Goal: Task Accomplishment & Management: Manage account settings

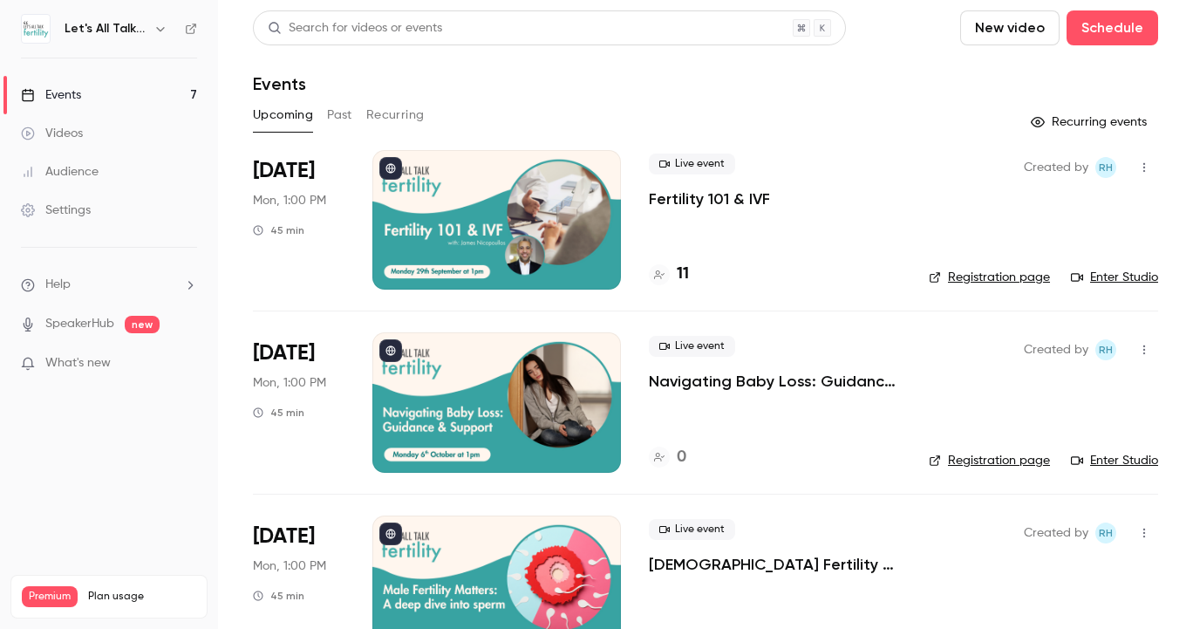
click at [698, 382] on p "Navigating Baby Loss: Guidance & Support" at bounding box center [775, 381] width 252 height 21
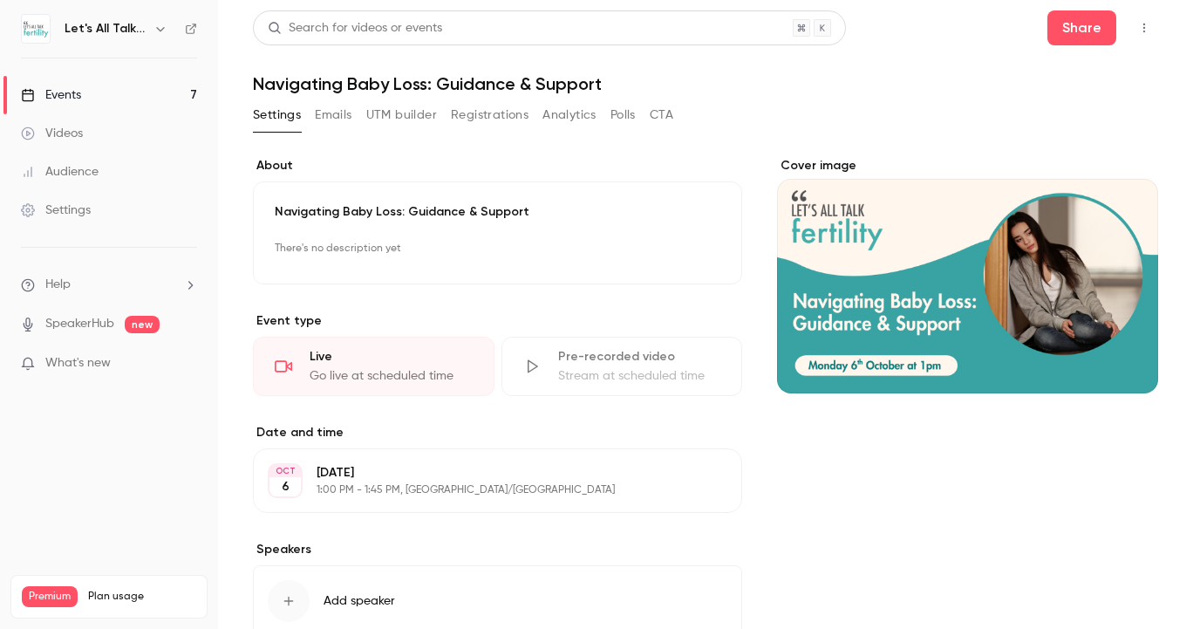
click at [367, 253] on p "There's no description yet" at bounding box center [497, 249] width 445 height 28
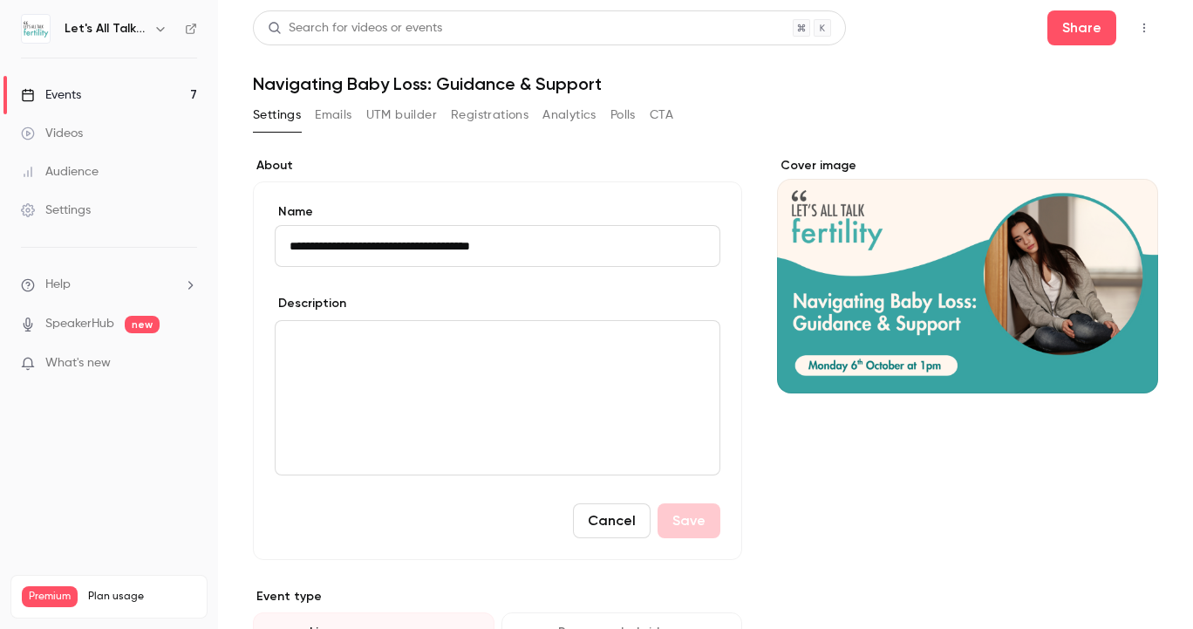
click at [399, 347] on p "editor" at bounding box center [497, 341] width 416 height 21
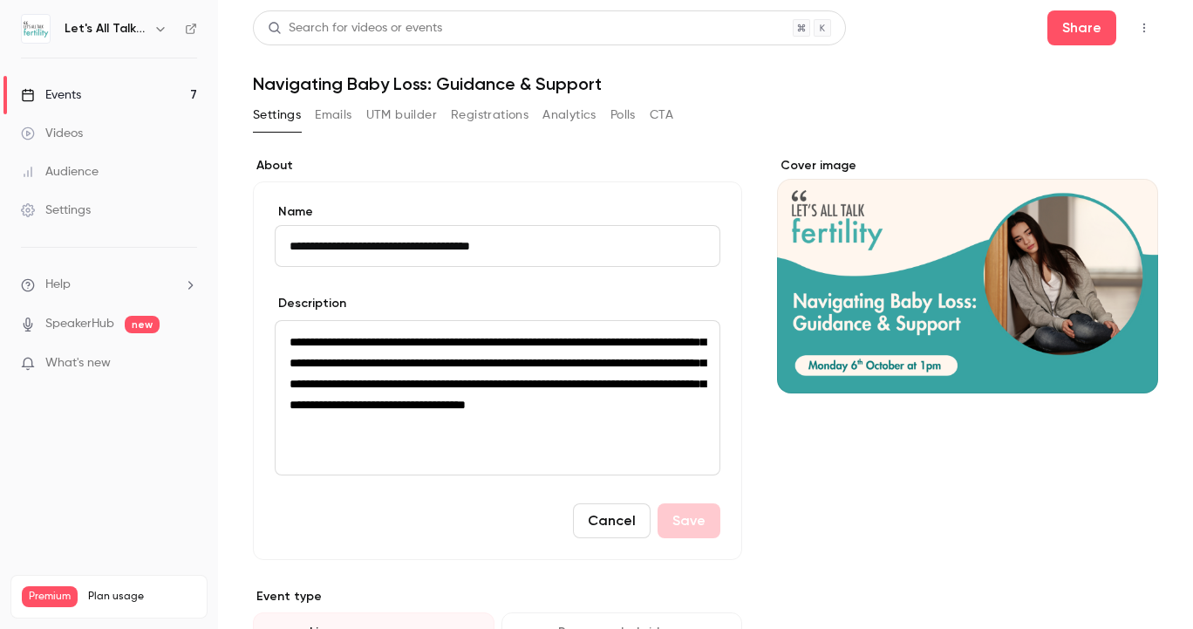
scroll to position [8, 1]
click at [624, 343] on span "**********" at bounding box center [497, 373] width 416 height 75
click at [514, 361] on span "**********" at bounding box center [497, 373] width 416 height 75
click at [507, 361] on span "**********" at bounding box center [497, 373] width 416 height 75
click at [561, 364] on span "**********" at bounding box center [497, 373] width 416 height 75
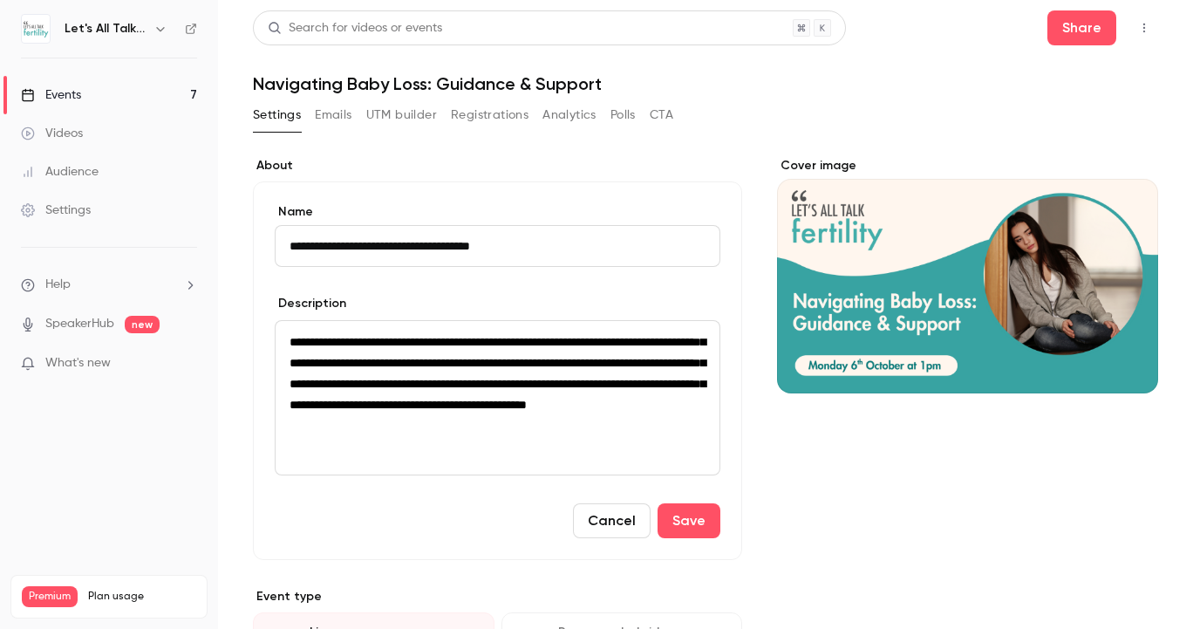
click at [660, 415] on p "**********" at bounding box center [497, 373] width 416 height 84
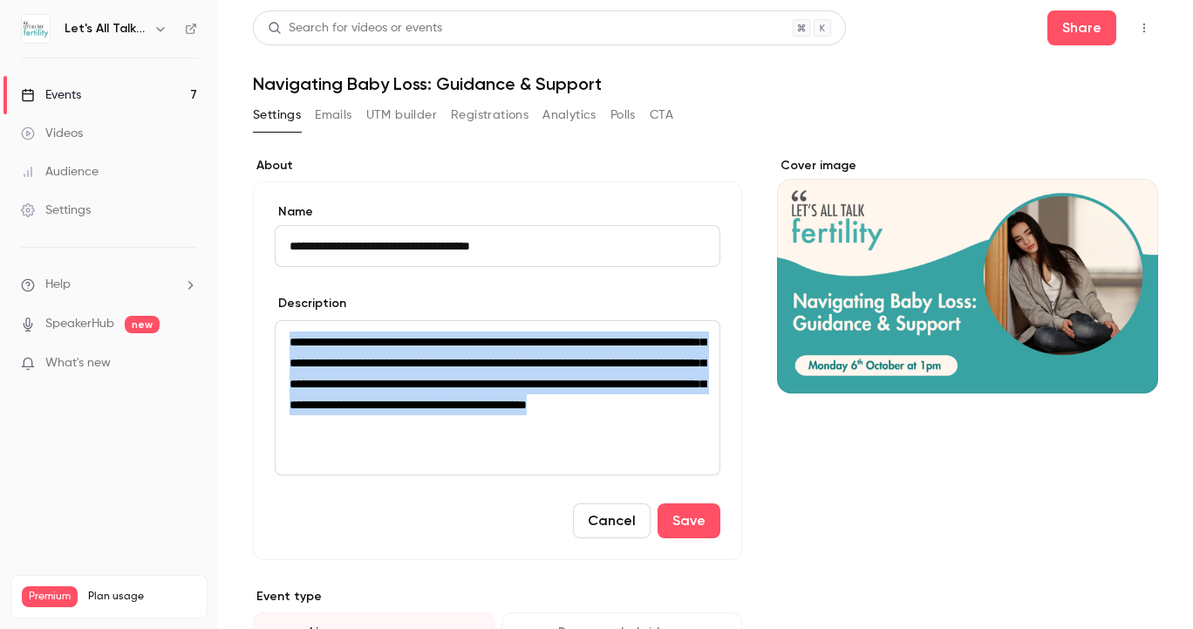
drag, startPoint x: 583, startPoint y: 429, endPoint x: 283, endPoint y: 329, distance: 316.2
click at [283, 329] on div "**********" at bounding box center [497, 397] width 444 height 153
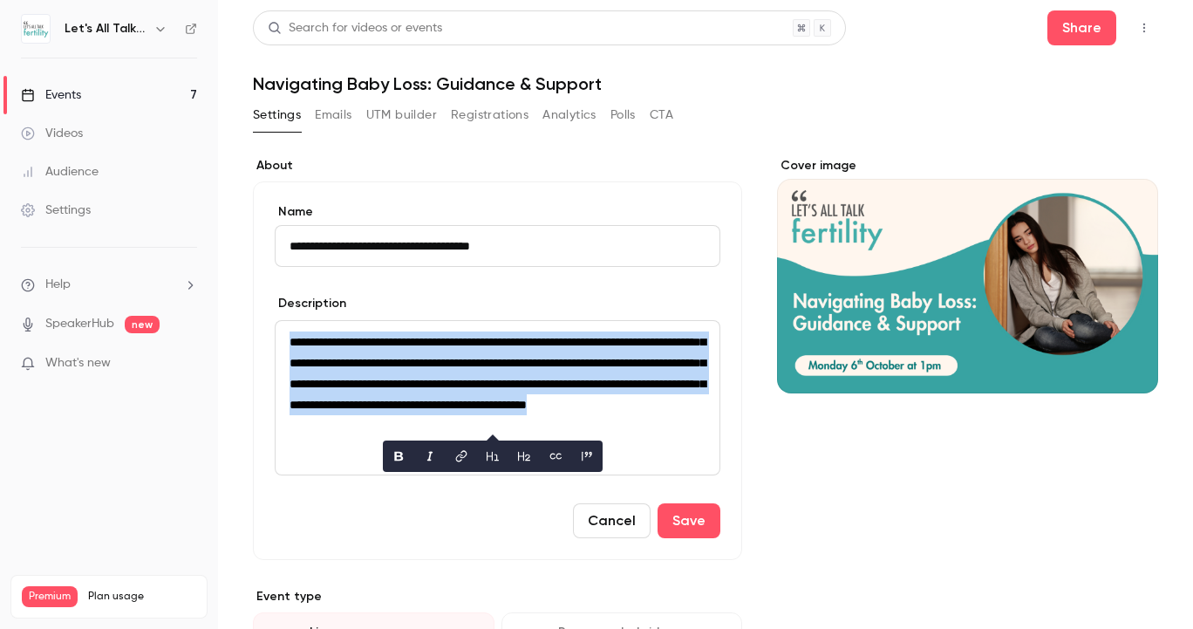
copy span "**********"
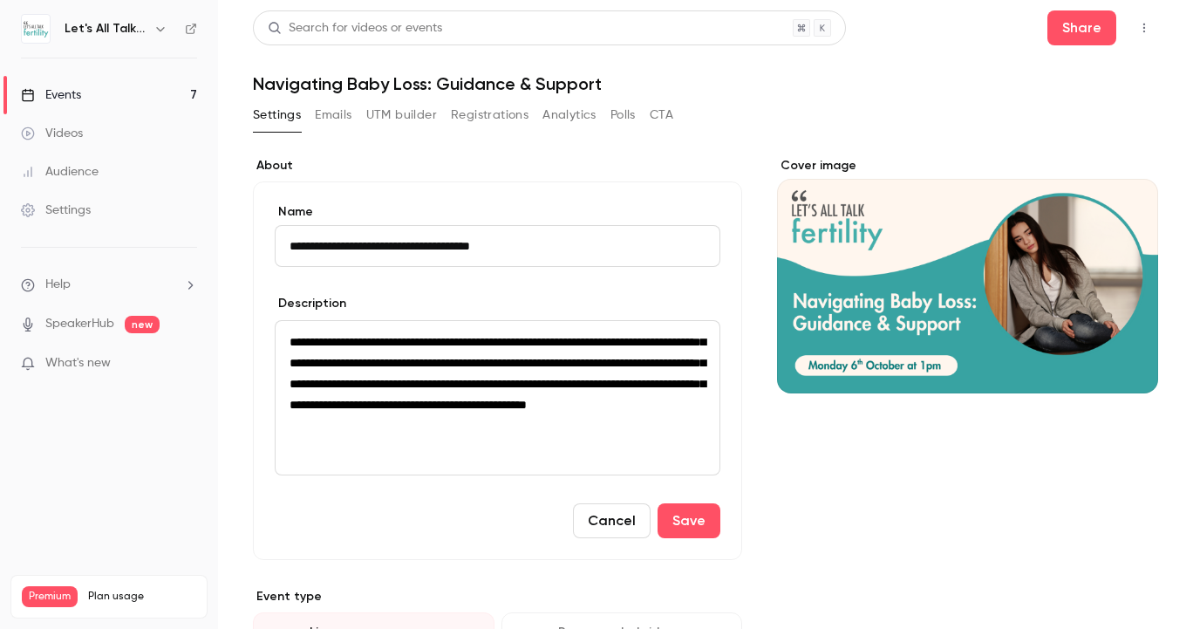
click at [638, 415] on p "**********" at bounding box center [497, 373] width 416 height 84
click at [697, 527] on button "Save" at bounding box center [688, 520] width 63 height 35
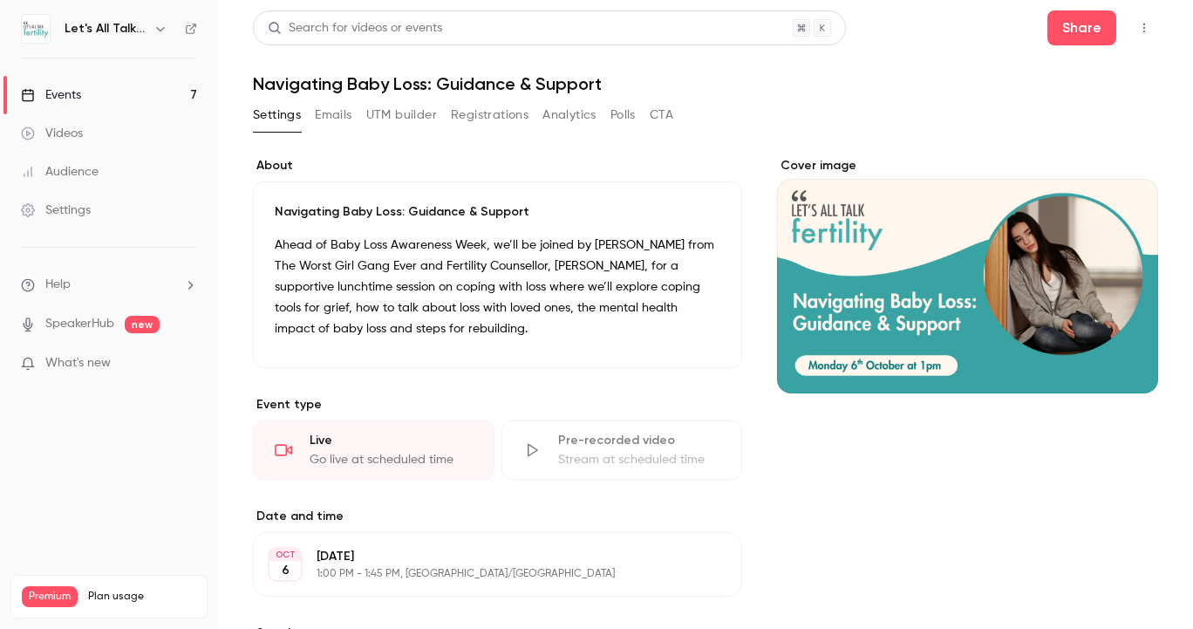
click at [90, 87] on link "Events 7" at bounding box center [109, 95] width 218 height 38
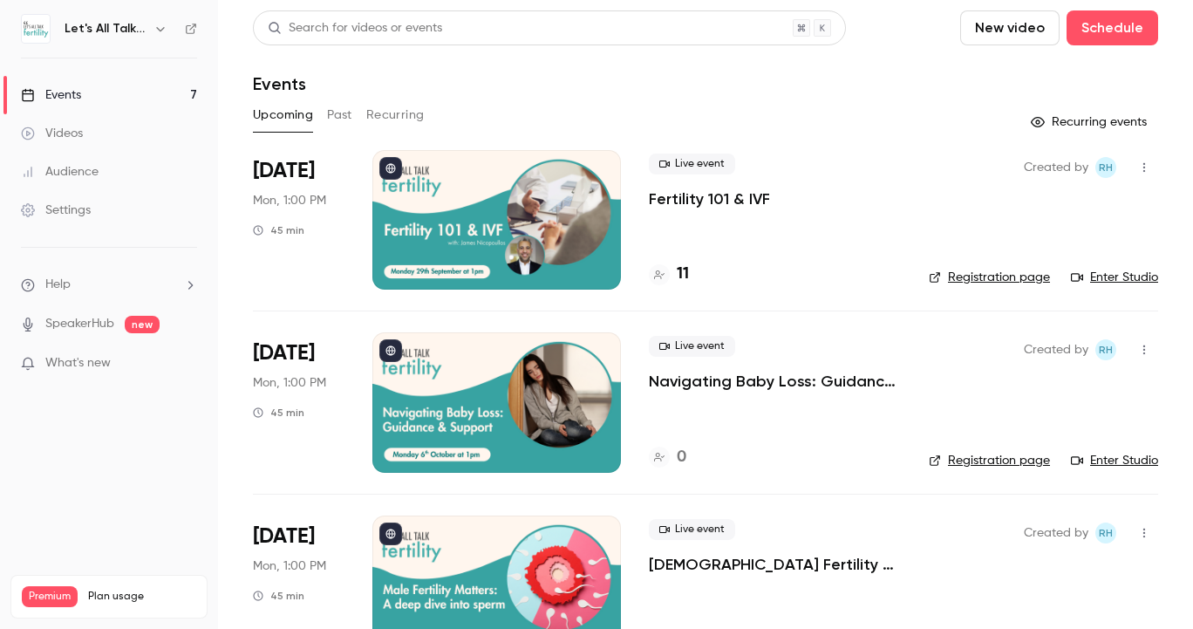
click at [583, 206] on div at bounding box center [496, 219] width 248 height 139
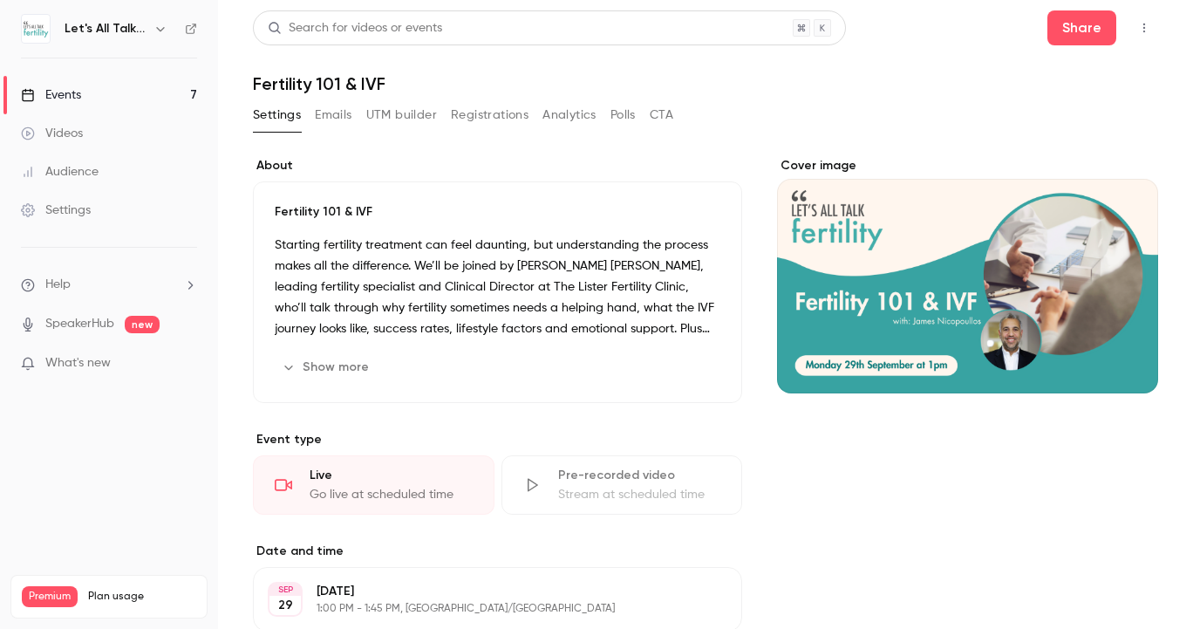
click at [143, 88] on link "Events 7" at bounding box center [109, 95] width 218 height 38
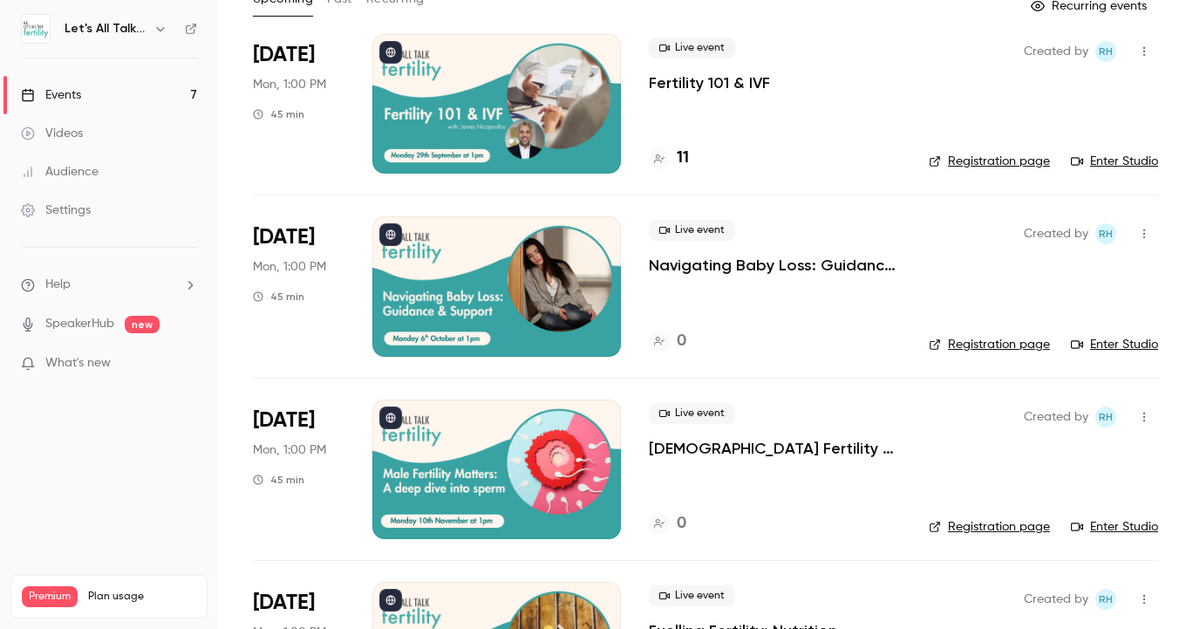
scroll to position [119, 0]
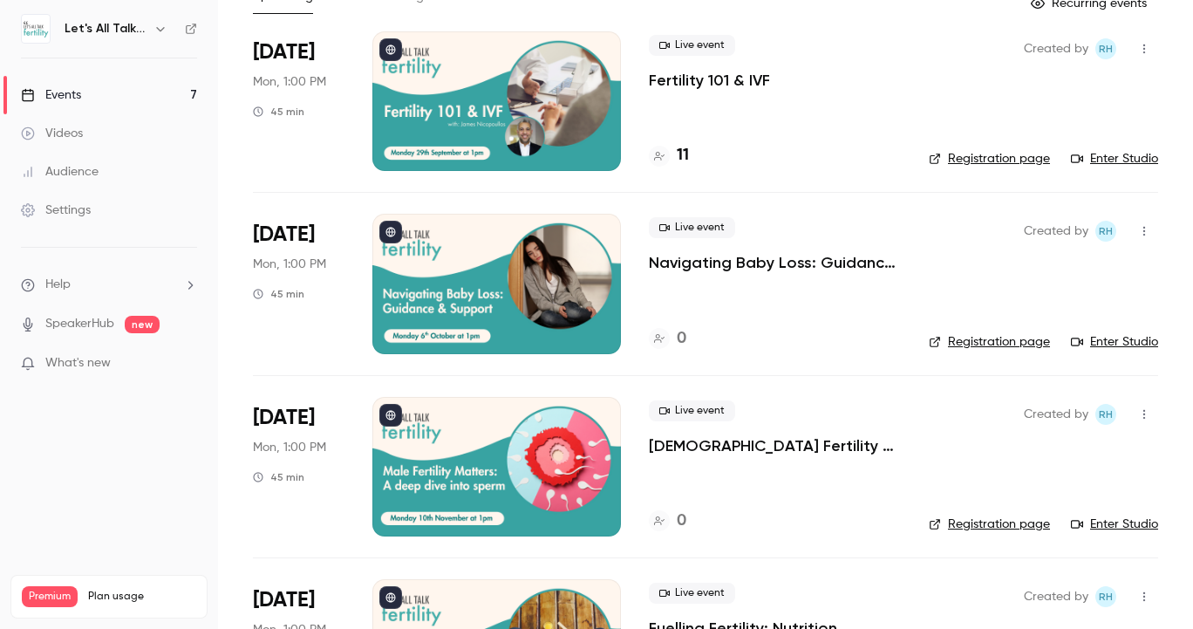
click at [500, 325] on div at bounding box center [496, 283] width 248 height 139
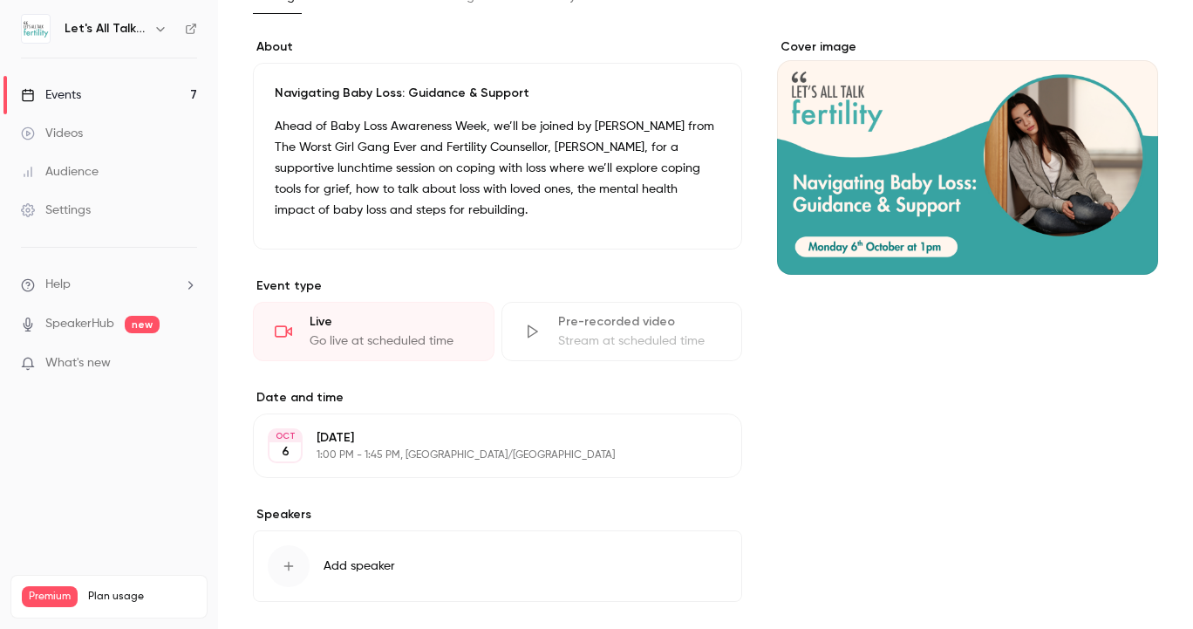
click at [79, 90] on div "Events" at bounding box center [51, 94] width 60 height 17
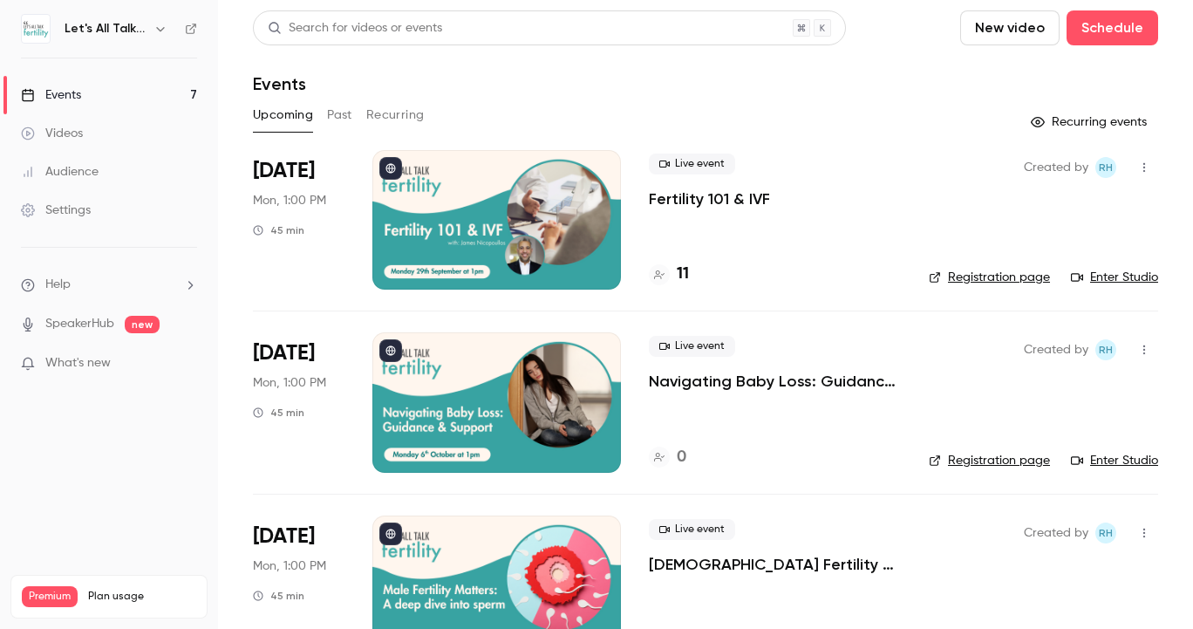
click at [449, 533] on div at bounding box center [496, 584] width 248 height 139
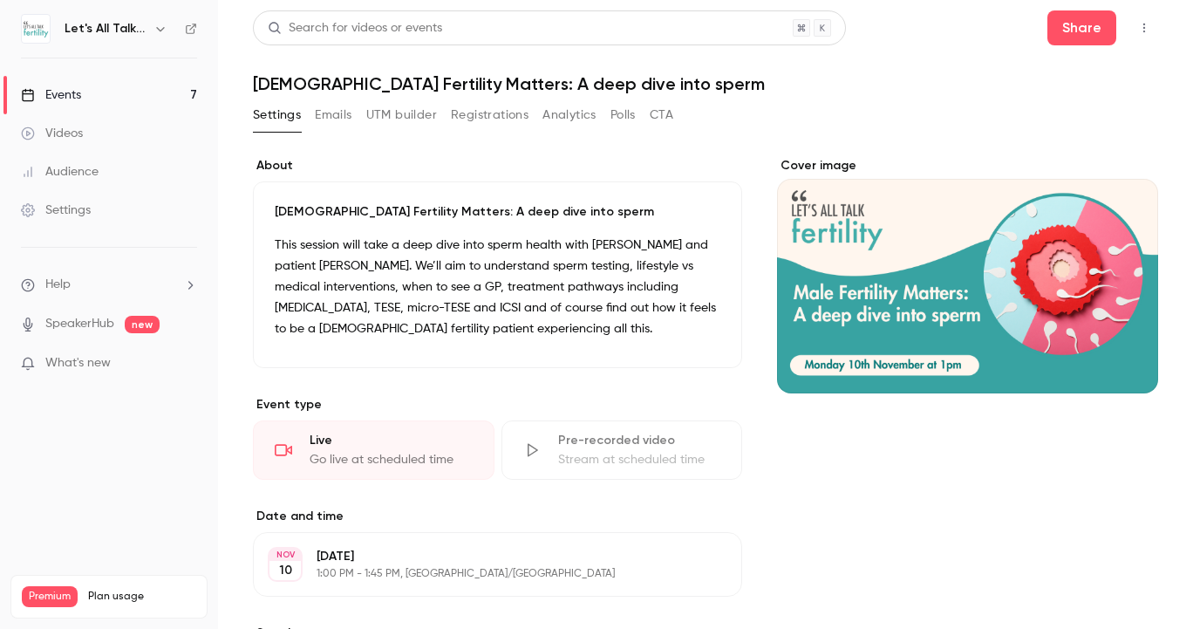
click at [105, 99] on link "Events 7" at bounding box center [109, 95] width 218 height 38
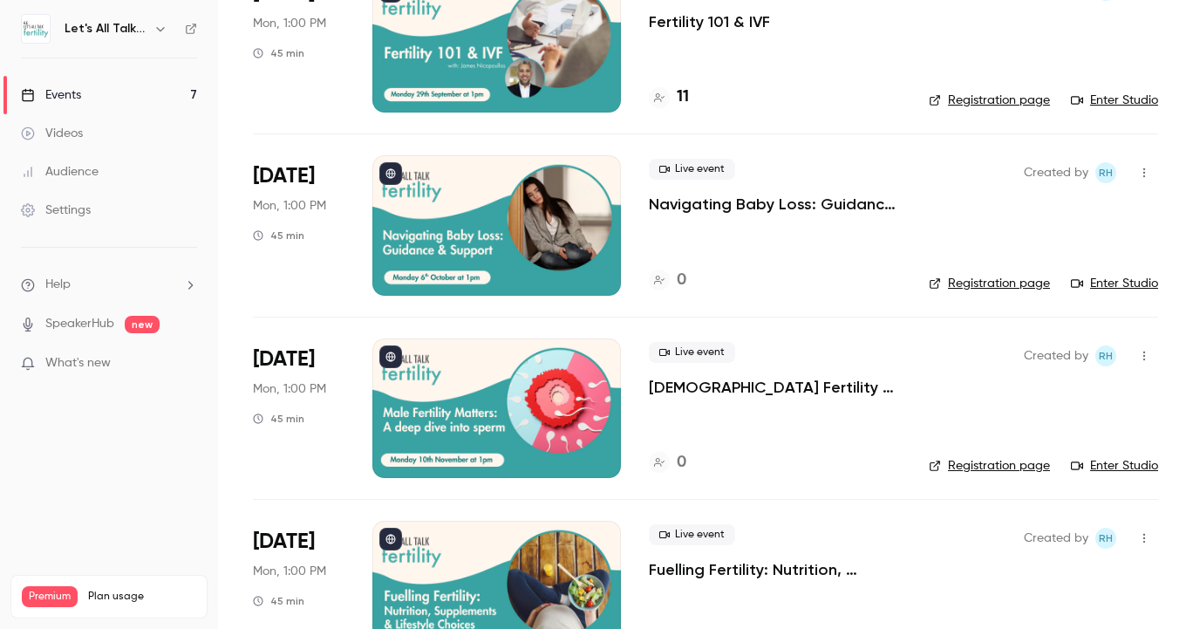
scroll to position [213, 0]
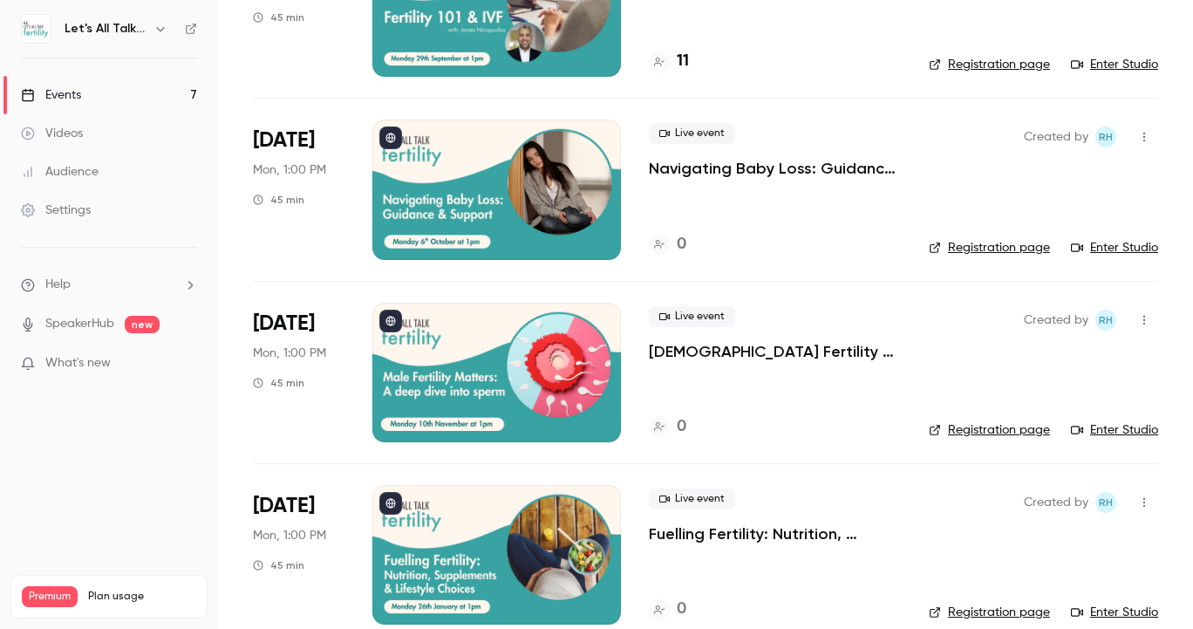
click at [482, 525] on div at bounding box center [496, 554] width 248 height 139
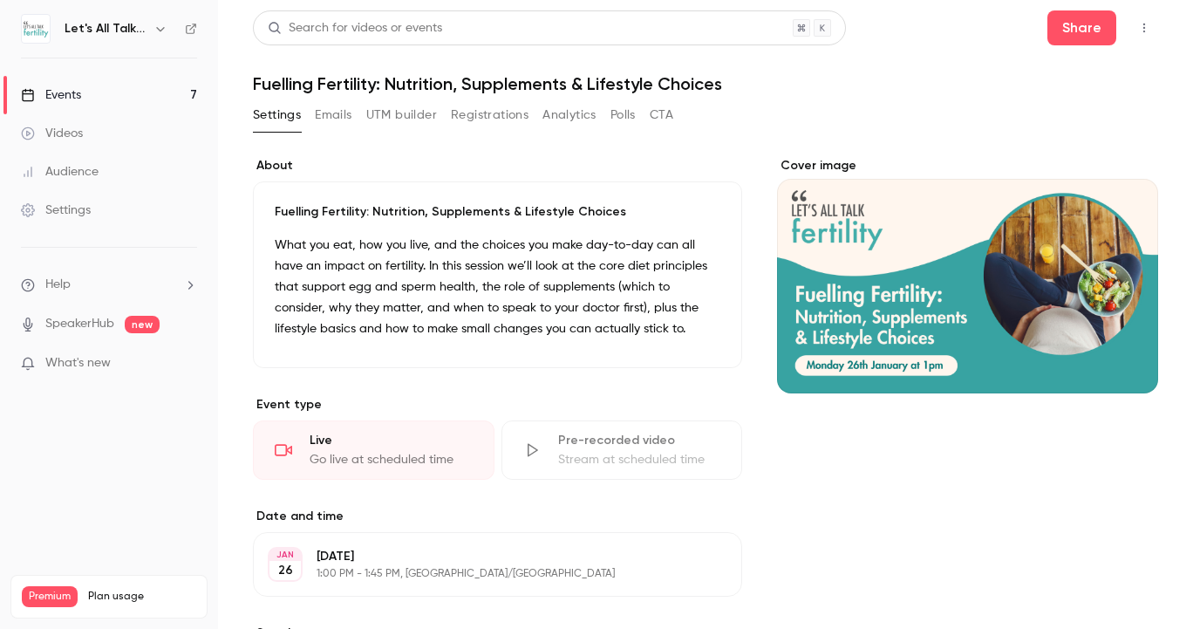
click at [89, 90] on link "Events 7" at bounding box center [109, 95] width 218 height 38
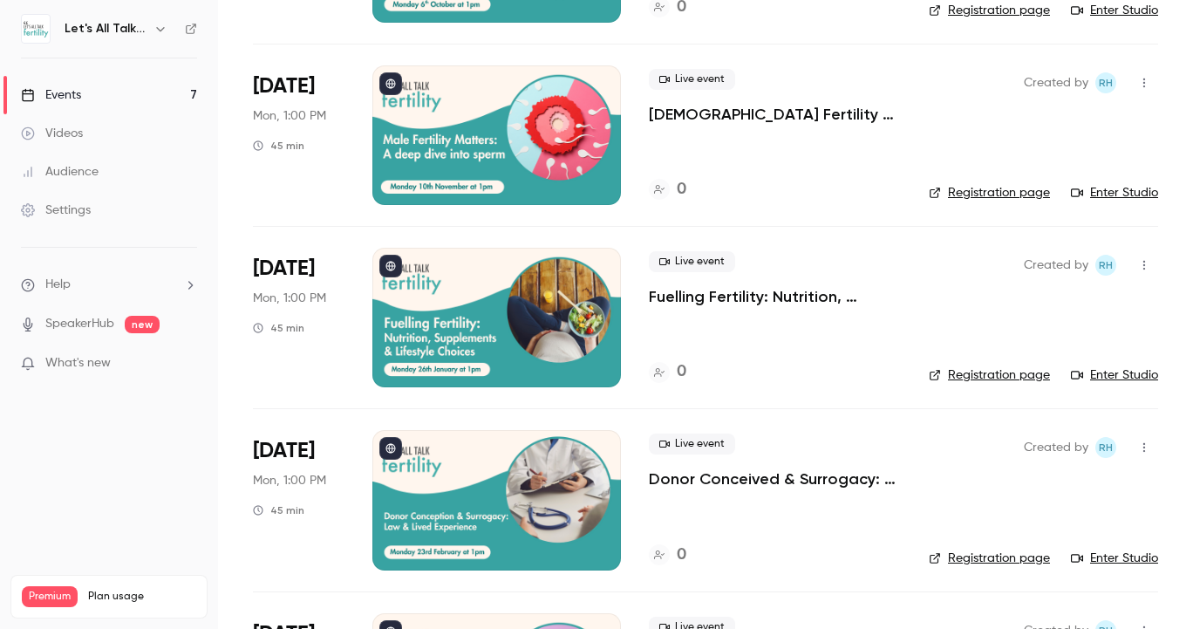
scroll to position [452, 0]
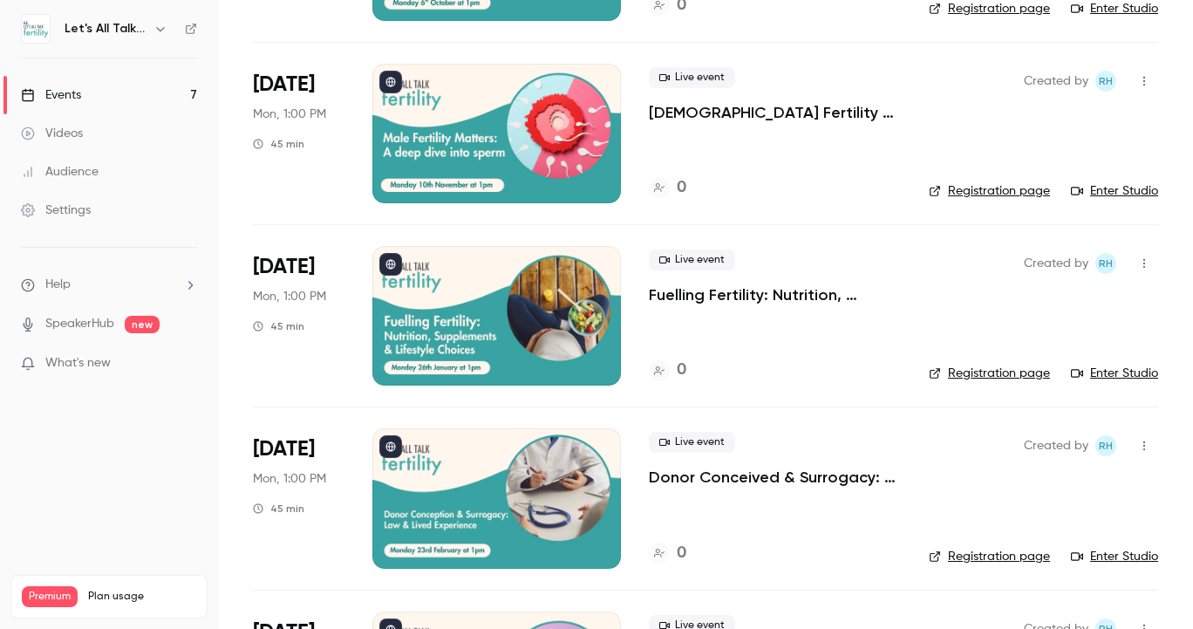
click at [475, 499] on div at bounding box center [496, 497] width 248 height 139
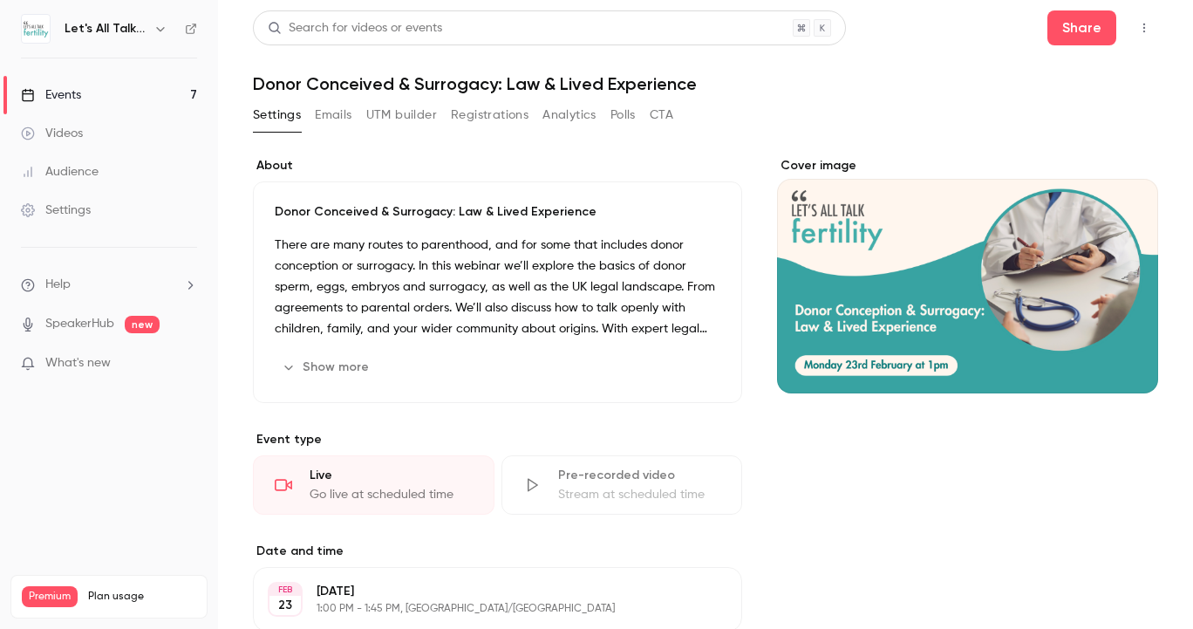
click at [109, 93] on link "Events 7" at bounding box center [109, 95] width 218 height 38
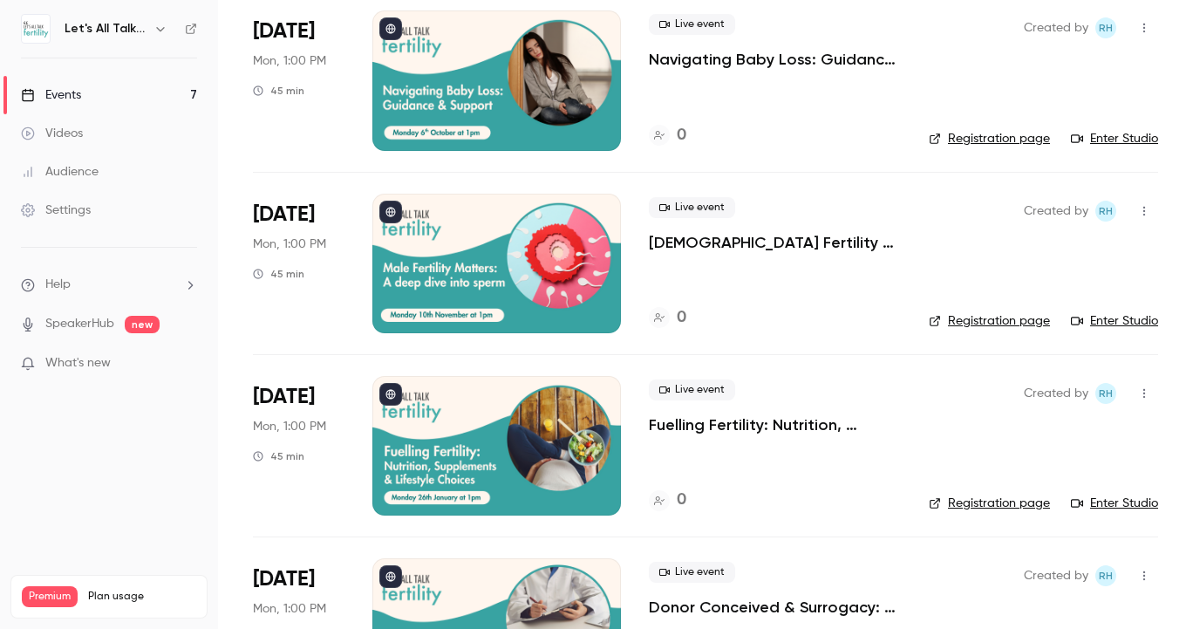
scroll to position [547, 0]
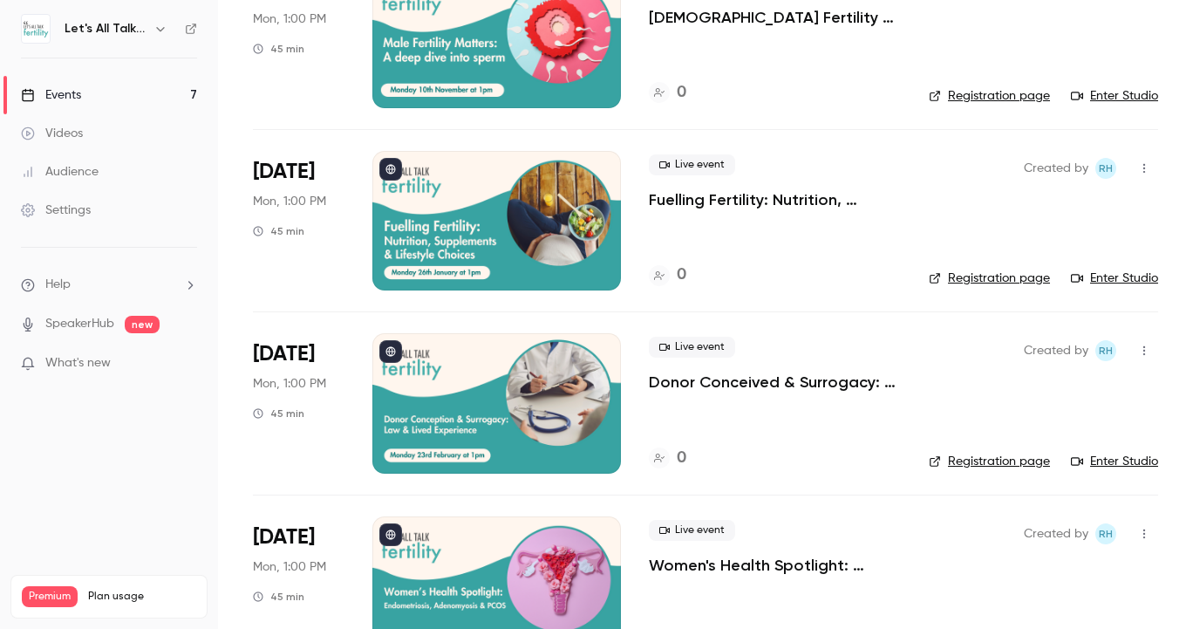
click at [519, 544] on div at bounding box center [496, 585] width 248 height 139
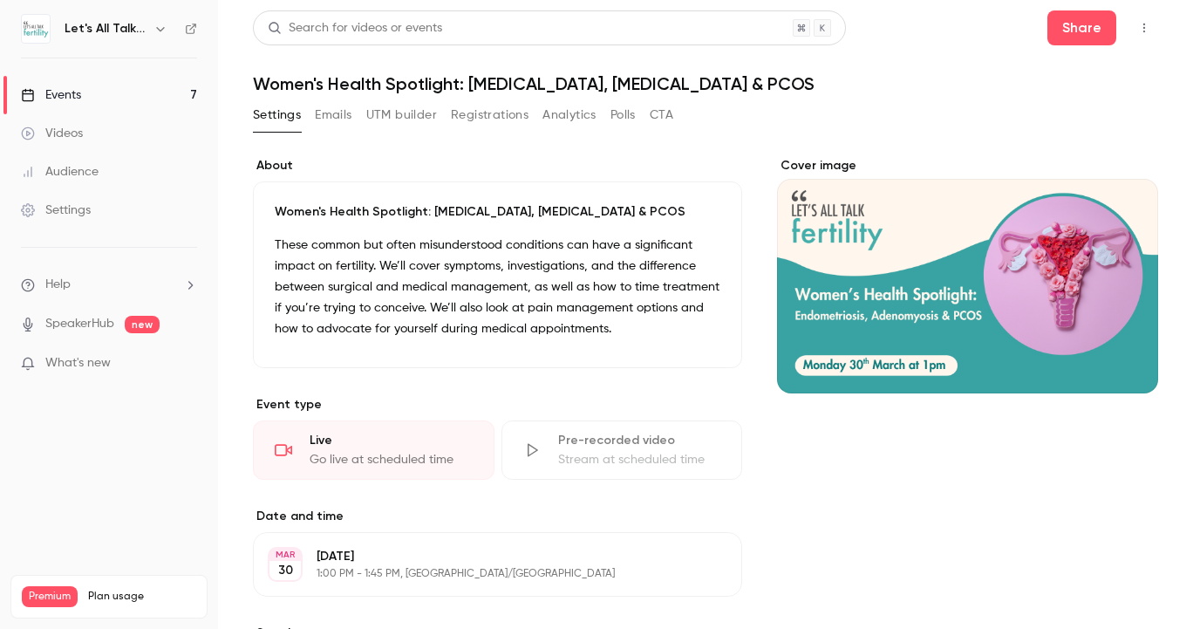
click at [71, 93] on div "Events" at bounding box center [51, 94] width 60 height 17
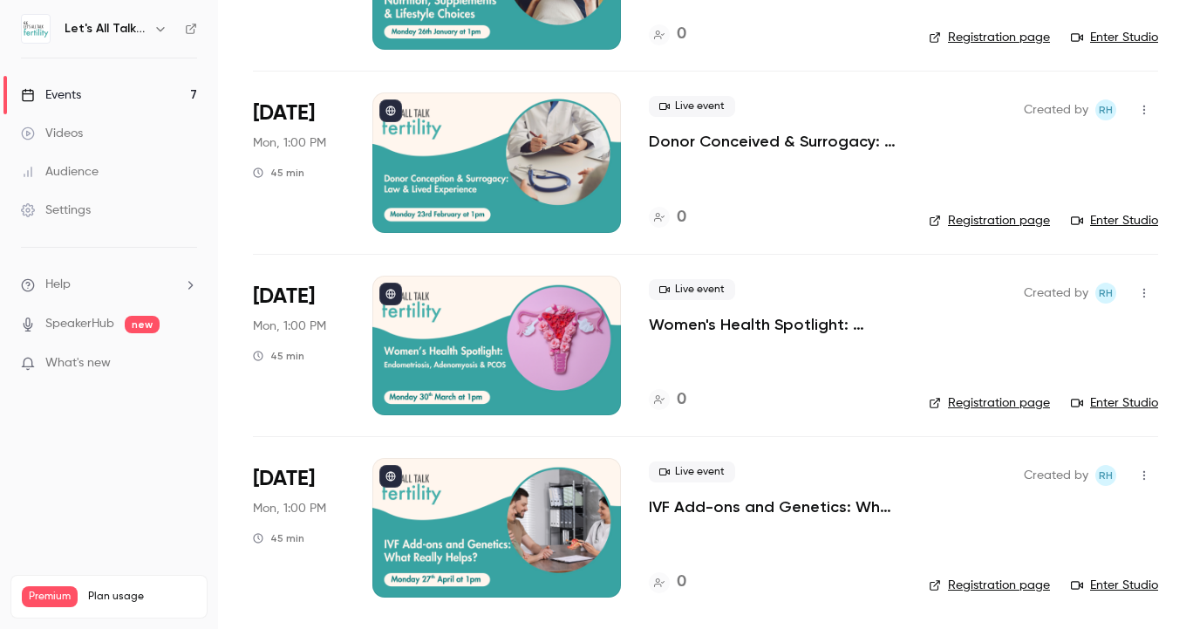
scroll to position [787, 0]
click at [484, 510] on div at bounding box center [496, 527] width 248 height 139
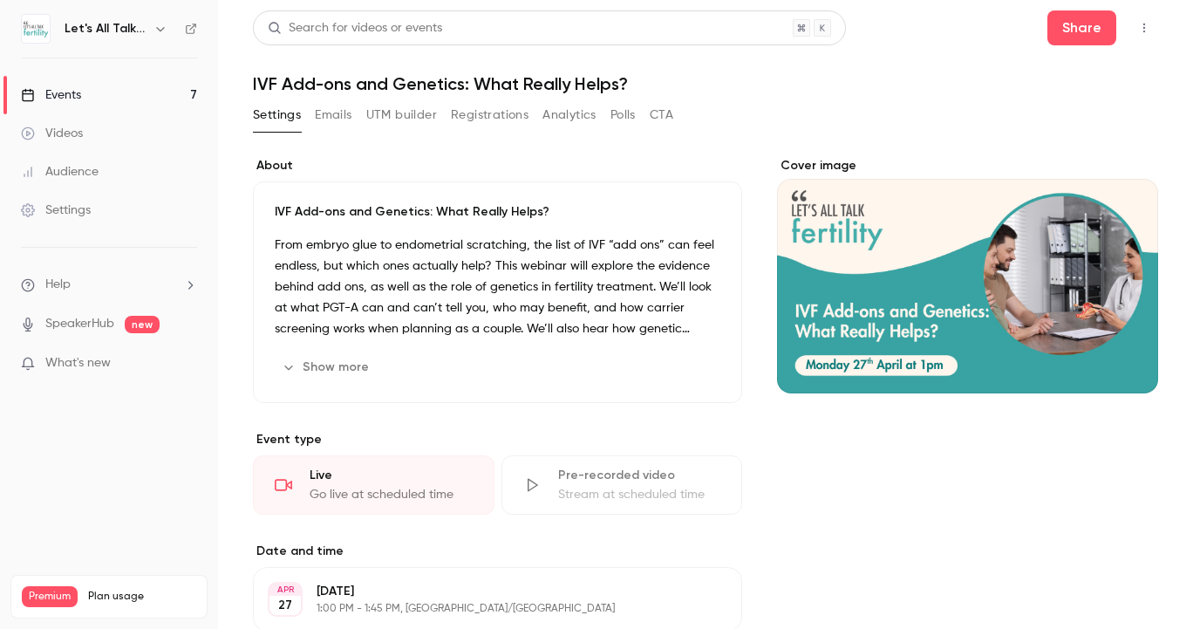
click at [91, 82] on link "Events 7" at bounding box center [109, 95] width 218 height 38
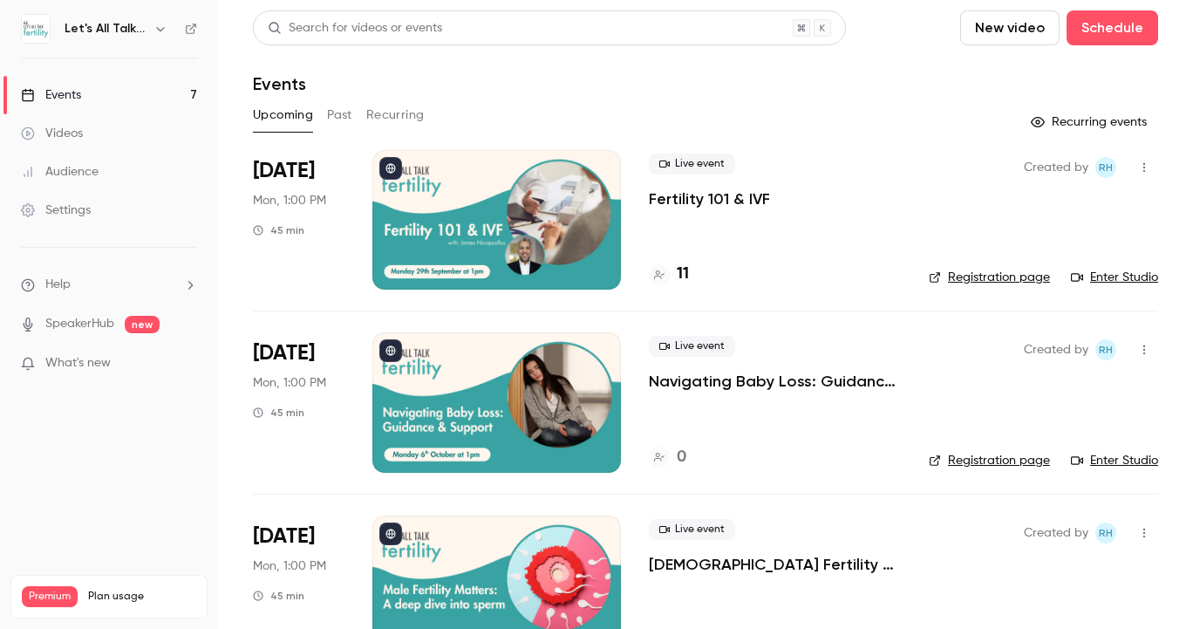
click at [511, 219] on div at bounding box center [496, 219] width 248 height 139
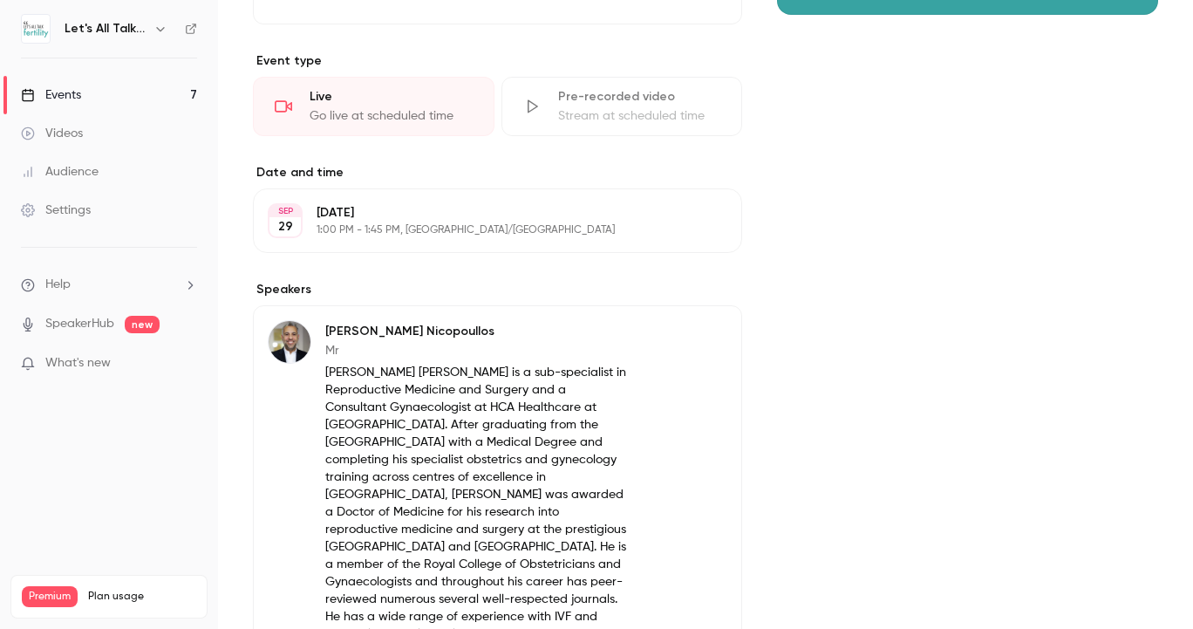
scroll to position [283, 0]
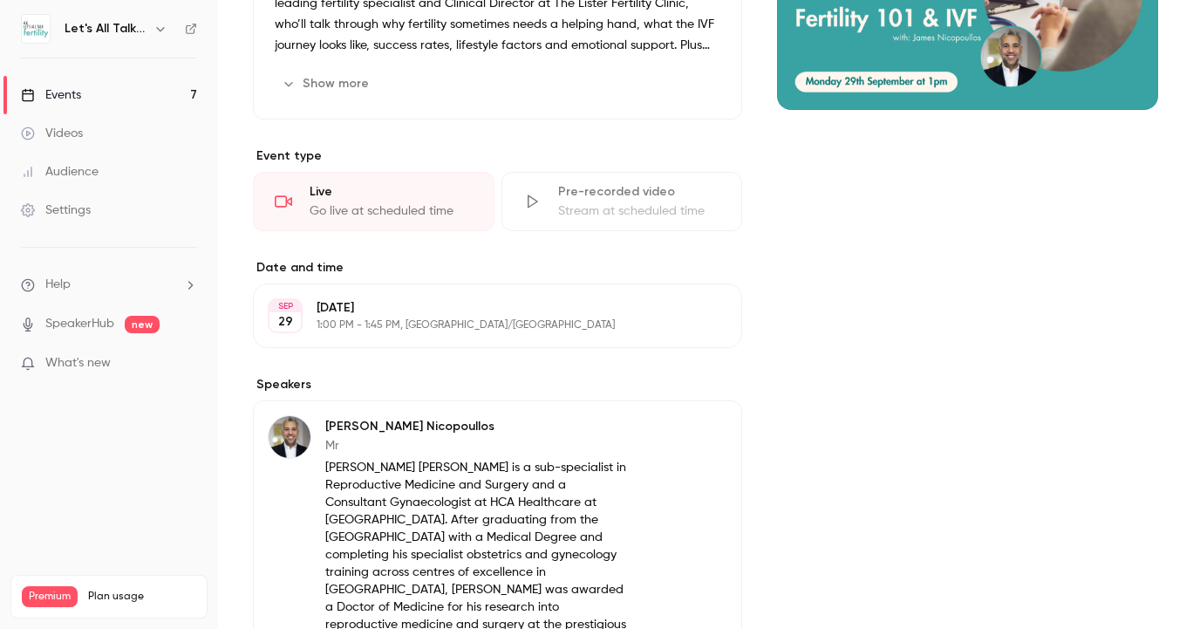
click at [107, 93] on link "Events 7" at bounding box center [109, 95] width 218 height 38
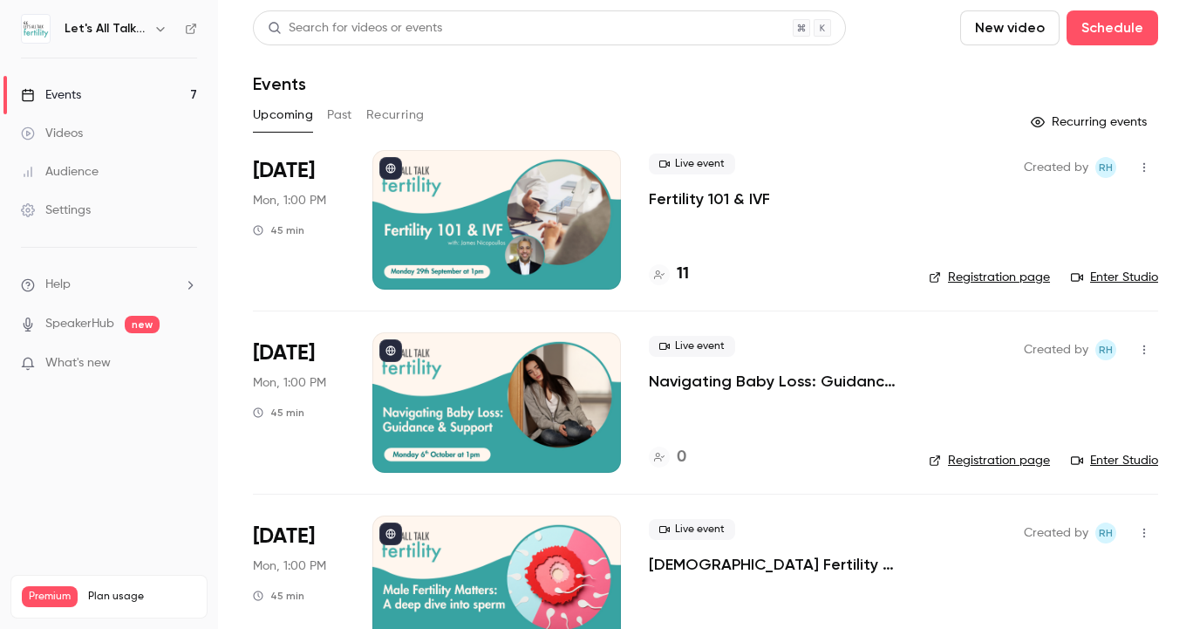
click at [561, 369] on div at bounding box center [496, 401] width 248 height 139
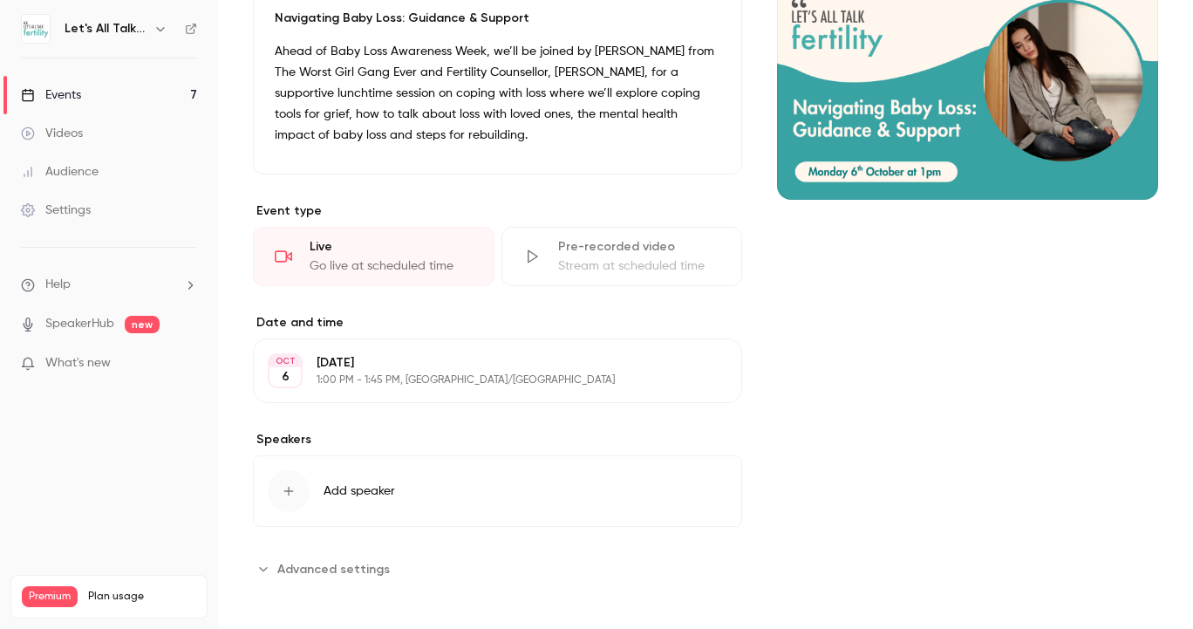
scroll to position [193, 0]
click at [438, 467] on button "Add speaker" at bounding box center [497, 491] width 489 height 71
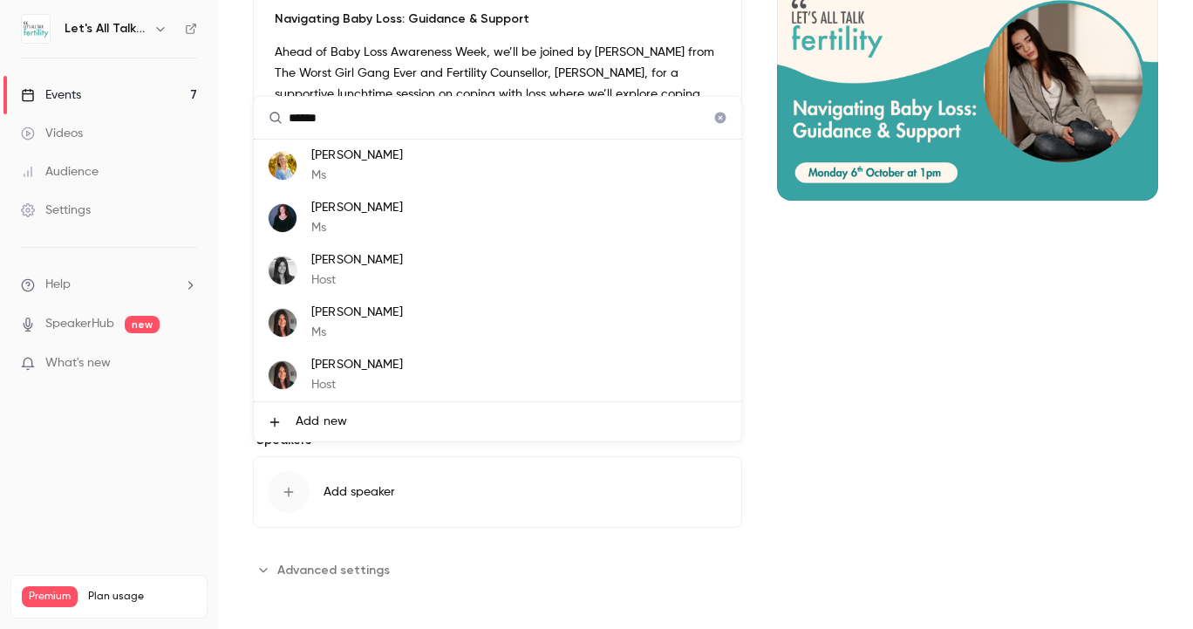
type input "******"
drag, startPoint x: 470, startPoint y: 405, endPoint x: 364, endPoint y: 266, distance: 174.9
click at [364, 266] on p "[PERSON_NAME]" at bounding box center [357, 260] width 92 height 18
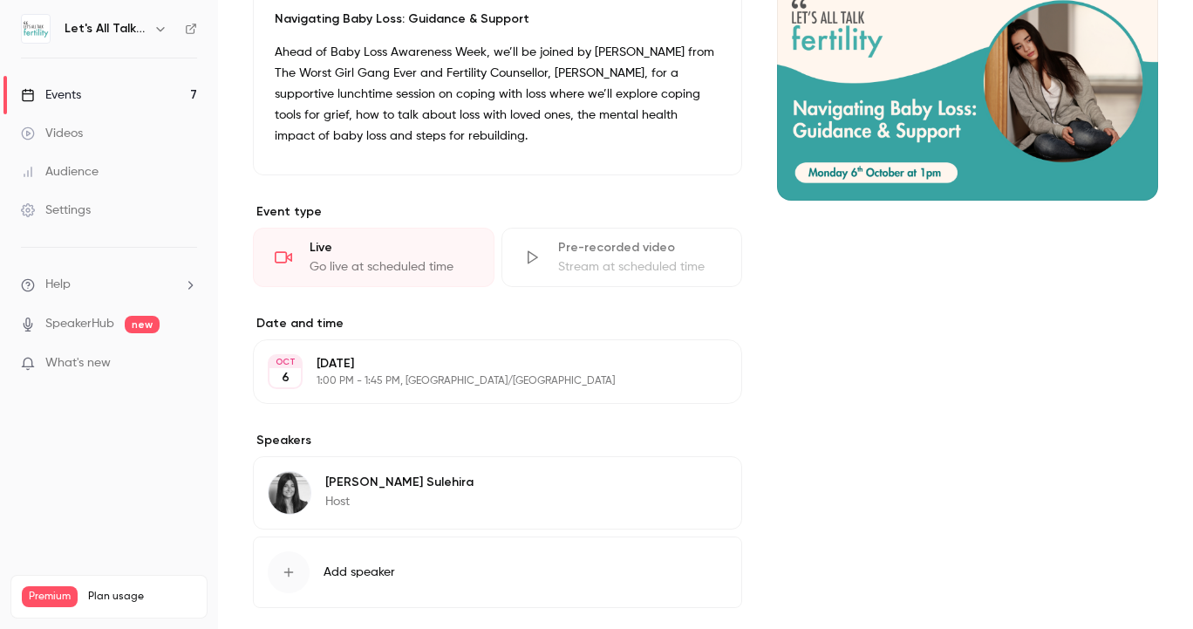
scroll to position [230, 0]
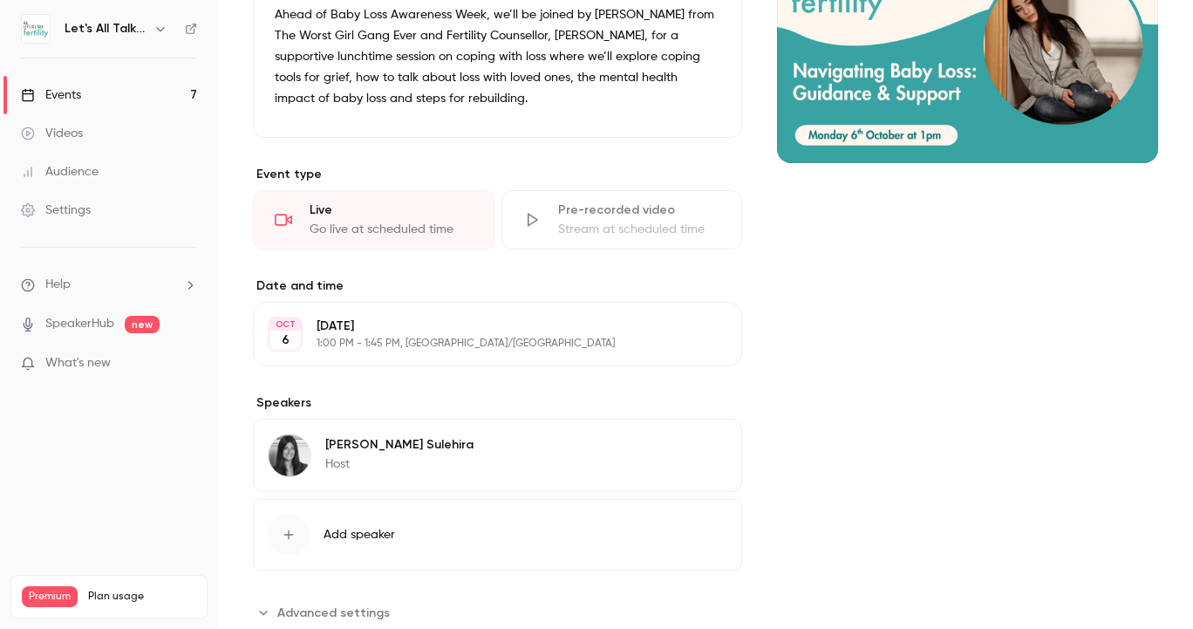
click at [462, 439] on div "[PERSON_NAME] Host Edit" at bounding box center [497, 454] width 489 height 73
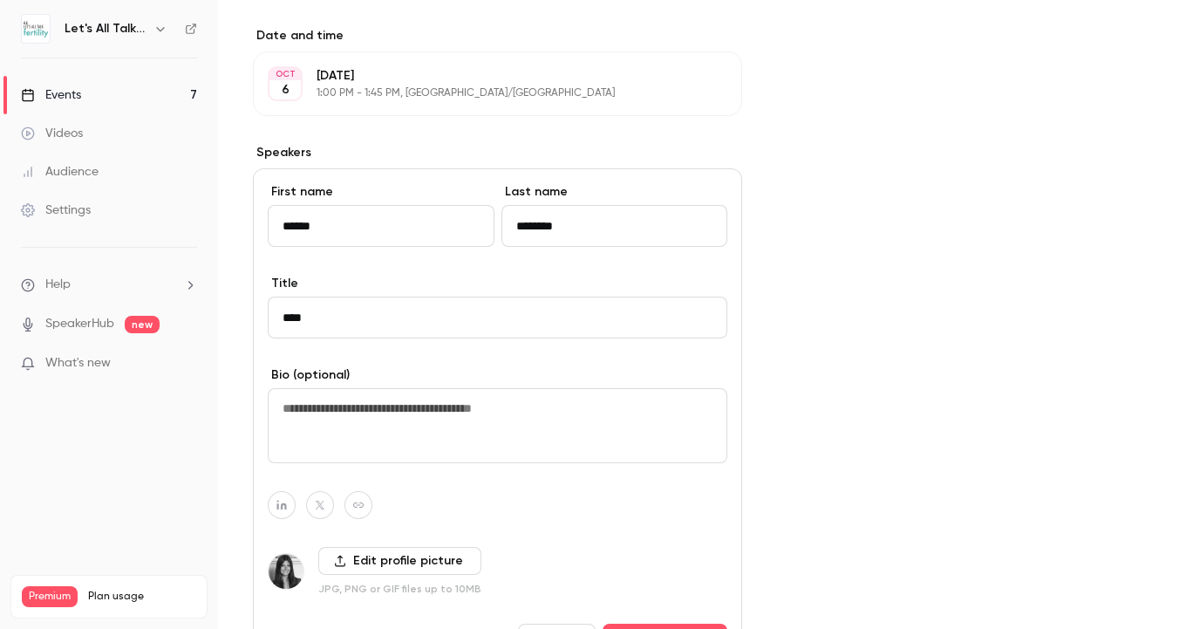
scroll to position [477, 0]
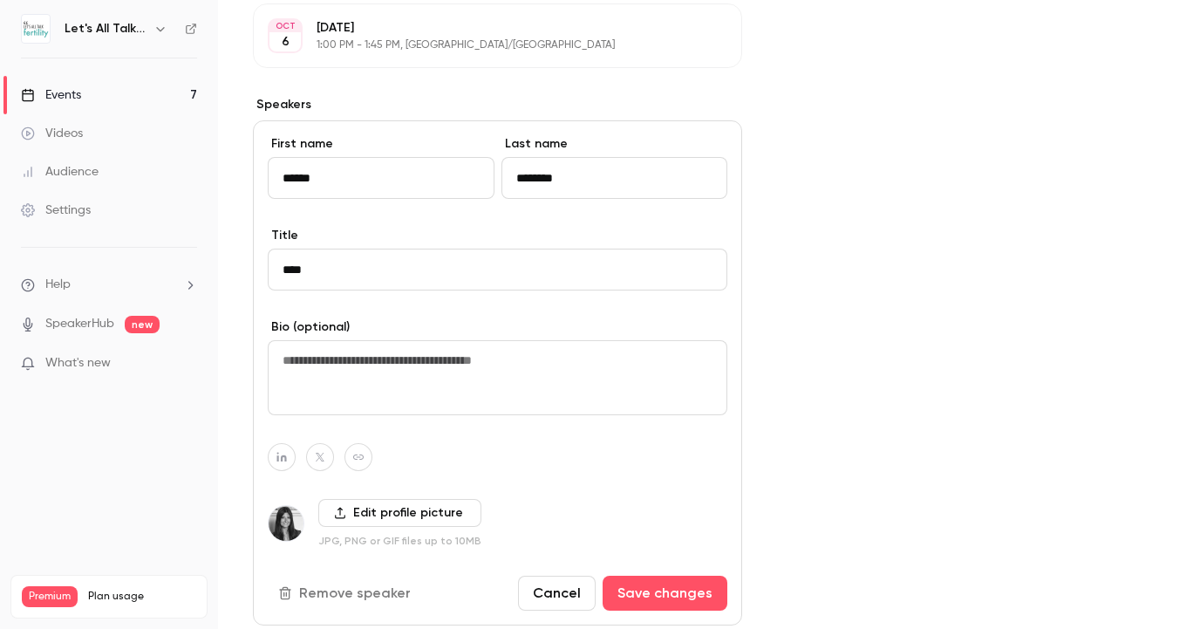
click at [582, 584] on button "Cancel" at bounding box center [557, 592] width 78 height 35
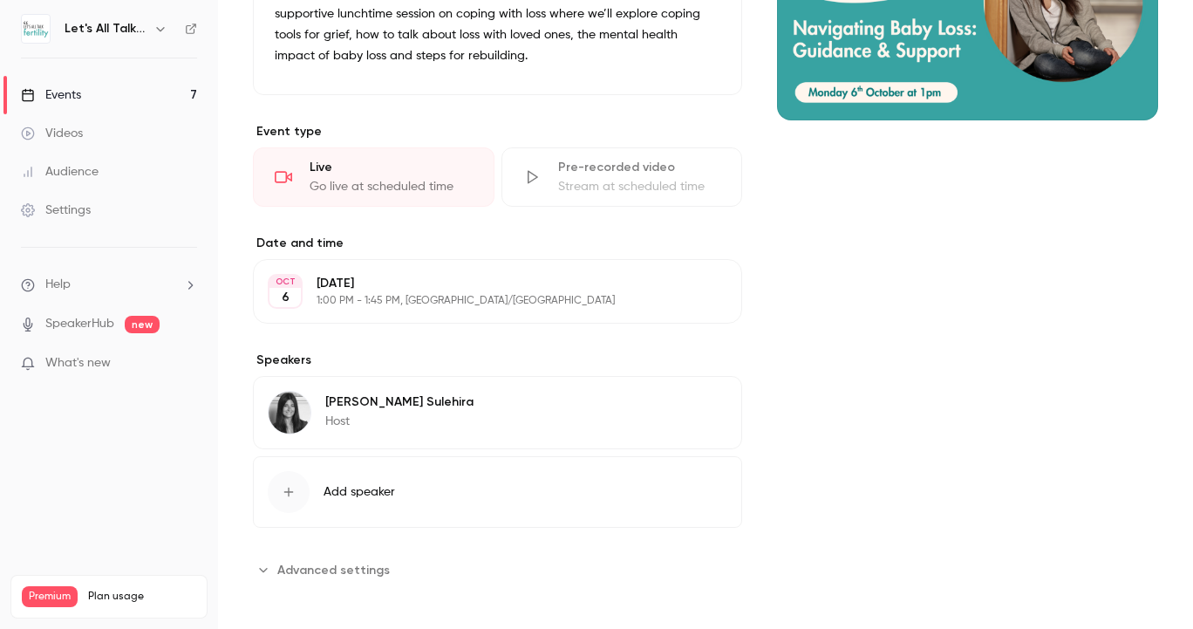
scroll to position [0, 0]
click at [679, 398] on icon "button" at bounding box center [678, 405] width 14 height 14
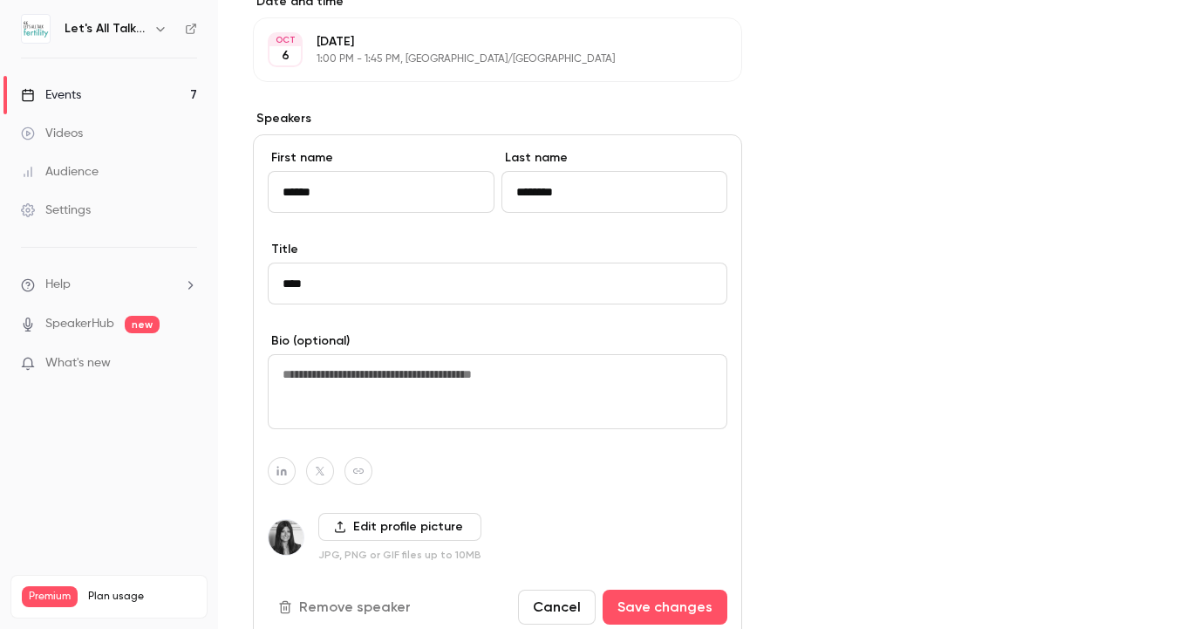
scroll to position [513, 0]
click at [365, 604] on button "Remove speaker" at bounding box center [346, 607] width 157 height 35
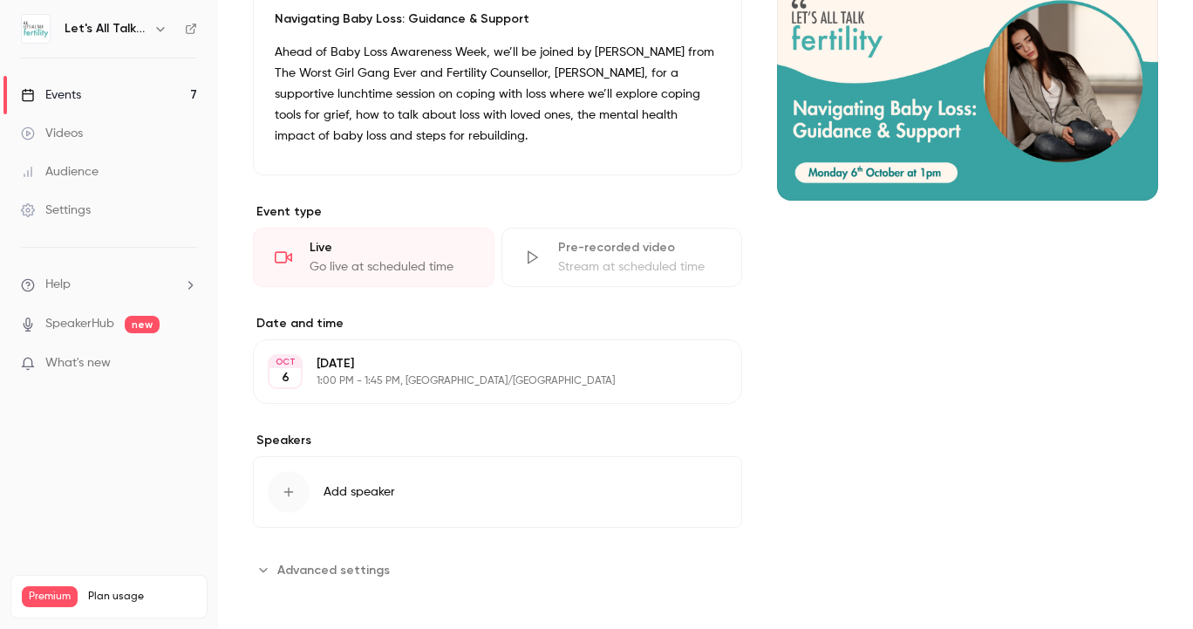
click at [482, 478] on button "Add speaker" at bounding box center [497, 491] width 489 height 71
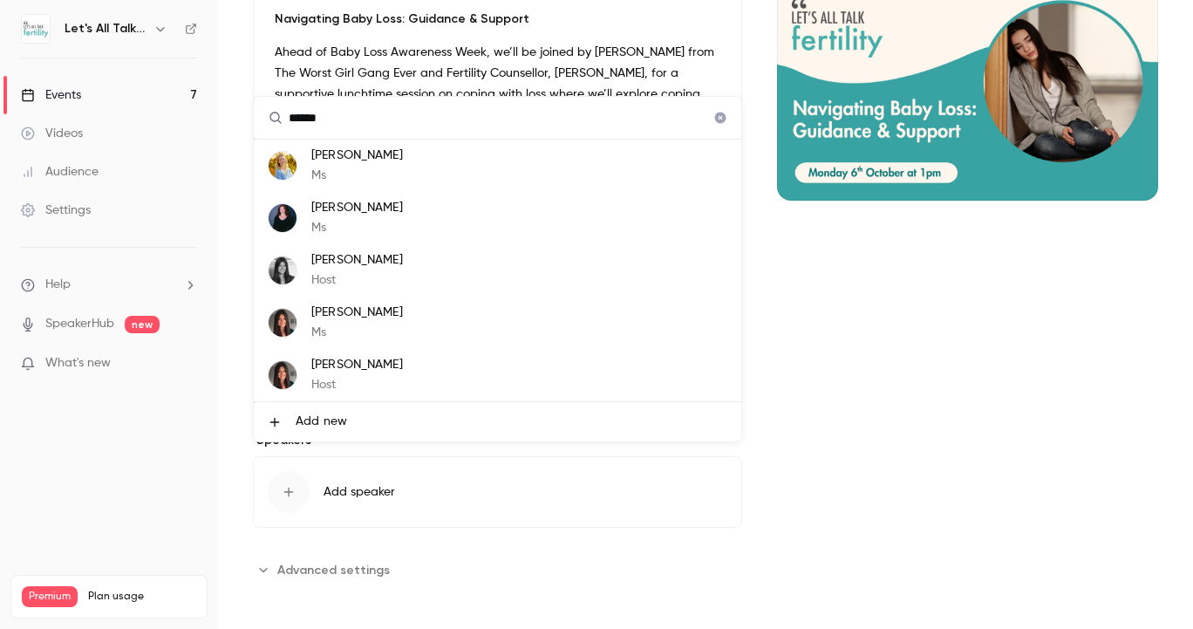
type input "******"
drag, startPoint x: 480, startPoint y: 384, endPoint x: 416, endPoint y: 316, distance: 94.4
click at [416, 316] on li "[PERSON_NAME] Ms" at bounding box center [497, 322] width 487 height 52
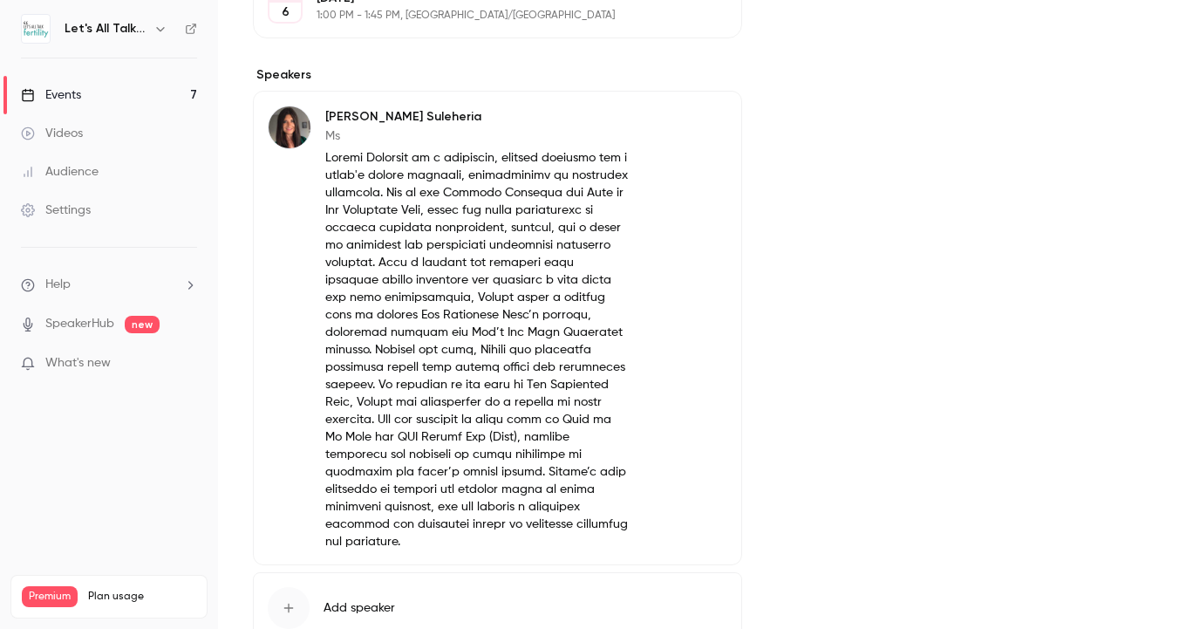
scroll to position [558, 0]
click at [690, 122] on button "Edit" at bounding box center [695, 119] width 64 height 28
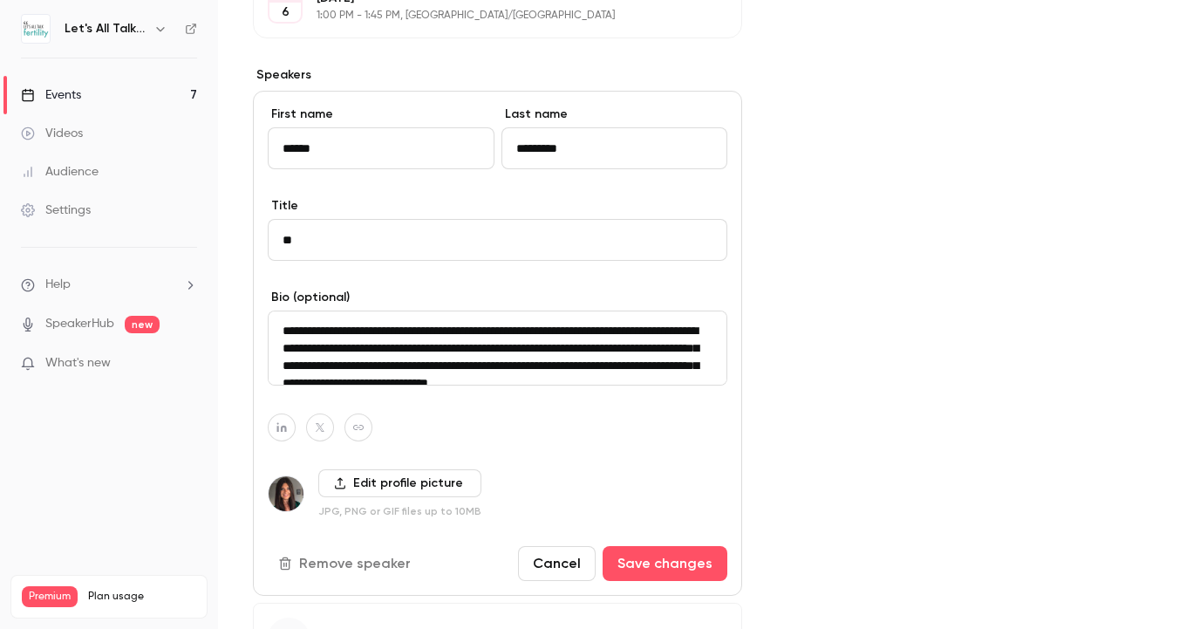
click at [376, 563] on button "Remove speaker" at bounding box center [346, 563] width 157 height 35
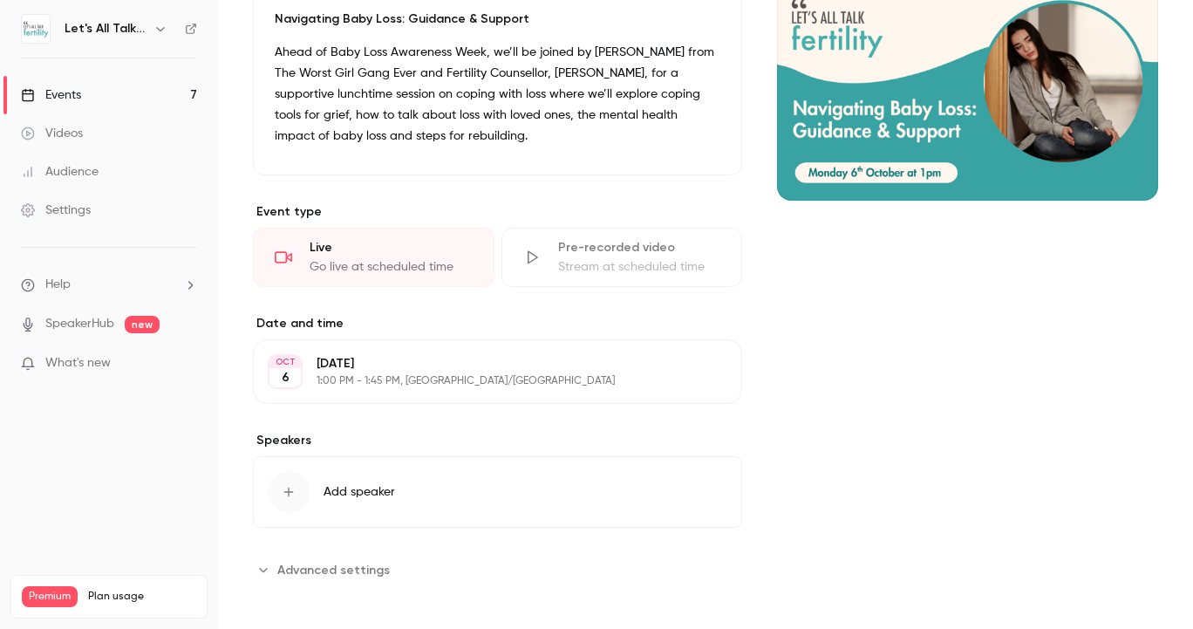
scroll to position [182, 0]
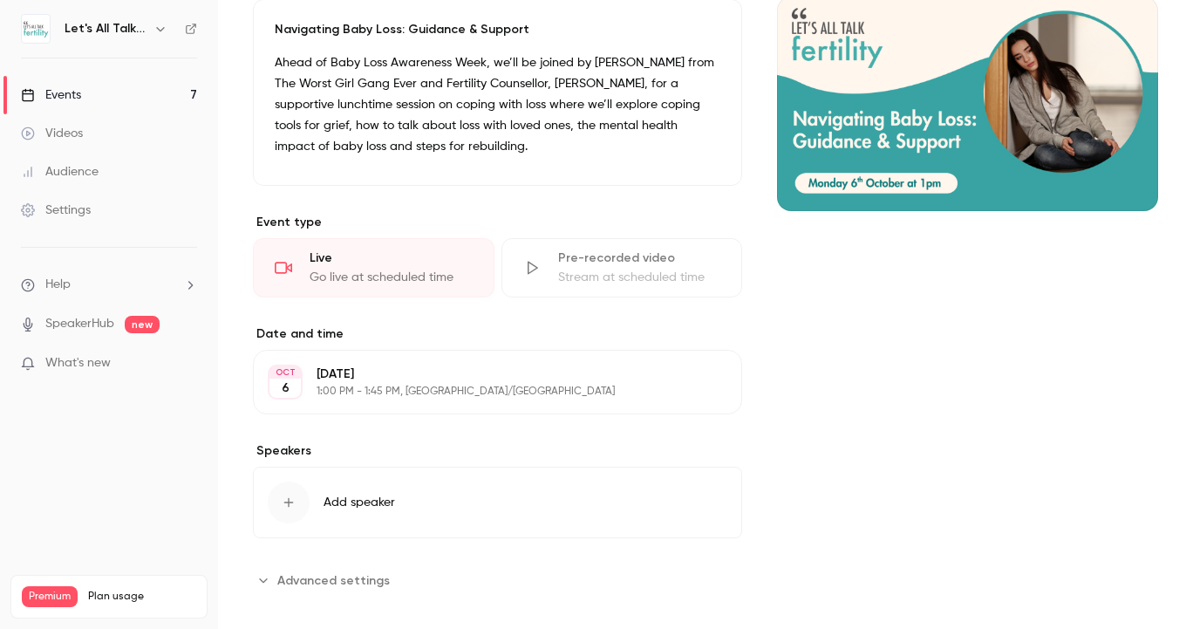
click at [403, 507] on button "Add speaker" at bounding box center [497, 501] width 489 height 71
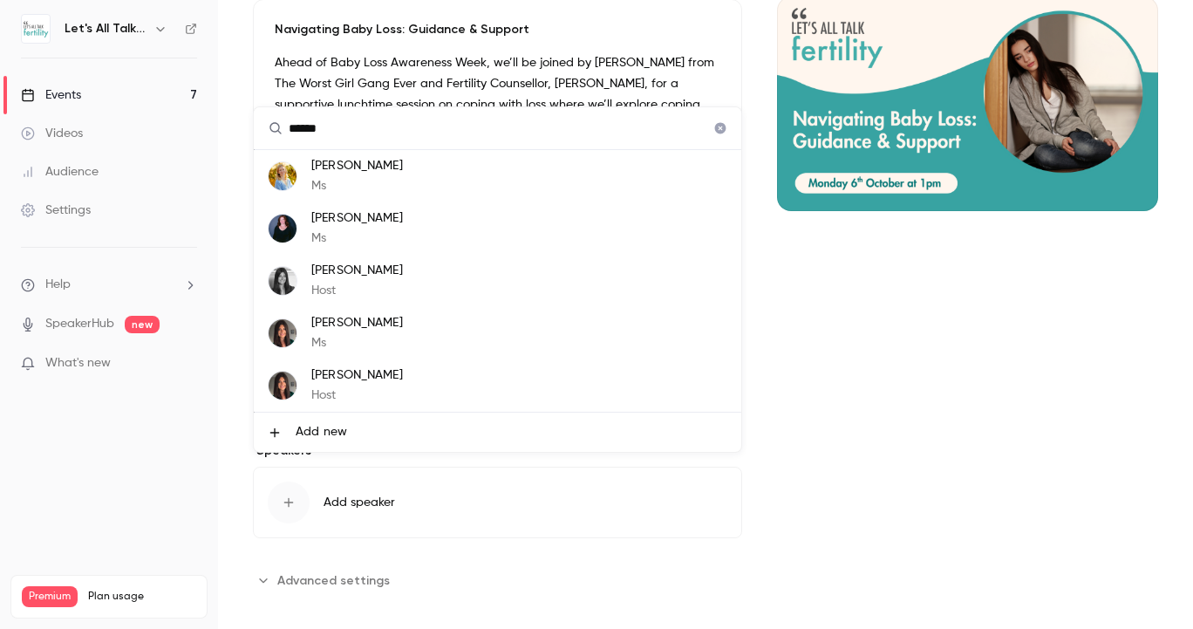
type input "******"
drag, startPoint x: 449, startPoint y: 269, endPoint x: 392, endPoint y: 377, distance: 122.8
click at [392, 377] on p "[PERSON_NAME]" at bounding box center [357, 375] width 92 height 18
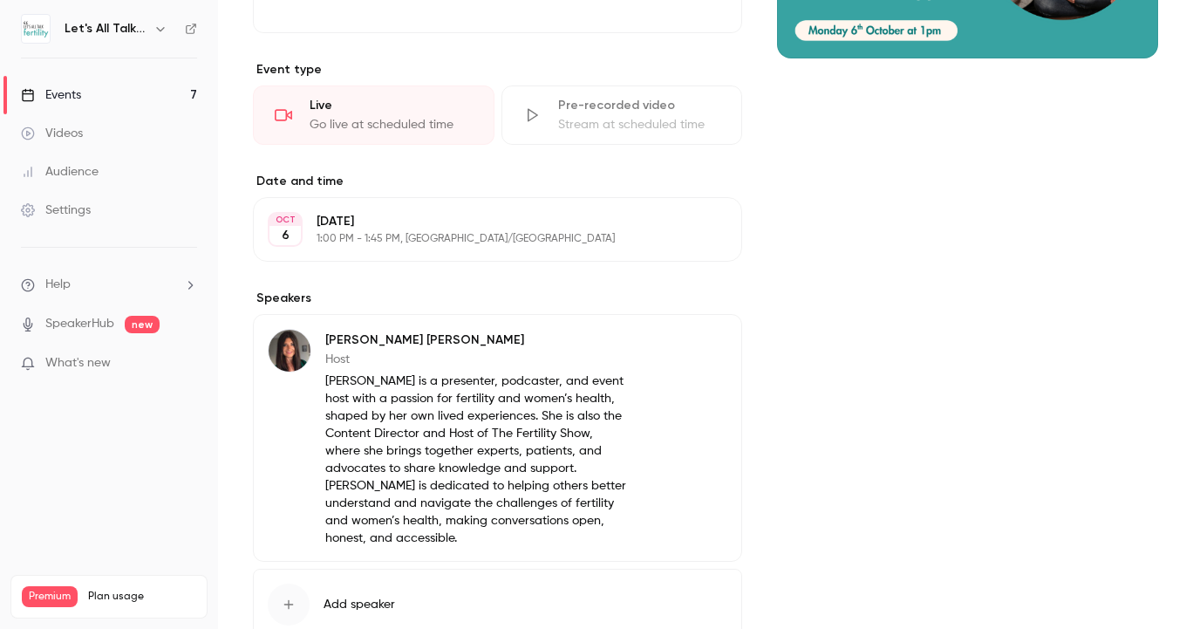
scroll to position [330, 0]
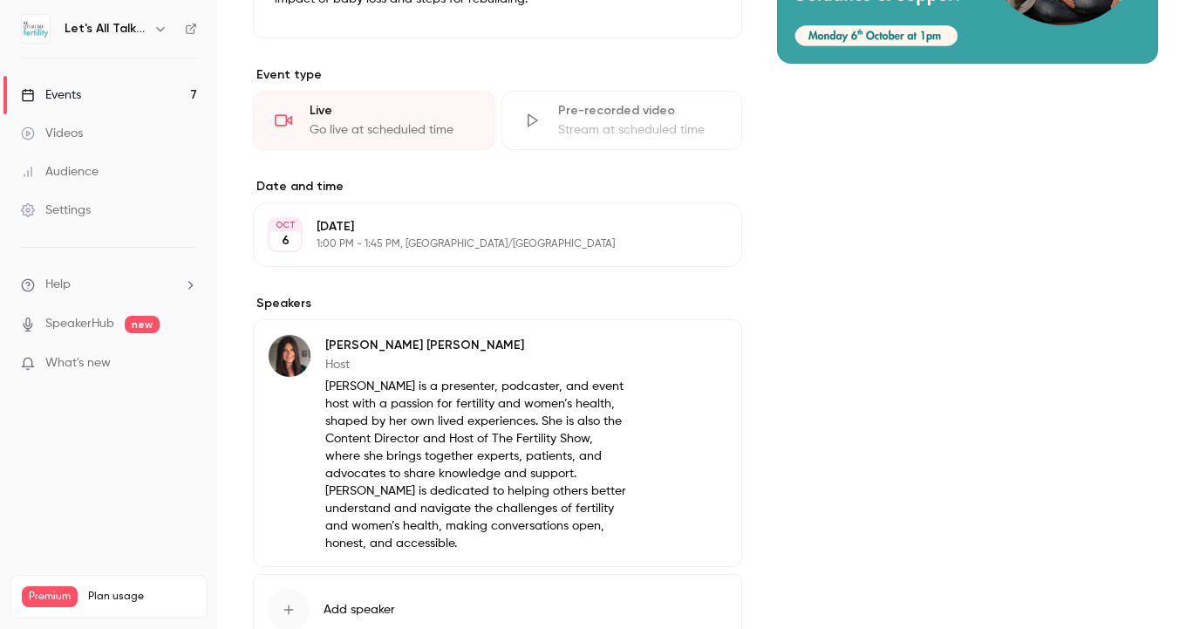
click at [79, 100] on div "Events" at bounding box center [51, 94] width 60 height 17
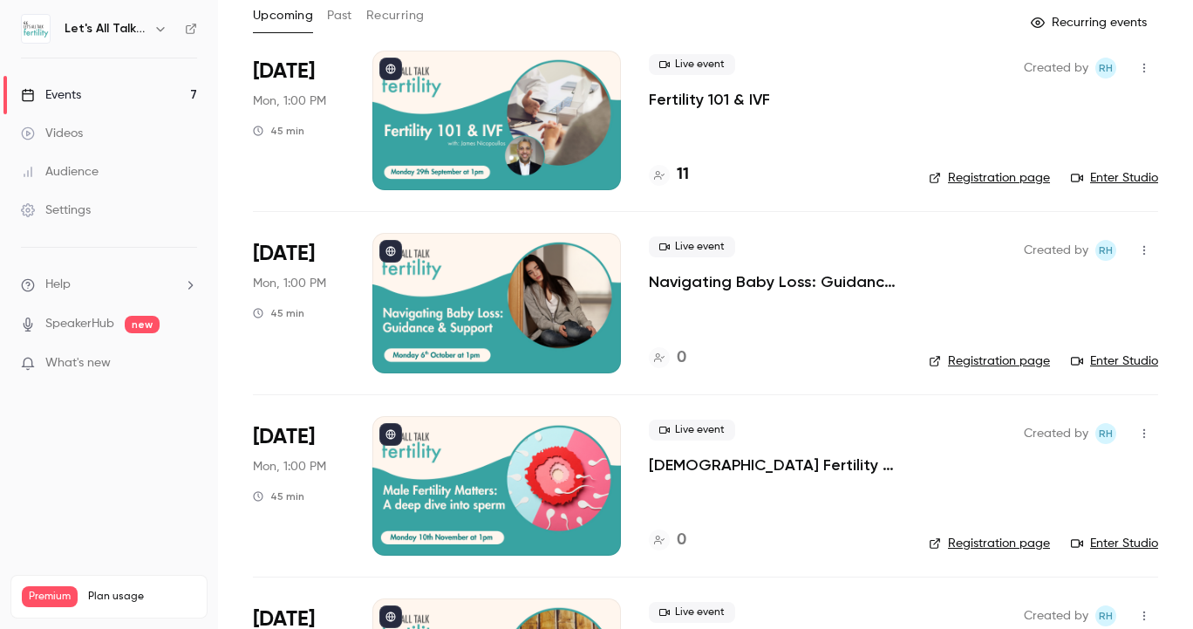
scroll to position [104, 0]
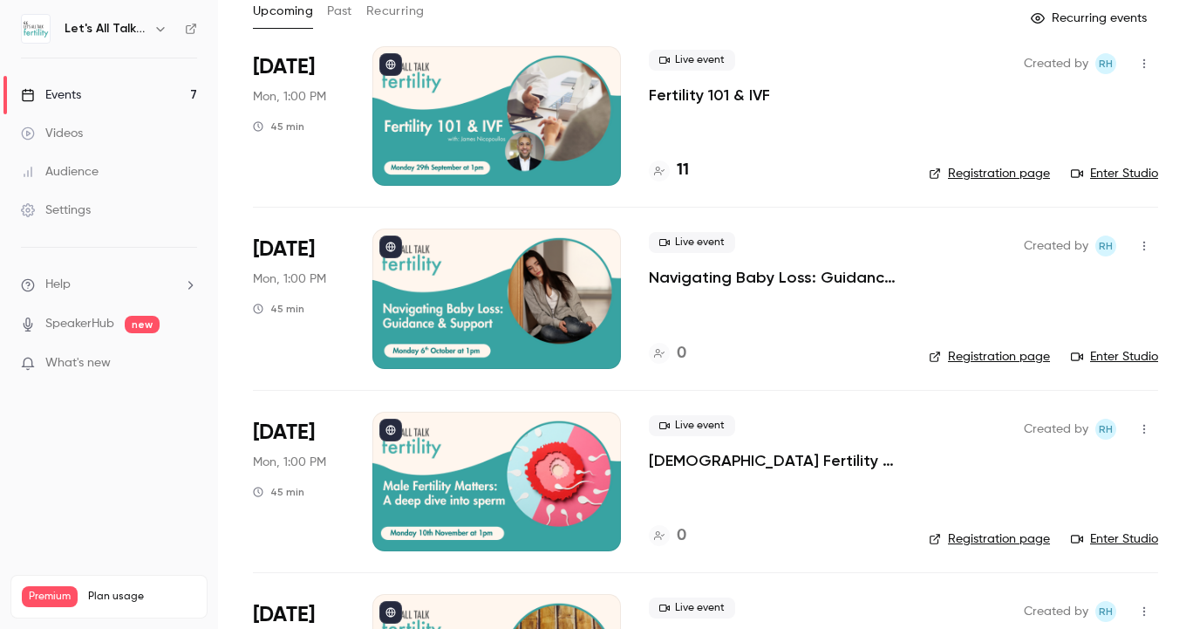
click at [573, 467] on div at bounding box center [496, 480] width 248 height 139
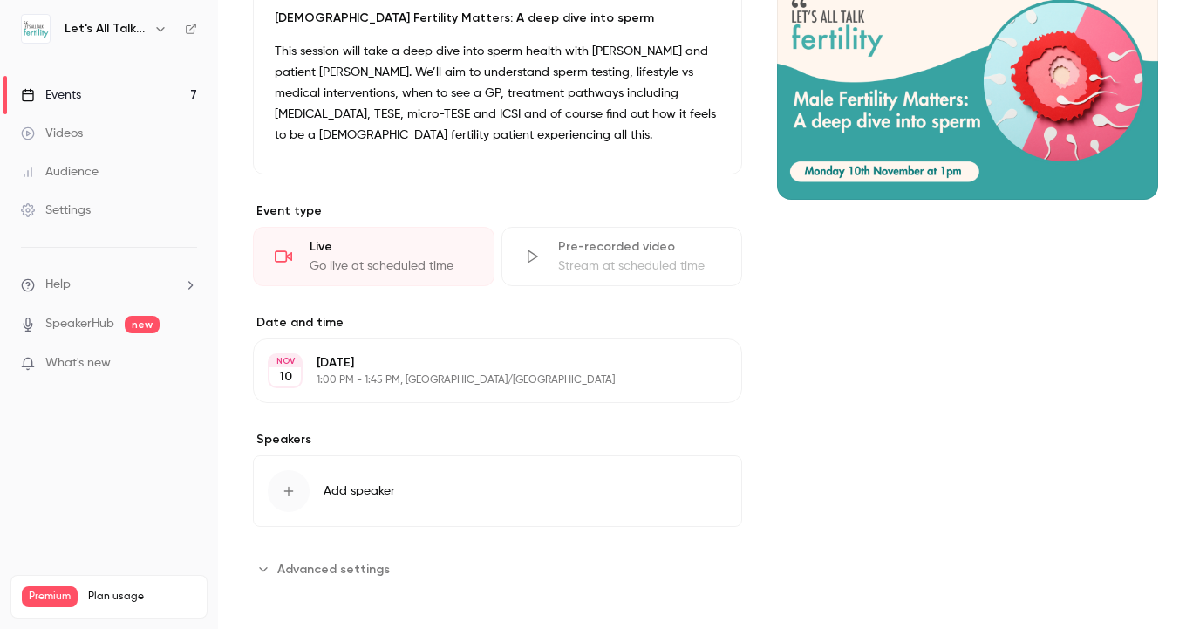
scroll to position [193, 0]
click at [487, 476] on button "Add speaker" at bounding box center [497, 491] width 489 height 71
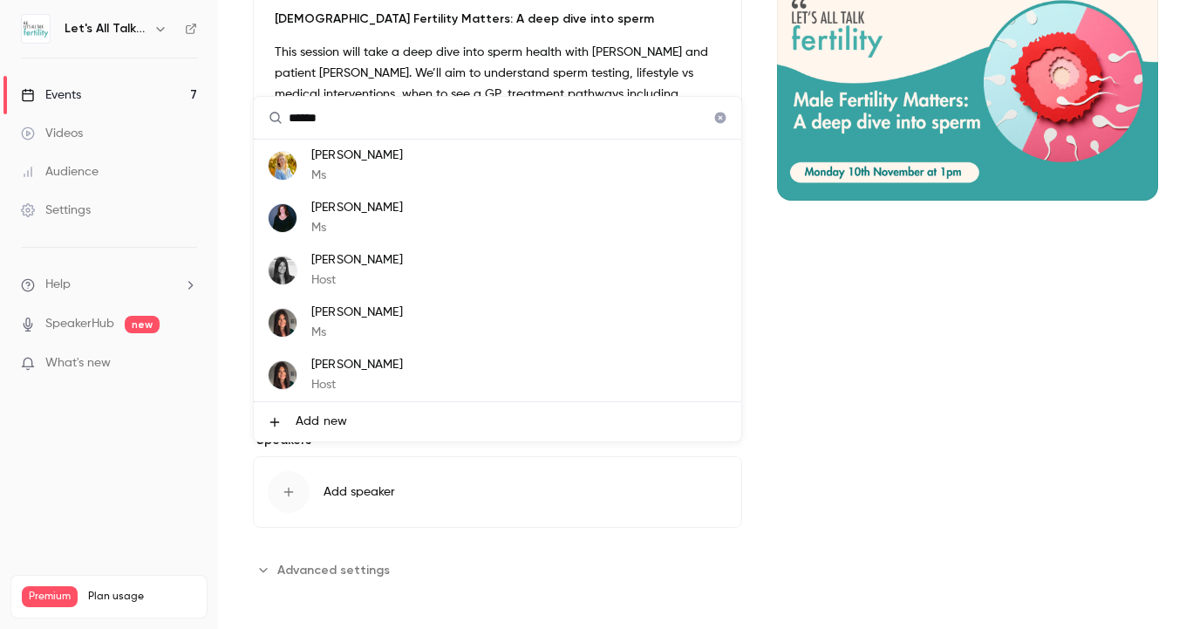
type input "******"
drag, startPoint x: 487, startPoint y: 476, endPoint x: 492, endPoint y: 377, distance: 99.5
click at [492, 377] on li "[PERSON_NAME] Host" at bounding box center [497, 375] width 487 height 52
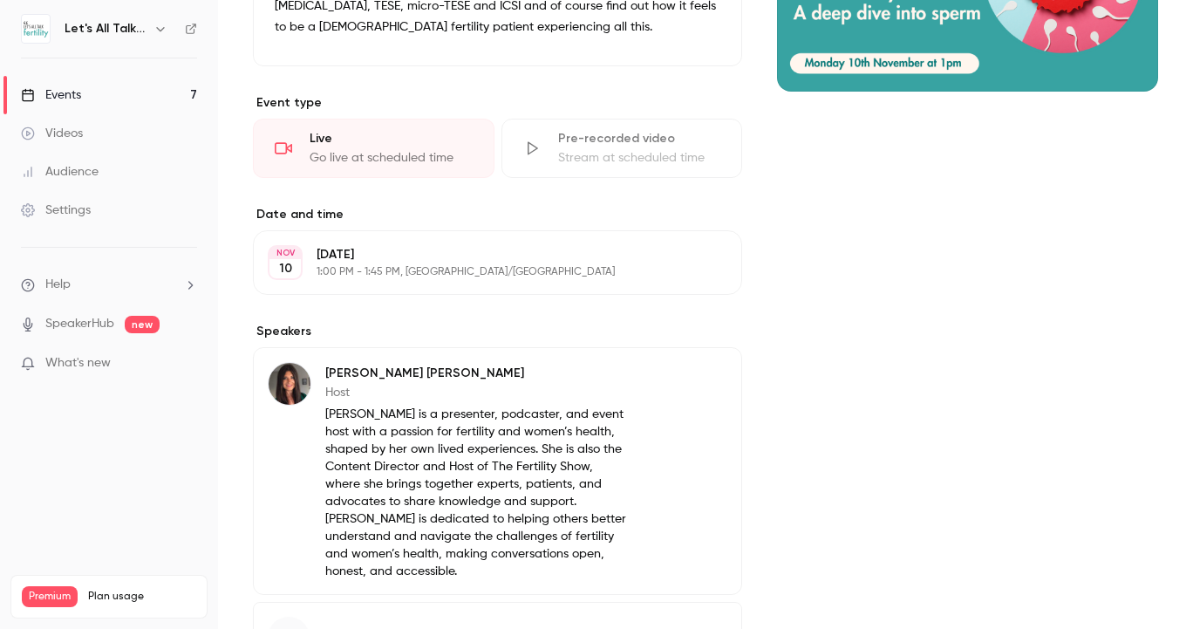
scroll to position [313, 0]
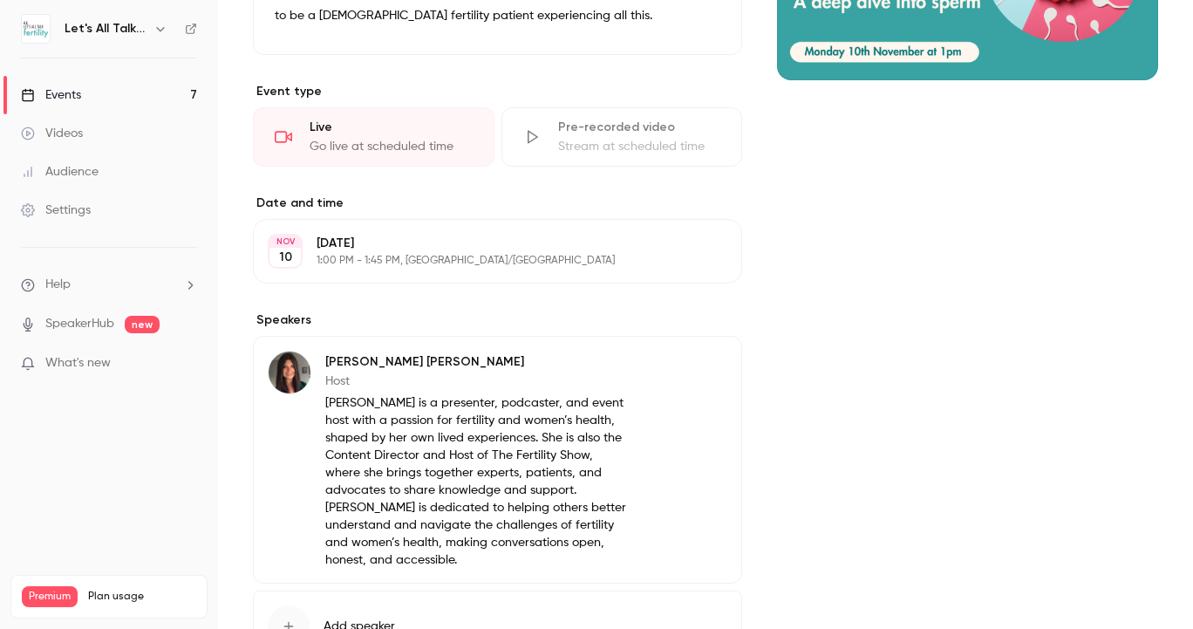
click at [119, 89] on link "Events 7" at bounding box center [109, 95] width 218 height 38
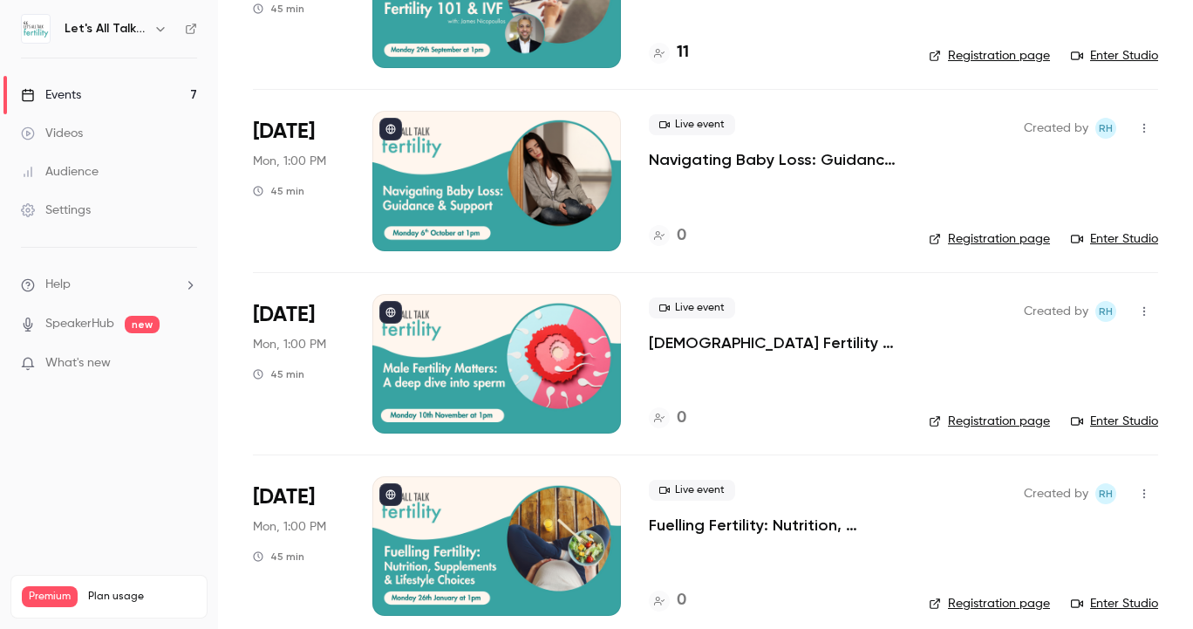
click at [538, 522] on div at bounding box center [496, 545] width 248 height 139
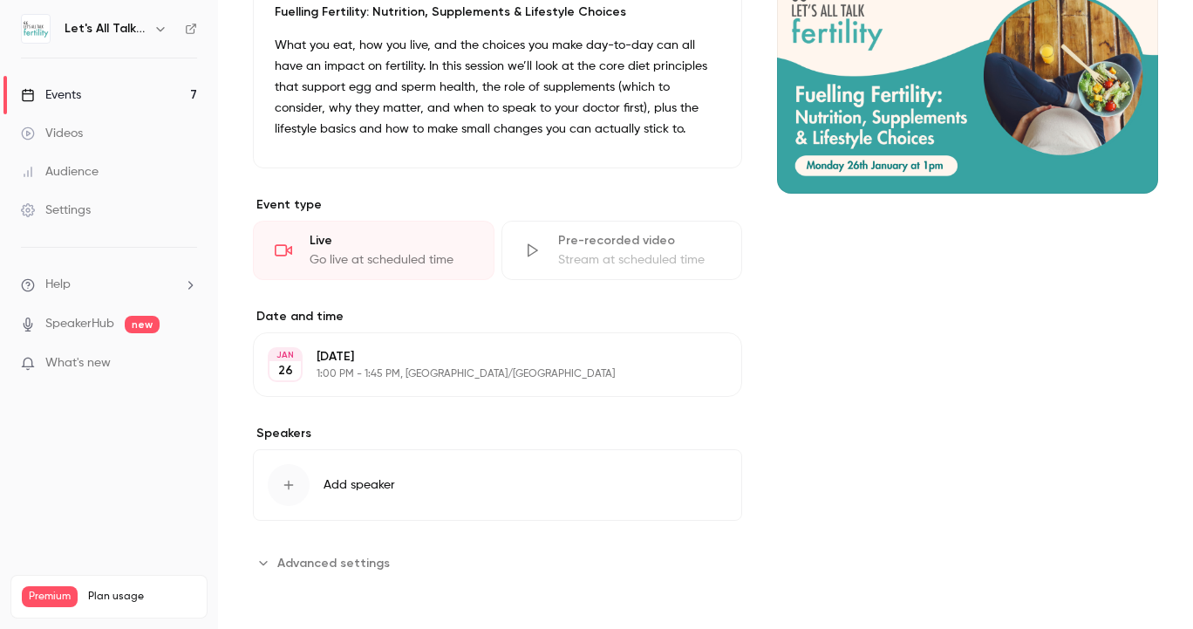
scroll to position [193, 0]
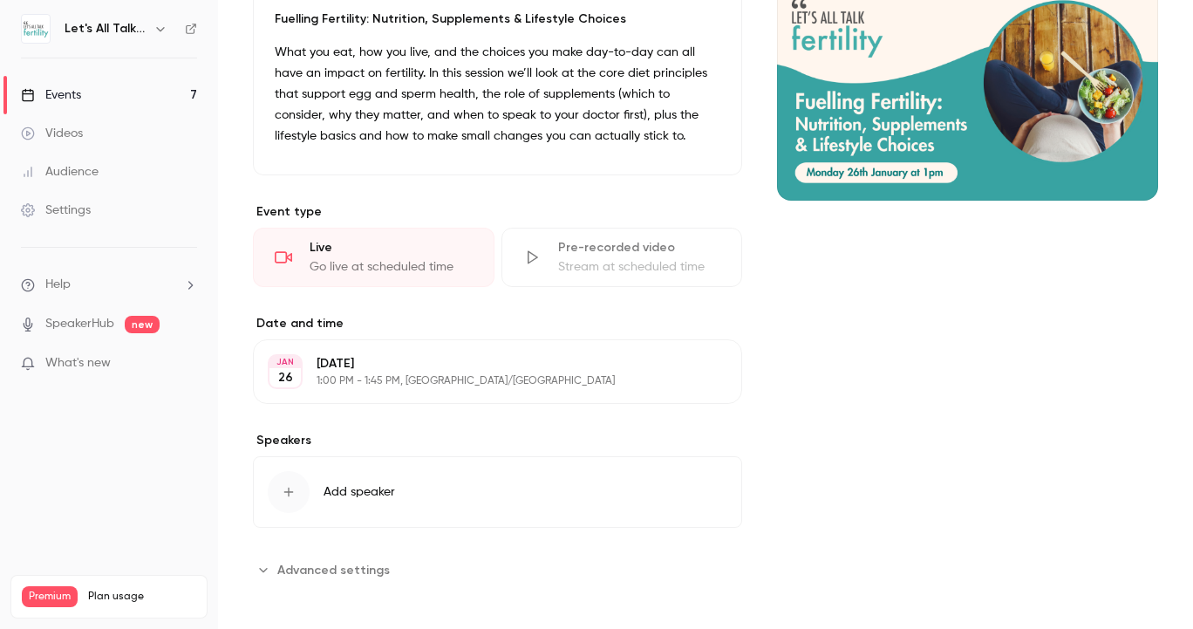
click at [430, 468] on button "Add speaker" at bounding box center [497, 491] width 489 height 71
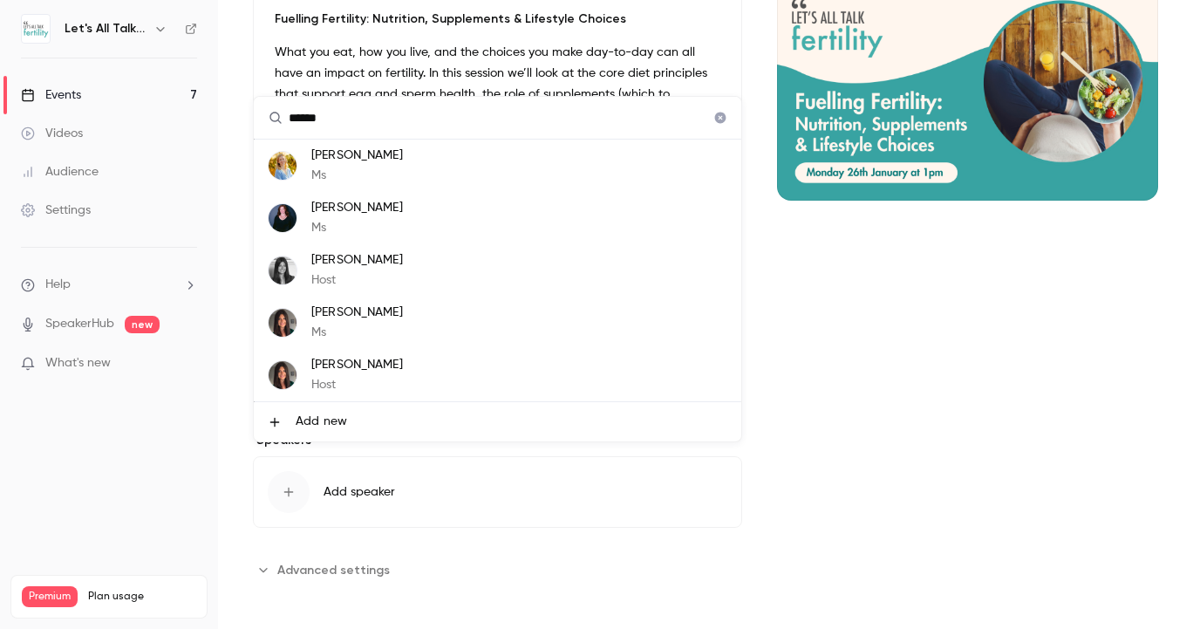
type input "******"
drag, startPoint x: 452, startPoint y: 377, endPoint x: 416, endPoint y: 357, distance: 40.6
click at [416, 357] on li "[PERSON_NAME] Host" at bounding box center [497, 375] width 487 height 52
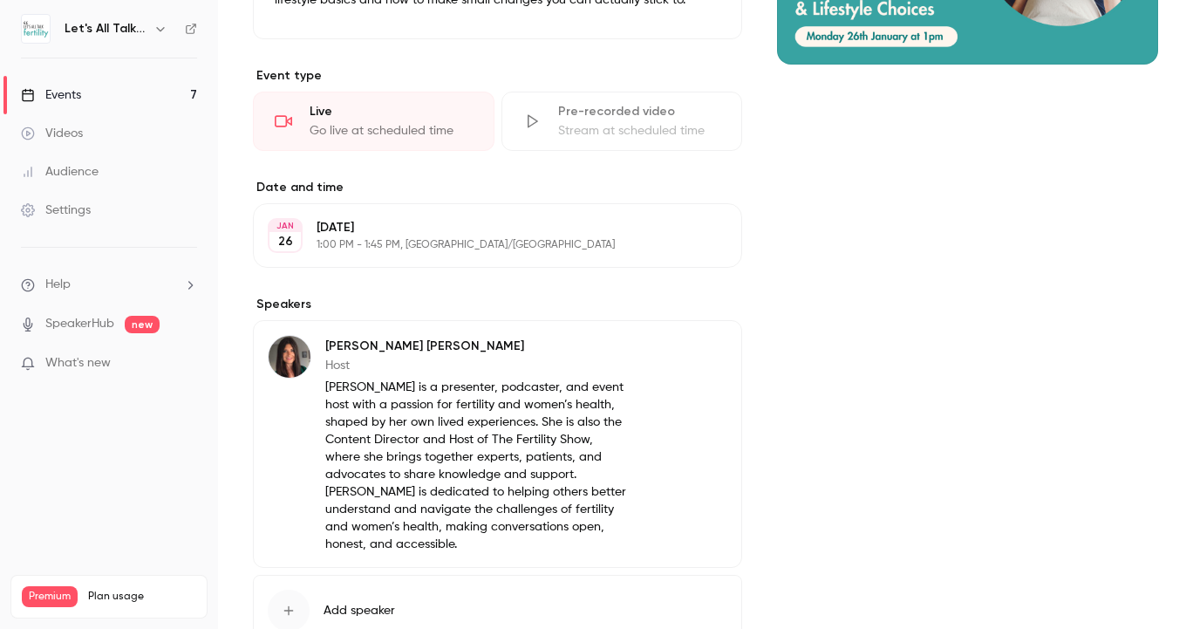
scroll to position [336, 0]
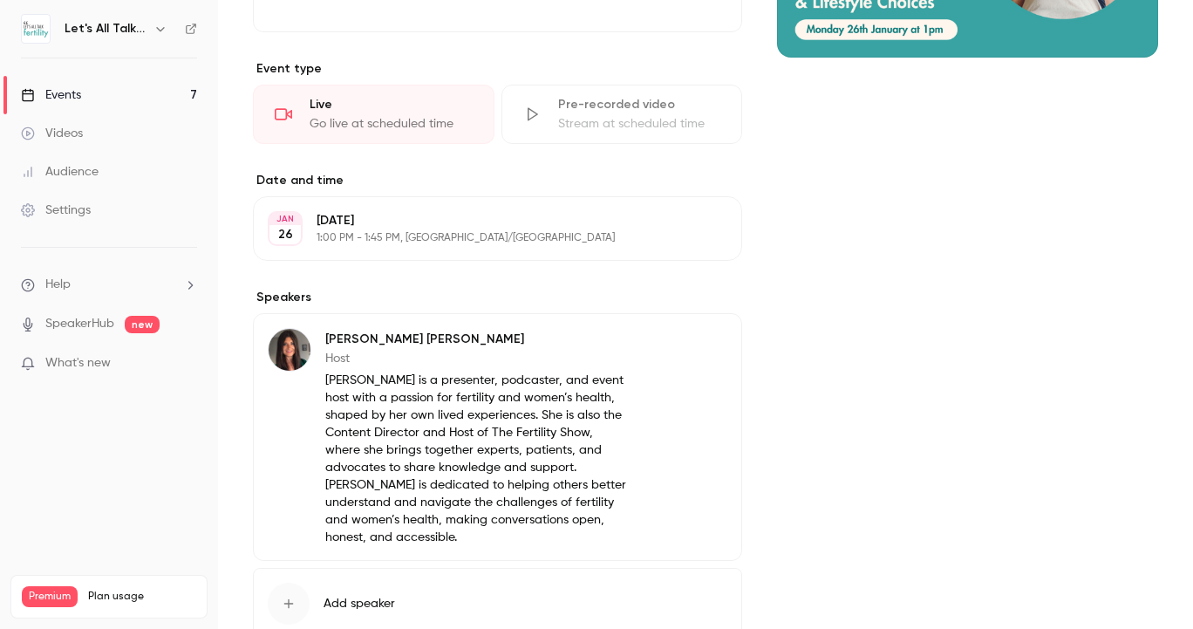
click at [96, 85] on link "Events 7" at bounding box center [109, 95] width 218 height 38
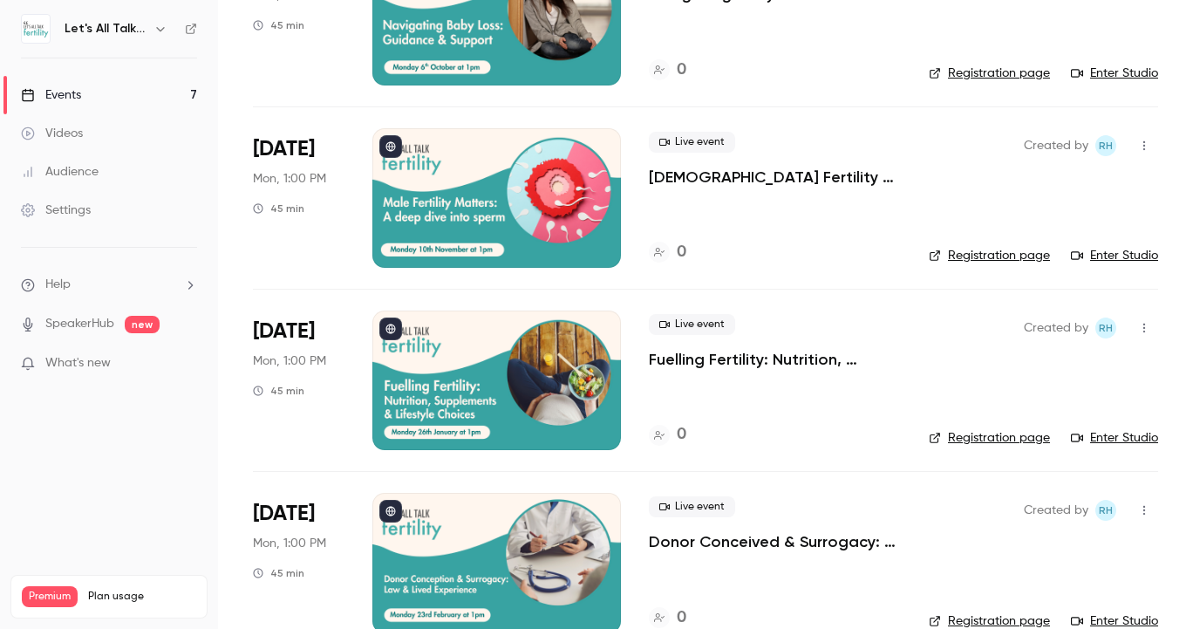
scroll to position [389, 0]
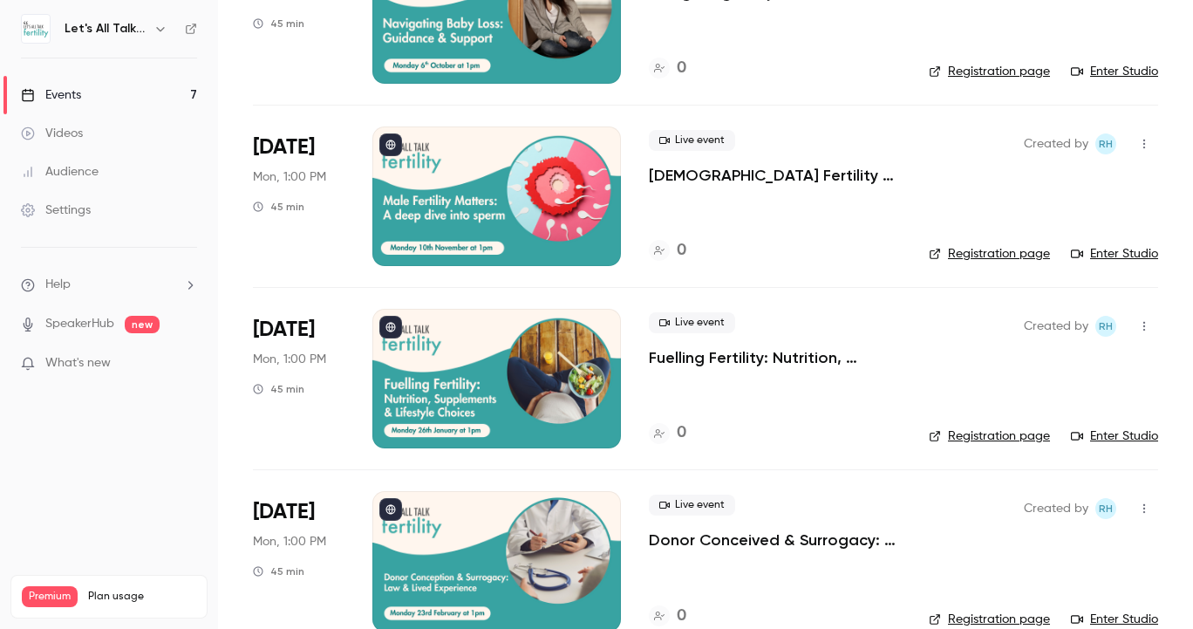
click at [539, 520] on div at bounding box center [496, 560] width 248 height 139
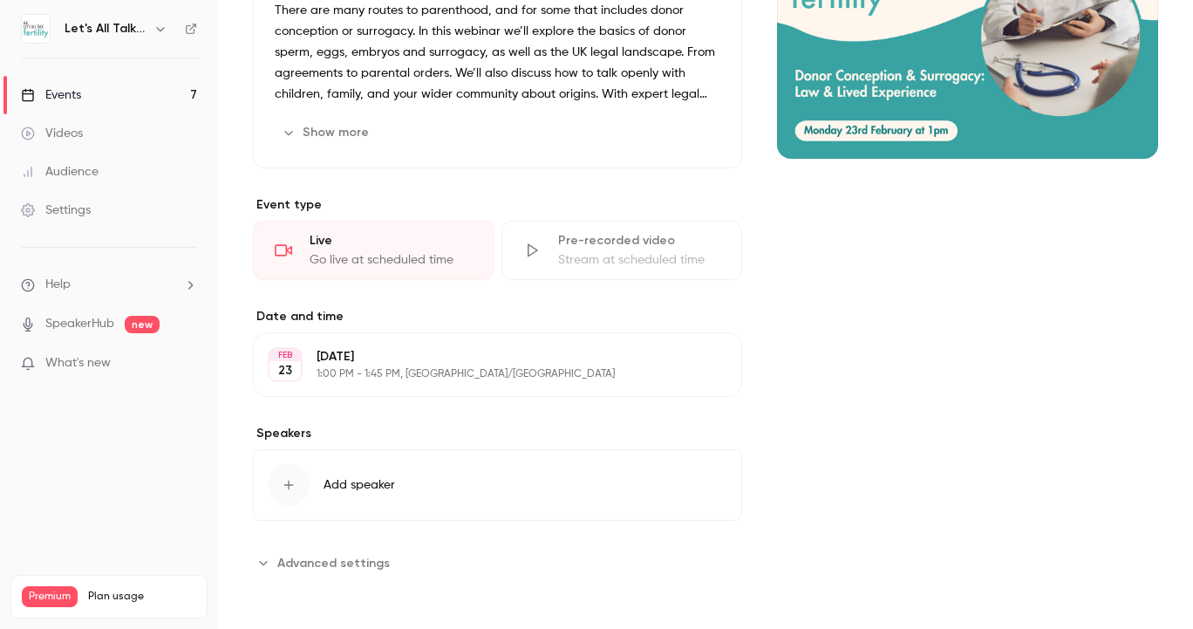
scroll to position [235, 0]
click at [394, 469] on button "Add speaker" at bounding box center [497, 484] width 489 height 71
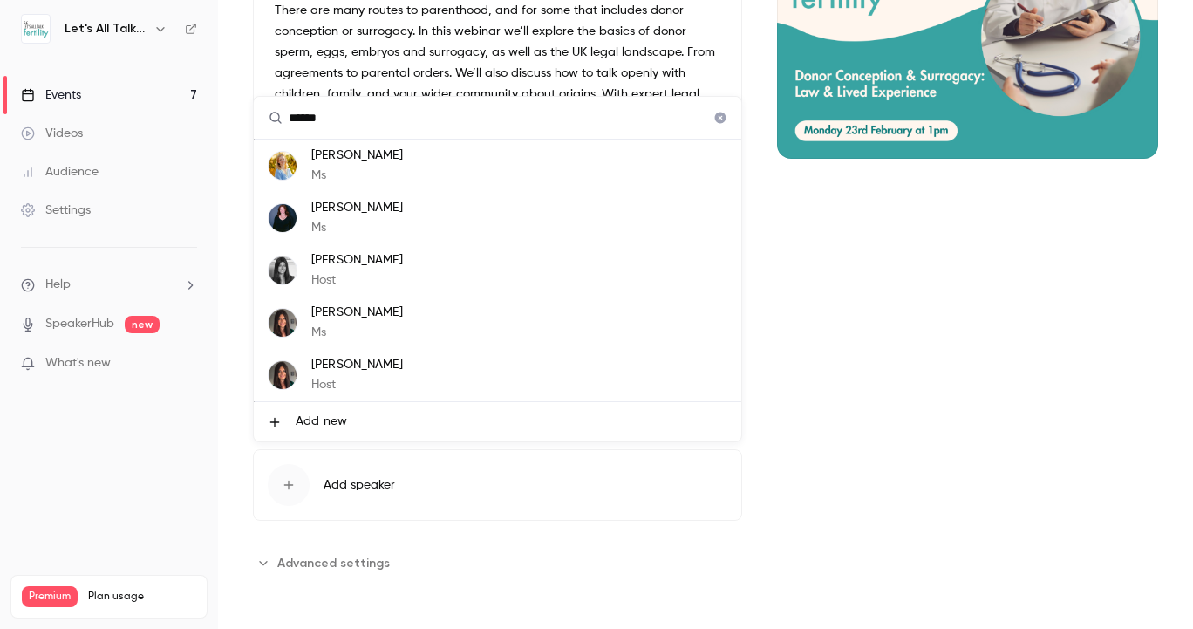
type input "******"
drag, startPoint x: 374, startPoint y: 333, endPoint x: 388, endPoint y: 377, distance: 45.8
click at [388, 377] on p "Host" at bounding box center [357, 385] width 92 height 18
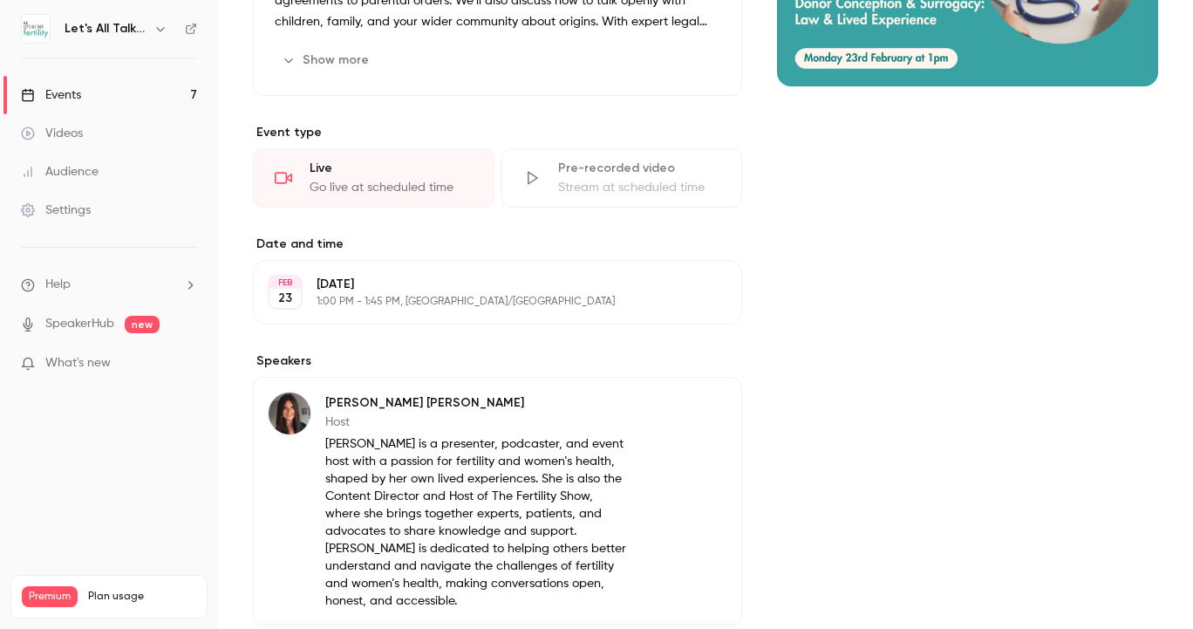
scroll to position [327, 0]
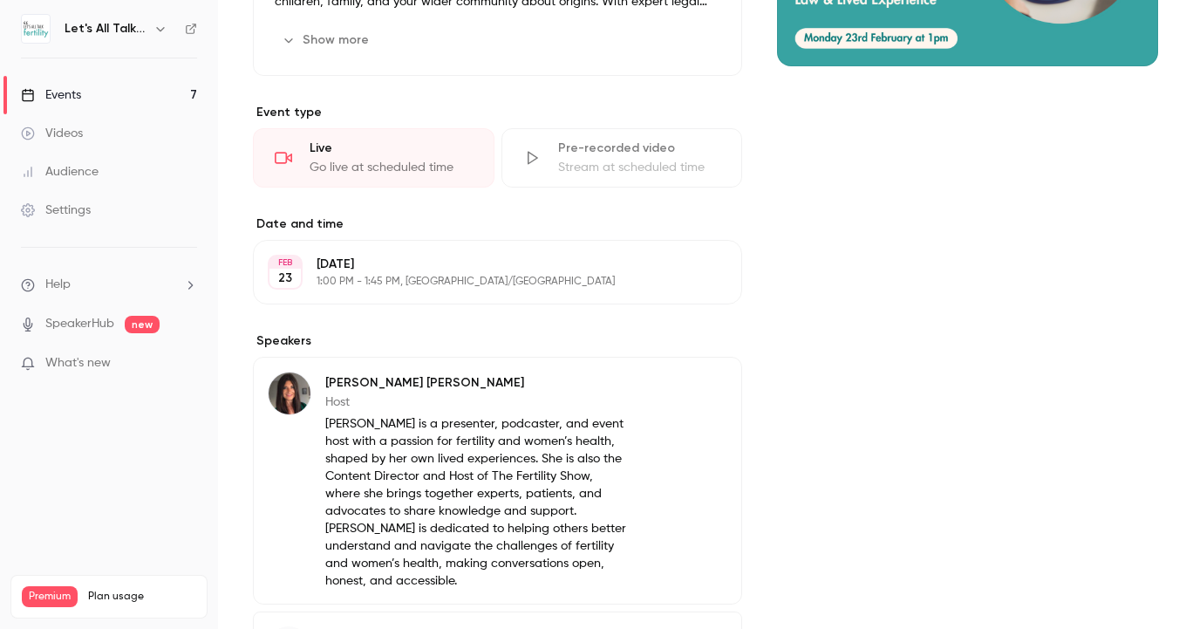
click at [93, 88] on link "Events 7" at bounding box center [109, 95] width 218 height 38
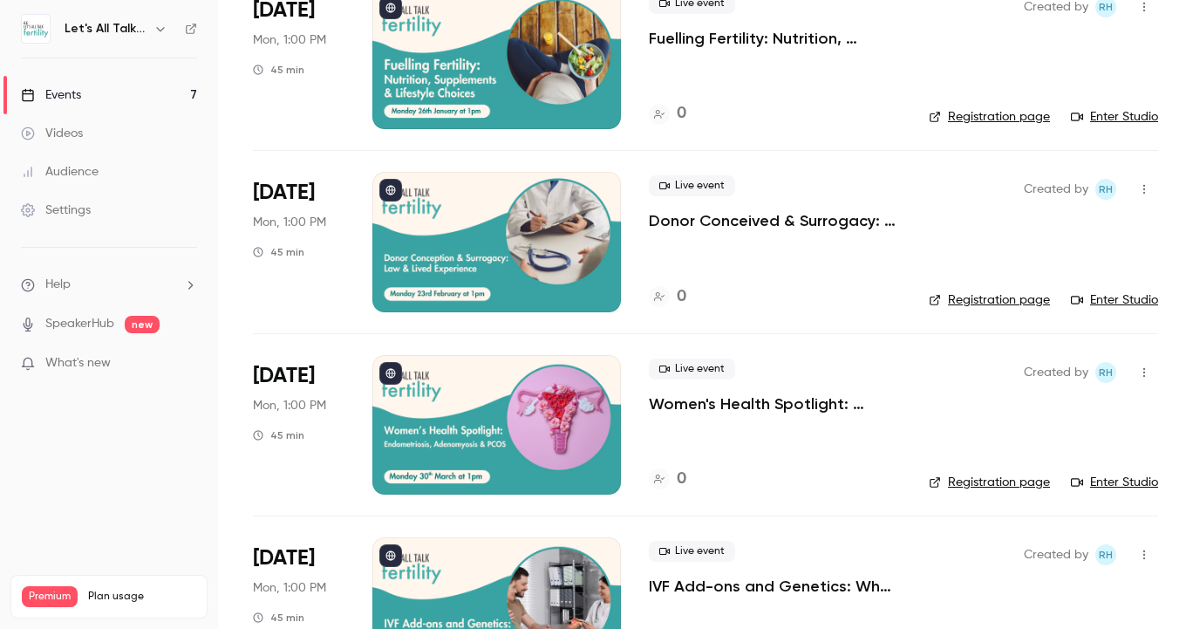
click at [525, 411] on div at bounding box center [496, 424] width 248 height 139
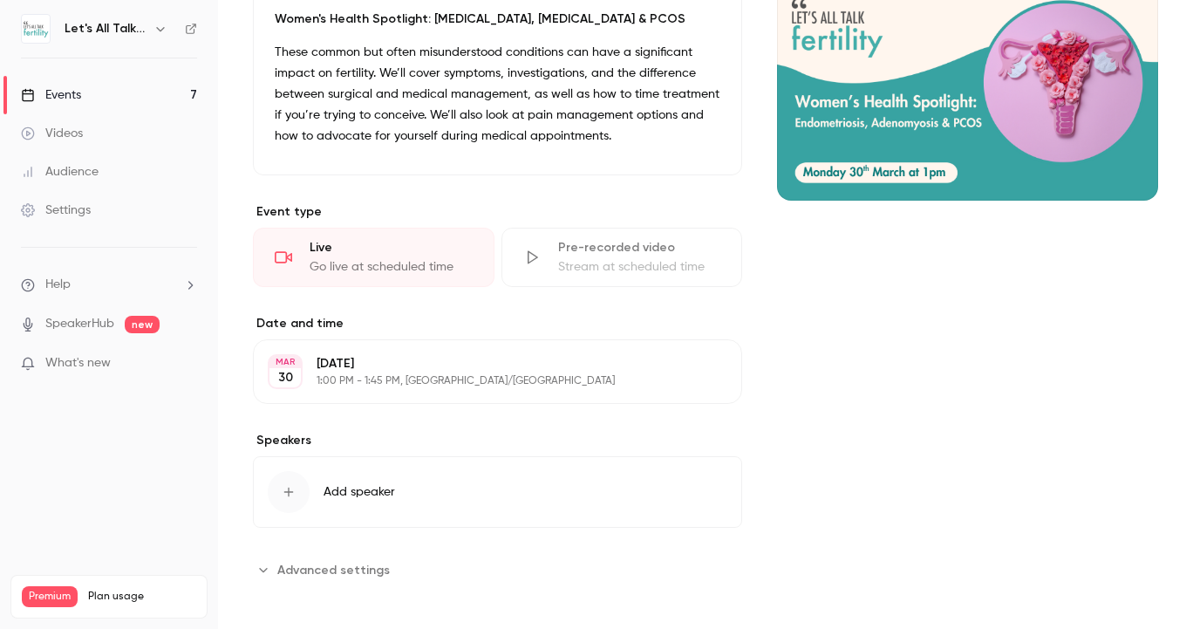
click at [412, 475] on button "Add speaker" at bounding box center [497, 491] width 489 height 71
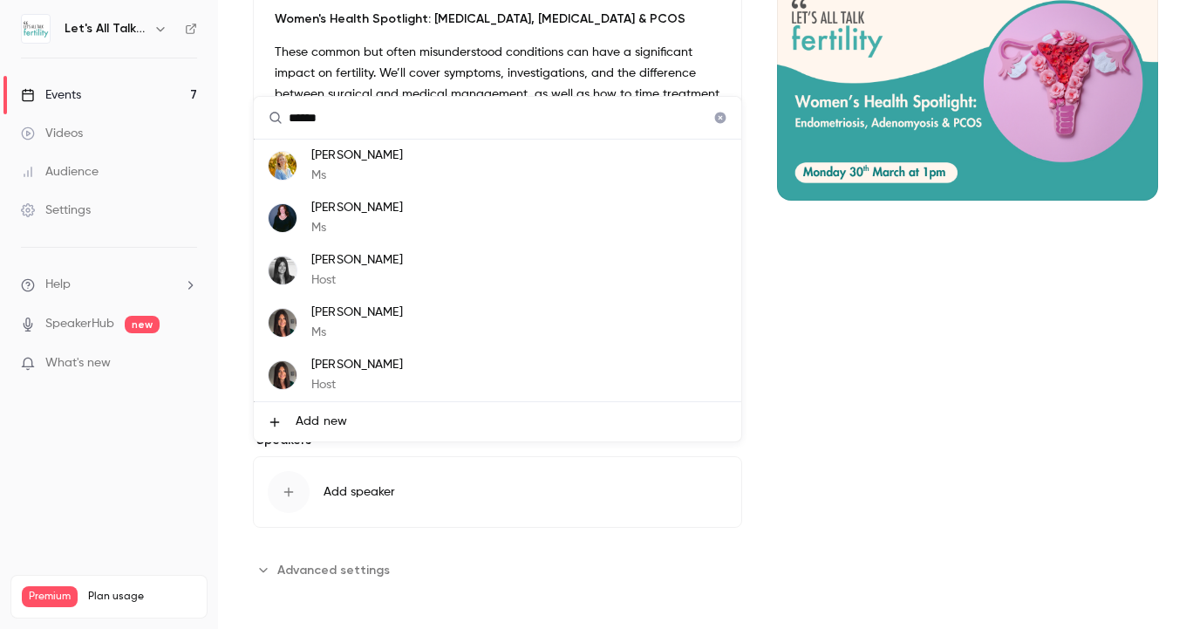
type input "******"
drag, startPoint x: 409, startPoint y: 441, endPoint x: 393, endPoint y: 370, distance: 73.2
click at [393, 370] on p "[PERSON_NAME]" at bounding box center [357, 365] width 92 height 18
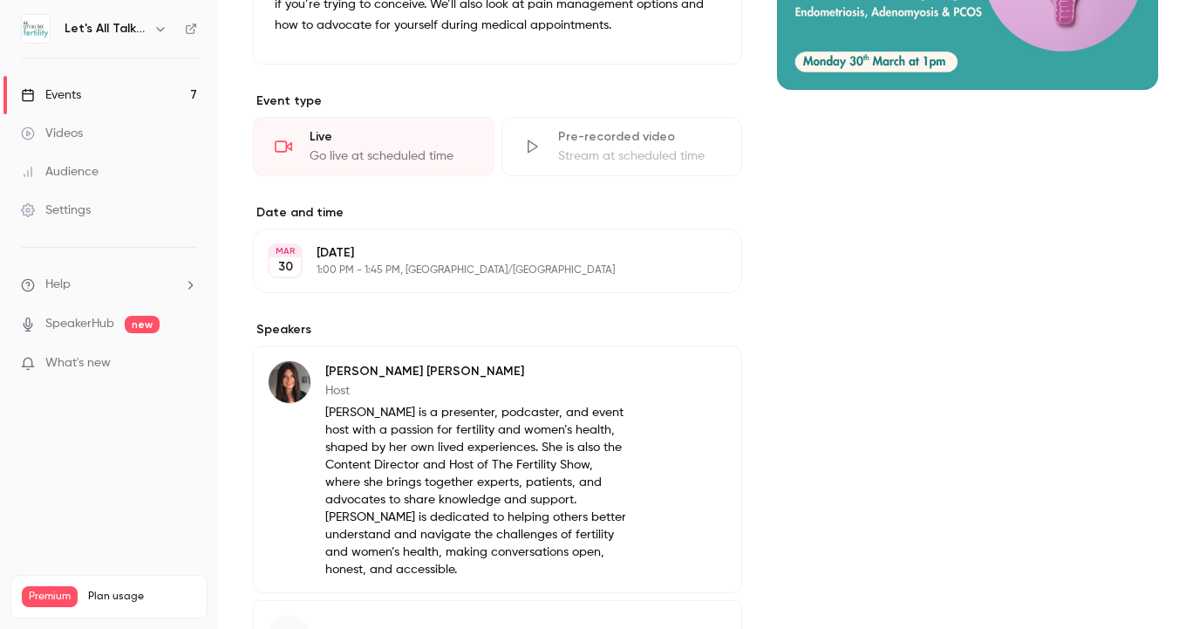
scroll to position [309, 0]
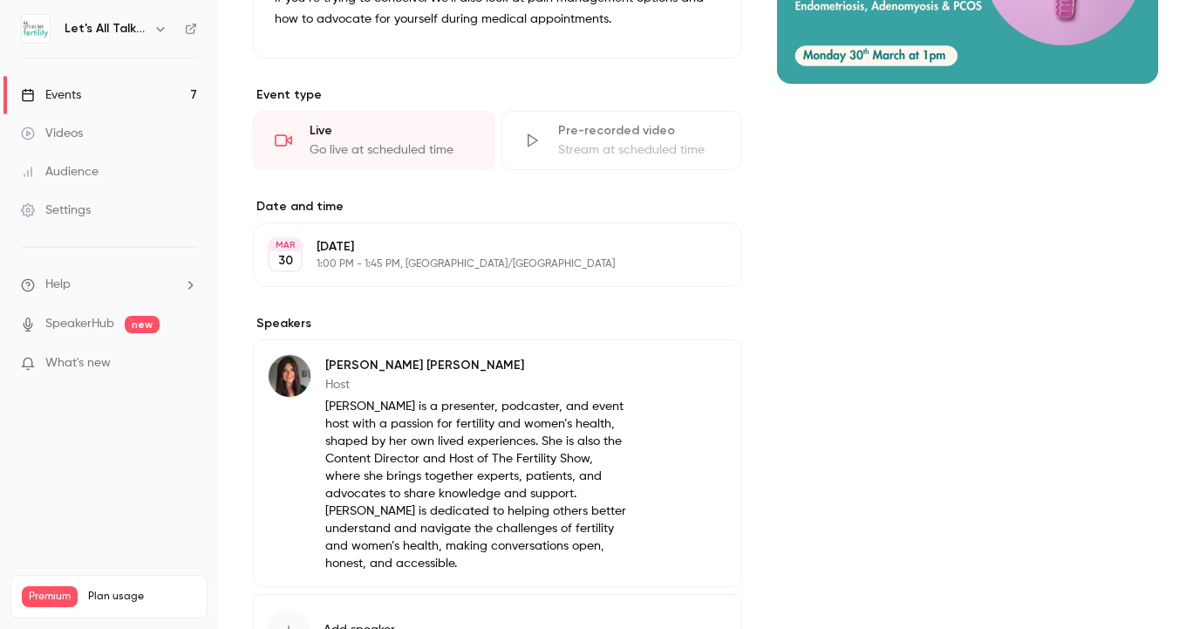
click at [71, 91] on div "Events" at bounding box center [51, 94] width 60 height 17
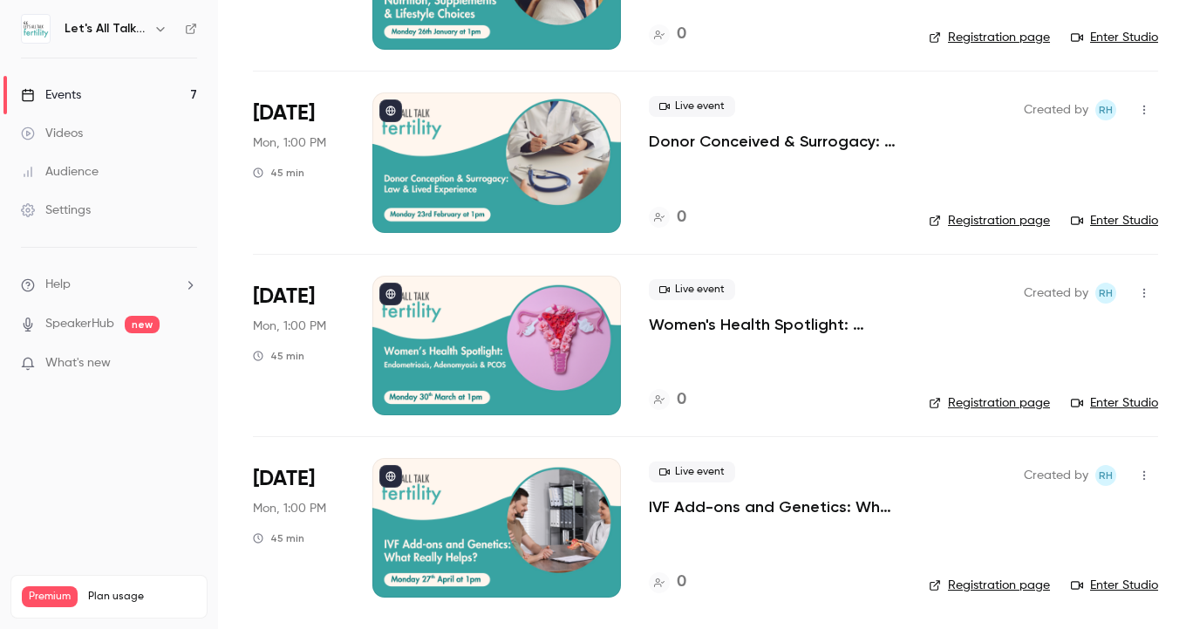
click at [548, 493] on div at bounding box center [496, 527] width 248 height 139
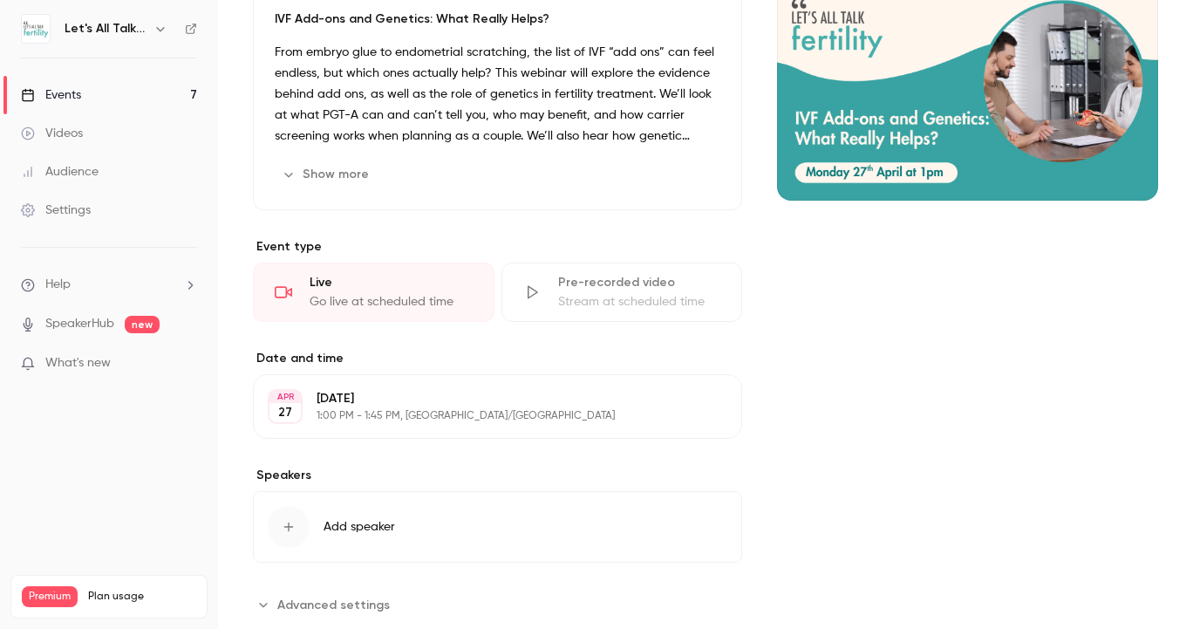
click at [365, 522] on span "Add speaker" at bounding box center [358, 526] width 71 height 17
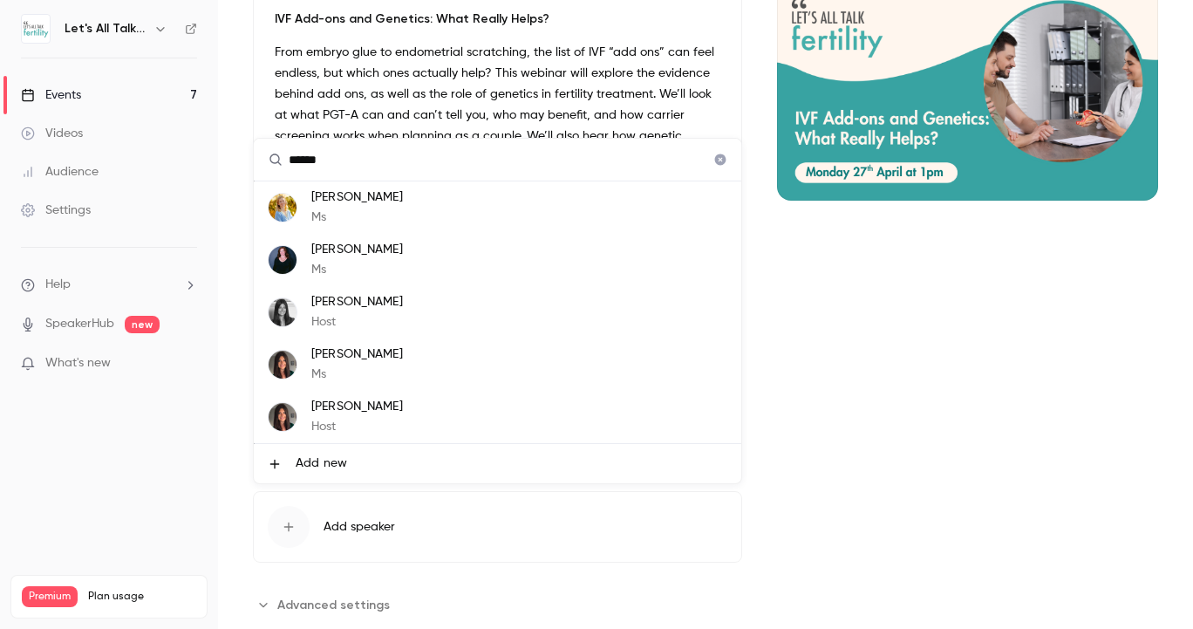
type input "******"
drag, startPoint x: 365, startPoint y: 522, endPoint x: 399, endPoint y: 418, distance: 110.0
click at [399, 418] on p "Host" at bounding box center [357, 427] width 92 height 18
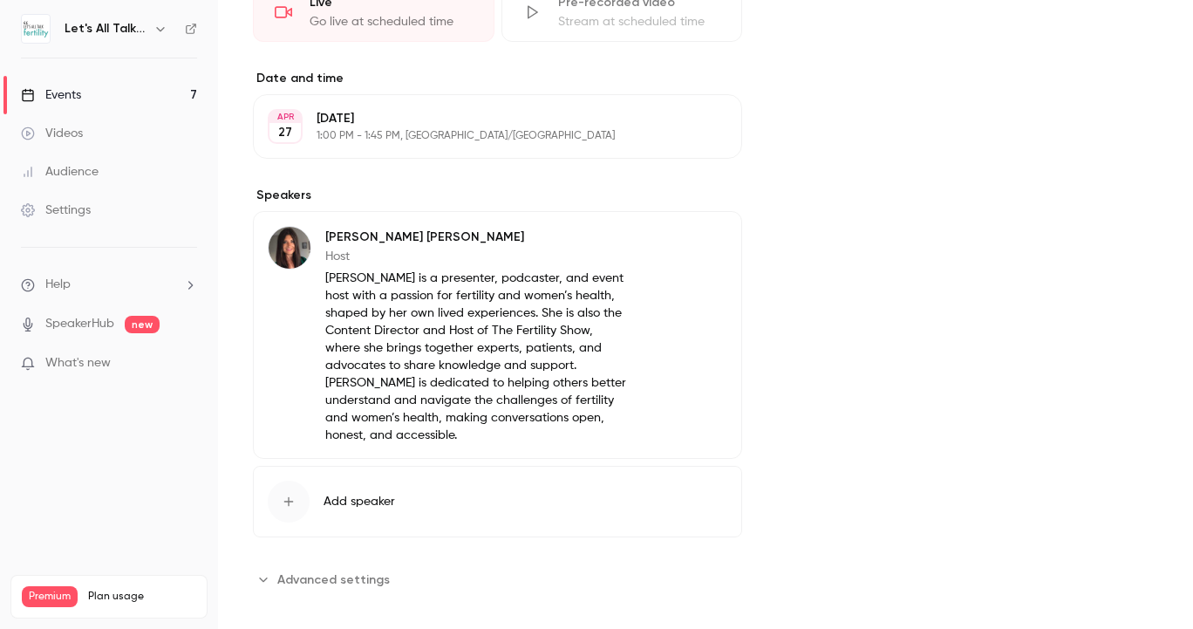
scroll to position [472, 0]
click at [116, 83] on link "Events 7" at bounding box center [109, 95] width 218 height 38
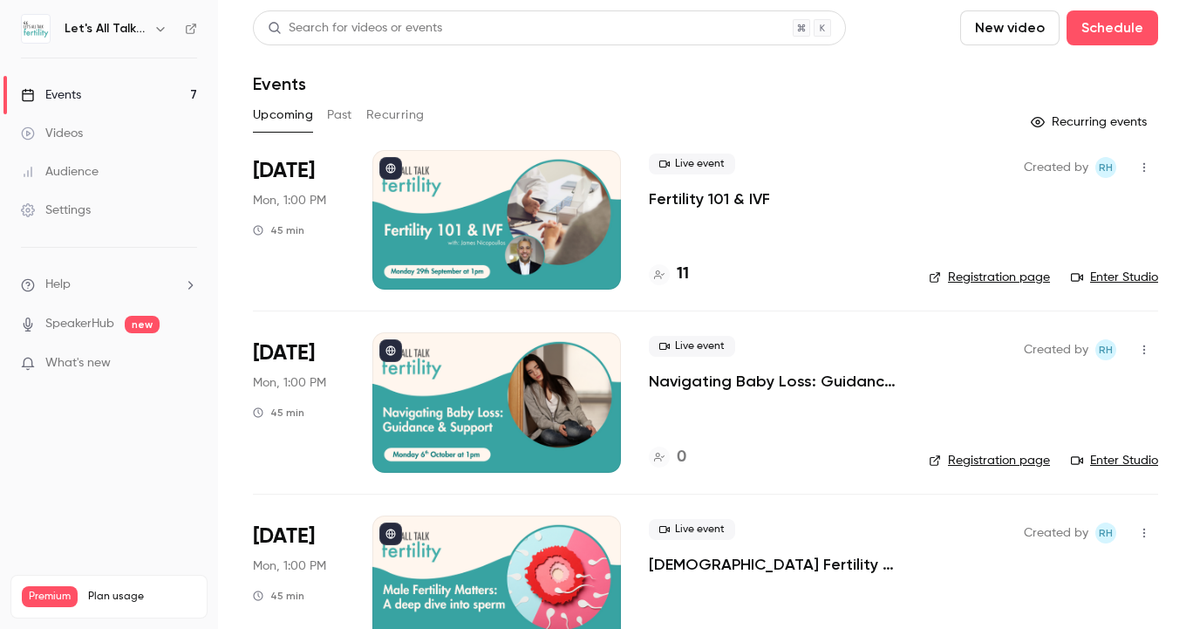
click at [491, 184] on div at bounding box center [496, 219] width 248 height 139
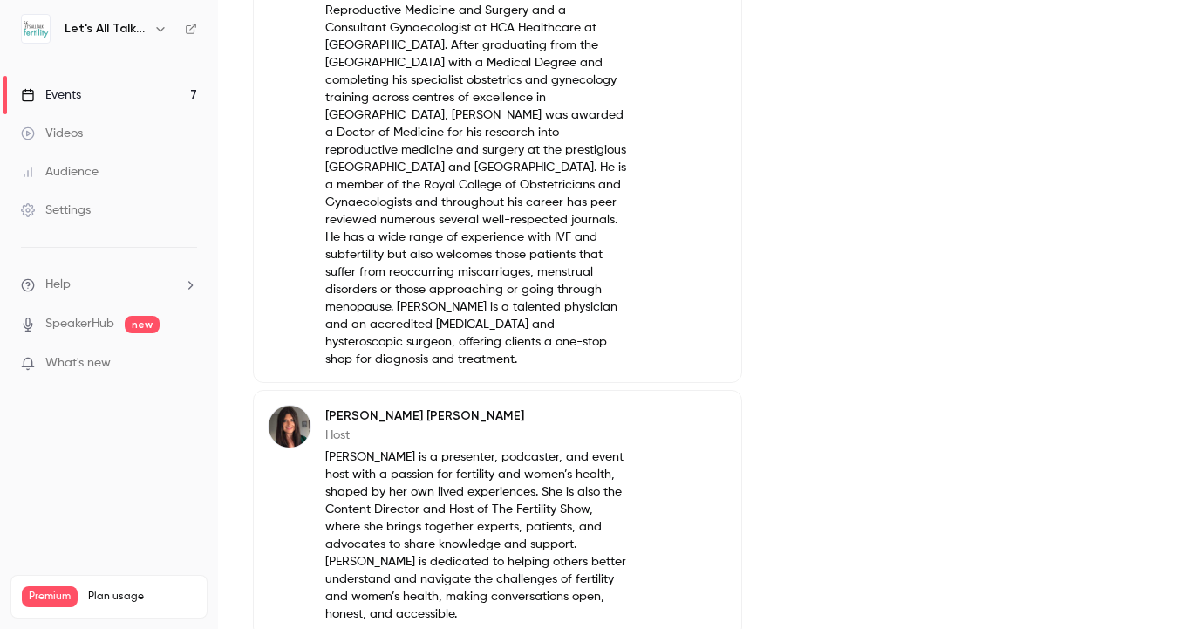
scroll to position [790, 0]
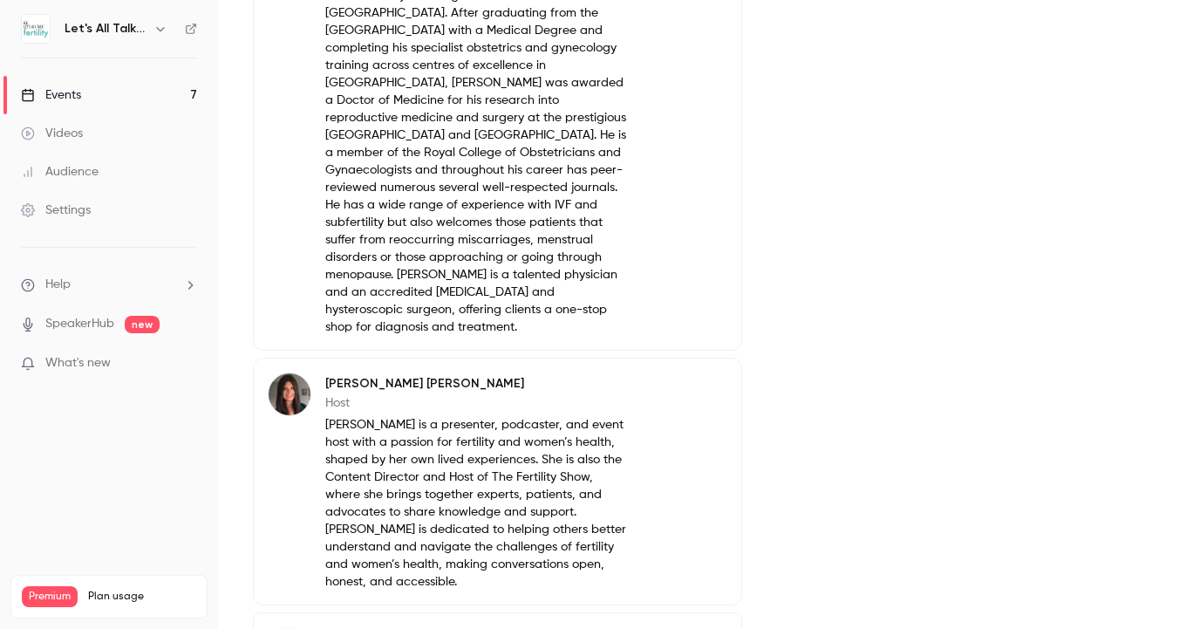
click at [82, 89] on link "Events 7" at bounding box center [109, 95] width 218 height 38
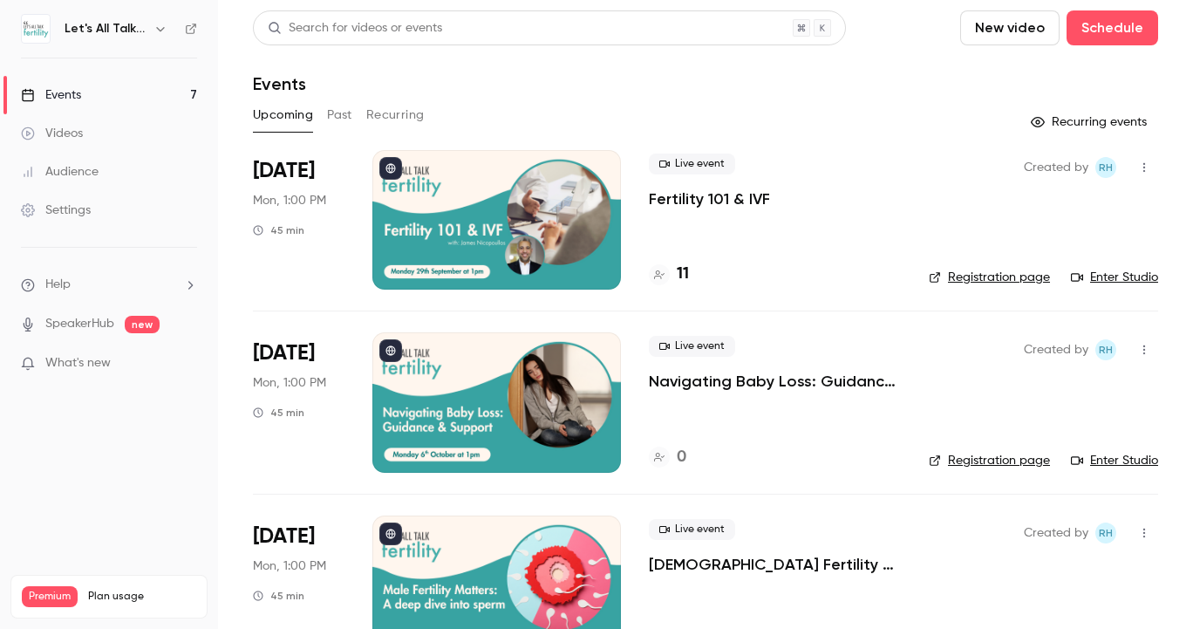
click at [502, 367] on div at bounding box center [496, 401] width 248 height 139
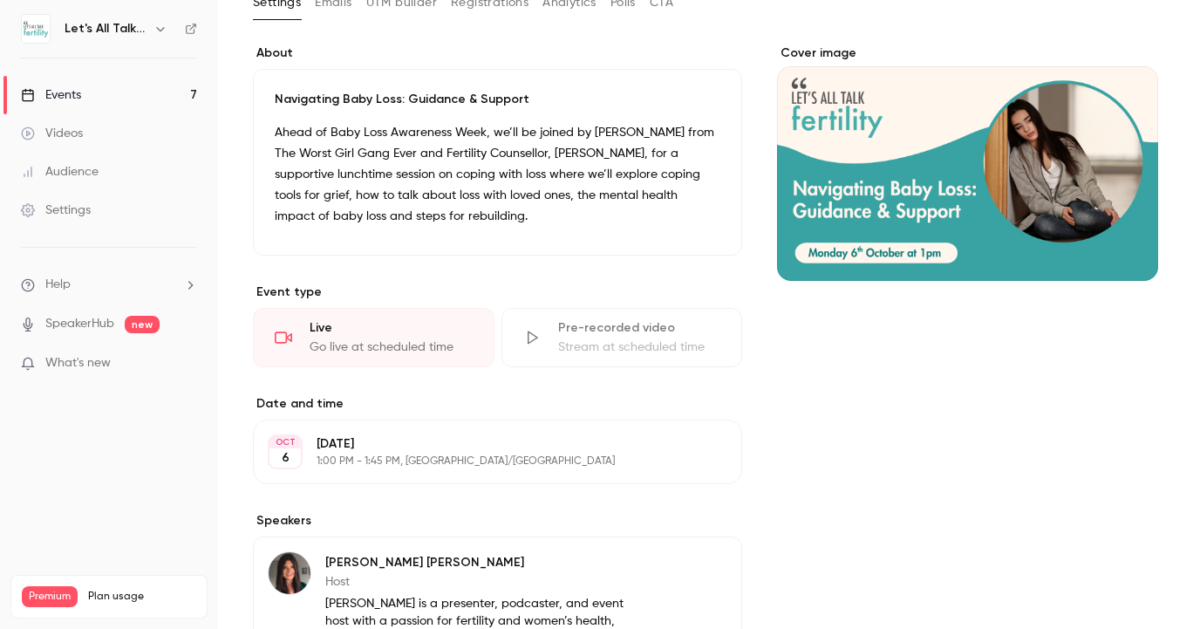
scroll to position [116, 0]
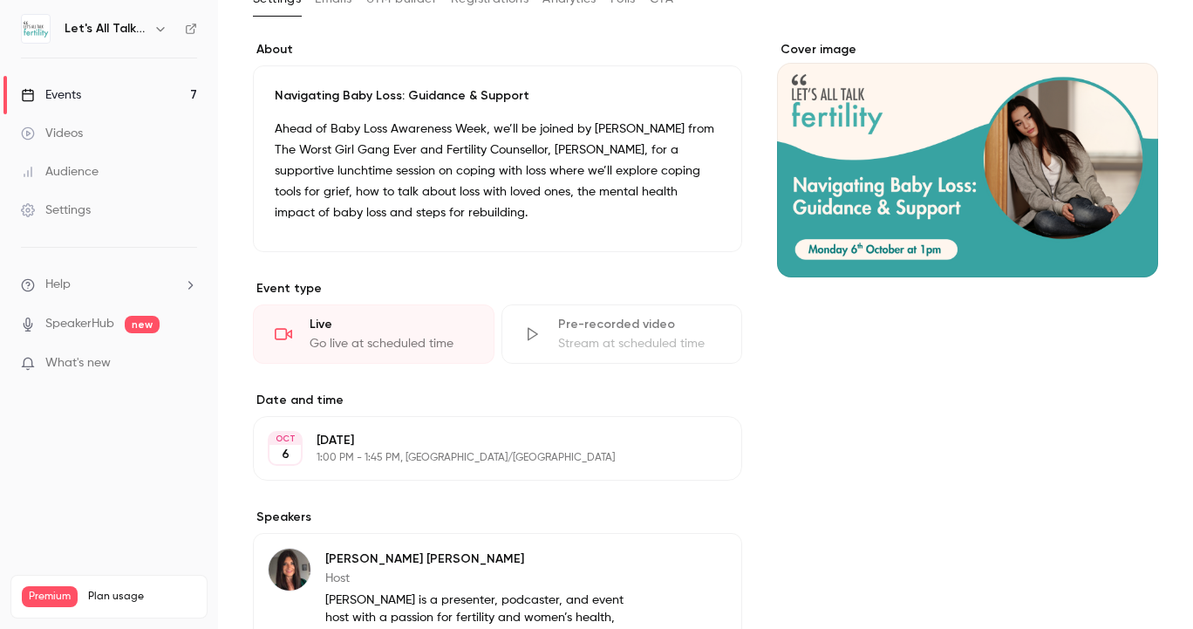
click at [98, 94] on link "Events 7" at bounding box center [109, 95] width 218 height 38
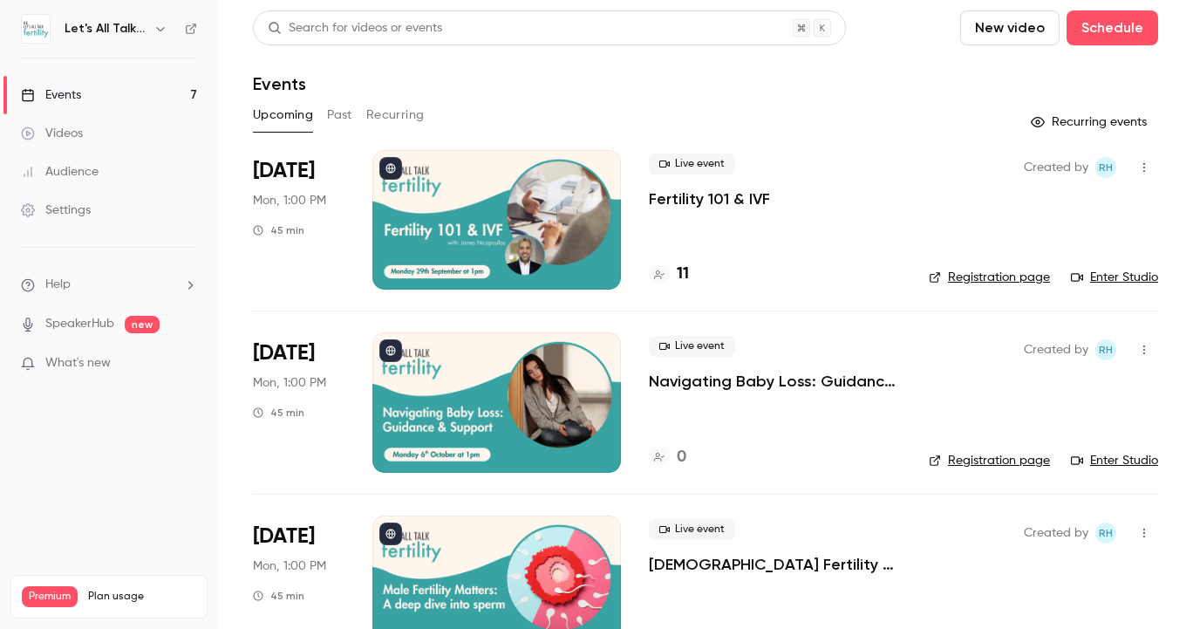
click at [512, 531] on div at bounding box center [496, 584] width 248 height 139
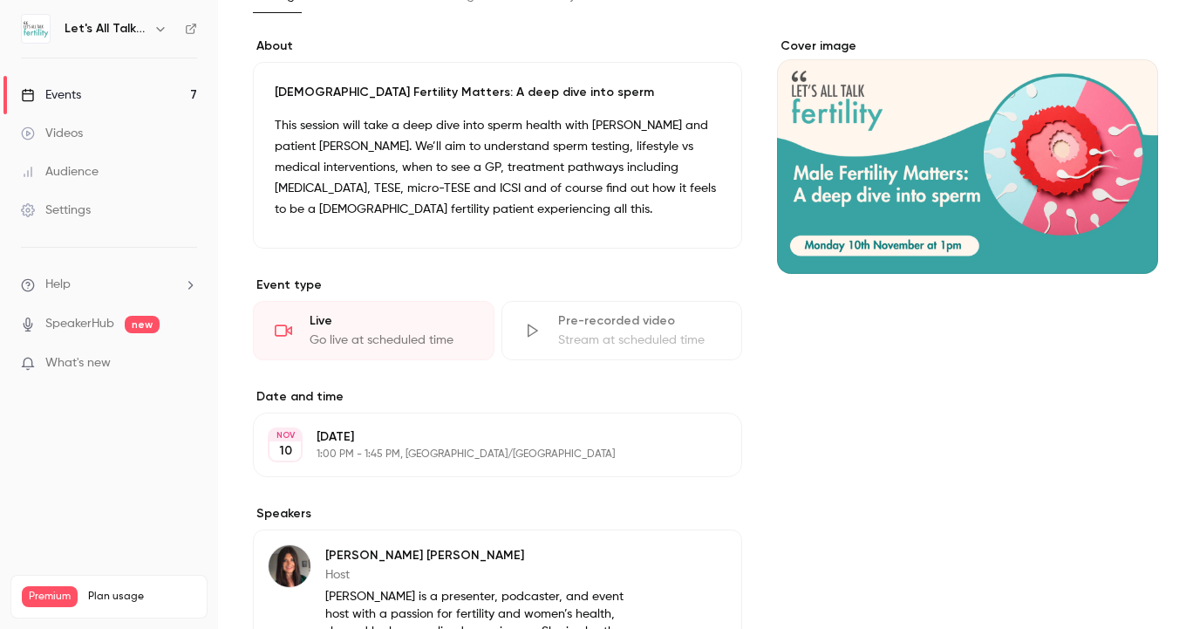
scroll to position [192, 0]
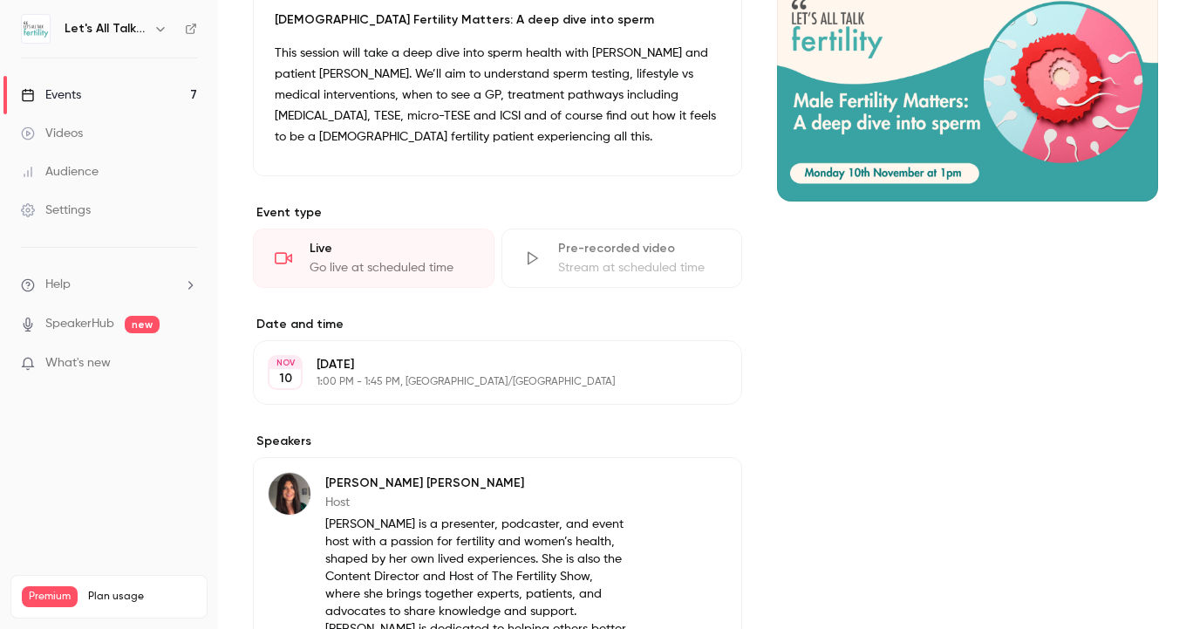
click at [86, 96] on link "Events 7" at bounding box center [109, 95] width 218 height 38
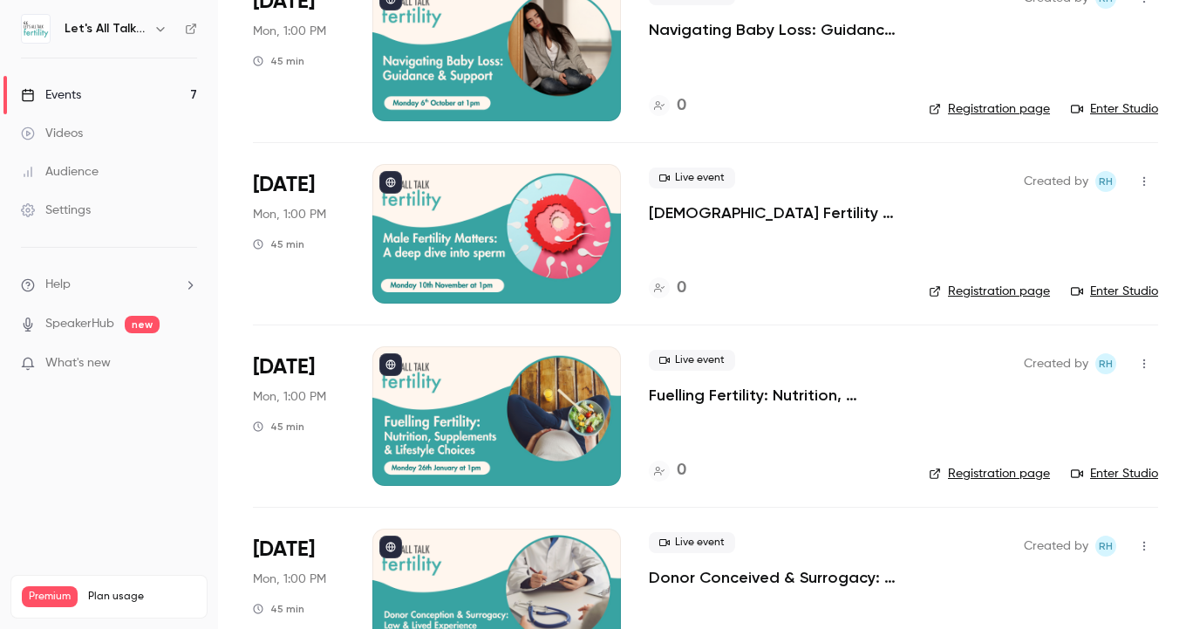
scroll to position [354, 0]
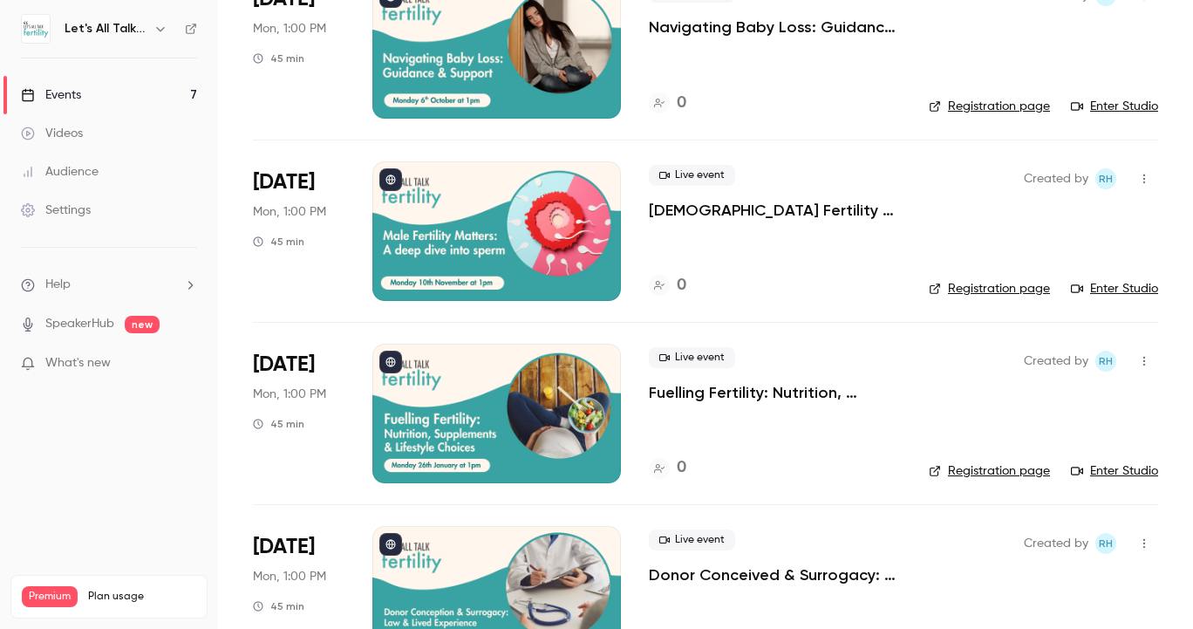
click at [494, 405] on div at bounding box center [496, 412] width 248 height 139
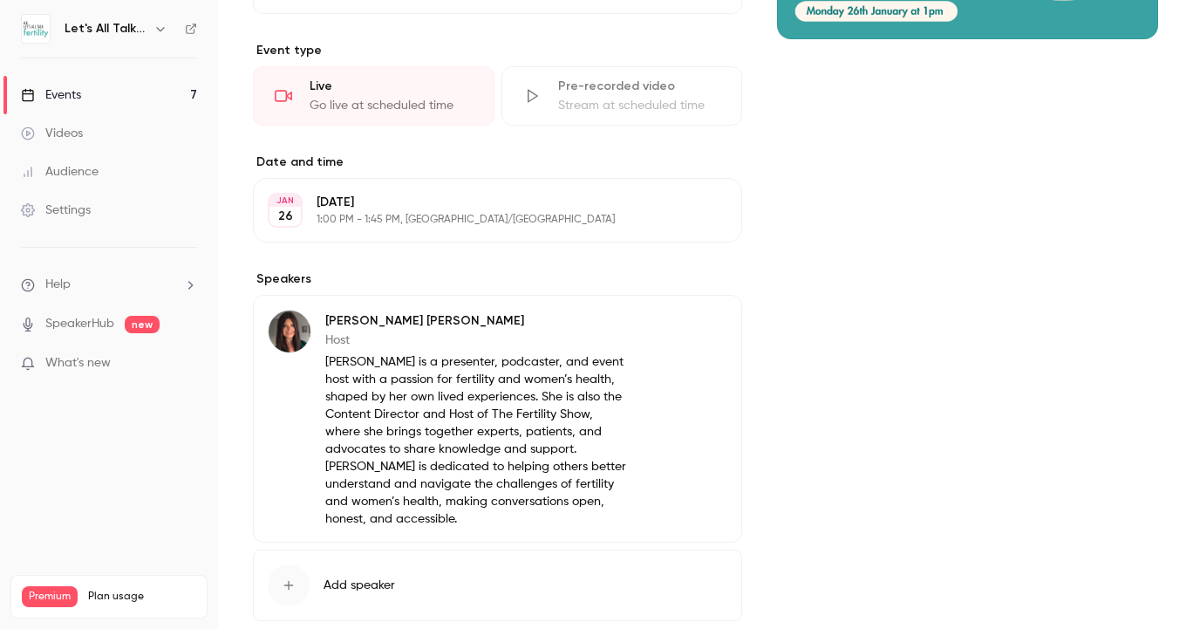
click at [101, 91] on link "Events 7" at bounding box center [109, 95] width 218 height 38
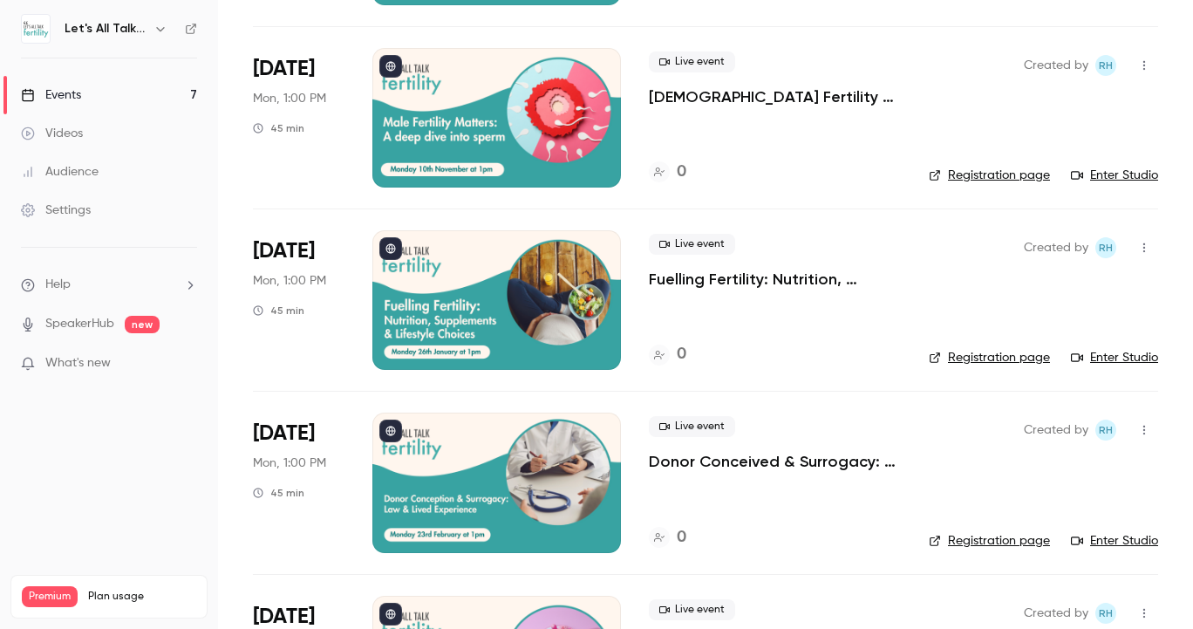
click at [504, 448] on div at bounding box center [496, 481] width 248 height 139
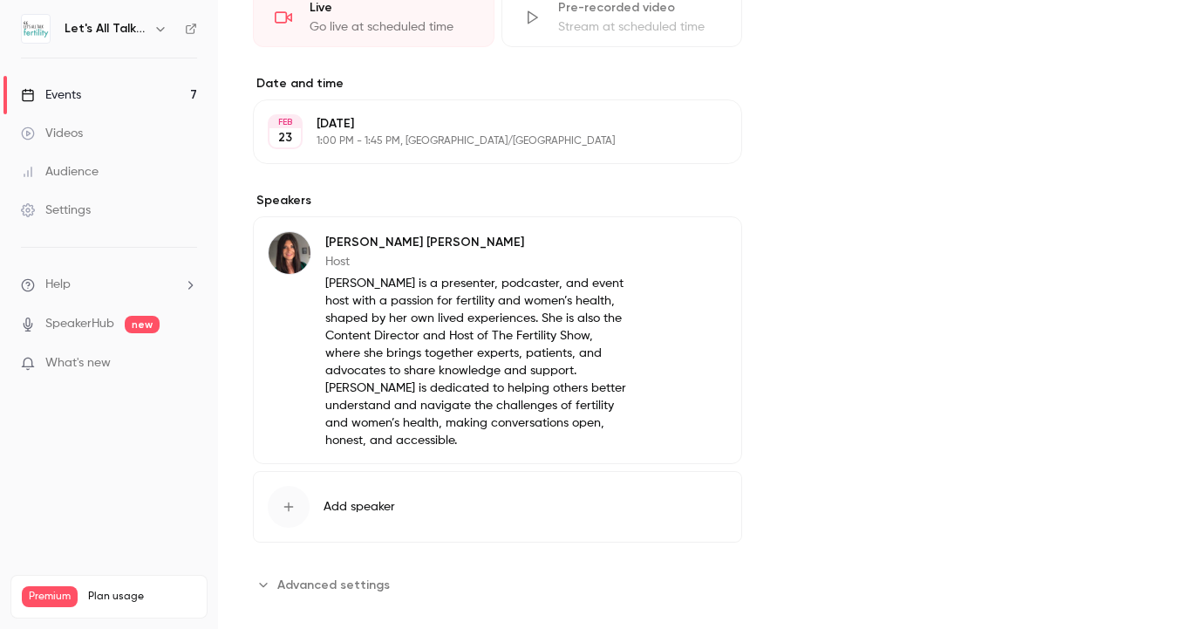
scroll to position [430, 0]
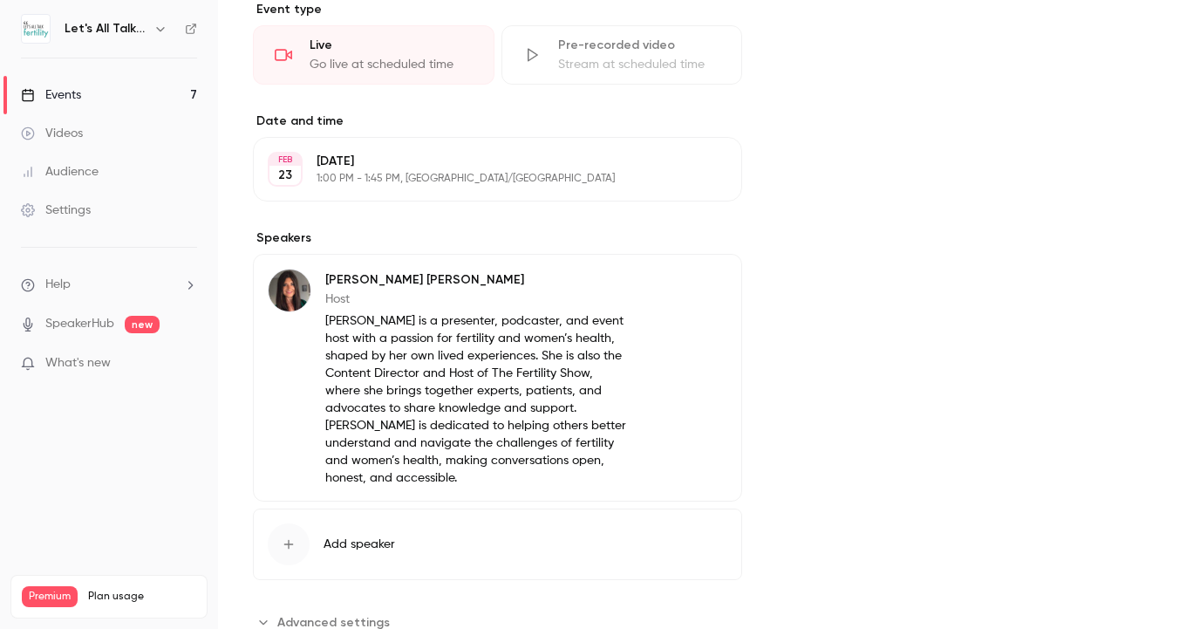
click at [99, 80] on link "Events 7" at bounding box center [109, 95] width 218 height 38
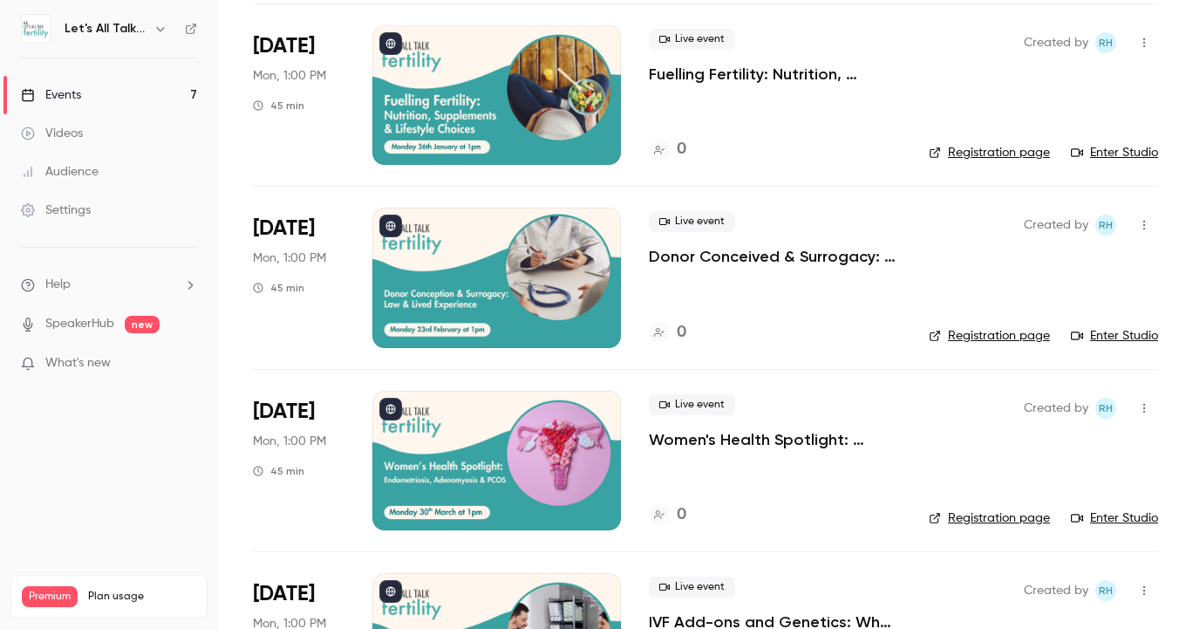
click at [516, 459] on div at bounding box center [496, 460] width 248 height 139
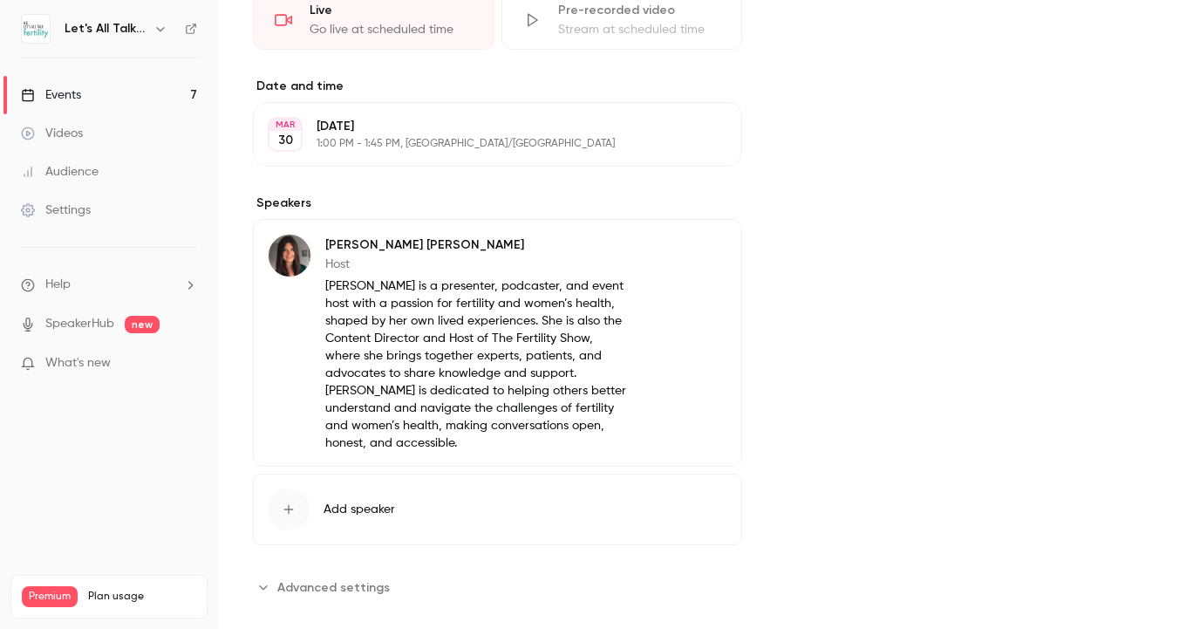
click at [88, 91] on link "Events 7" at bounding box center [109, 95] width 218 height 38
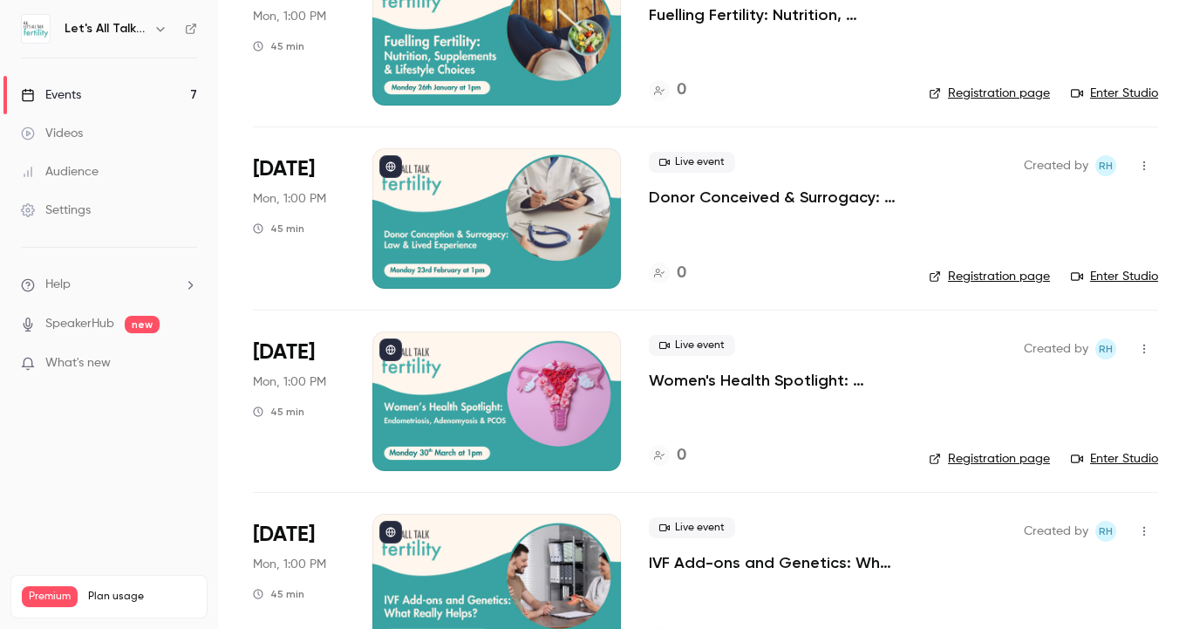
click at [558, 529] on div at bounding box center [496, 582] width 248 height 139
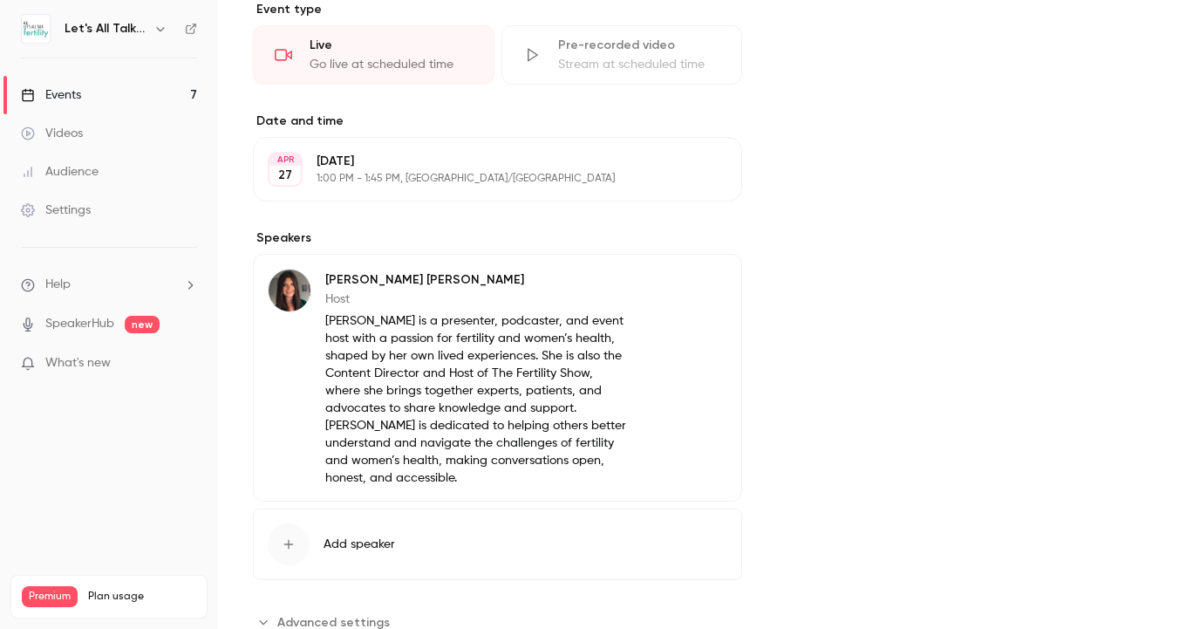
click at [116, 86] on link "Events 7" at bounding box center [109, 95] width 218 height 38
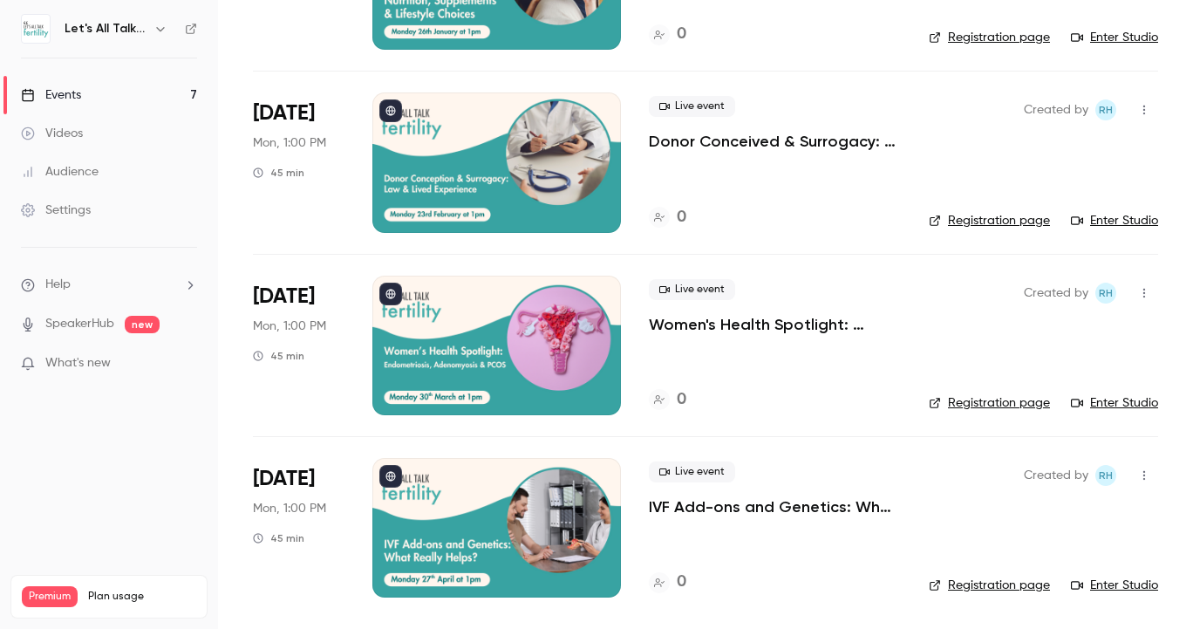
click at [484, 502] on div at bounding box center [496, 527] width 248 height 139
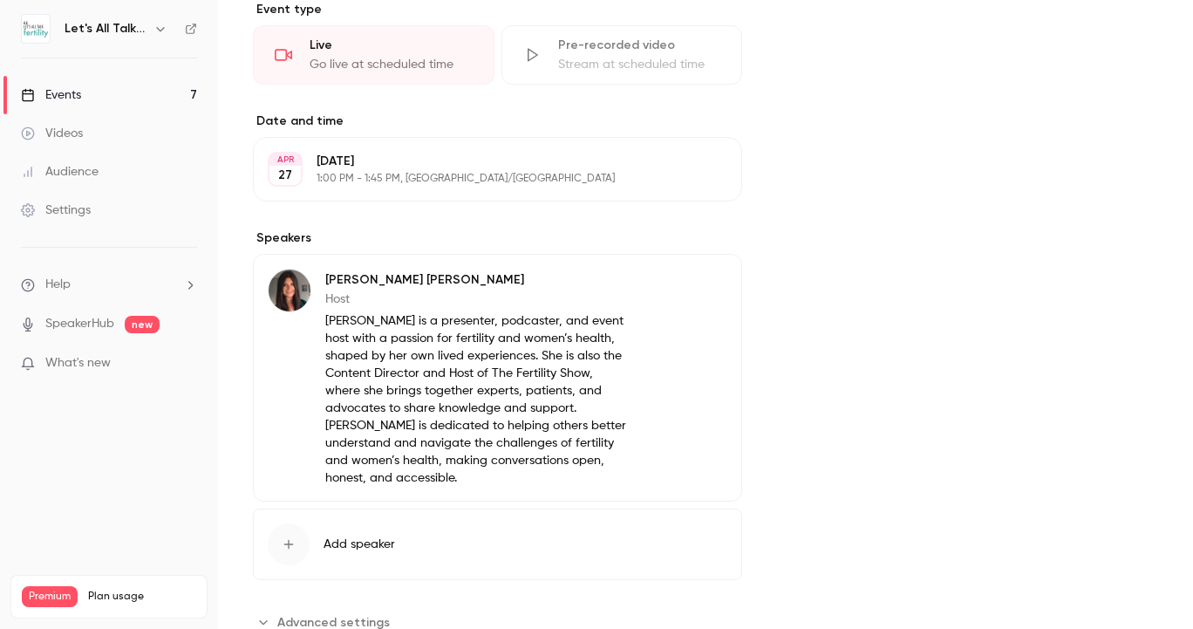
click at [80, 95] on div "Events" at bounding box center [51, 94] width 60 height 17
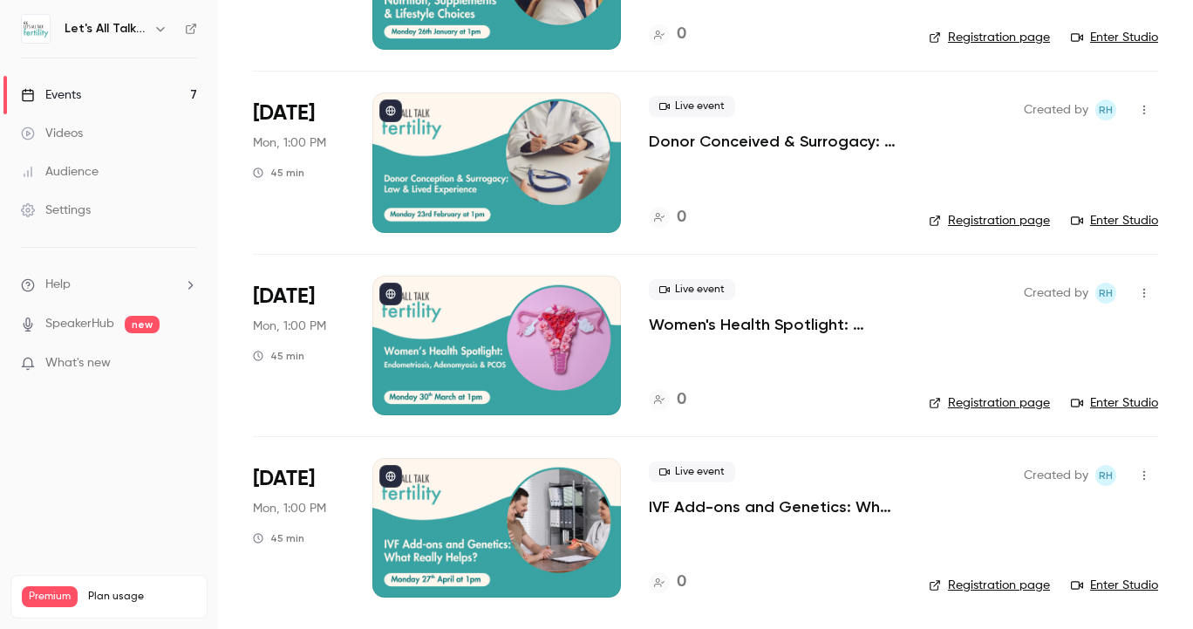
click at [566, 340] on div at bounding box center [496, 344] width 248 height 139
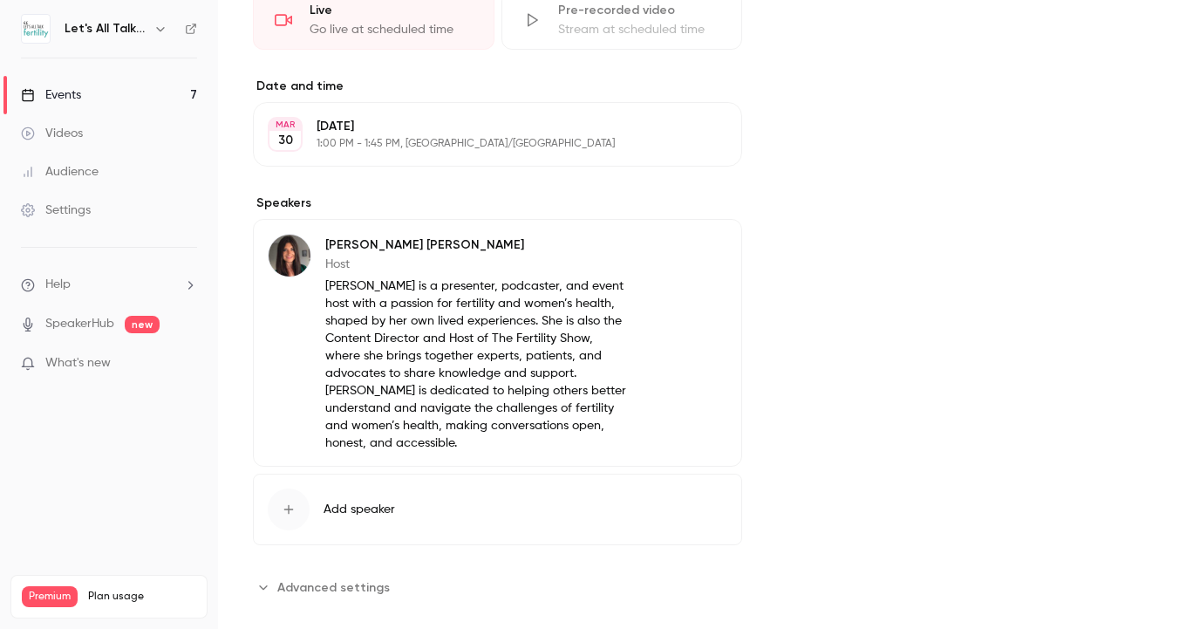
click at [73, 97] on div "Events" at bounding box center [51, 94] width 60 height 17
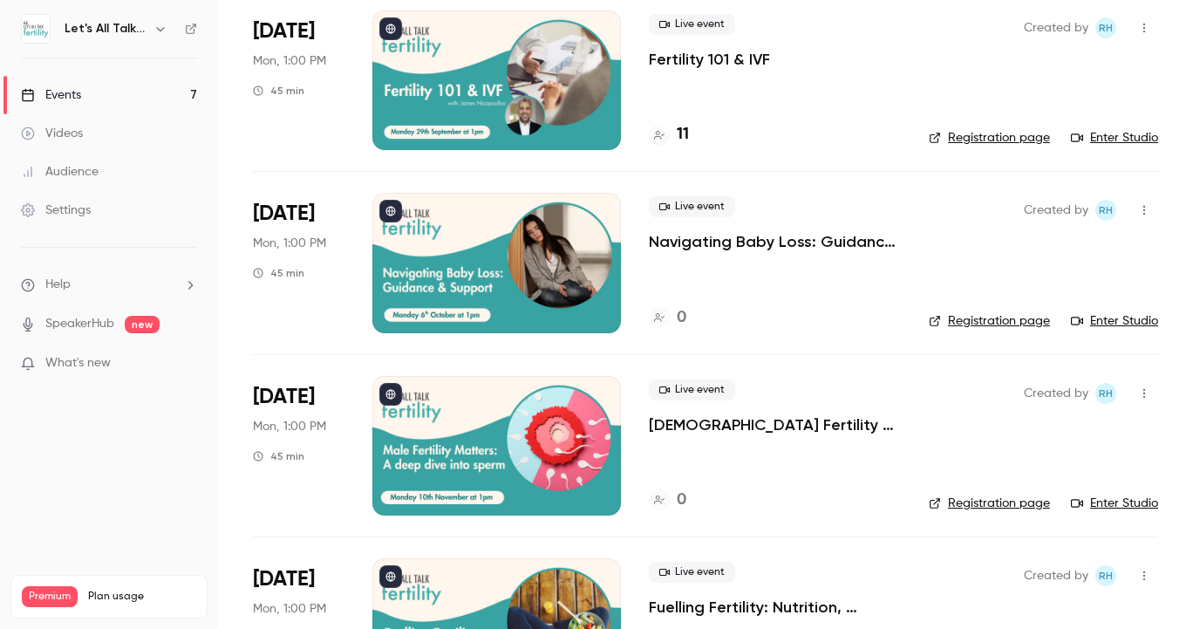
click at [547, 303] on div at bounding box center [496, 262] width 248 height 139
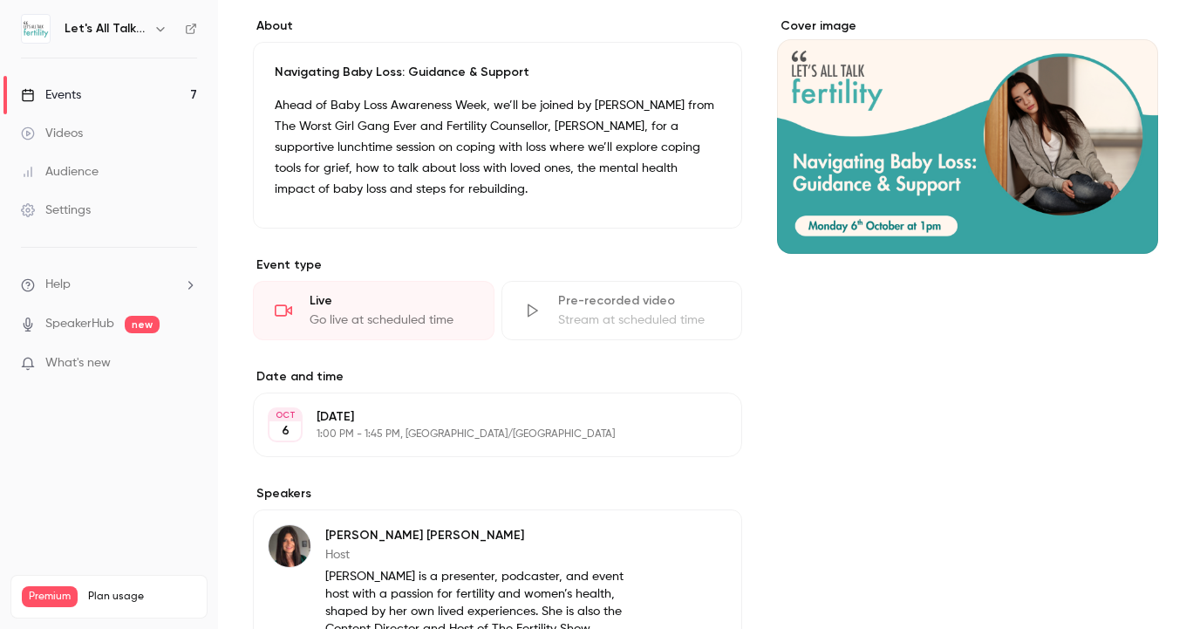
click at [82, 95] on link "Events 7" at bounding box center [109, 95] width 218 height 38
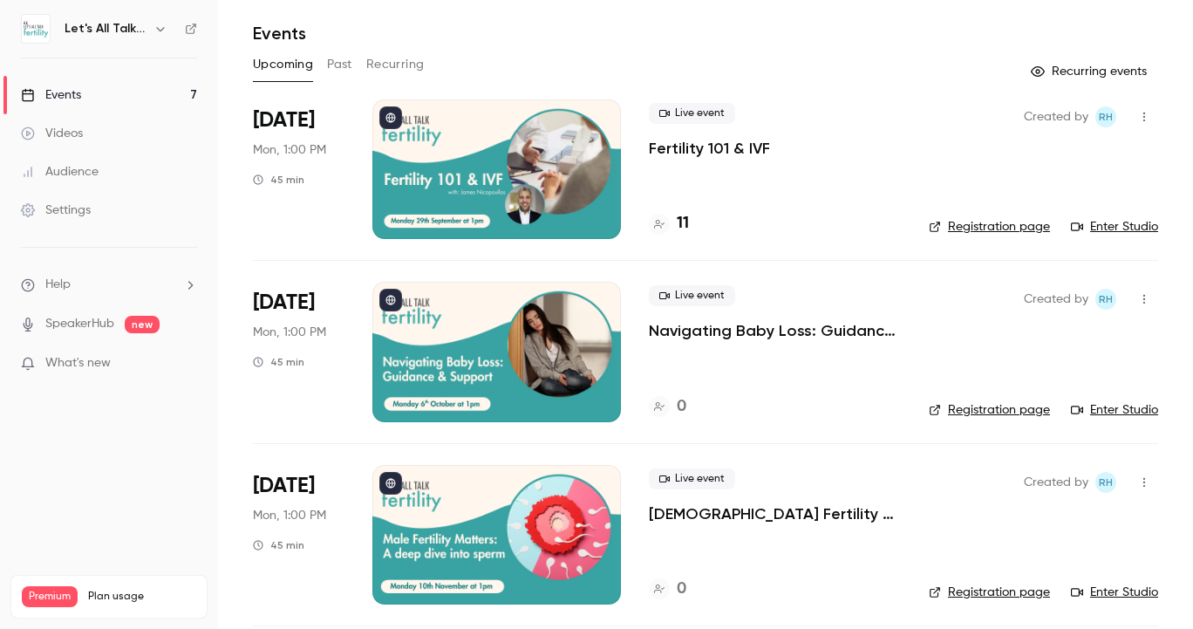
scroll to position [38, 0]
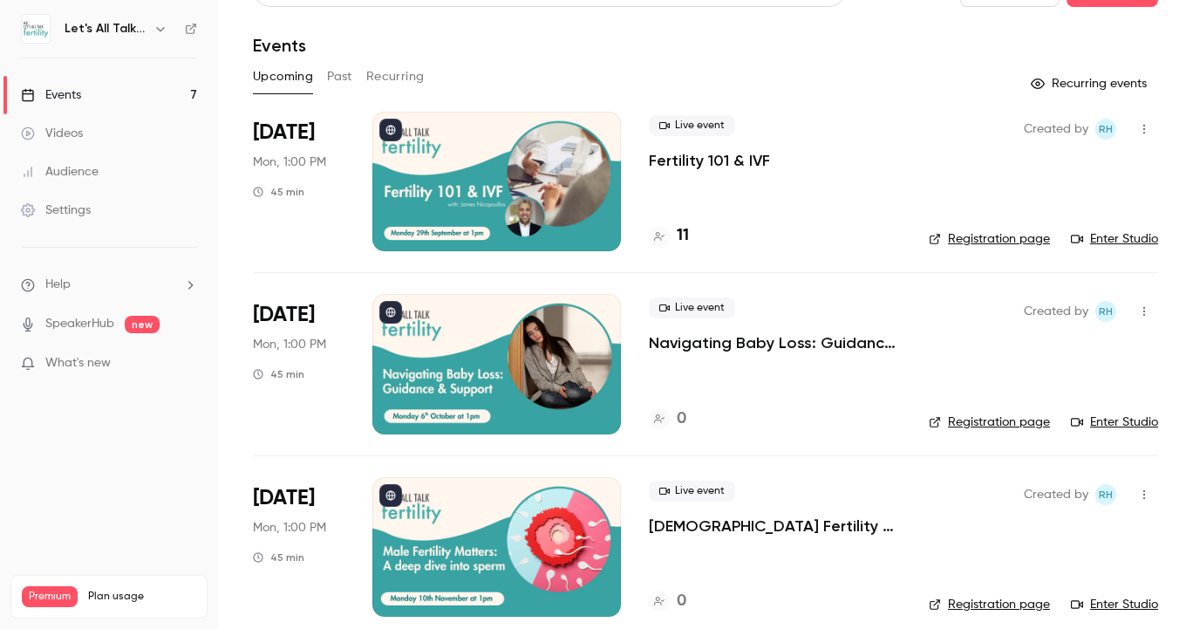
click at [581, 210] on div at bounding box center [496, 181] width 248 height 139
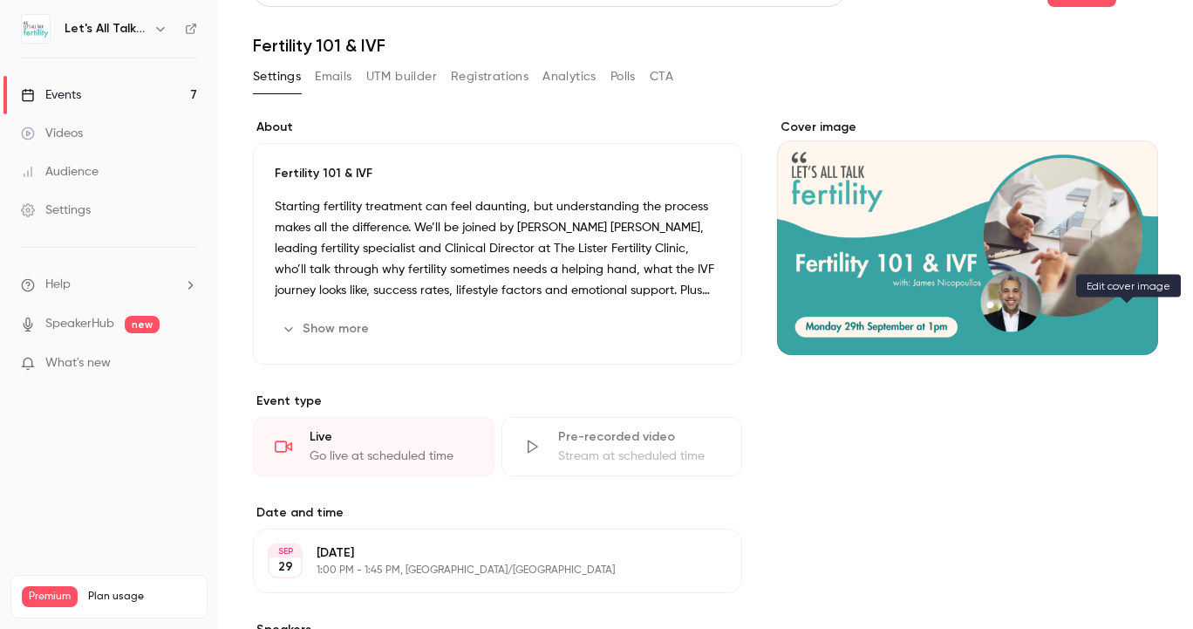
click at [1126, 319] on icon "Cover image" at bounding box center [1126, 323] width 19 height 14
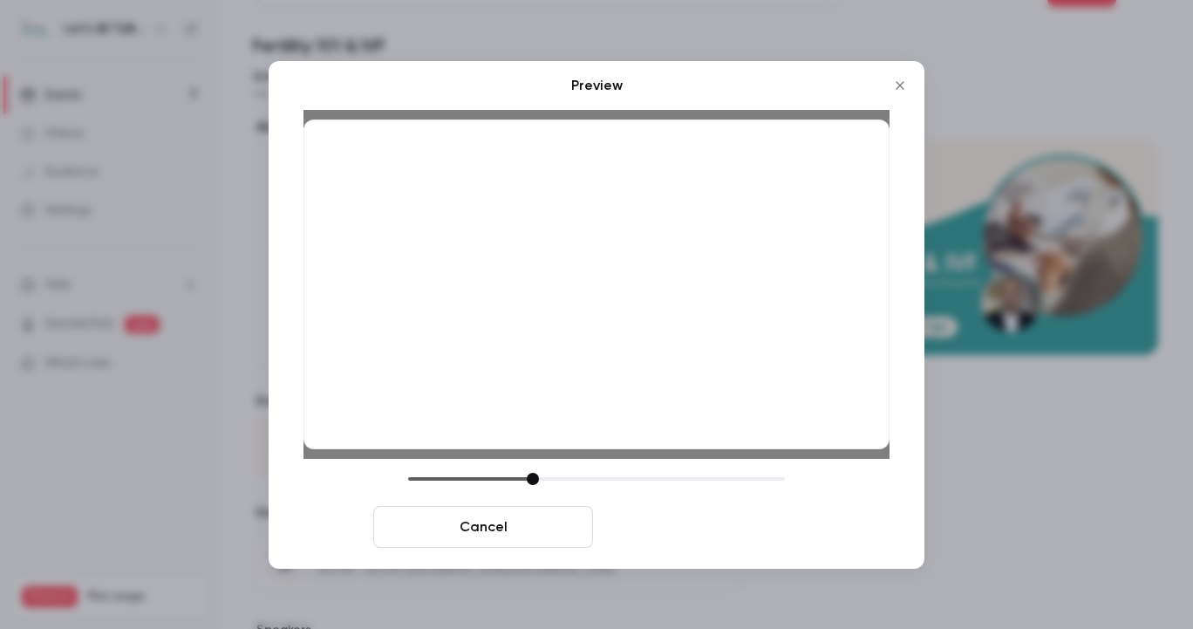
click at [693, 518] on button "Save cover" at bounding box center [710, 527] width 220 height 42
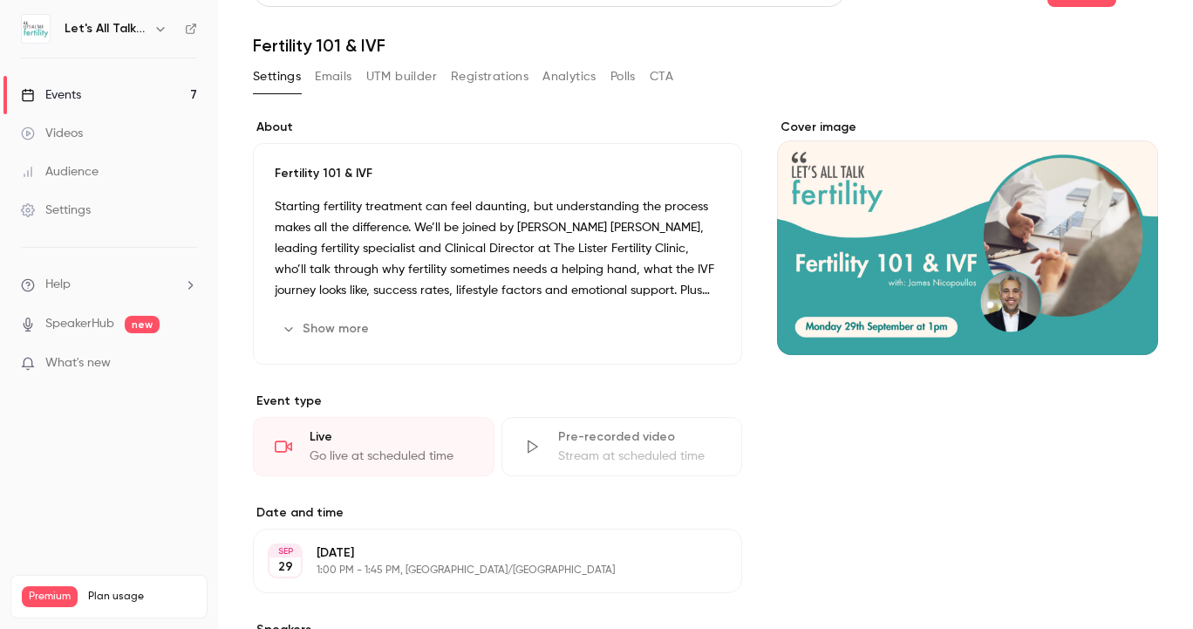
click at [132, 85] on link "Events 7" at bounding box center [109, 95] width 218 height 38
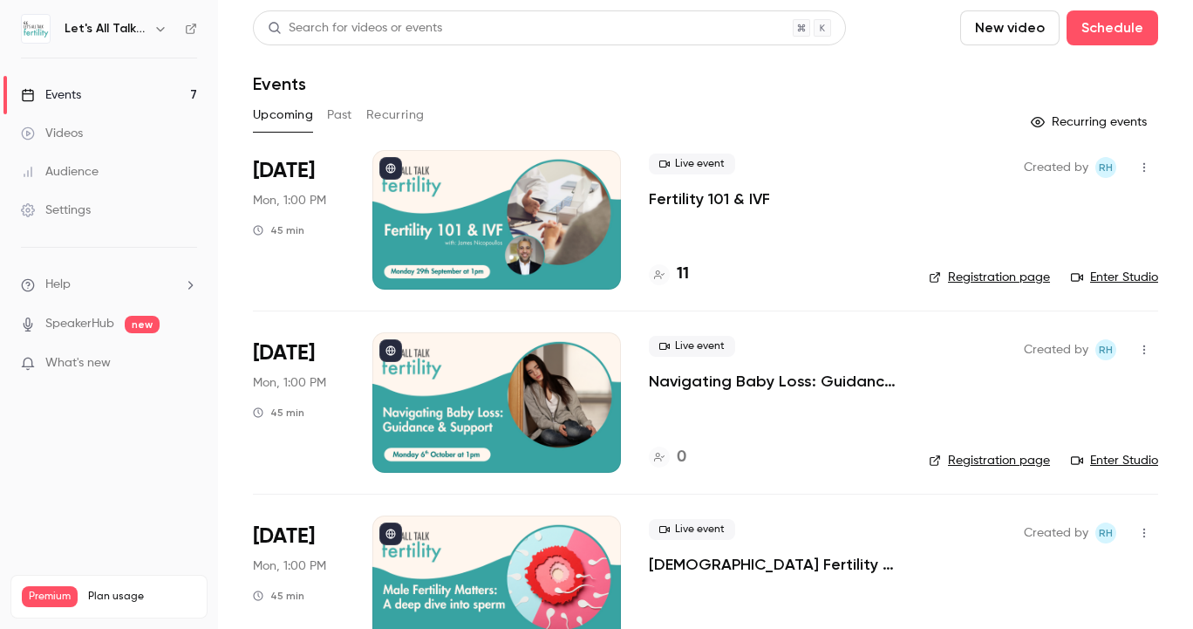
click at [524, 384] on div at bounding box center [496, 401] width 248 height 139
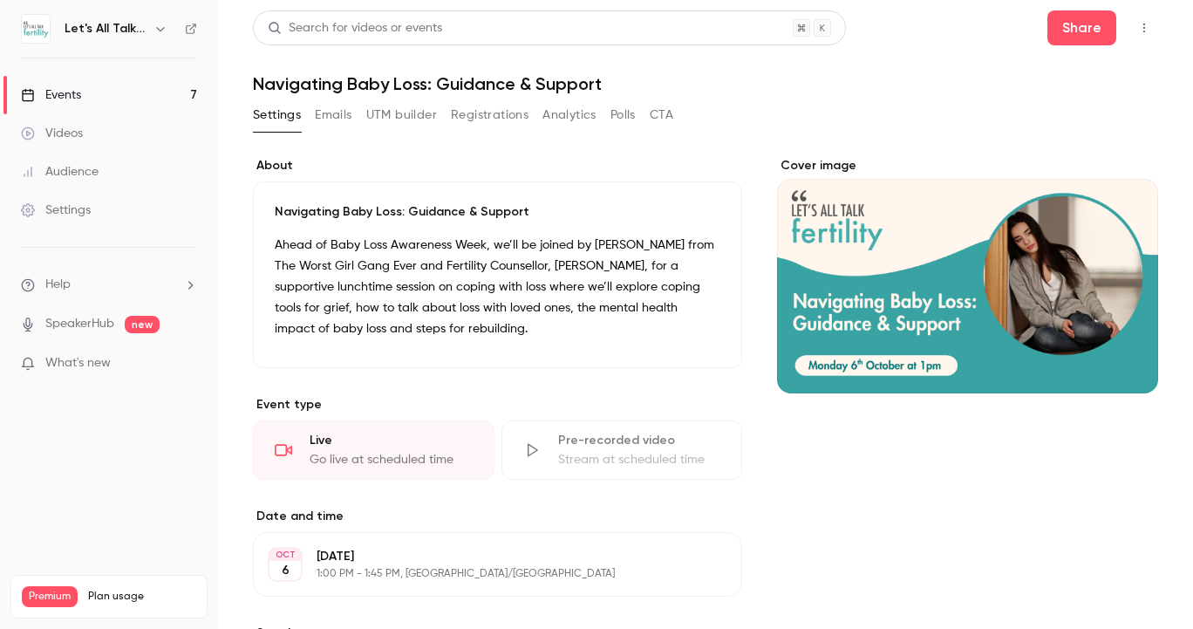
click at [923, 303] on div "Cover image" at bounding box center [967, 275] width 381 height 236
click at [0, 0] on input "Cover image" at bounding box center [0, 0] width 0 height 0
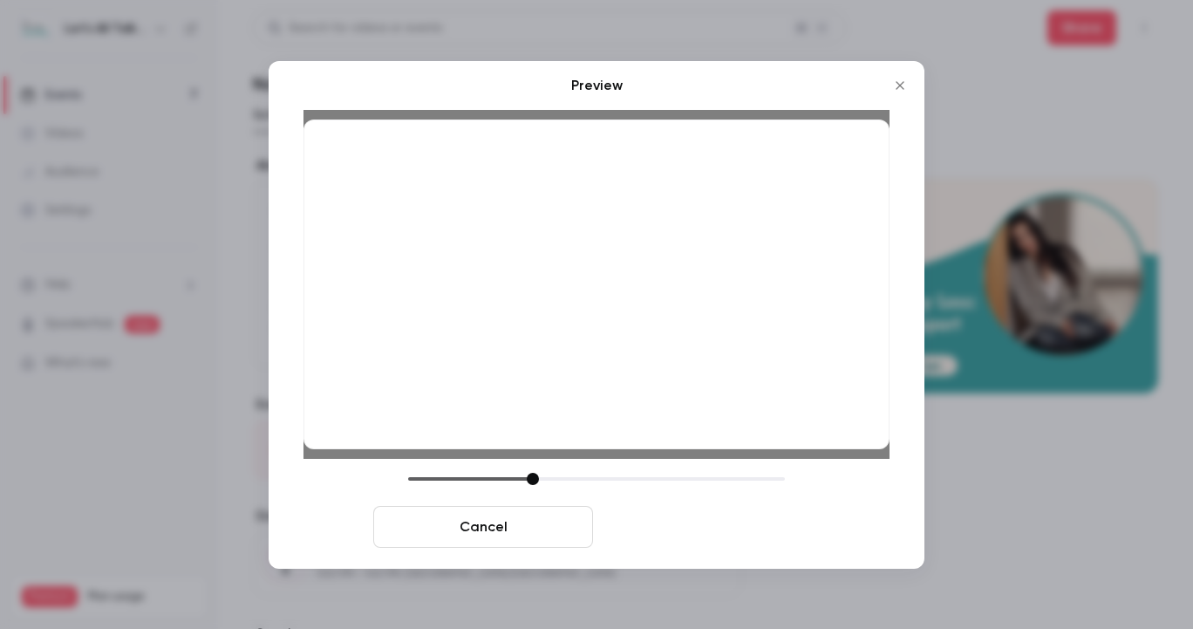
click at [738, 523] on button "Save cover" at bounding box center [710, 527] width 220 height 42
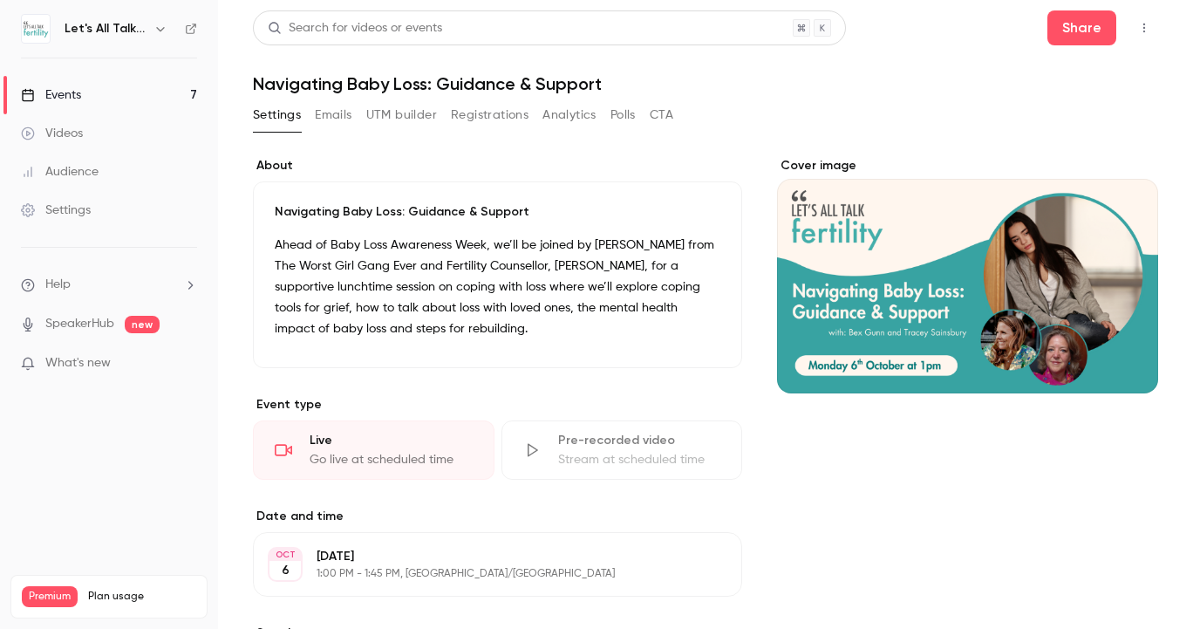
click at [141, 93] on link "Events 7" at bounding box center [109, 95] width 218 height 38
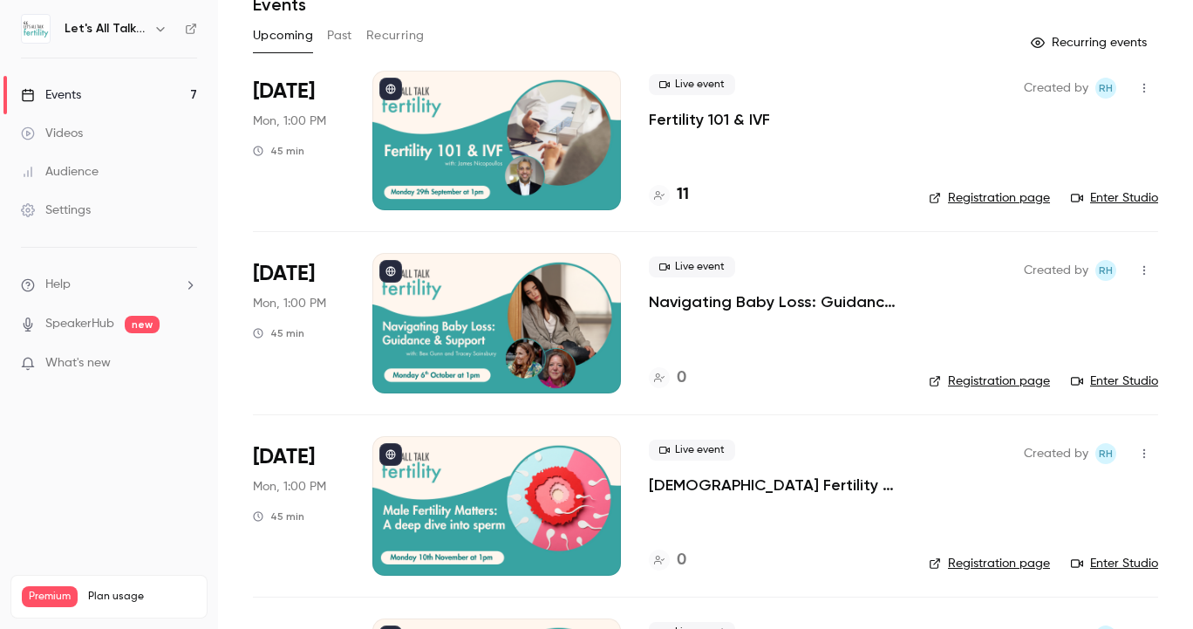
scroll to position [85, 0]
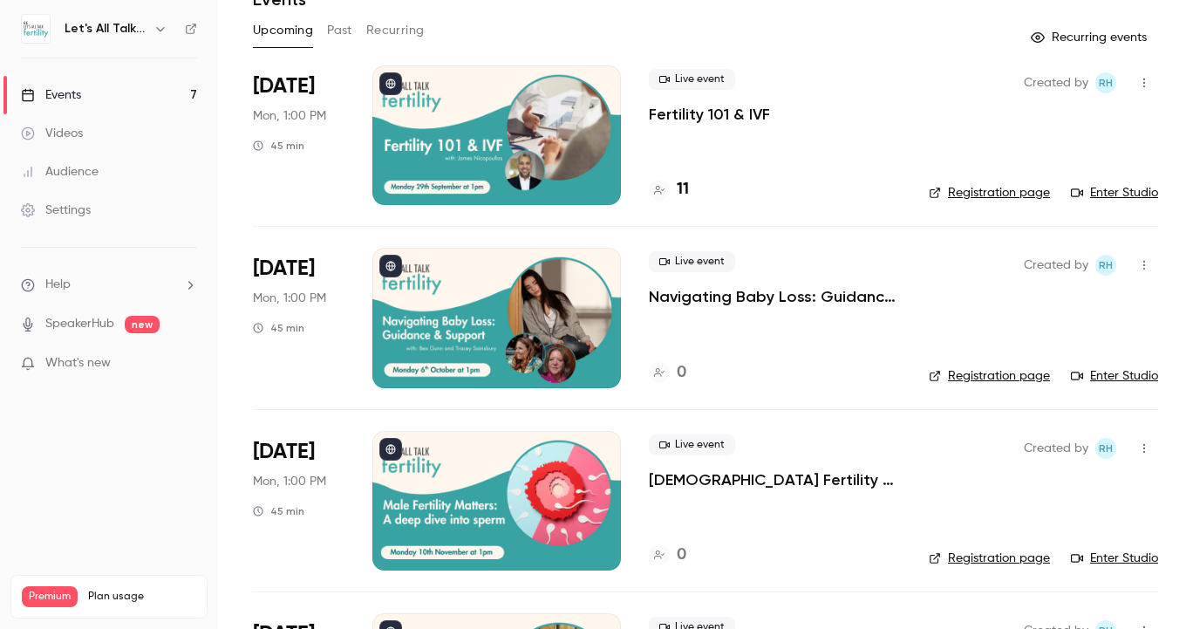
click at [542, 490] on div at bounding box center [496, 500] width 248 height 139
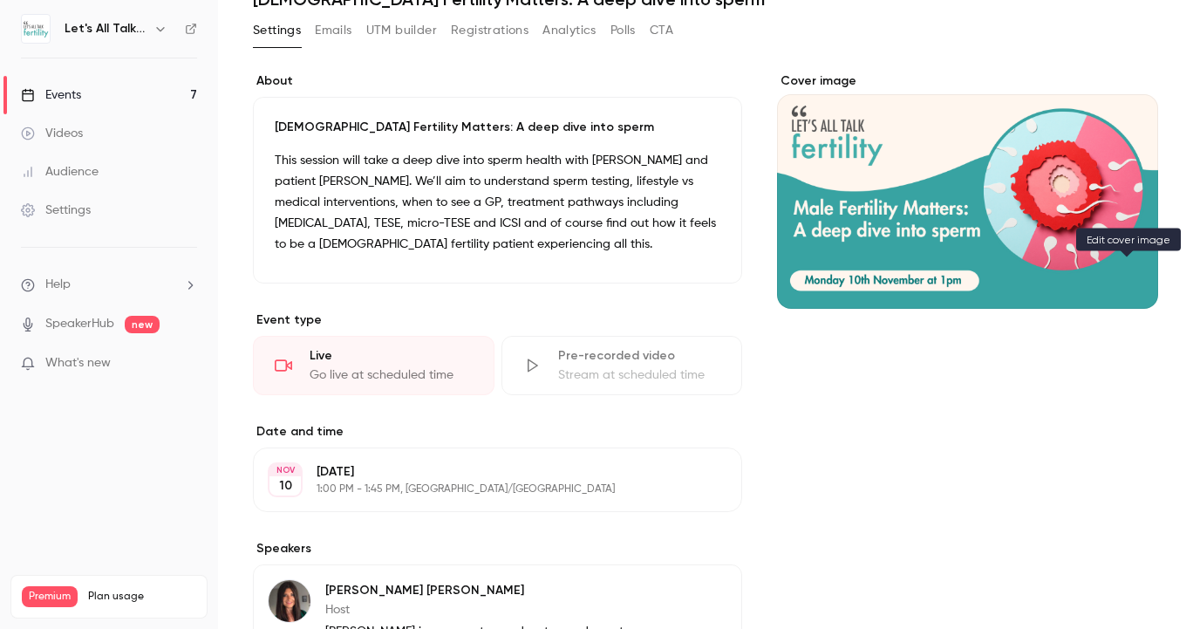
click at [1126, 273] on icon "Cover image" at bounding box center [1126, 277] width 19 height 14
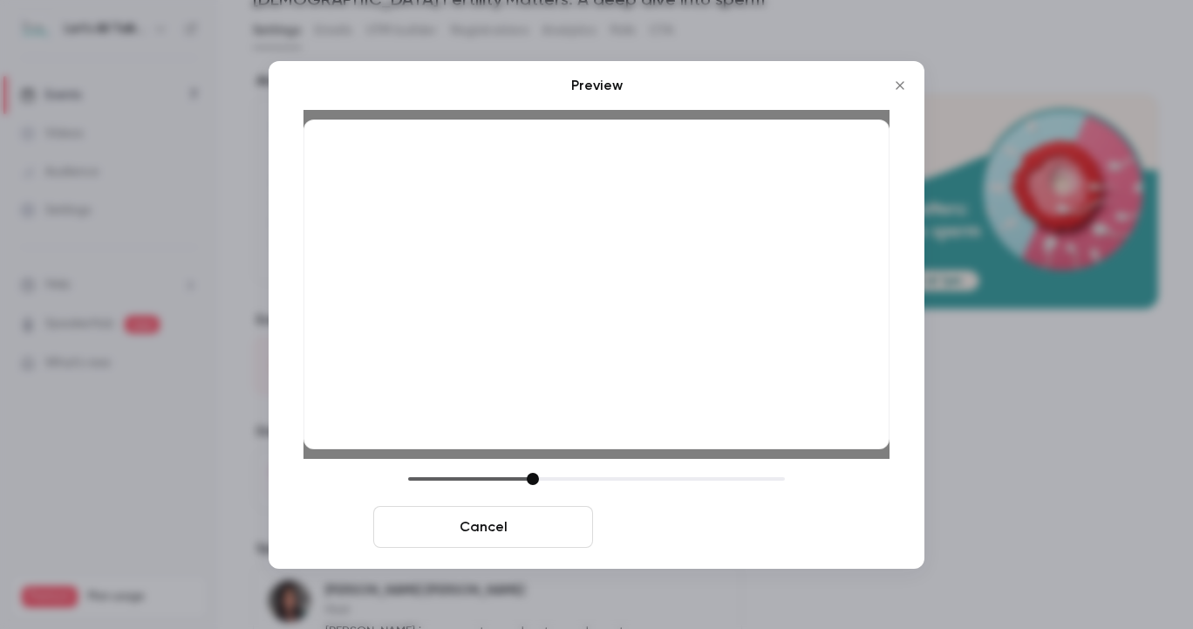
click at [736, 527] on button "Save cover" at bounding box center [710, 527] width 220 height 42
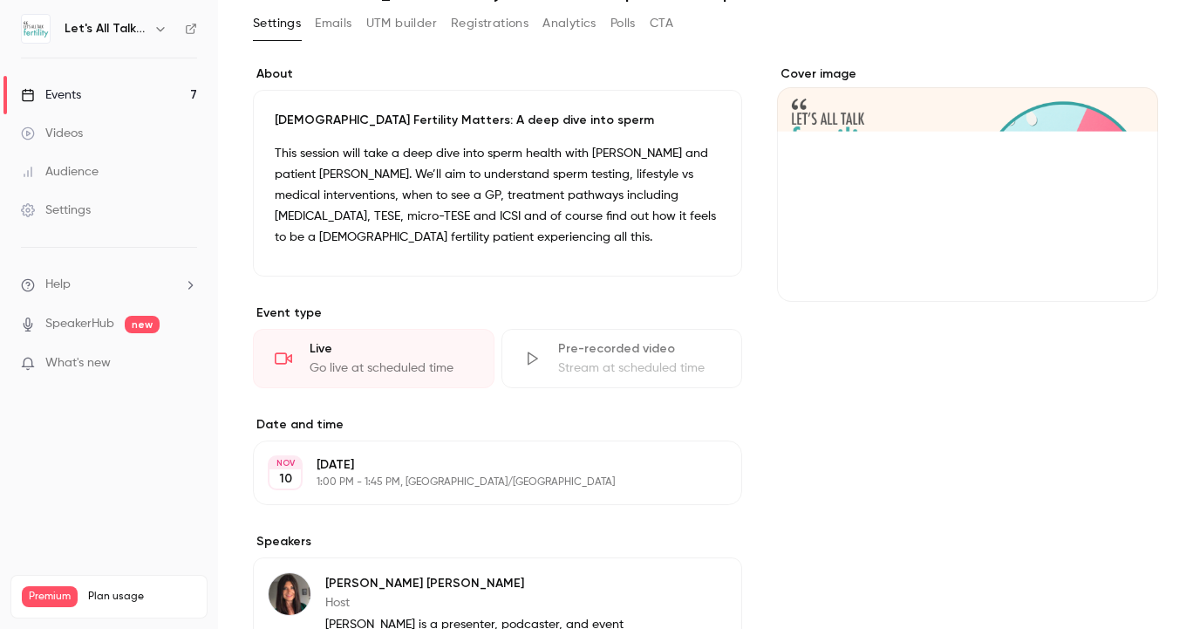
scroll to position [94, 0]
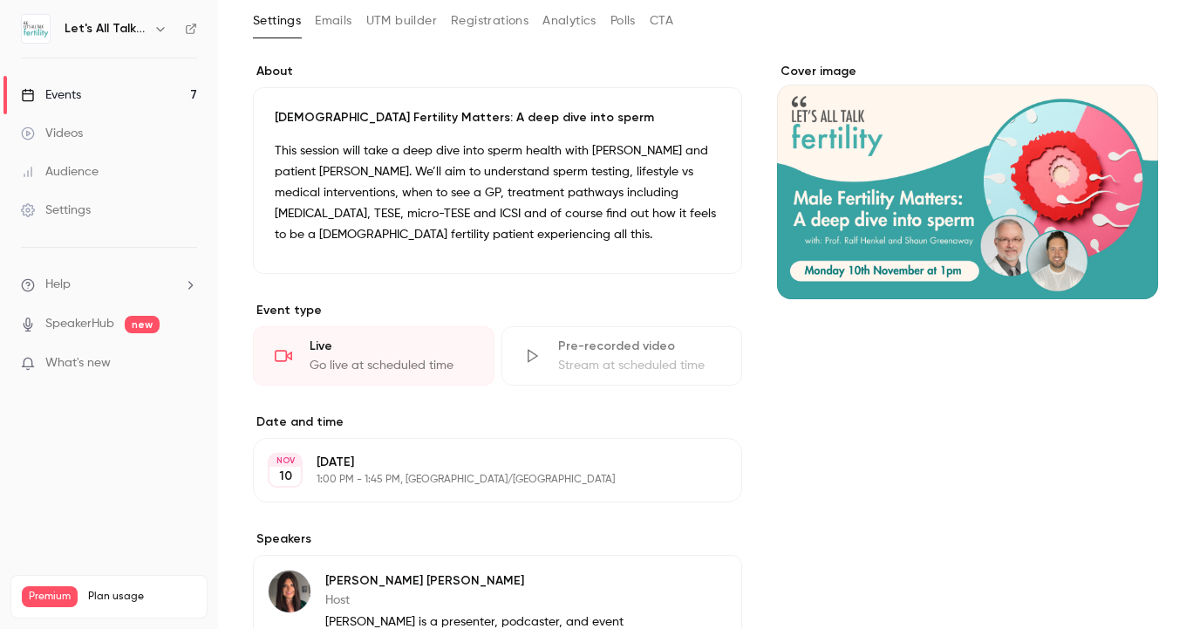
click at [86, 79] on link "Events 7" at bounding box center [109, 95] width 218 height 38
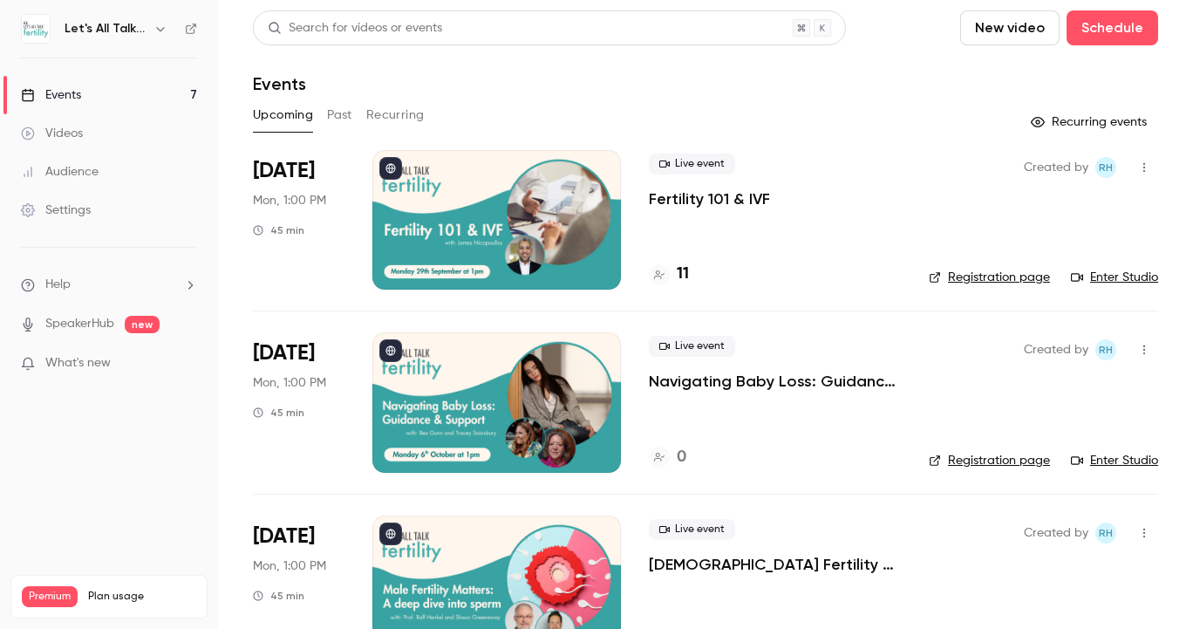
click at [583, 211] on div at bounding box center [496, 219] width 248 height 139
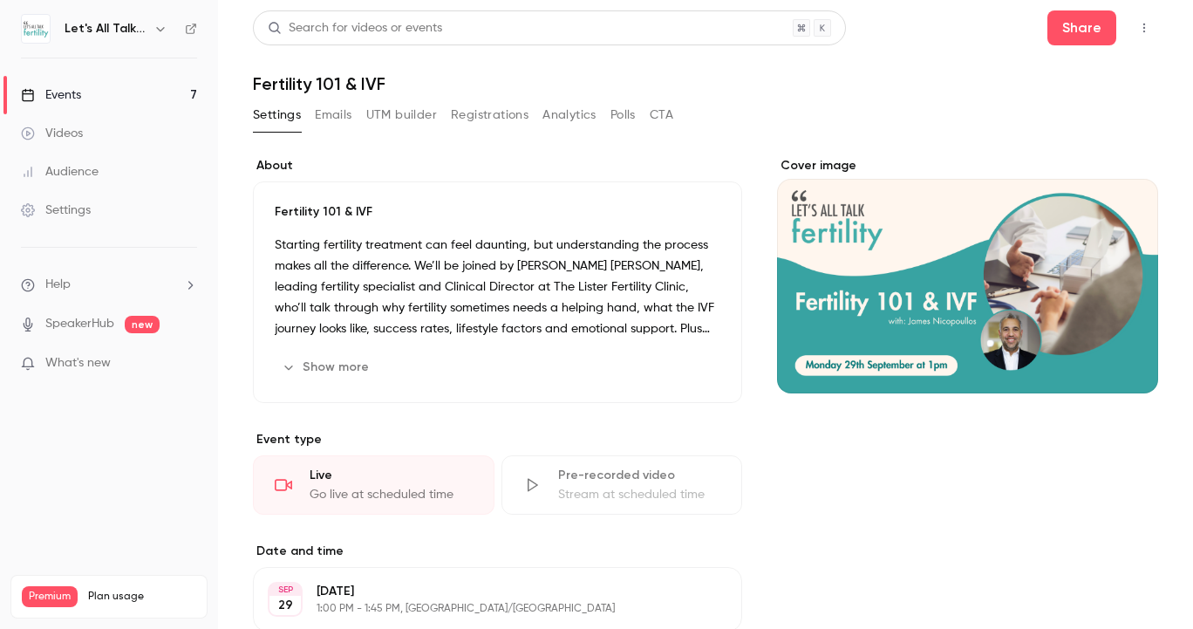
click at [95, 90] on link "Events 7" at bounding box center [109, 95] width 218 height 38
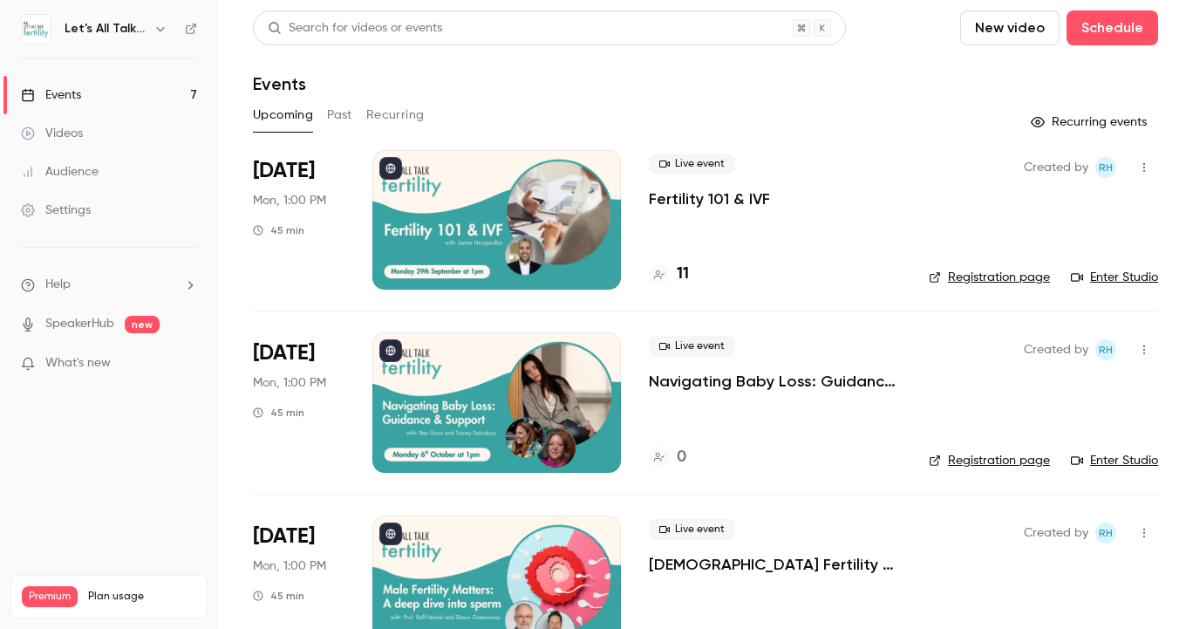
click at [523, 395] on div at bounding box center [496, 401] width 248 height 139
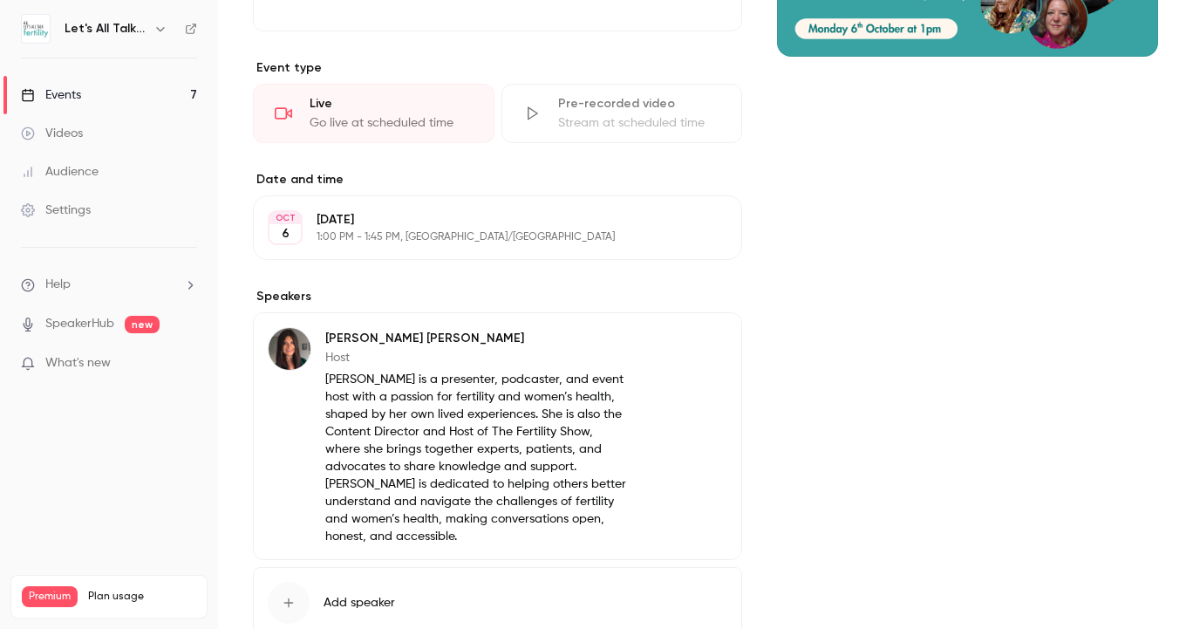
scroll to position [338, 0]
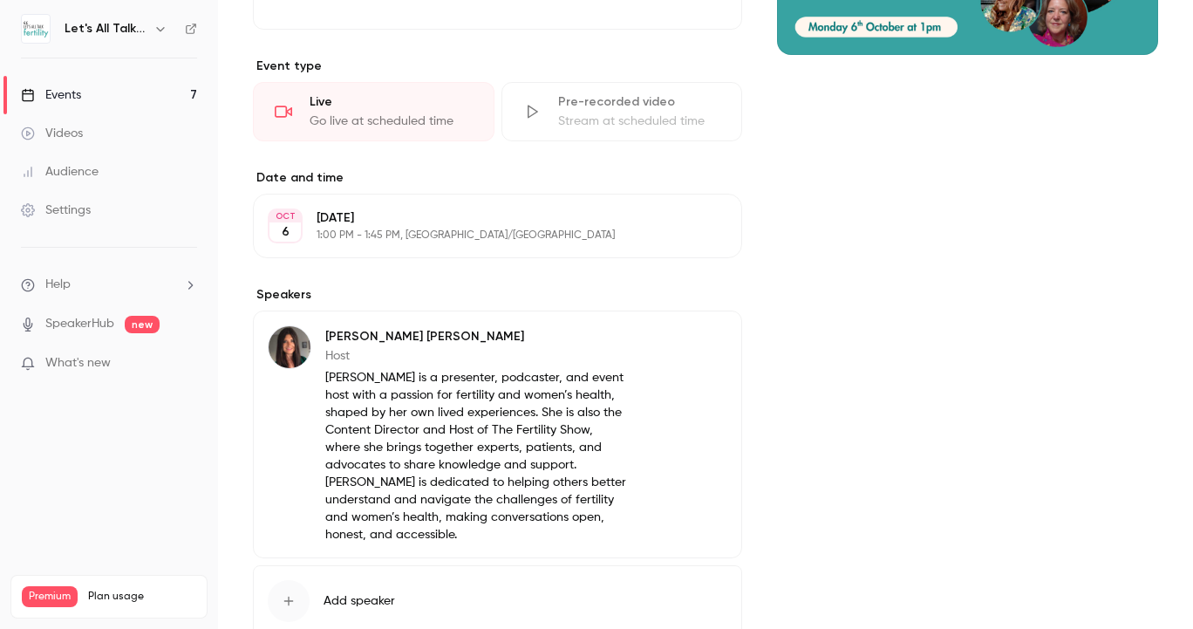
click at [409, 566] on button "Add speaker" at bounding box center [497, 600] width 489 height 71
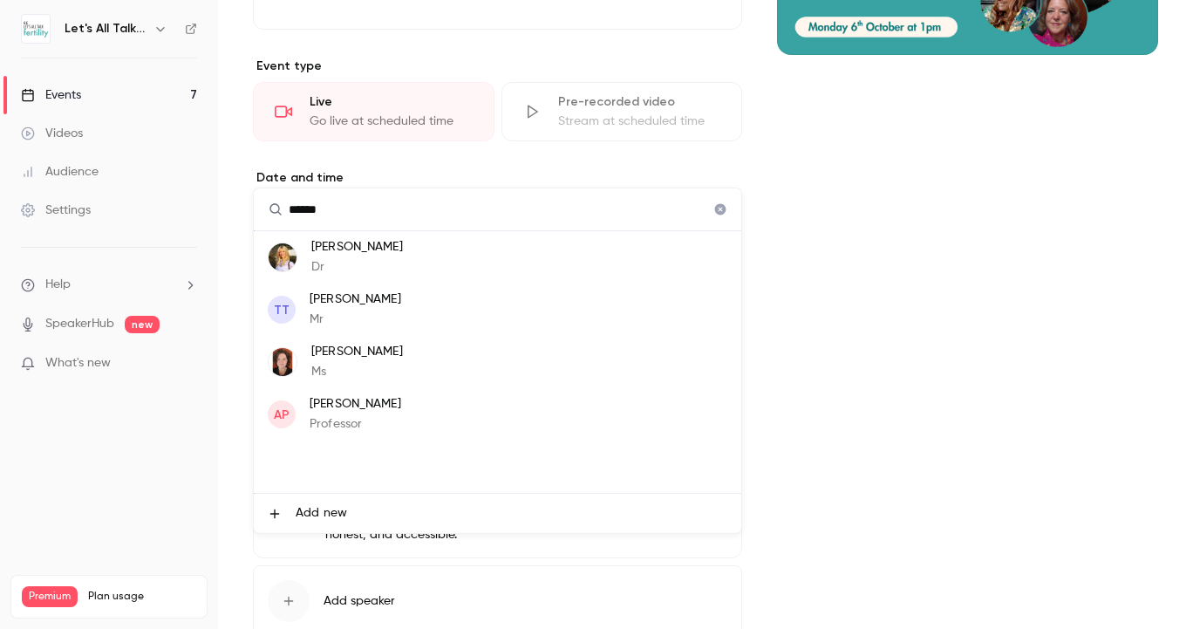
type input "******"
click at [401, 366] on p "Ms" at bounding box center [357, 372] width 92 height 18
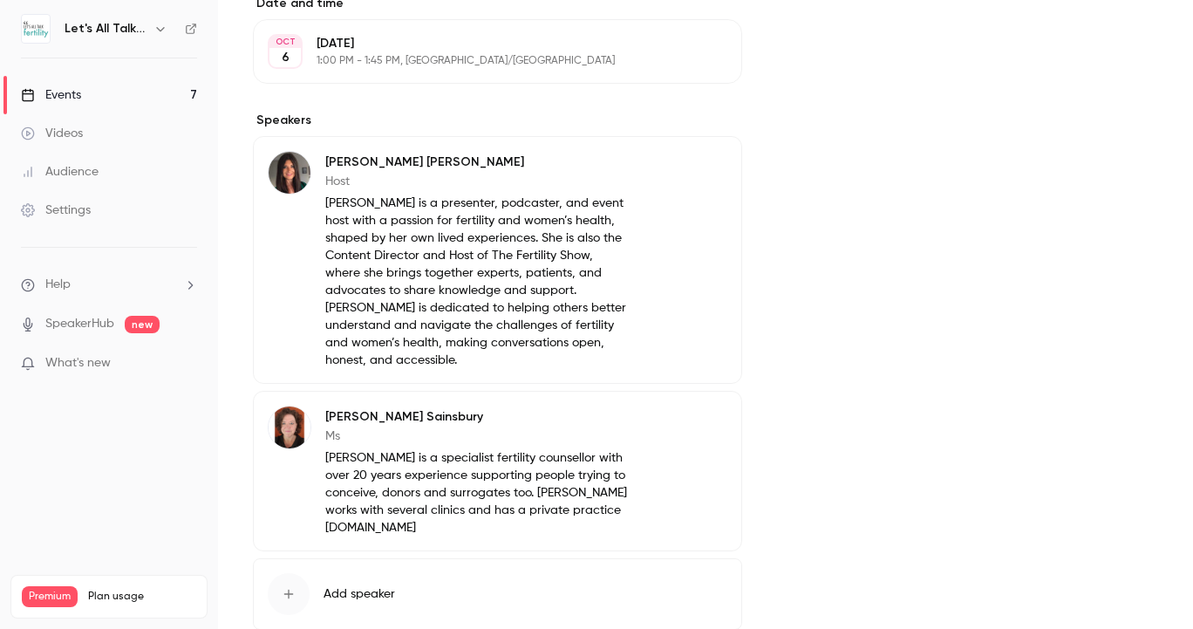
scroll to position [514, 0]
click at [398, 556] on button "Add speaker" at bounding box center [497, 591] width 489 height 71
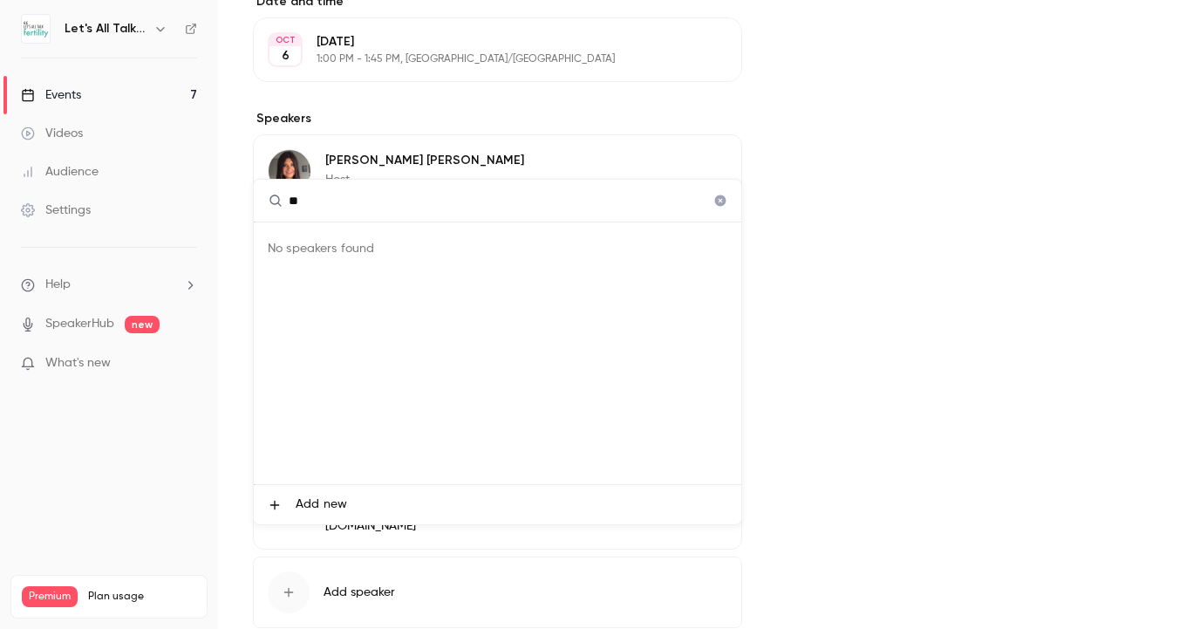
type input "*"
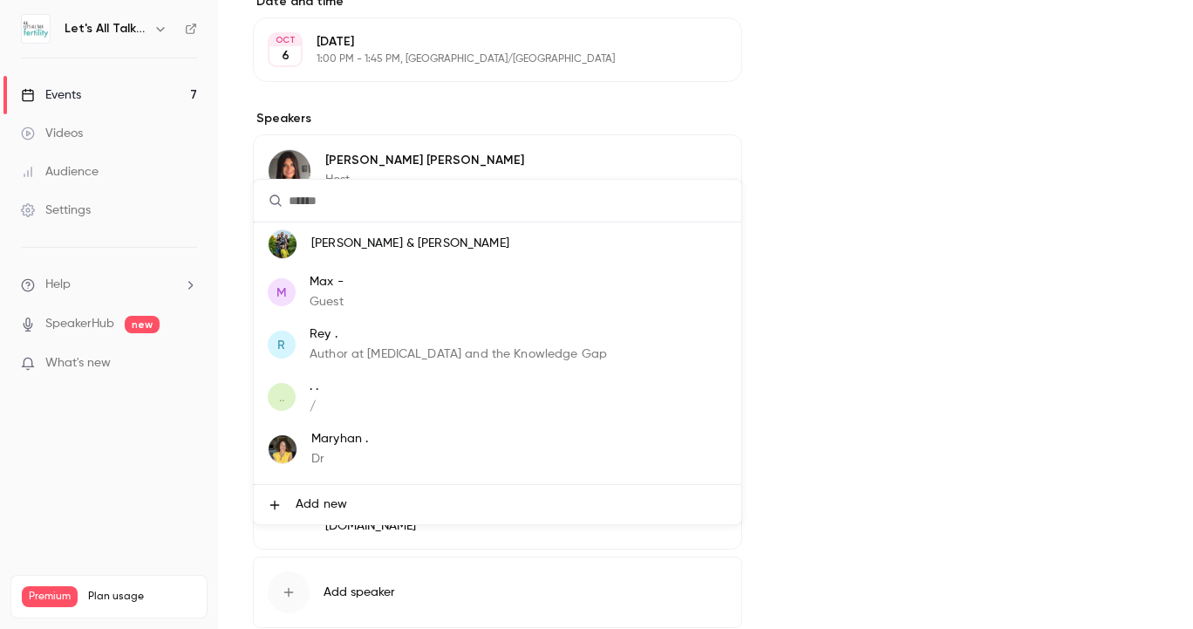
click at [847, 380] on div at bounding box center [596, 314] width 1193 height 629
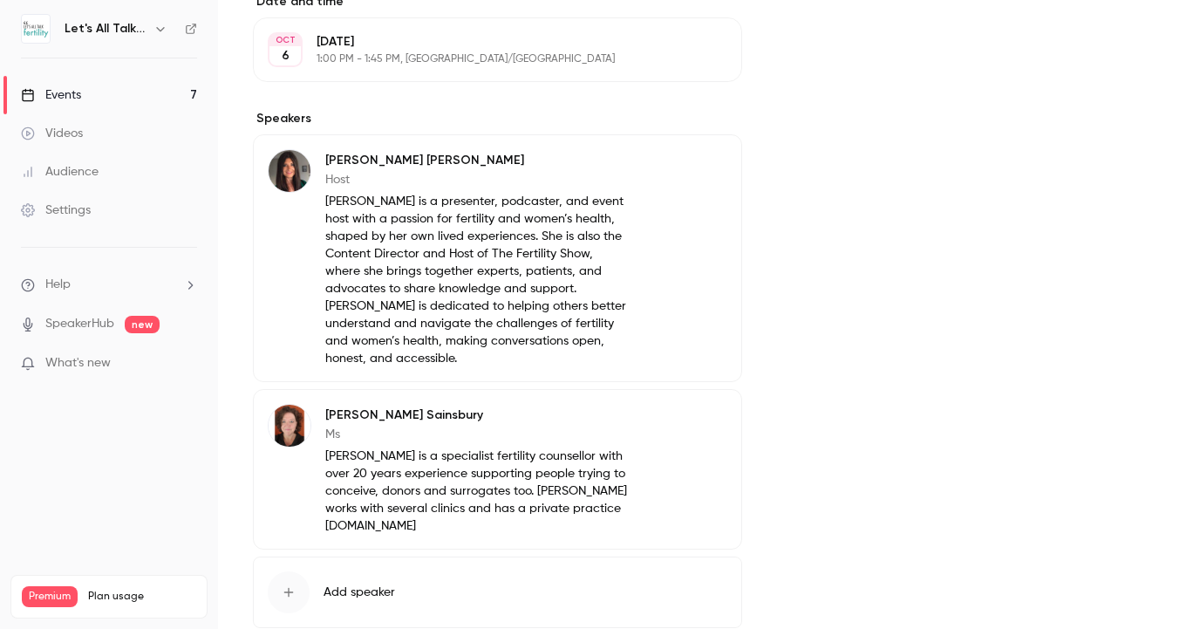
click at [688, 404] on button "Edit" at bounding box center [695, 418] width 64 height 28
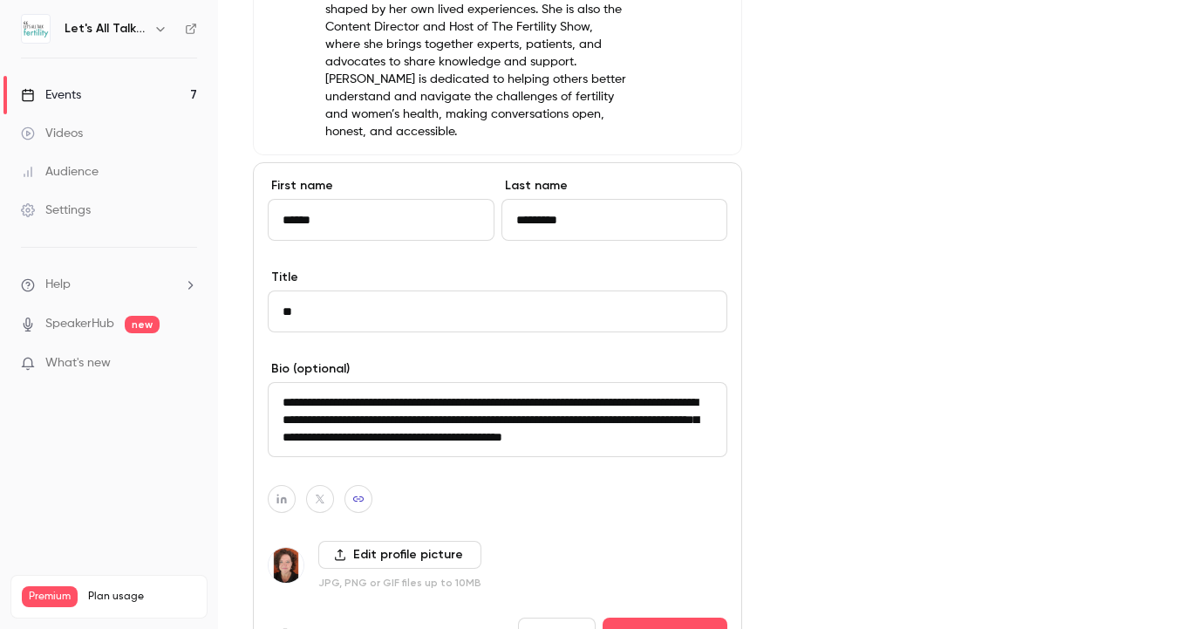
scroll to position [866, 0]
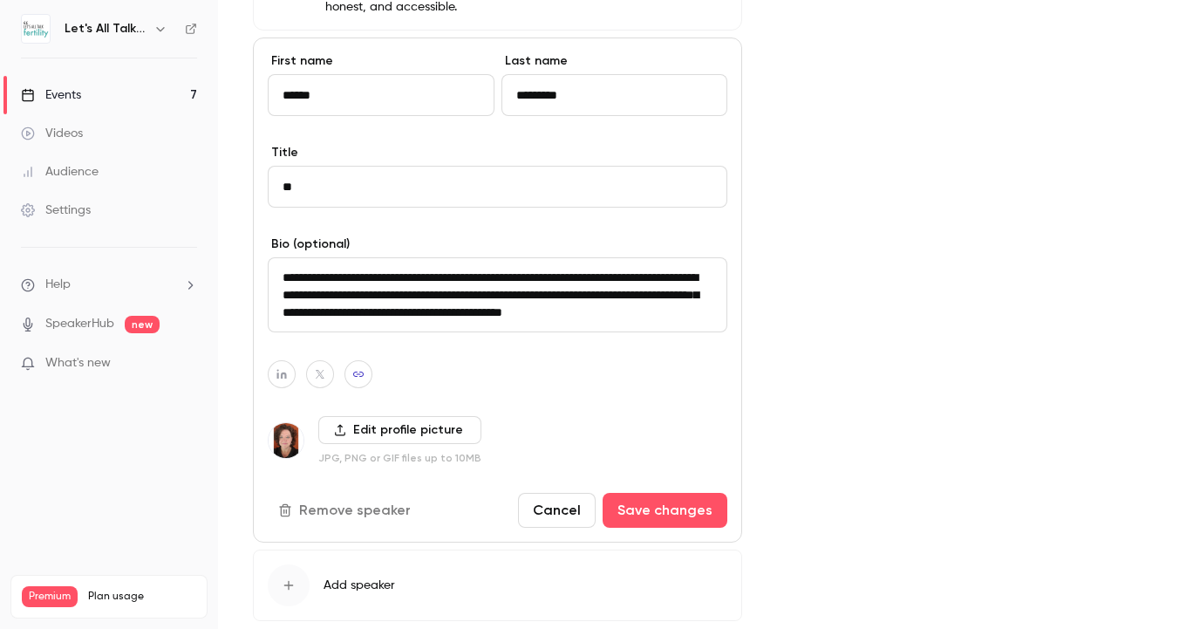
click at [372, 416] on label "Edit profile picture" at bounding box center [399, 430] width 163 height 28
click at [0, 0] on input "Edit profile picture" at bounding box center [0, 0] width 0 height 0
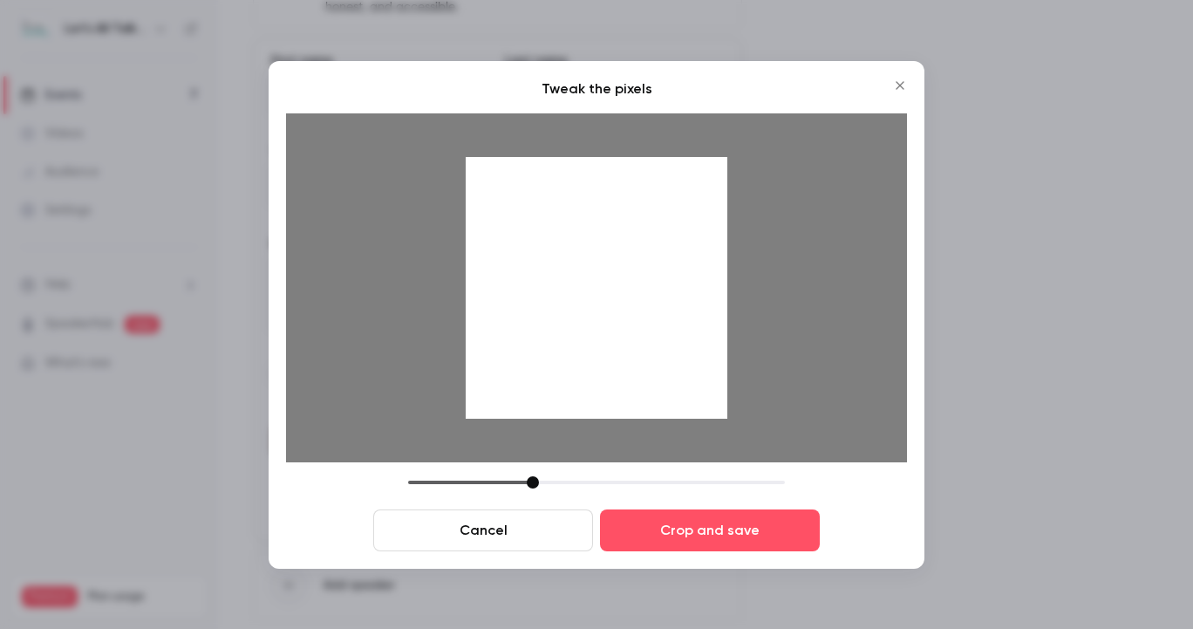
click at [660, 244] on div at bounding box center [597, 287] width 262 height 262
click at [691, 323] on div at bounding box center [597, 287] width 262 height 262
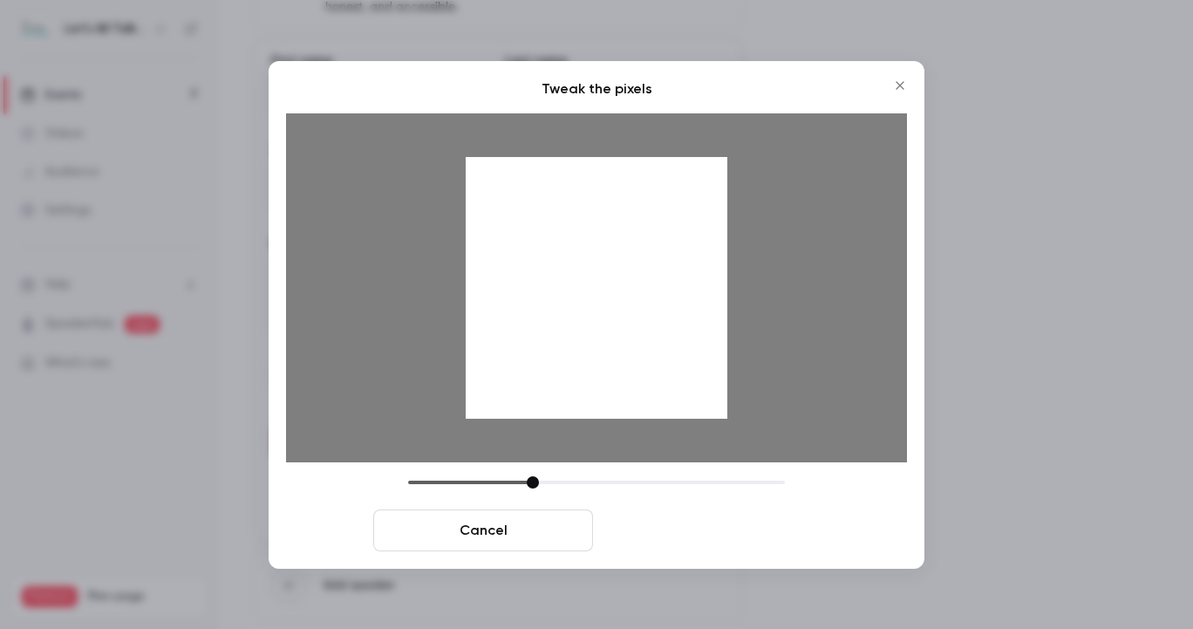
click at [723, 530] on button "Crop and save" at bounding box center [710, 530] width 220 height 42
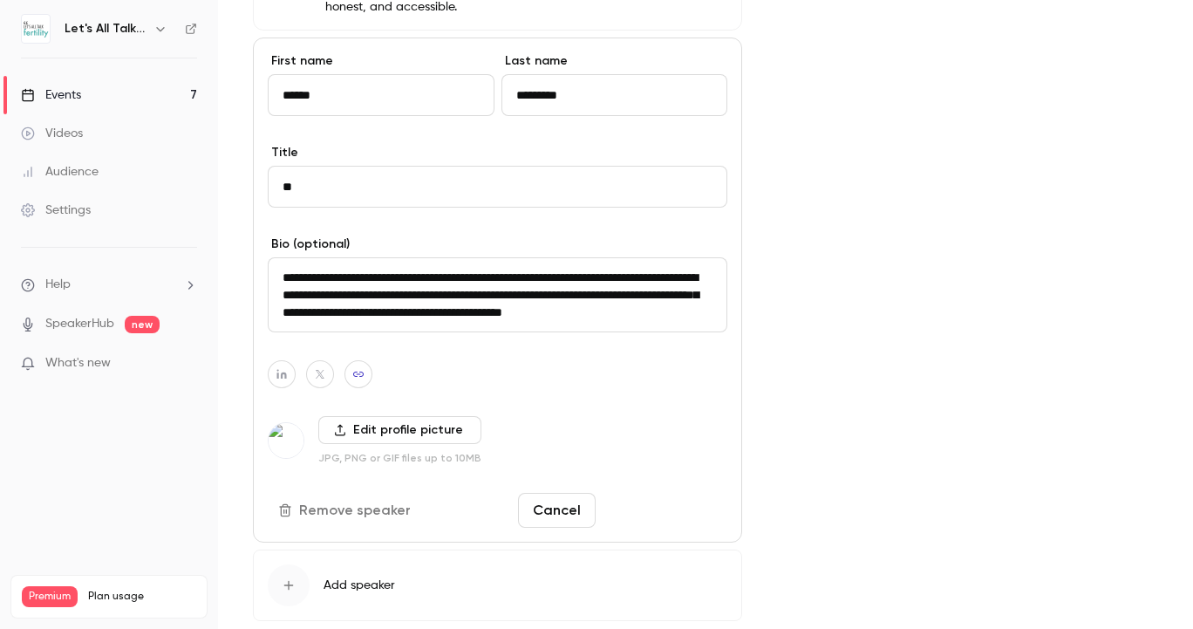
click at [673, 493] on button "Save changes" at bounding box center [664, 510] width 125 height 35
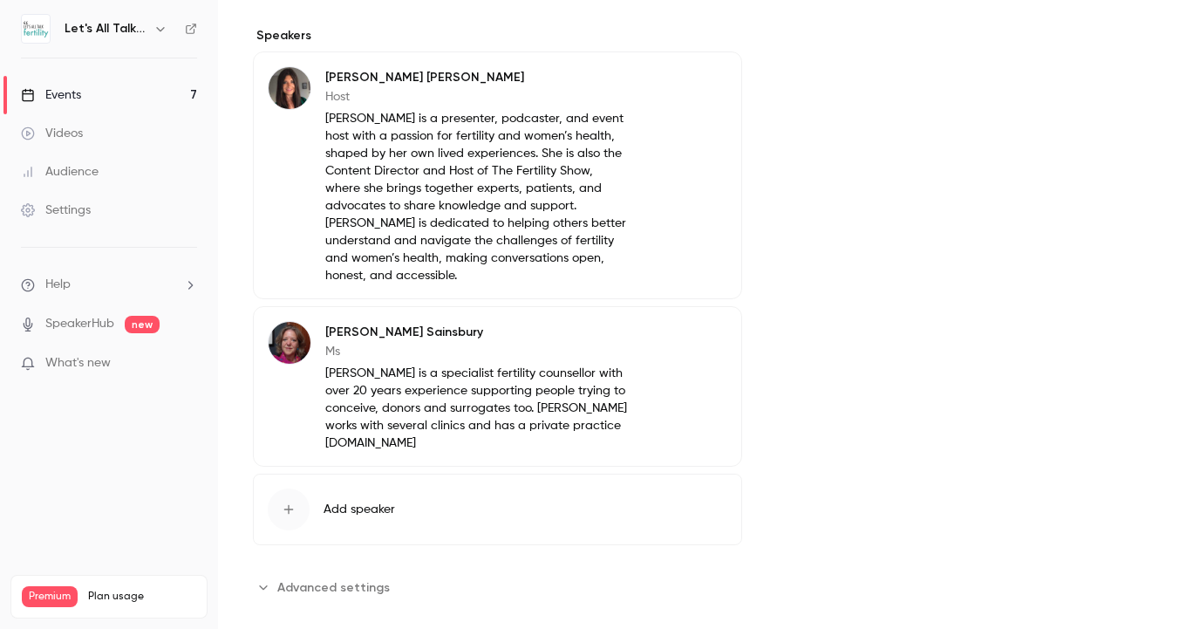
scroll to position [0, 0]
click at [378, 500] on span "Add speaker" at bounding box center [358, 508] width 71 height 17
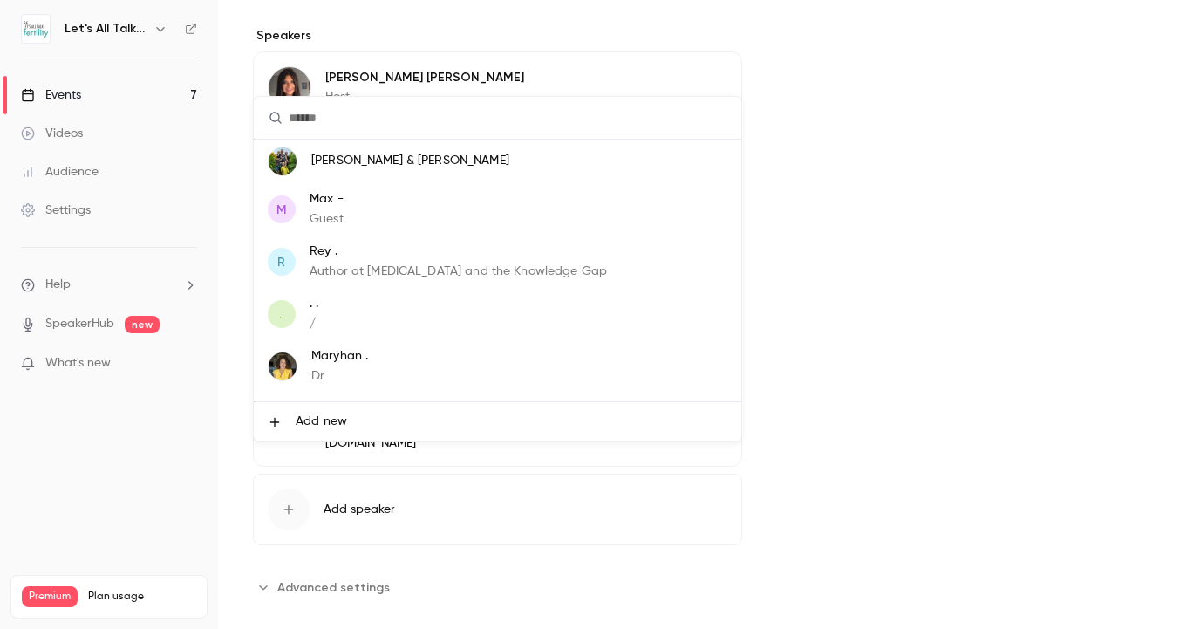
click at [341, 419] on span "Add new" at bounding box center [321, 421] width 51 height 18
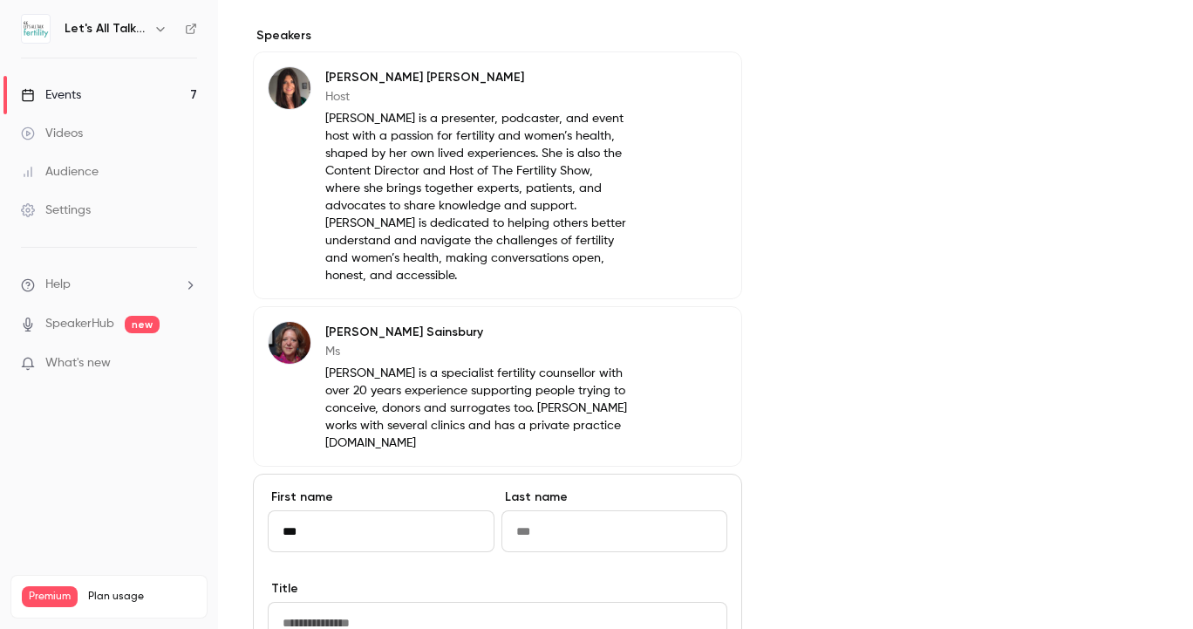
type input "***"
click at [563, 514] on input "Last name" at bounding box center [614, 531] width 227 height 42
type input "****"
click at [806, 453] on div "Cover image" at bounding box center [967, 297] width 381 height 1474
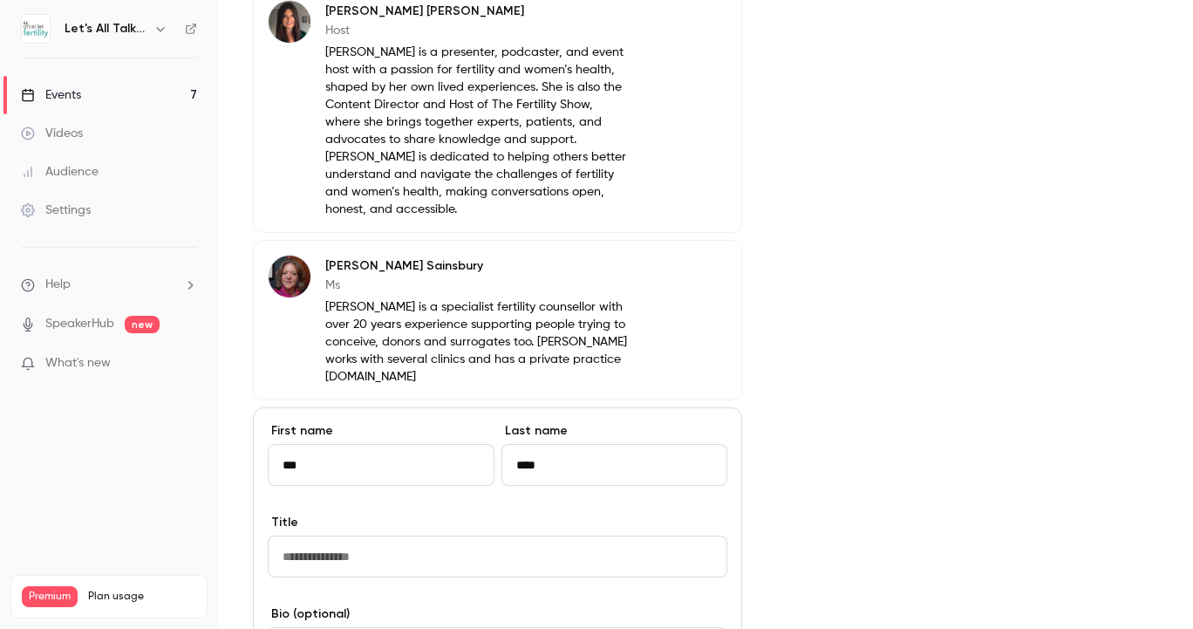
scroll to position [684, 0]
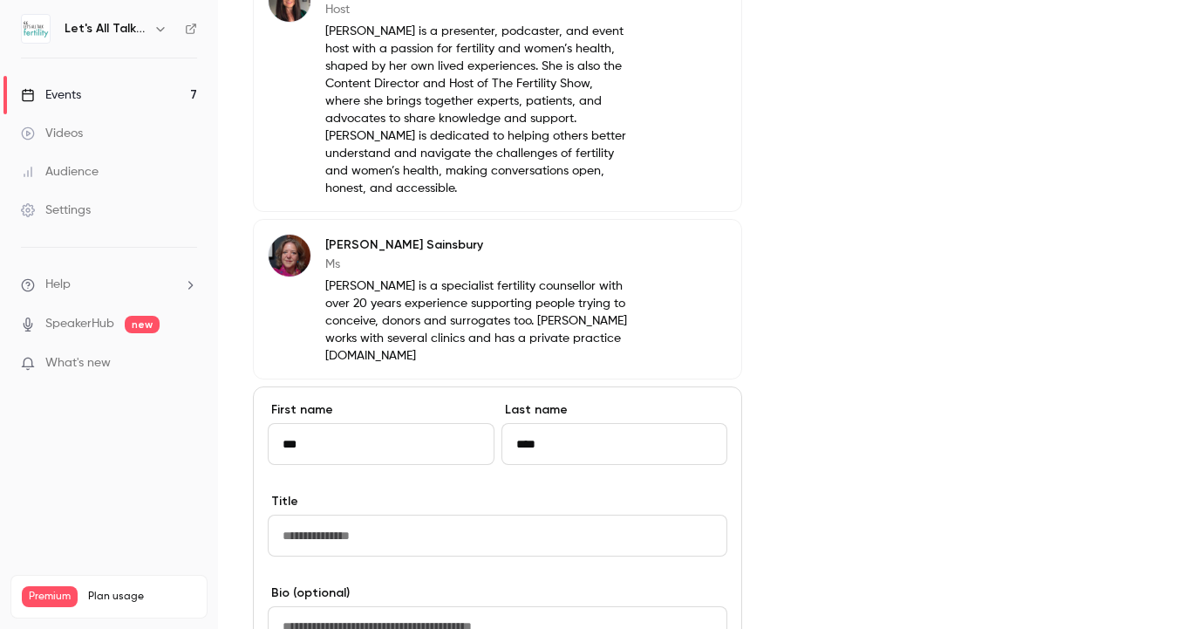
click at [682, 234] on button "Edit" at bounding box center [695, 248] width 64 height 28
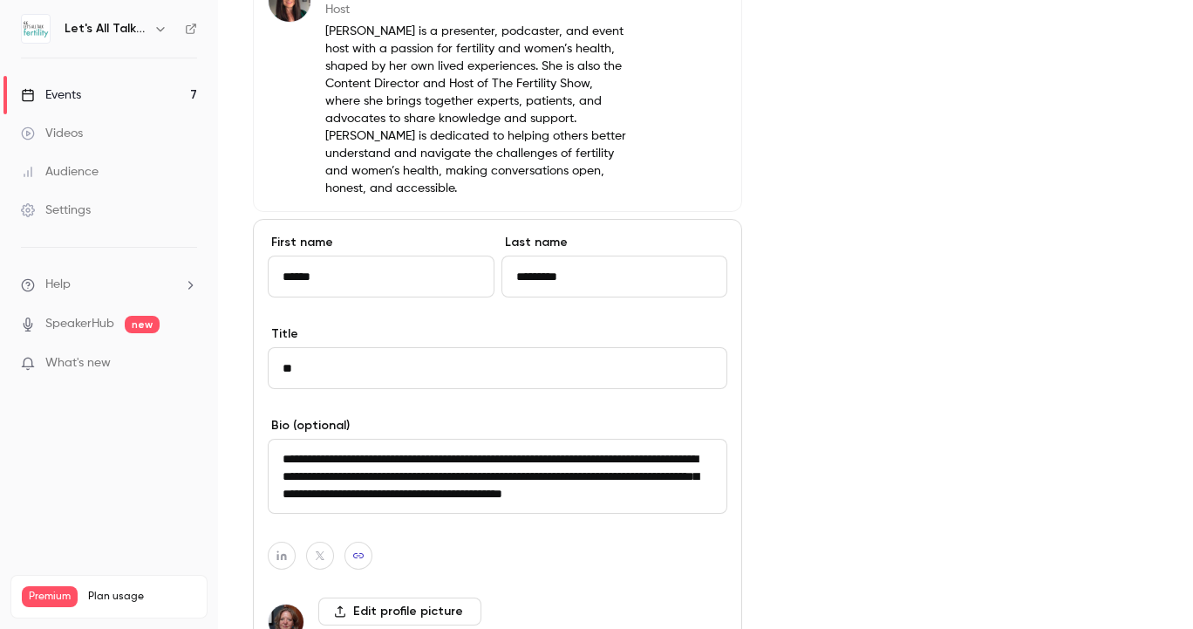
click at [809, 205] on div "Cover image" at bounding box center [967, 165] width 381 height 1385
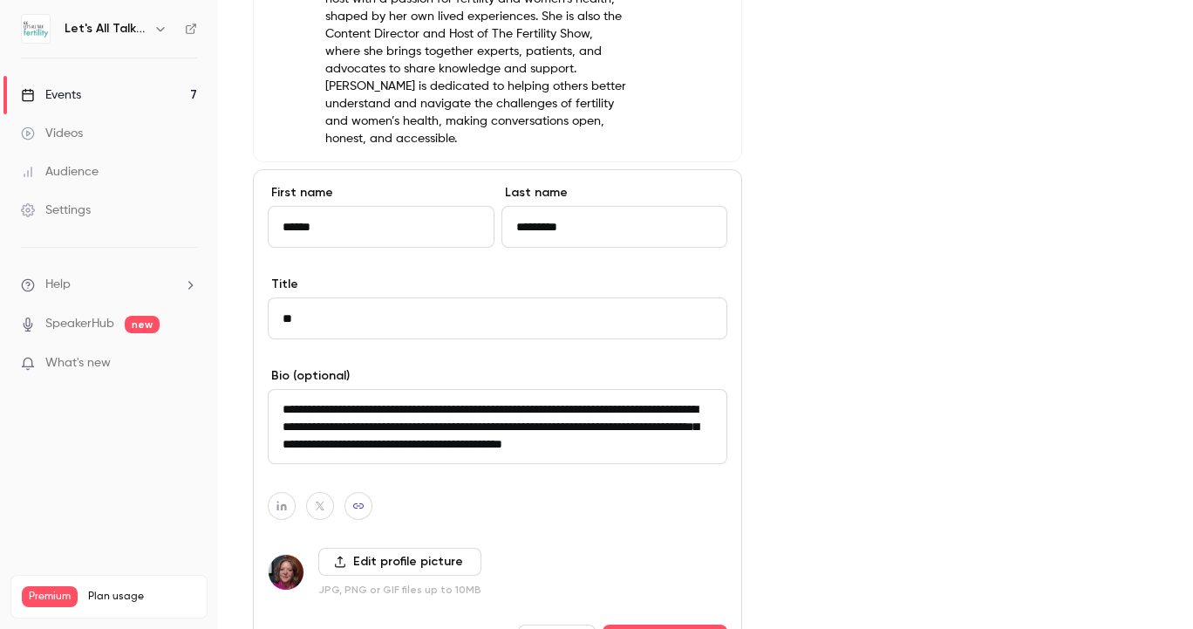
scroll to position [748, 0]
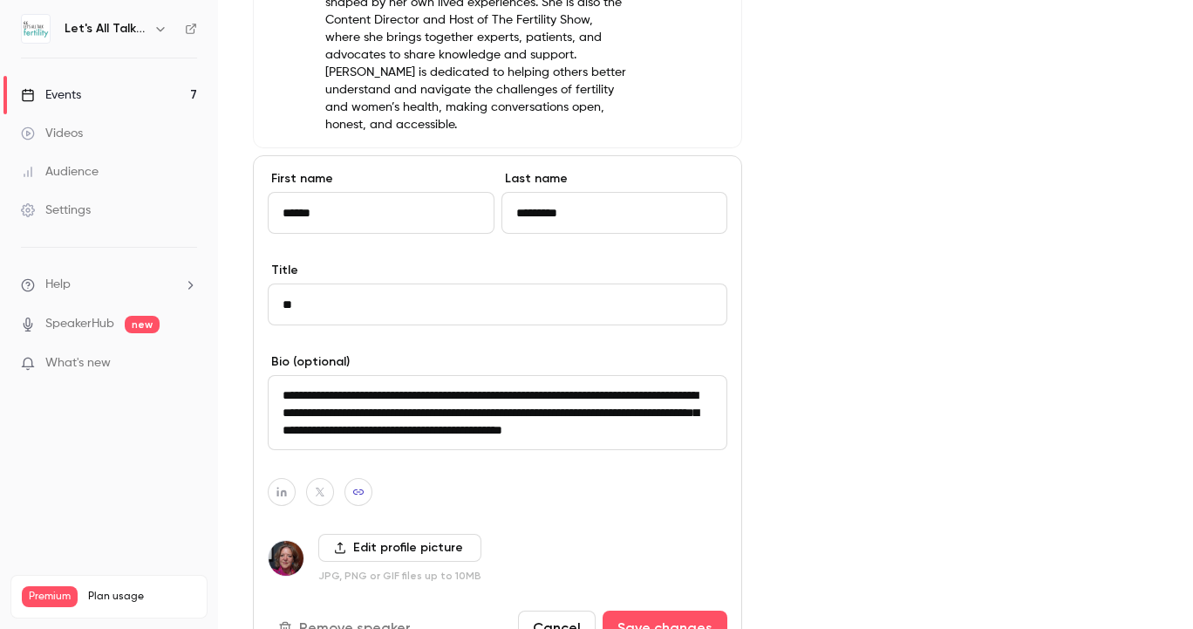
click at [571, 610] on button "Cancel" at bounding box center [557, 627] width 78 height 35
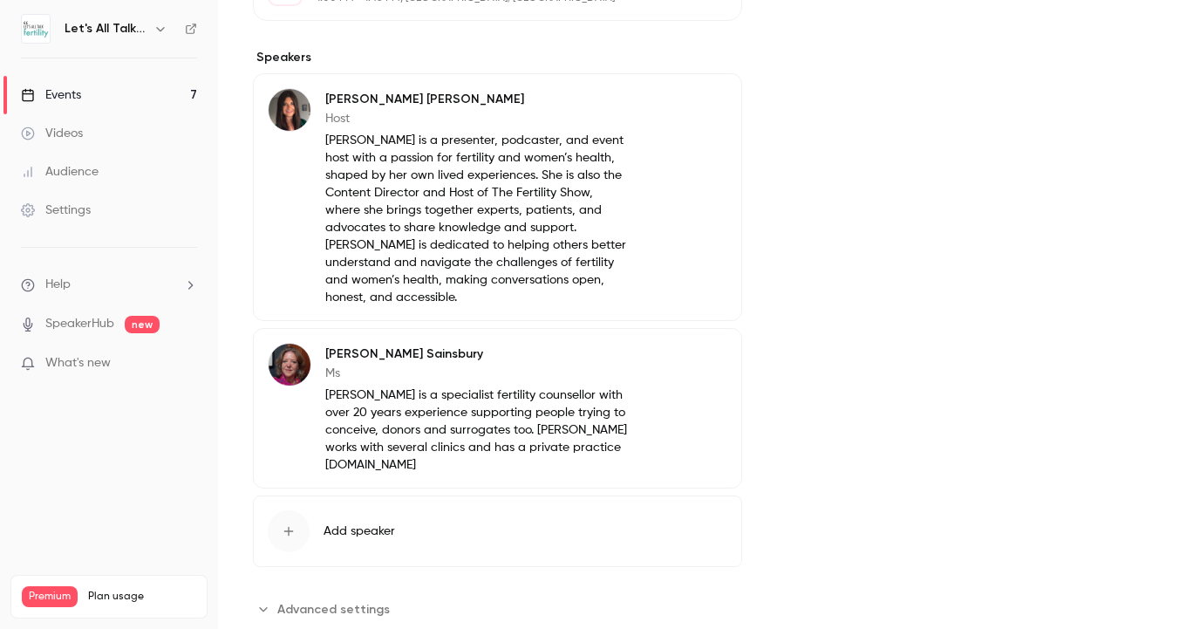
scroll to position [582, 0]
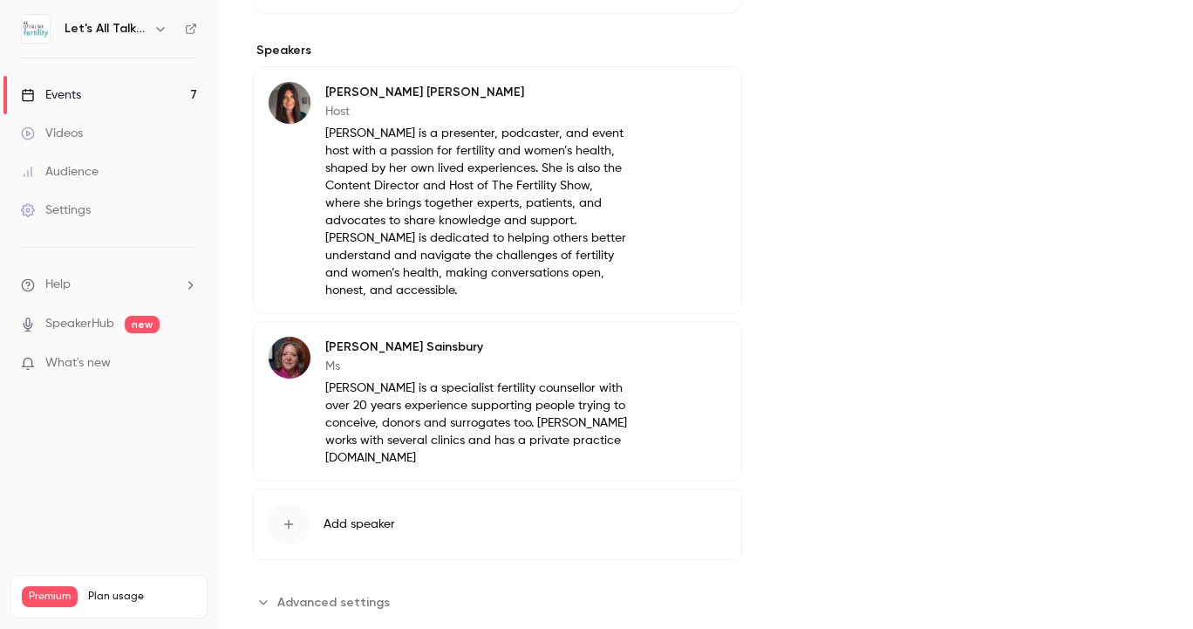
click at [718, 336] on button "Edit" at bounding box center [695, 350] width 64 height 28
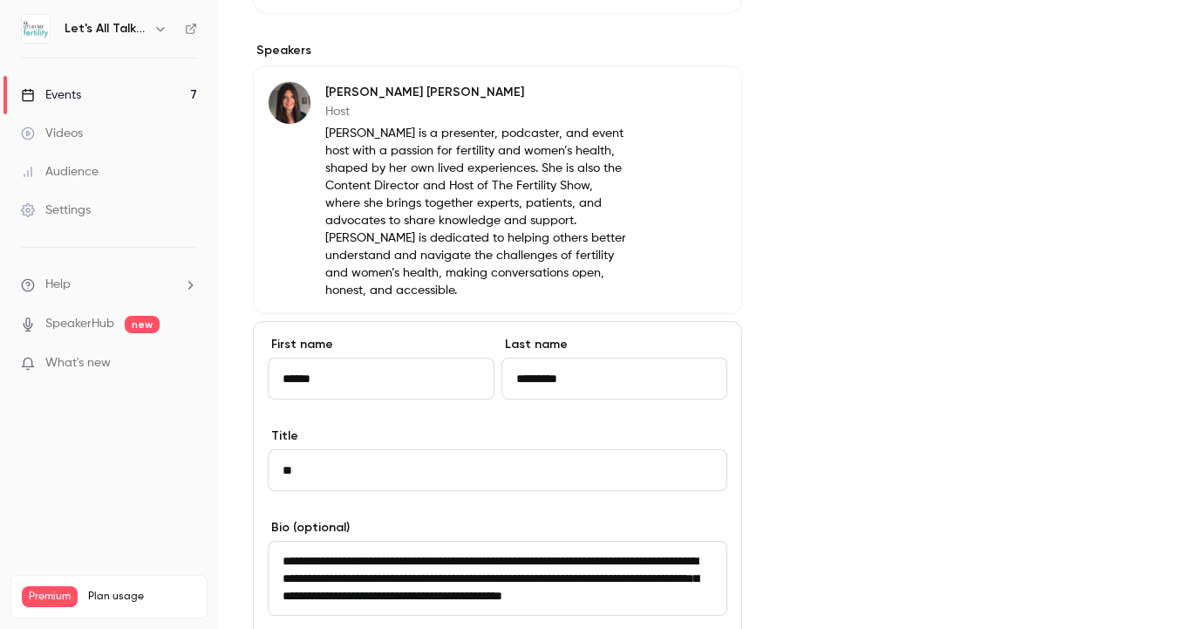
click at [420, 449] on input "**" at bounding box center [497, 470] width 459 height 42
type input "*"
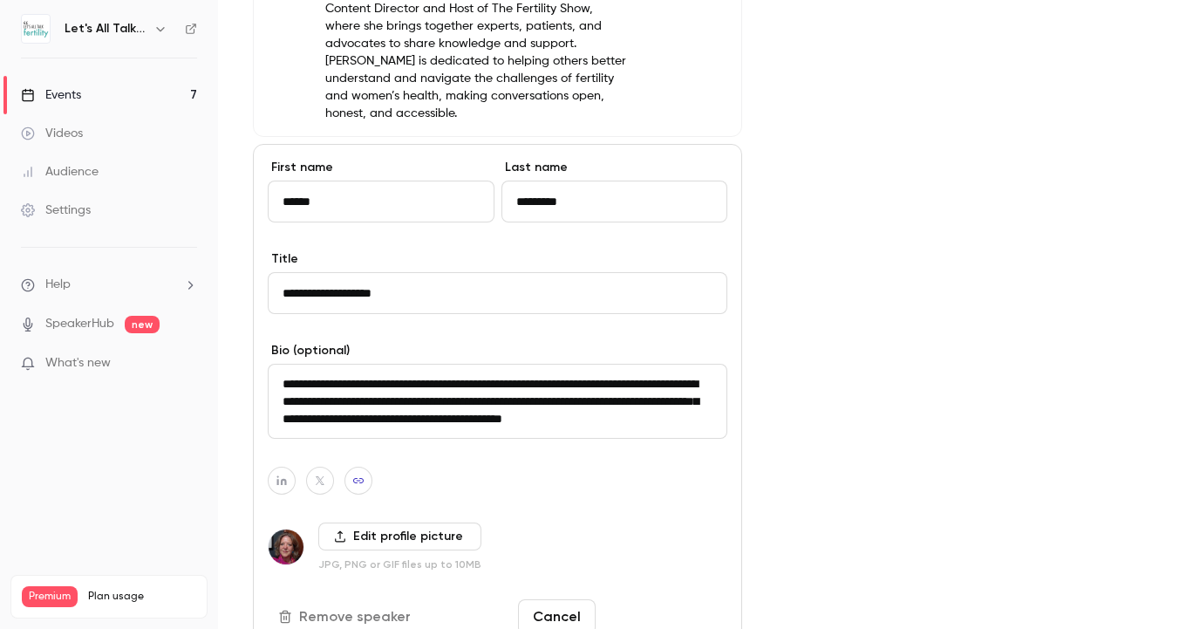
type input "**********"
click at [662, 599] on button "Save changes" at bounding box center [664, 616] width 125 height 35
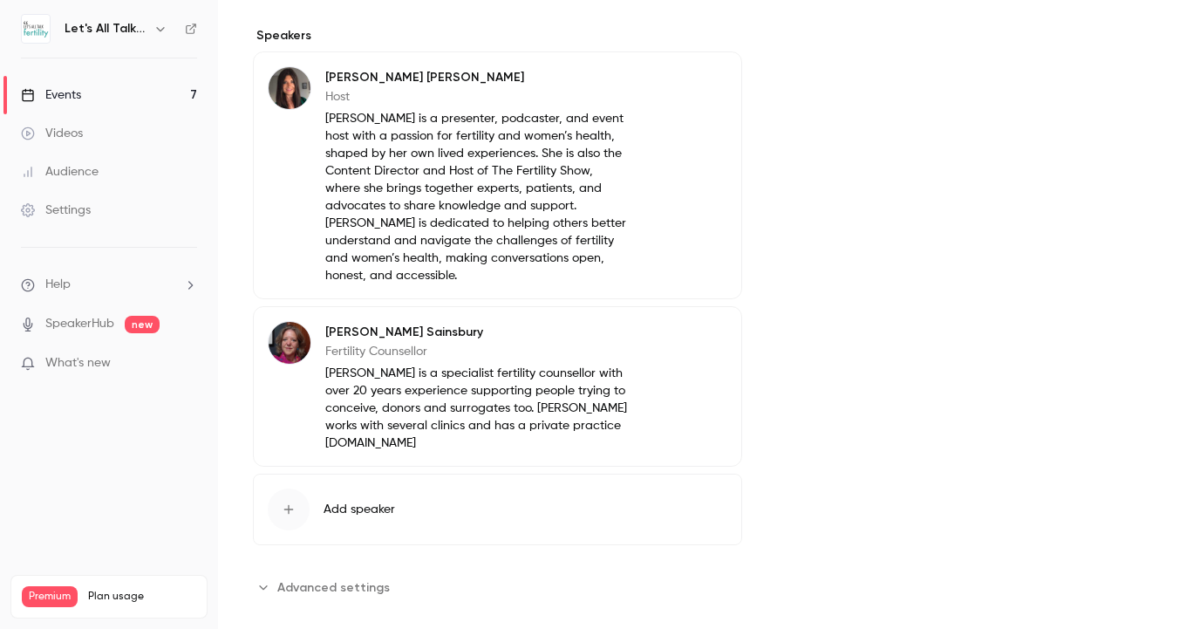
click at [520, 489] on button "Add speaker" at bounding box center [497, 508] width 489 height 71
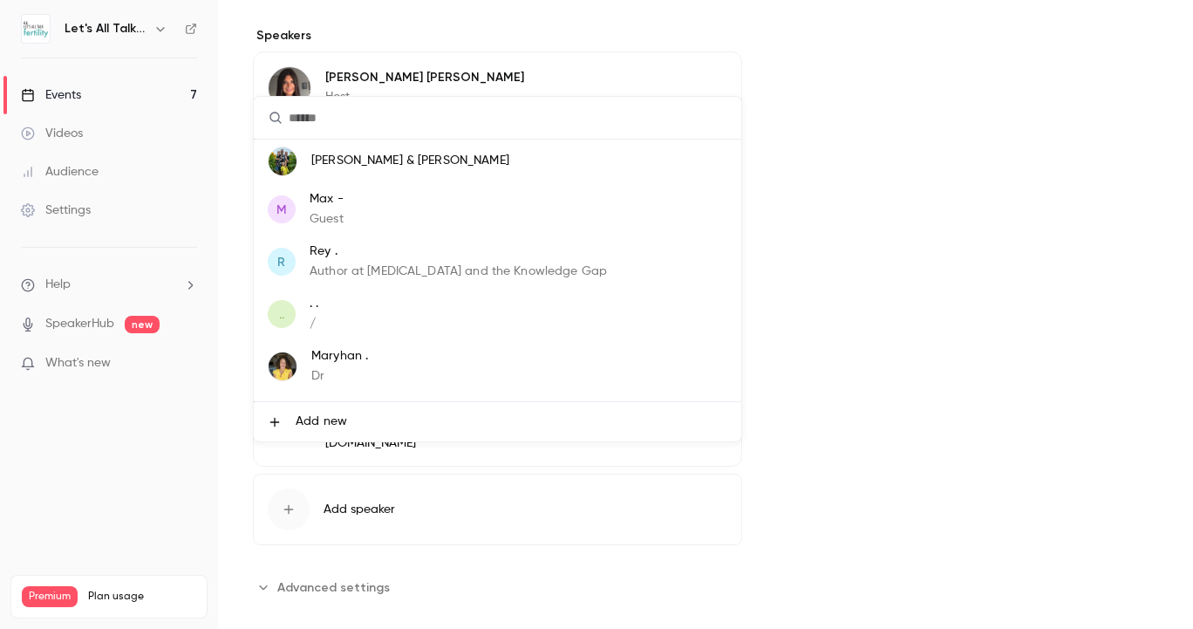
click at [349, 430] on li "Add new" at bounding box center [497, 421] width 487 height 39
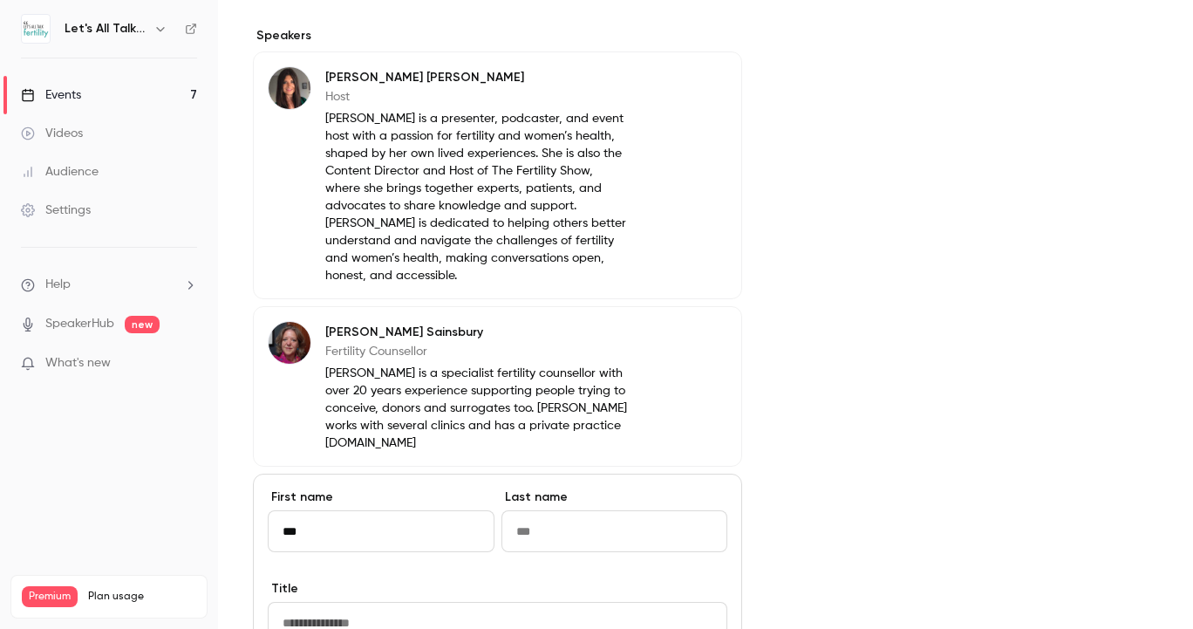
type input "***"
click at [523, 510] on input "Last name" at bounding box center [614, 531] width 227 height 42
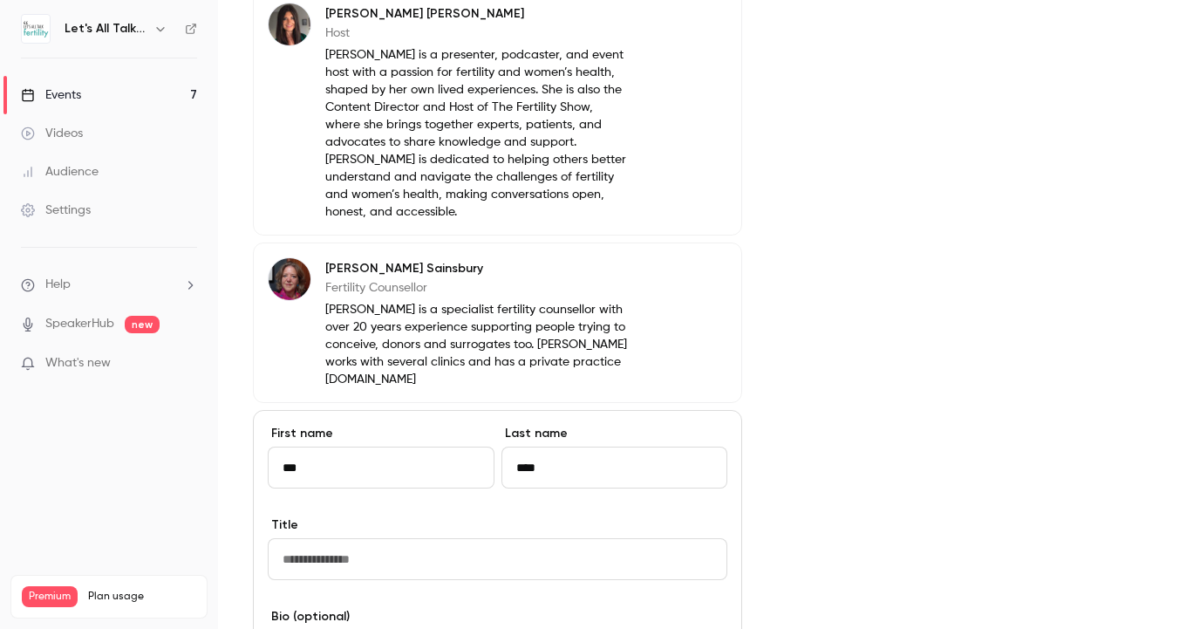
scroll to position [670, 0]
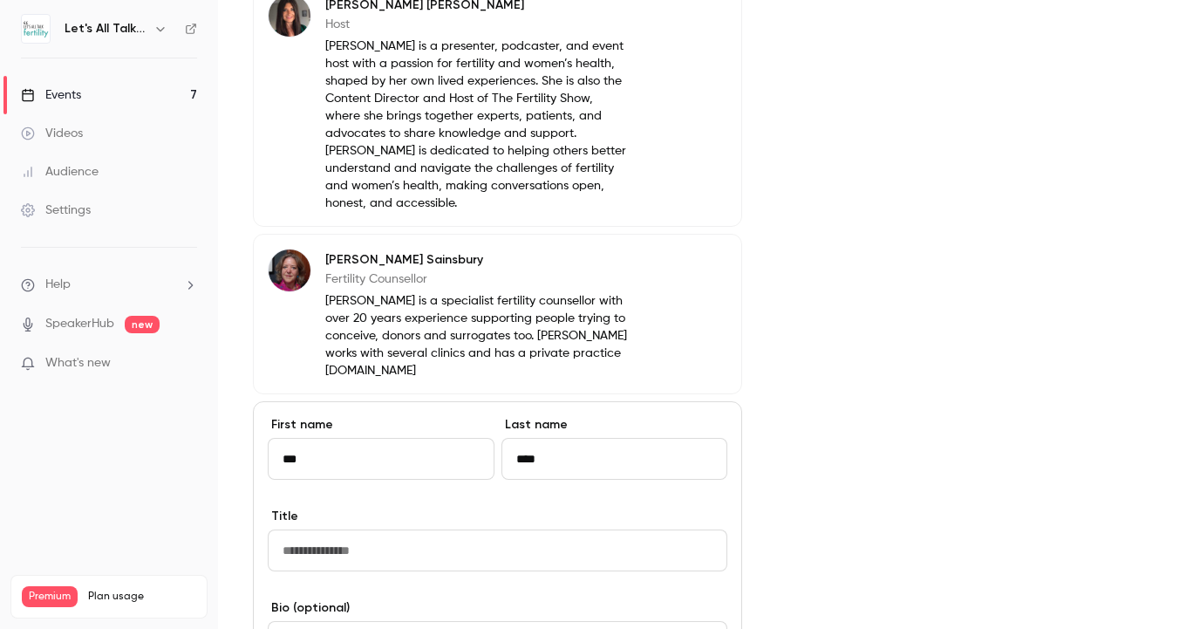
type input "****"
click at [497, 529] on input "Title" at bounding box center [497, 550] width 459 height 42
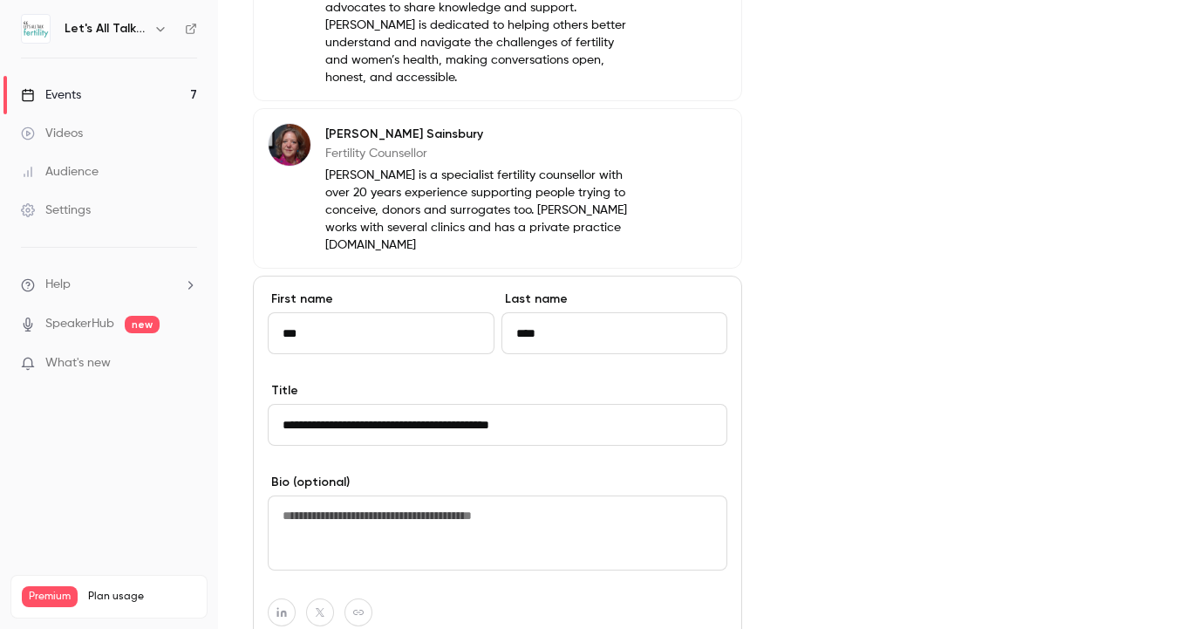
scroll to position [841, 0]
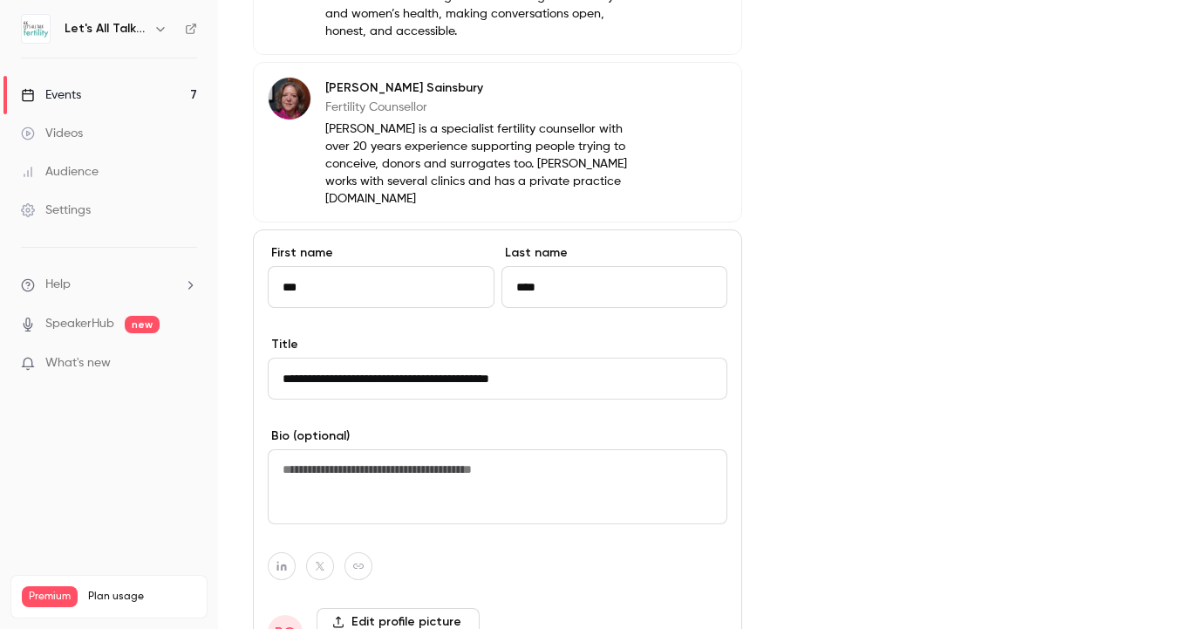
type input "**********"
click at [457, 462] on textarea at bounding box center [497, 486] width 459 height 75
paste textarea "**********"
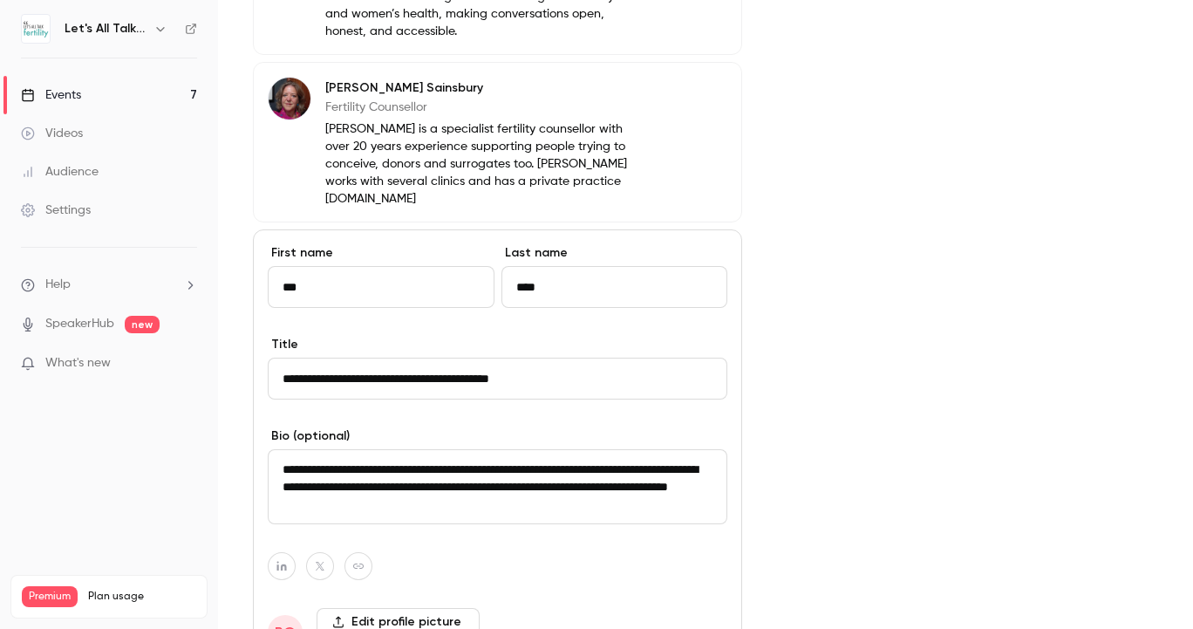
scroll to position [0, 0]
paste textarea "**********"
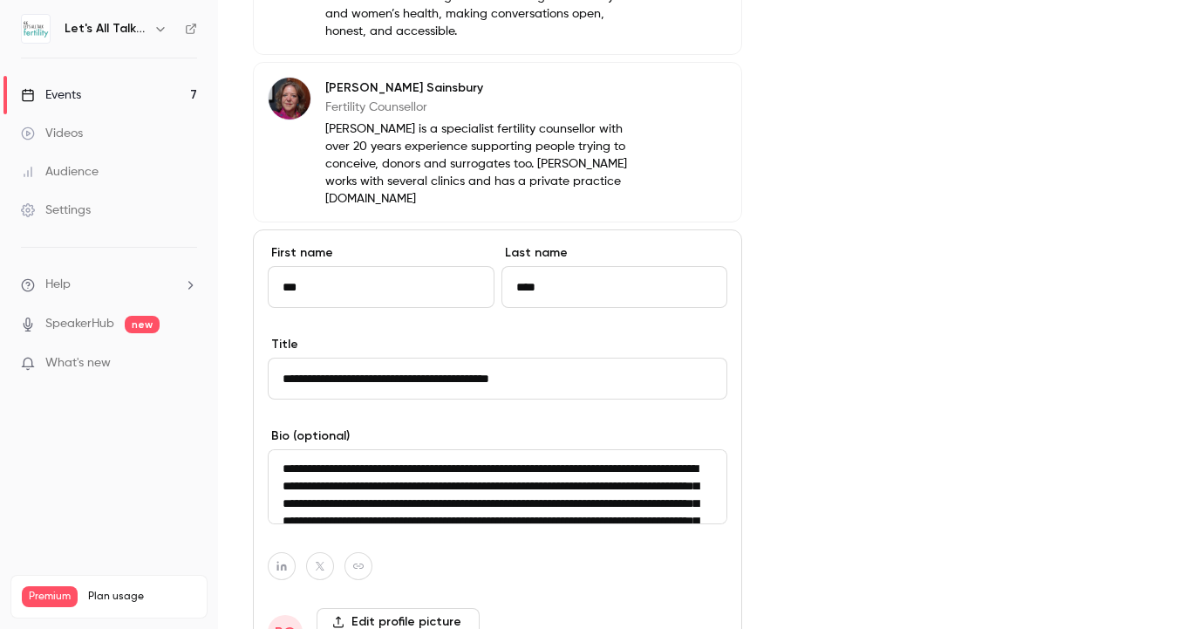
scroll to position [1, 0]
drag, startPoint x: 655, startPoint y: 478, endPoint x: 492, endPoint y: 481, distance: 163.1
click at [492, 481] on textarea "**********" at bounding box center [497, 486] width 459 height 75
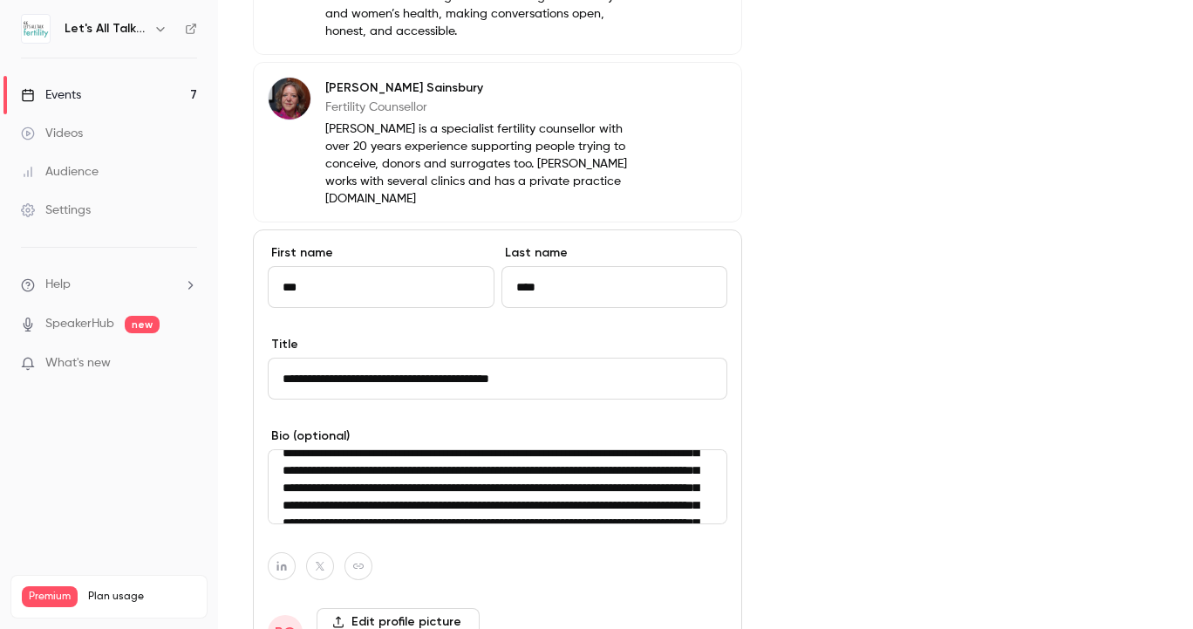
scroll to position [35, 0]
drag, startPoint x: 569, startPoint y: 479, endPoint x: 490, endPoint y: 447, distance: 85.3
click at [490, 449] on textarea "**********" at bounding box center [497, 486] width 459 height 75
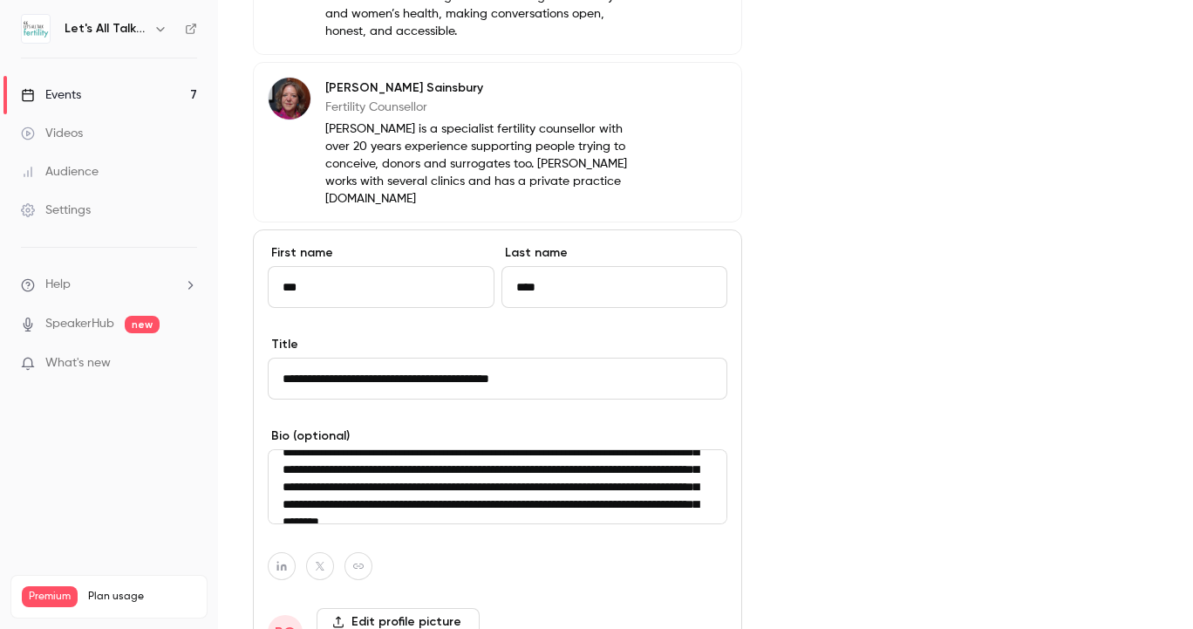
drag, startPoint x: 572, startPoint y: 444, endPoint x: 514, endPoint y: 445, distance: 57.5
click at [514, 449] on textarea "**********" at bounding box center [497, 486] width 459 height 75
type textarea "**********"
click at [583, 552] on div at bounding box center [497, 566] width 459 height 28
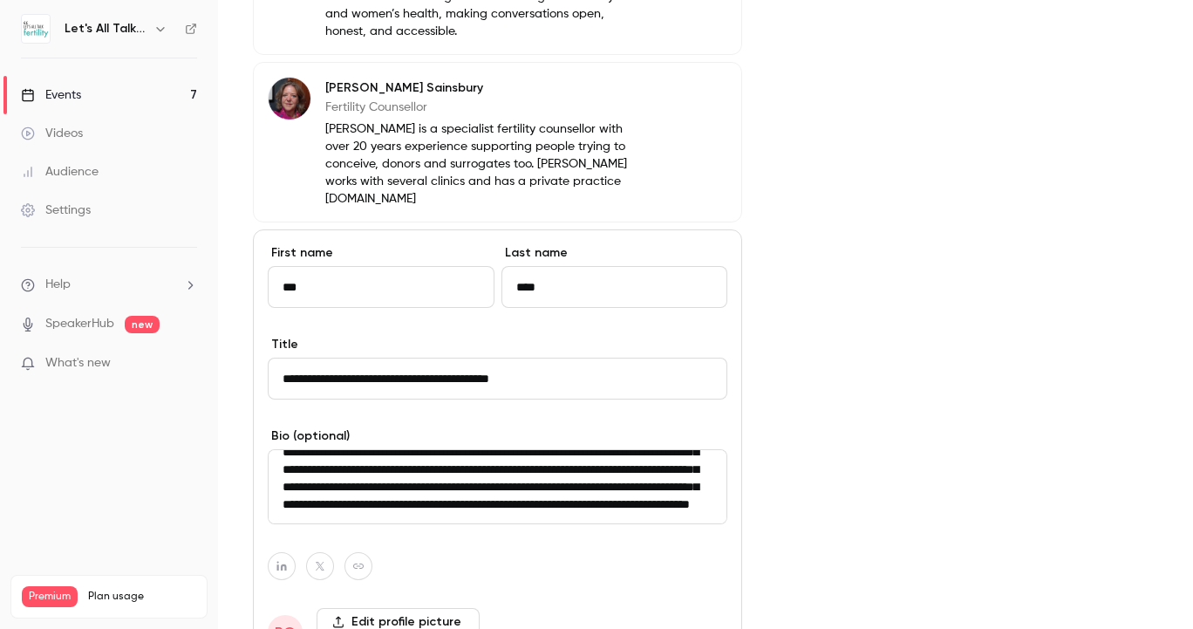
click at [381, 464] on textarea "**********" at bounding box center [497, 486] width 459 height 75
click at [765, 419] on div "**********" at bounding box center [705, 53] width 905 height 1474
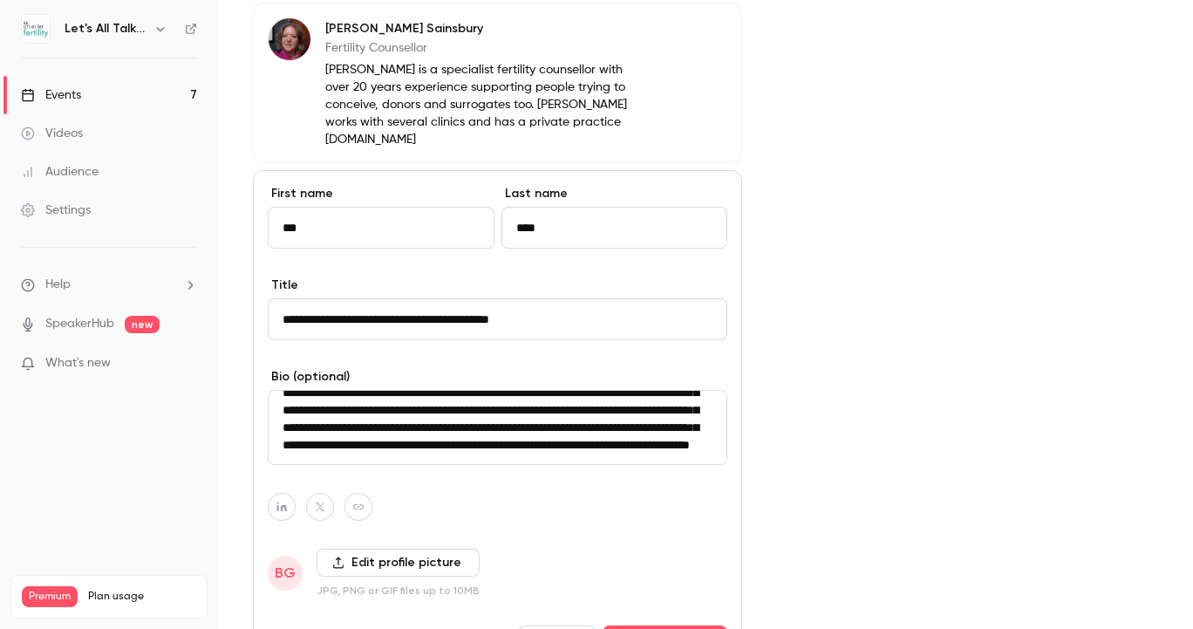
scroll to position [909, 0]
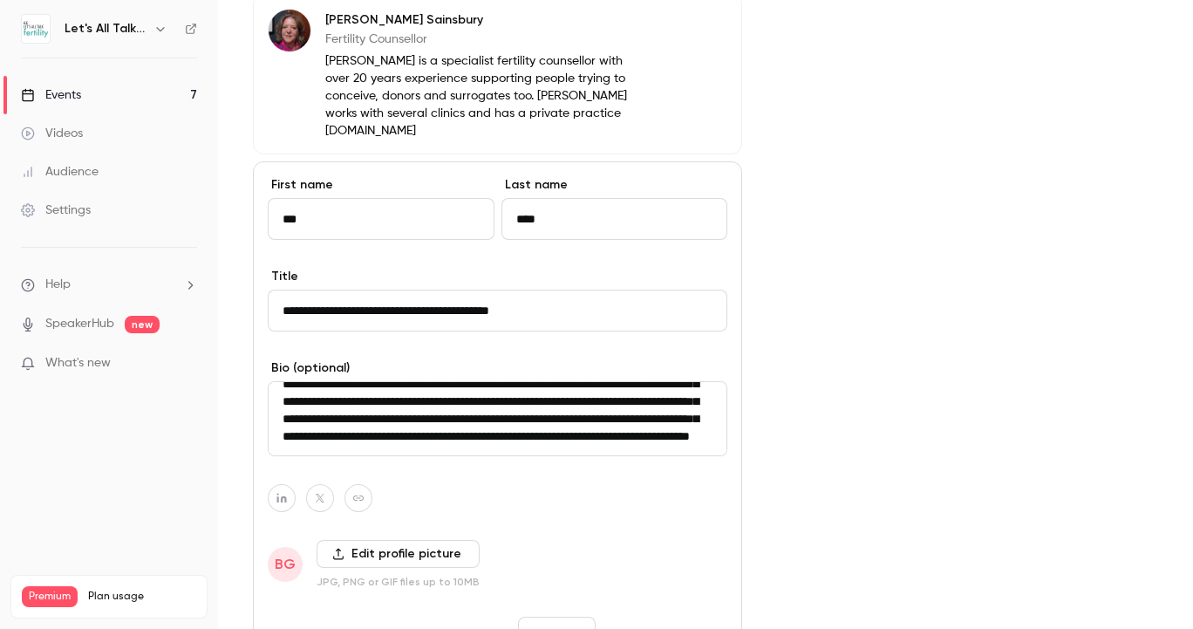
click at [661, 616] on button "Save changes" at bounding box center [664, 633] width 125 height 35
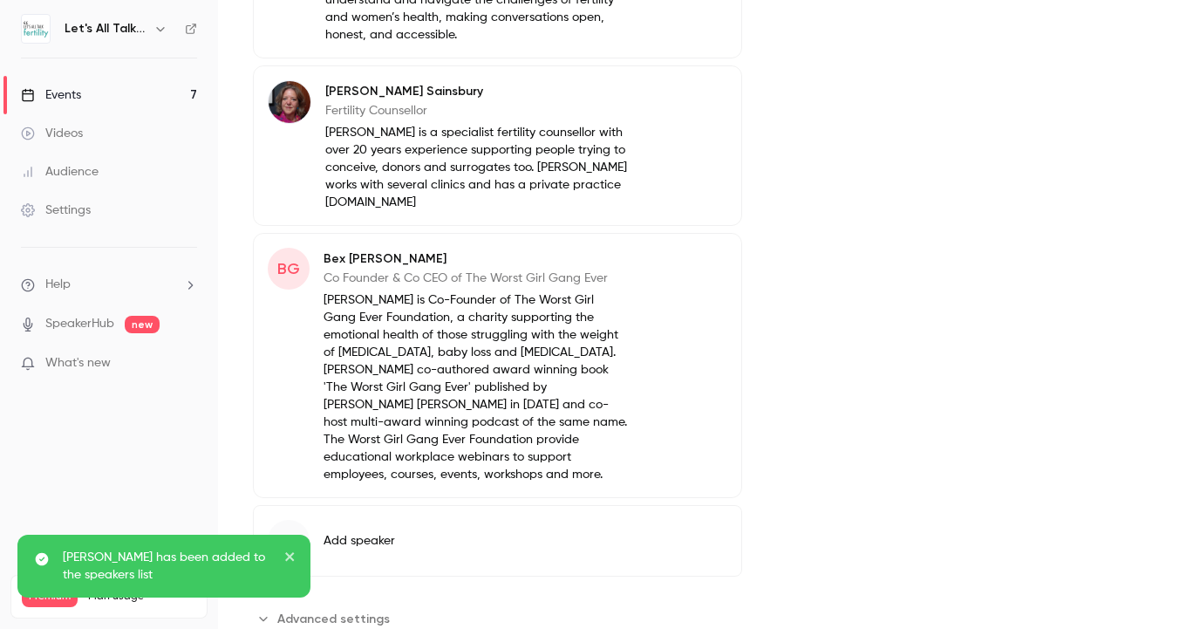
scroll to position [831, 0]
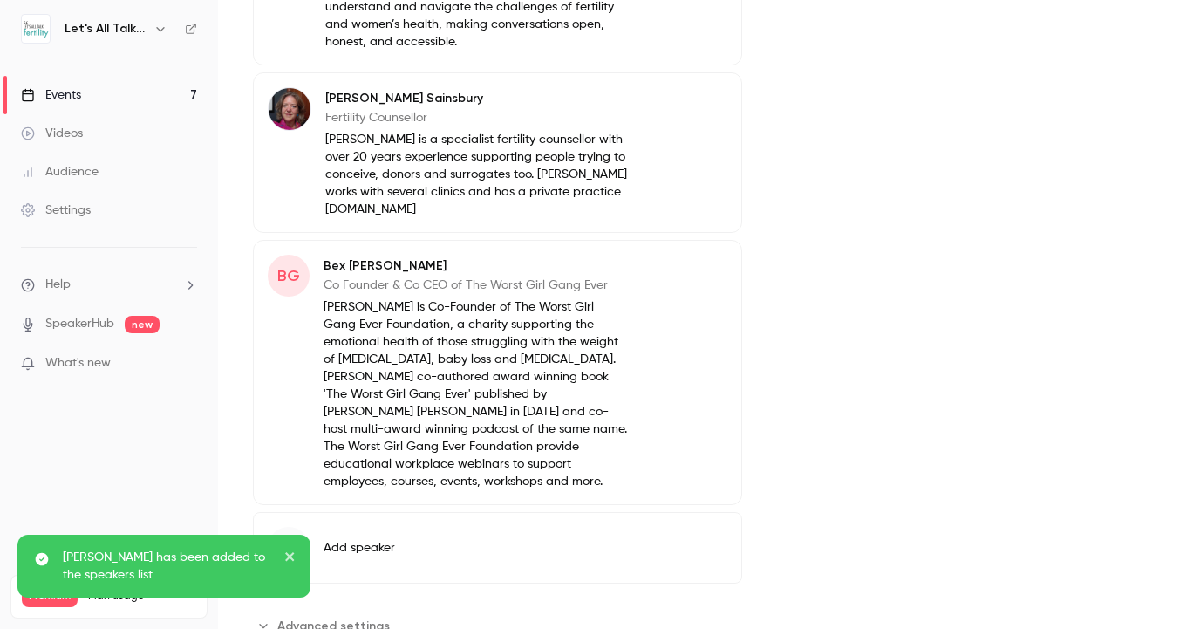
click at [678, 262] on icon "button" at bounding box center [678, 269] width 14 height 14
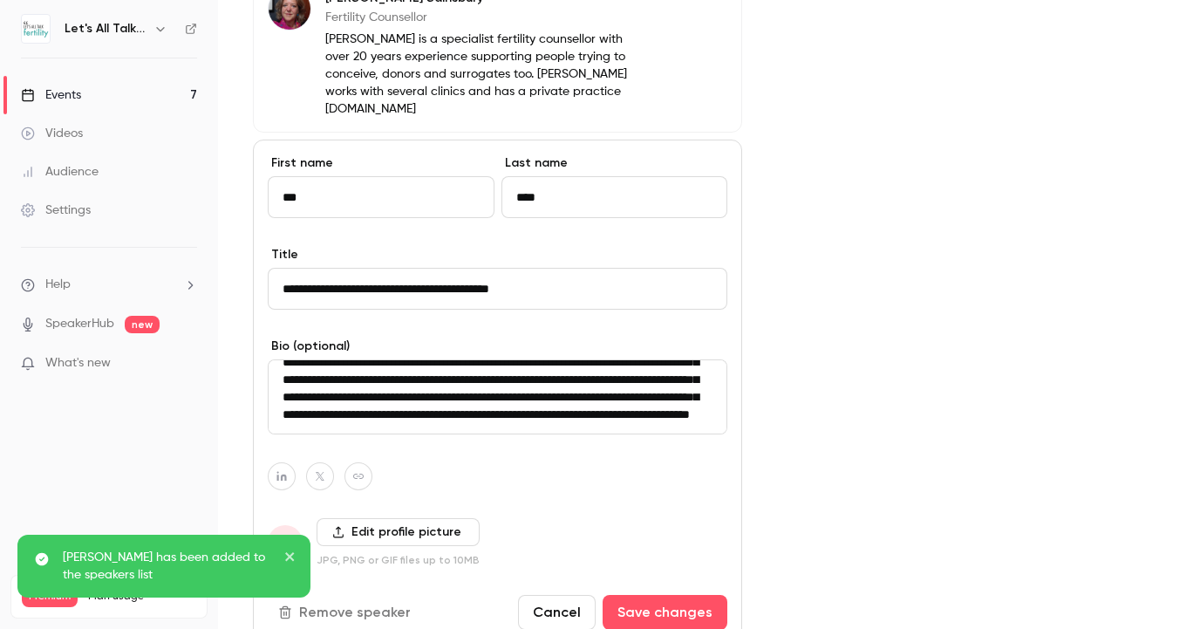
scroll to position [964, 0]
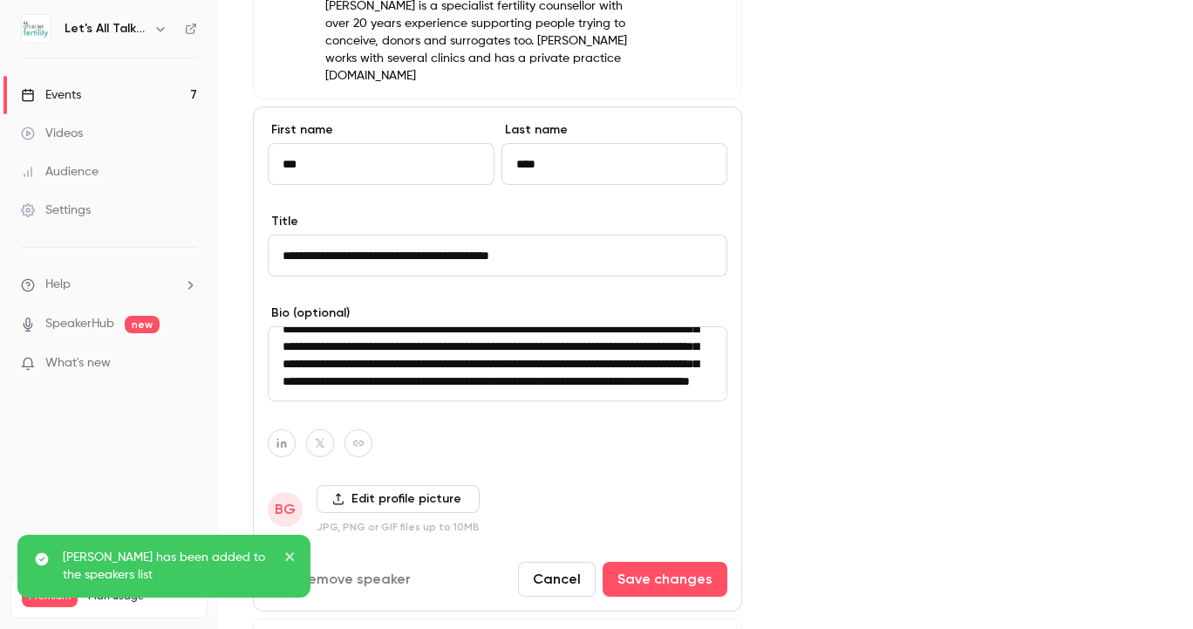
click at [452, 485] on label "Edit profile picture" at bounding box center [397, 499] width 163 height 28
click at [0, 0] on input "Edit profile picture" at bounding box center [0, 0] width 0 height 0
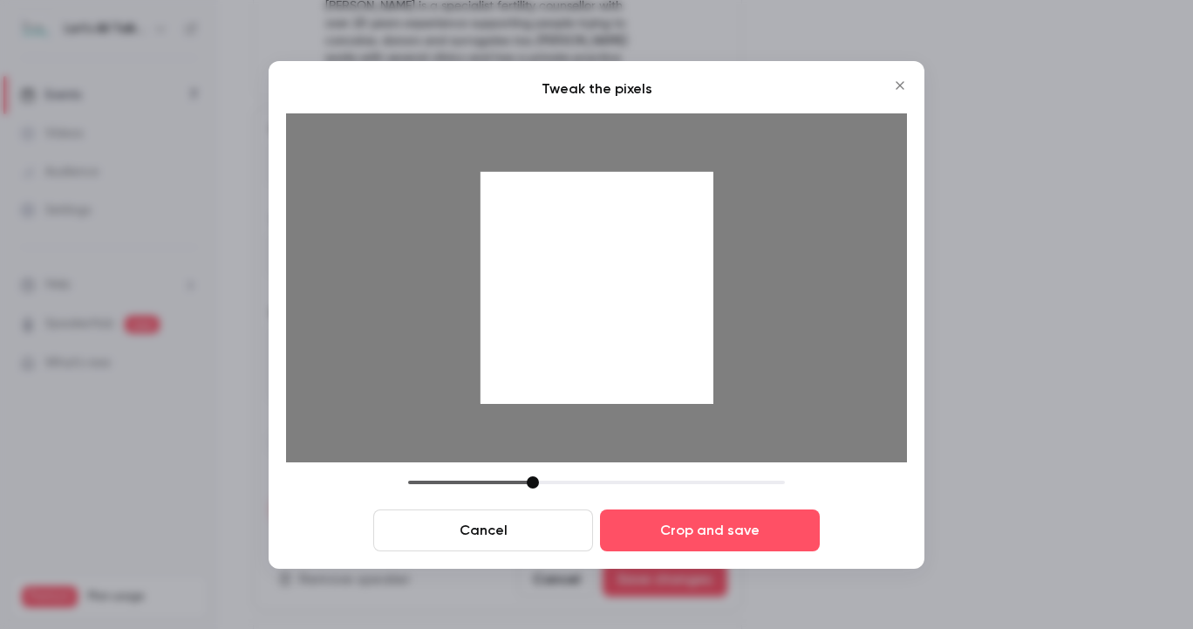
drag, startPoint x: 636, startPoint y: 340, endPoint x: 636, endPoint y: 314, distance: 26.2
click at [636, 315] on div at bounding box center [596, 287] width 233 height 233
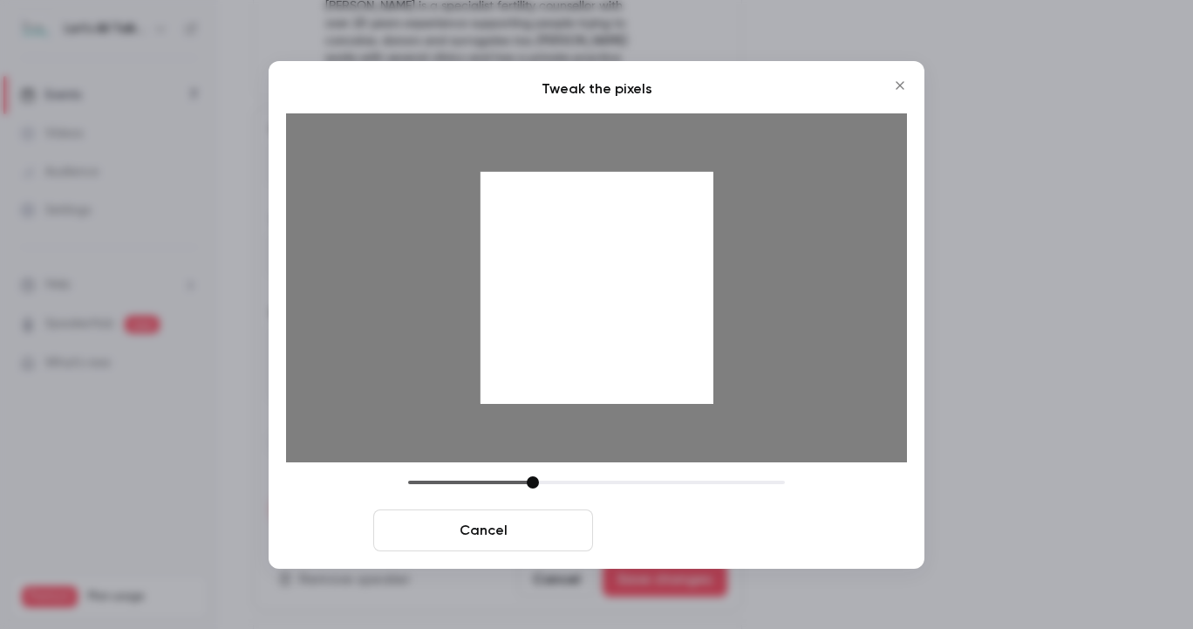
click at [685, 518] on button "Crop and save" at bounding box center [710, 530] width 220 height 42
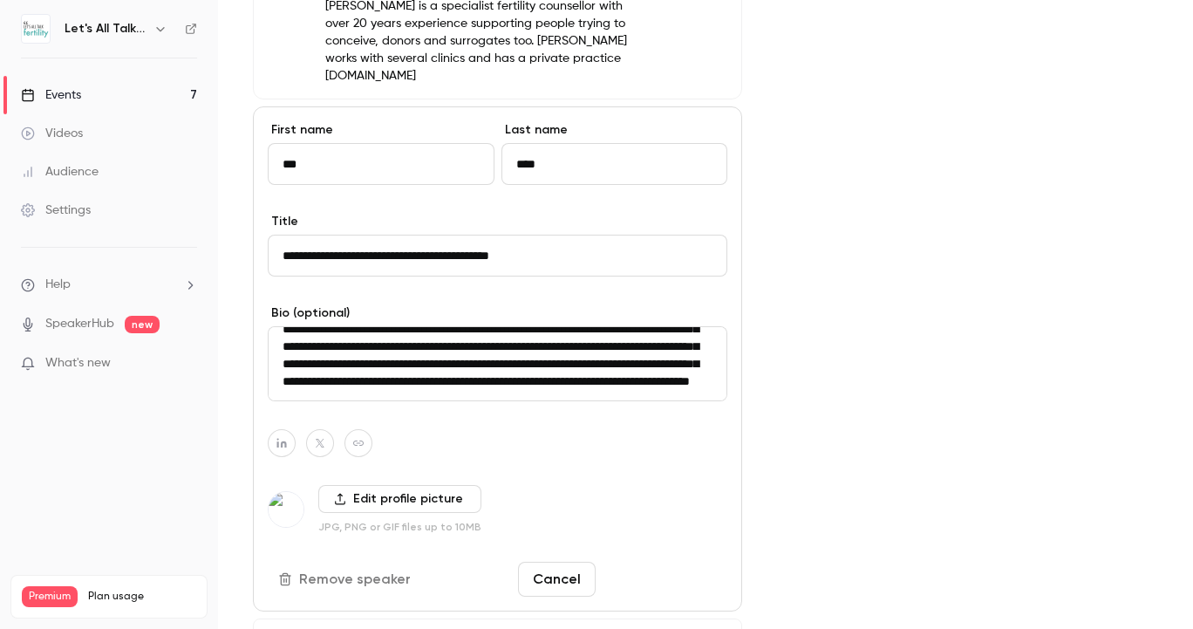
click at [654, 561] on button "Save changes" at bounding box center [664, 578] width 125 height 35
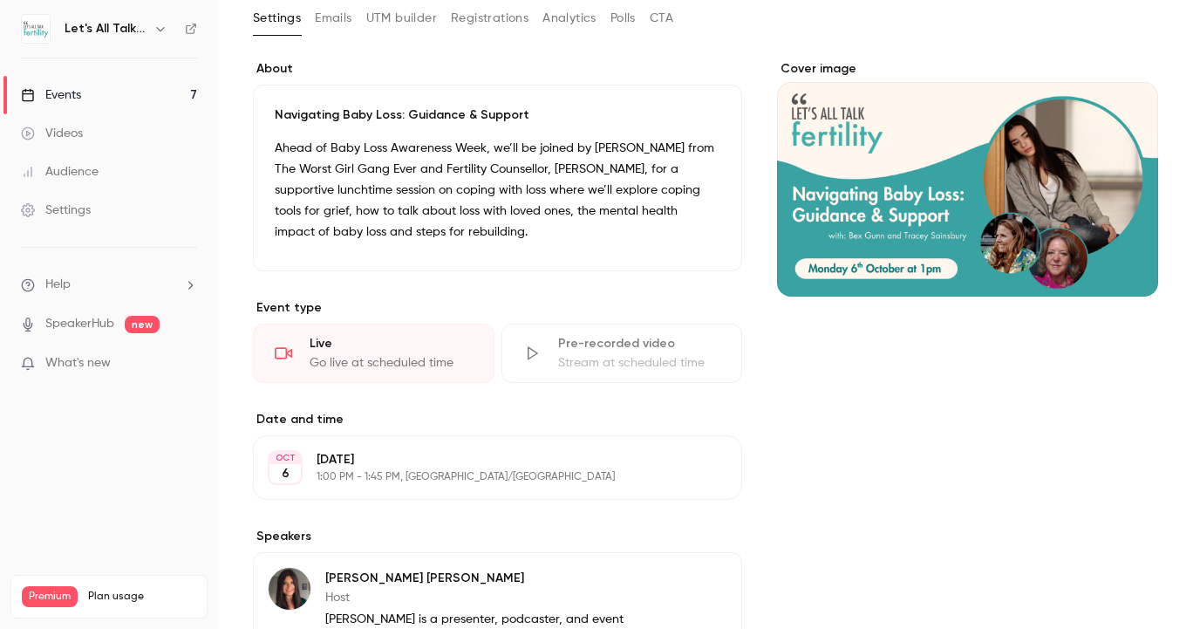
scroll to position [83, 0]
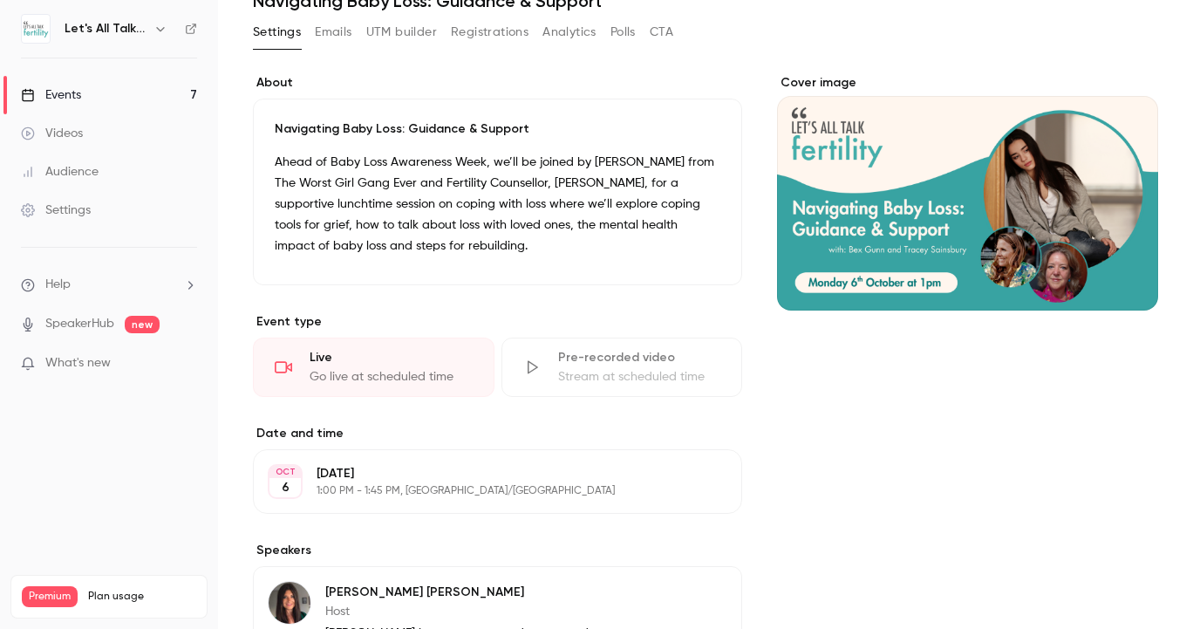
click at [104, 83] on link "Events 7" at bounding box center [109, 95] width 218 height 38
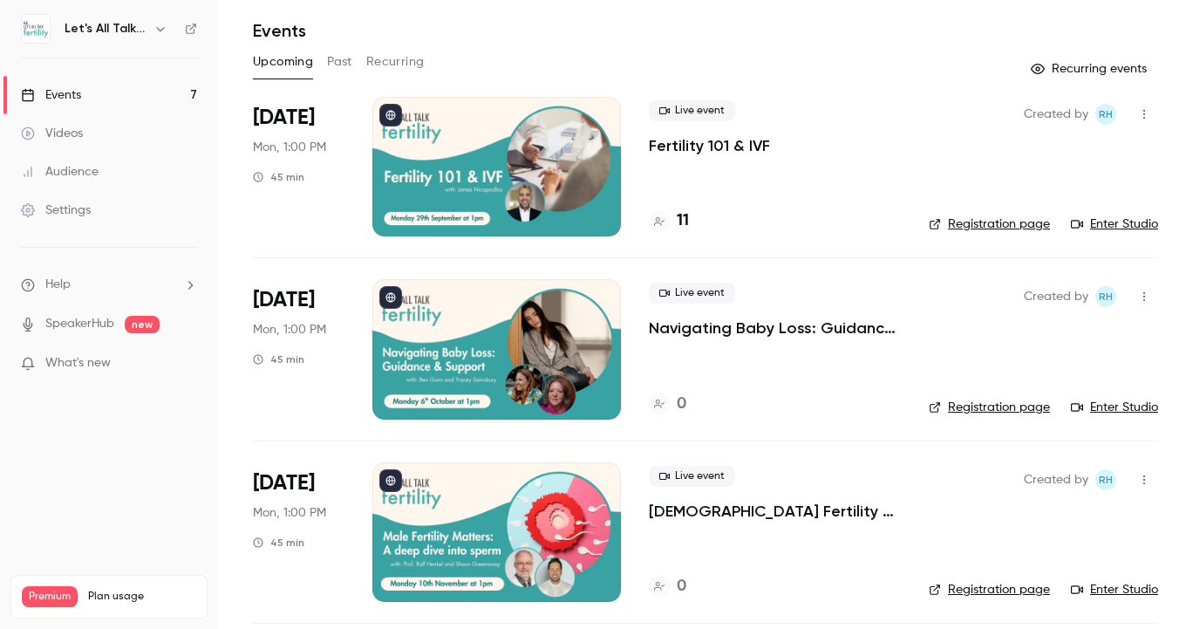
scroll to position [61, 0]
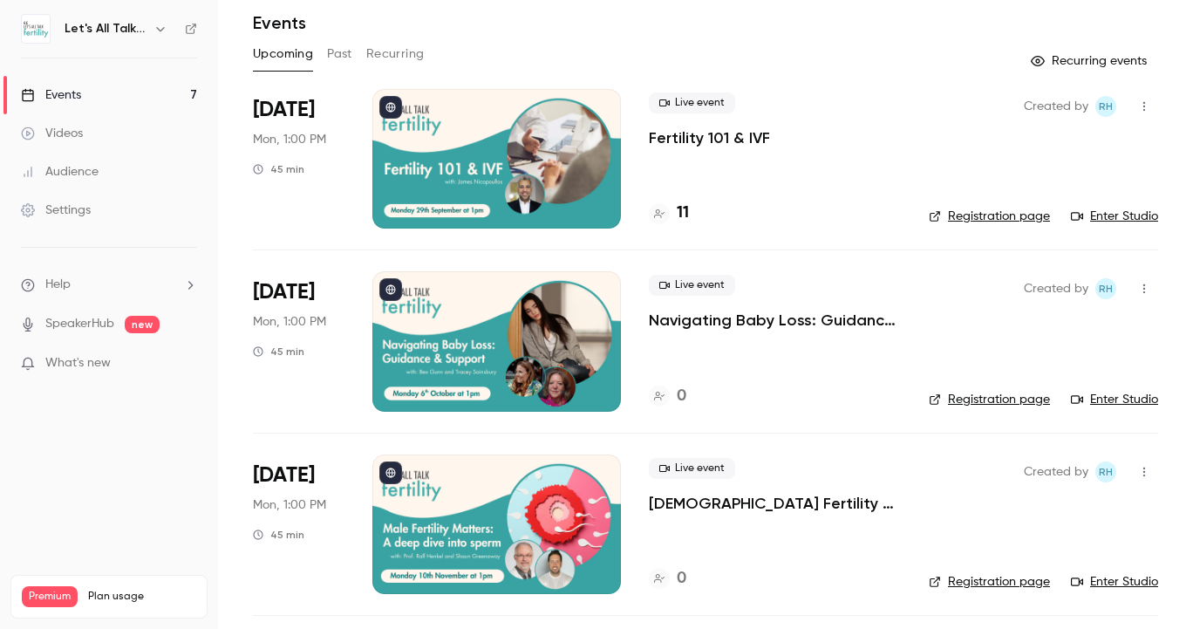
click at [570, 493] on div at bounding box center [496, 523] width 248 height 139
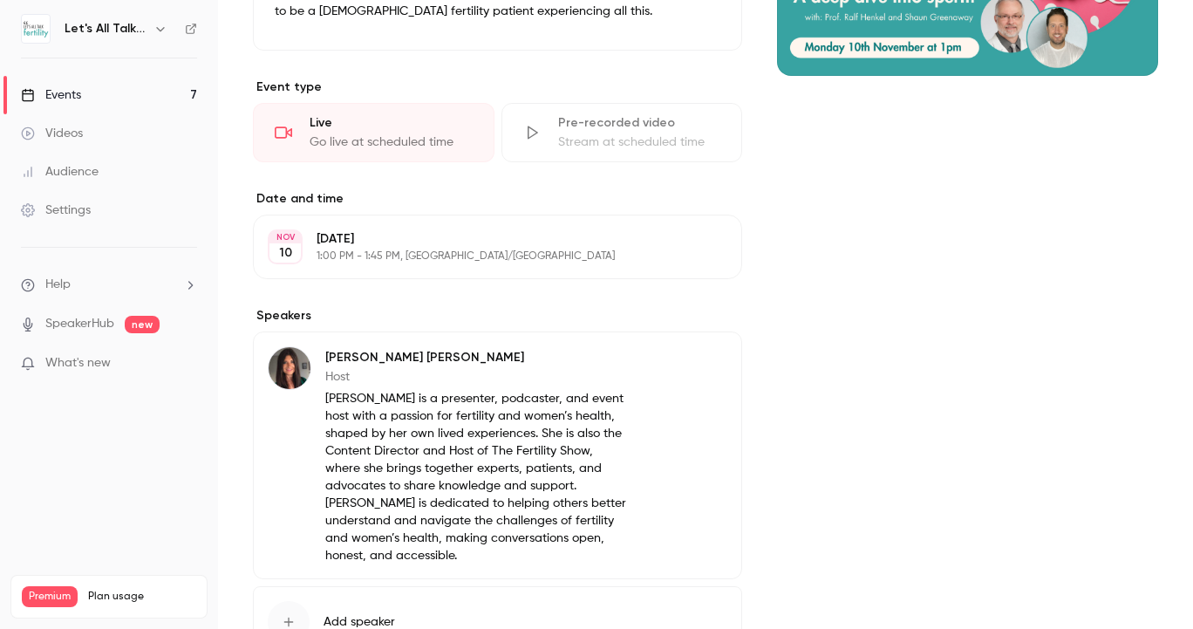
scroll to position [362, 0]
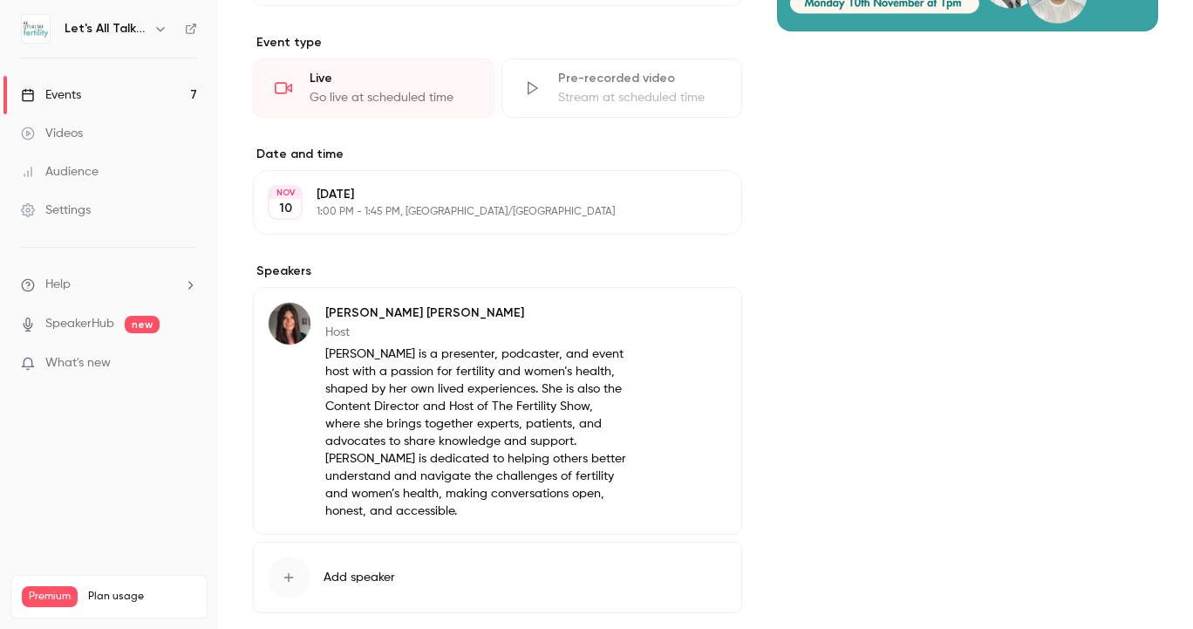
click at [424, 568] on button "Add speaker" at bounding box center [497, 576] width 489 height 71
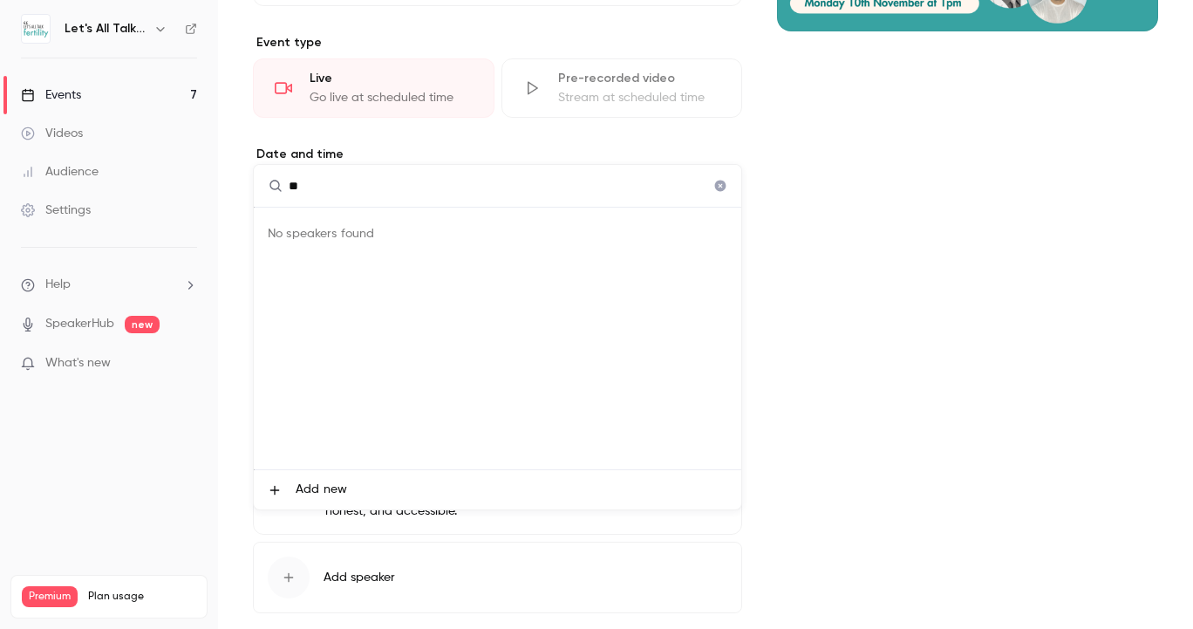
type input "*"
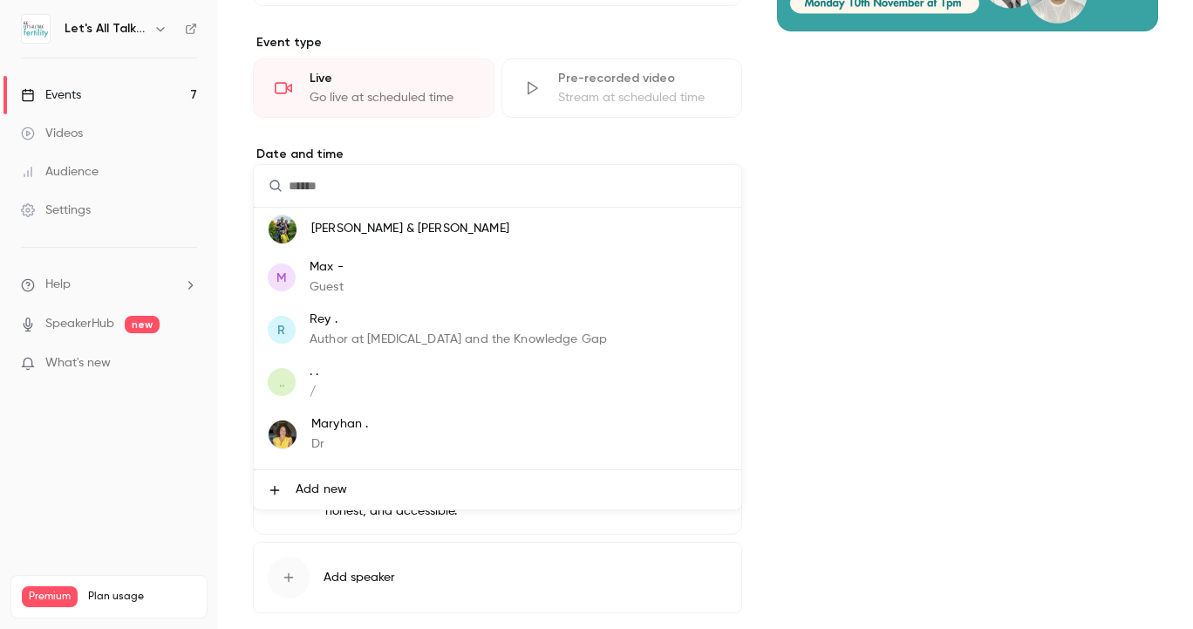
click at [799, 239] on div at bounding box center [596, 314] width 1193 height 629
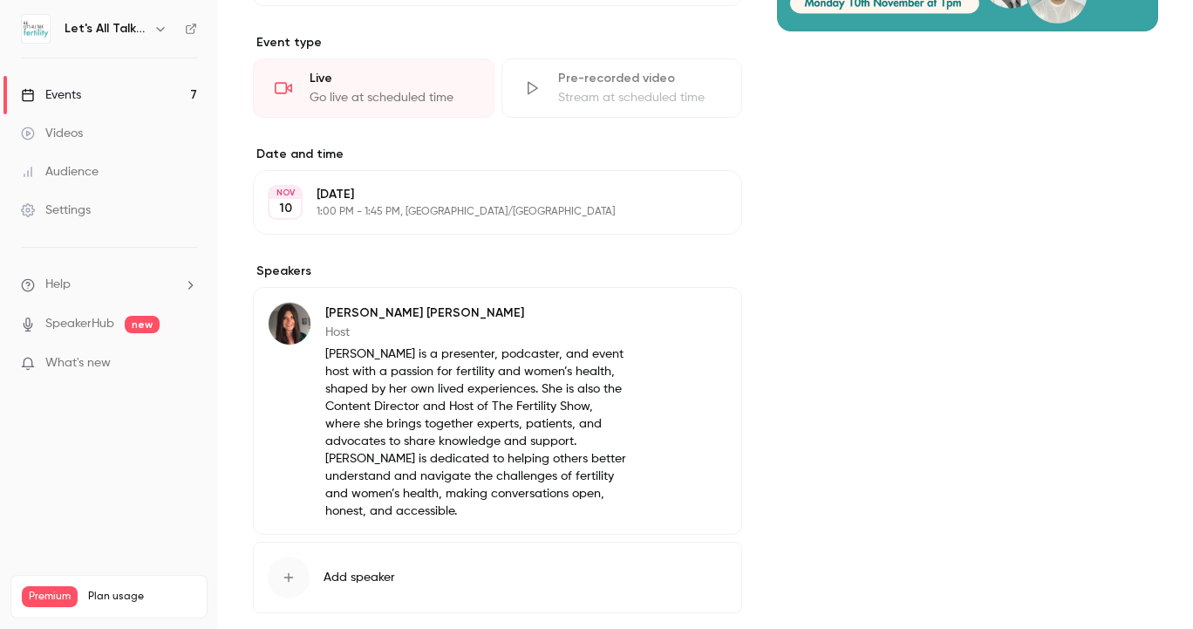
scroll to position [373, 0]
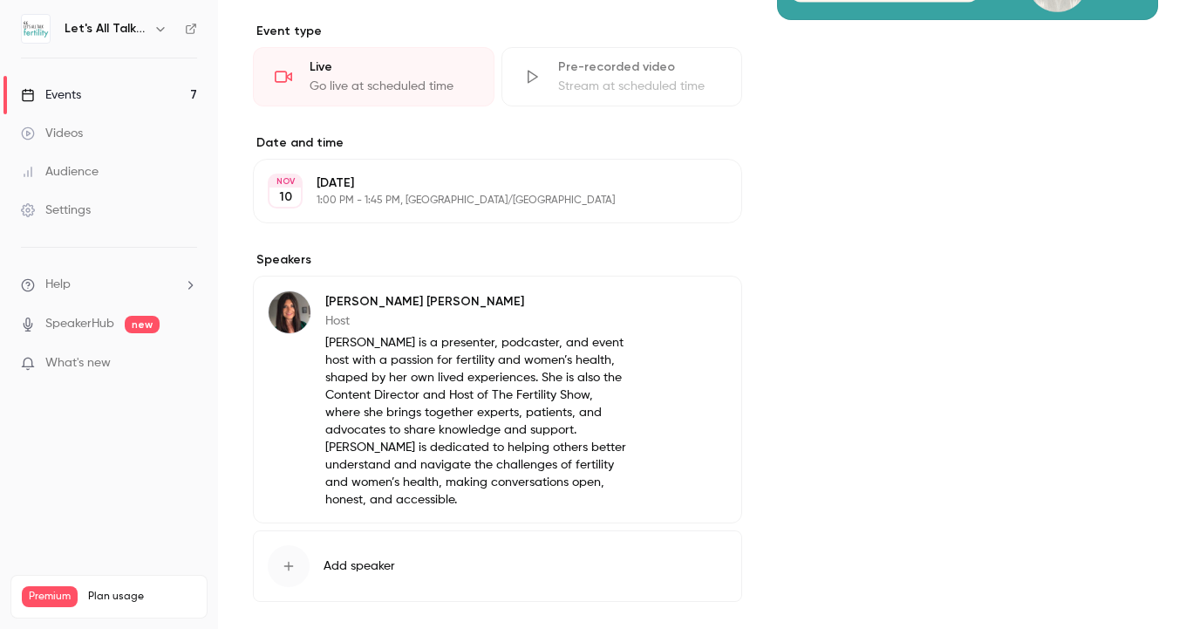
click at [491, 534] on button "Add speaker" at bounding box center [497, 565] width 489 height 71
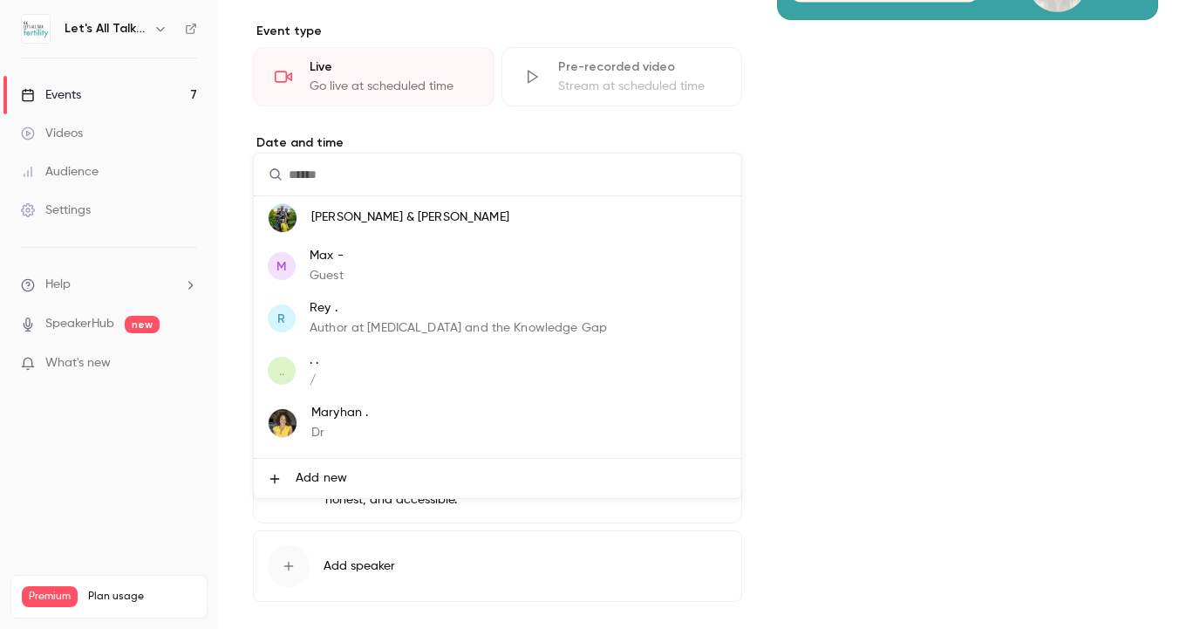
click at [391, 473] on li "Add new" at bounding box center [497, 478] width 487 height 39
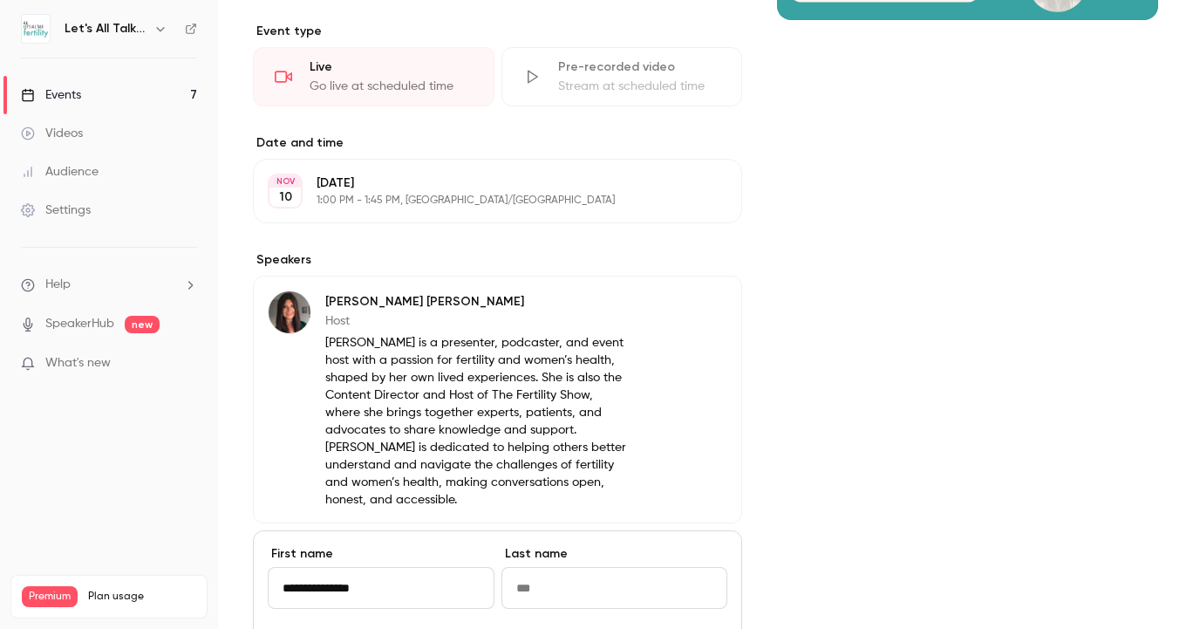
click at [362, 567] on input "**********" at bounding box center [381, 588] width 227 height 42
type input "*****"
click at [533, 572] on input "Last name" at bounding box center [614, 588] width 227 height 42
paste input "*********"
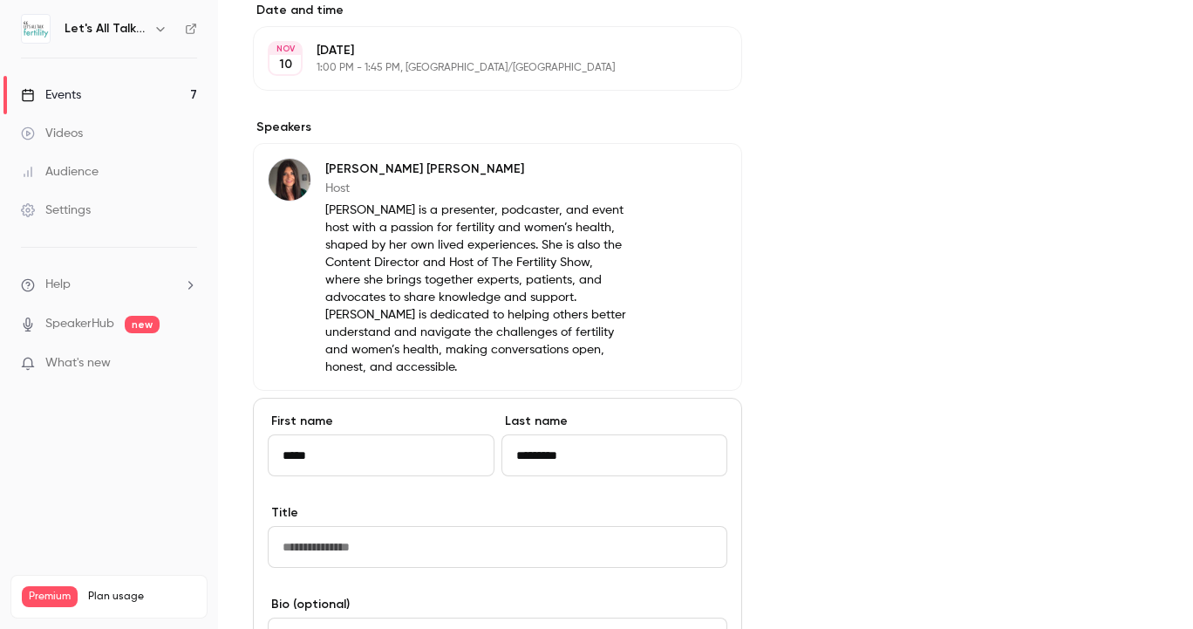
scroll to position [514, 0]
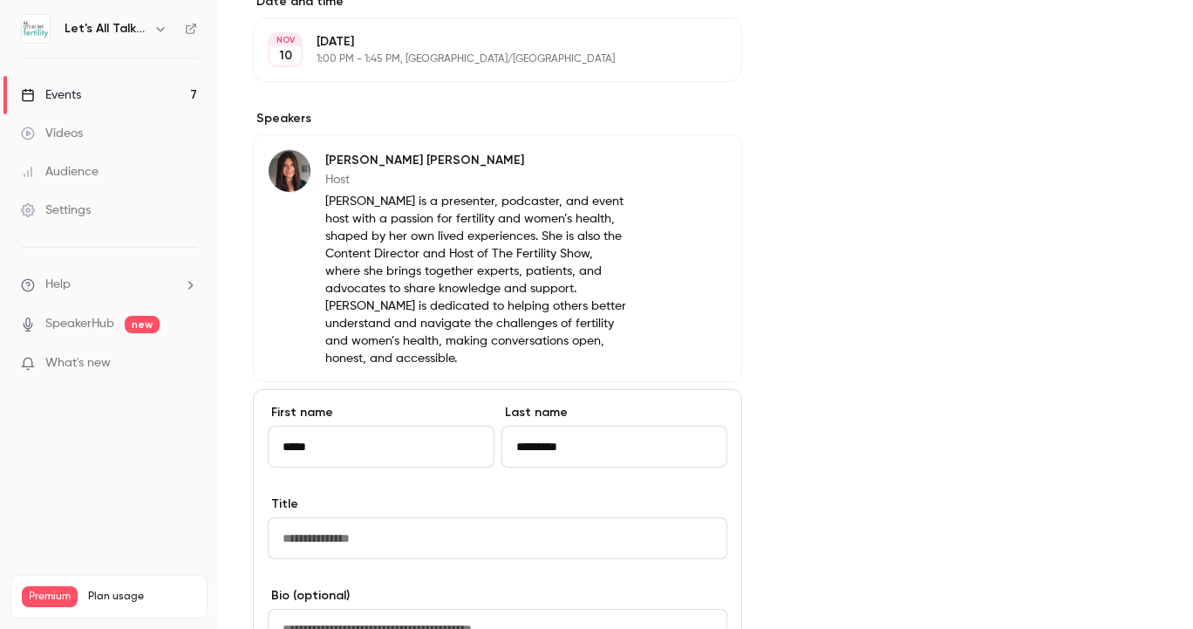
type input "*********"
click at [529, 519] on input "Title" at bounding box center [497, 538] width 459 height 42
paste input "**********"
click at [290, 517] on input "**********" at bounding box center [497, 538] width 459 height 42
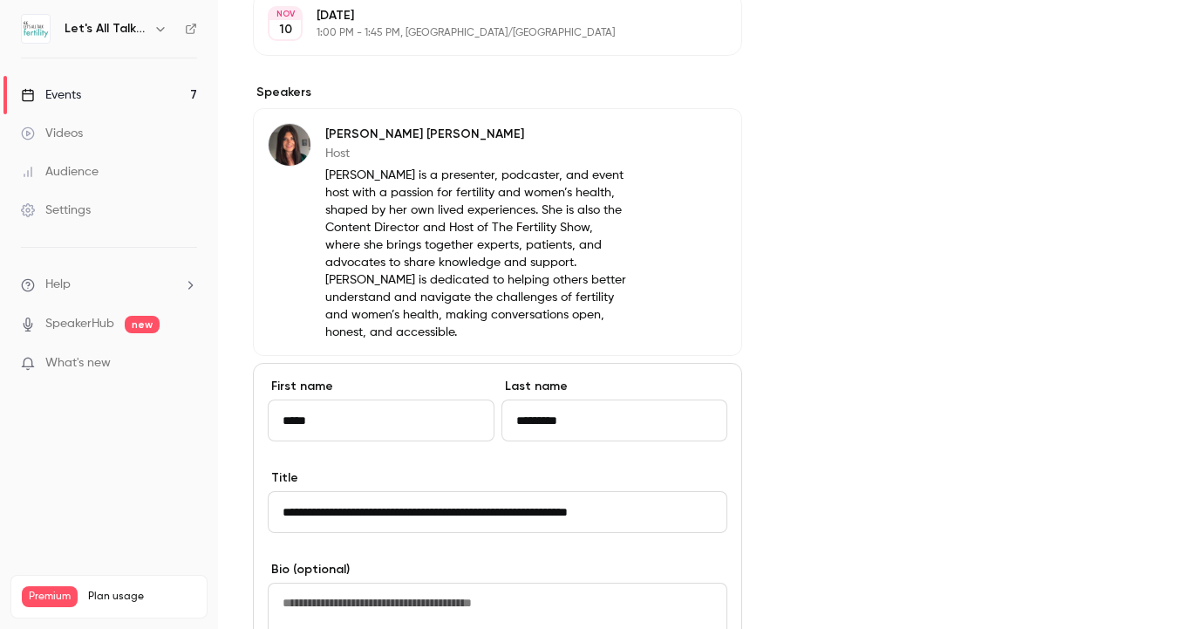
scroll to position [543, 0]
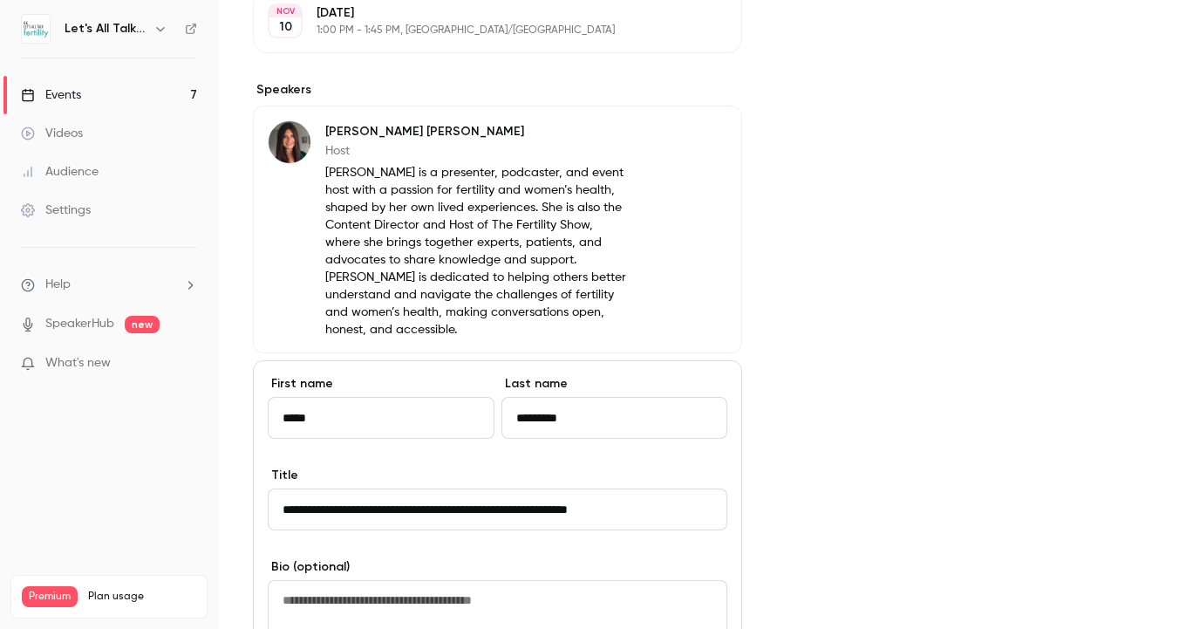
type input "**********"
click at [636, 580] on textarea at bounding box center [497, 617] width 459 height 75
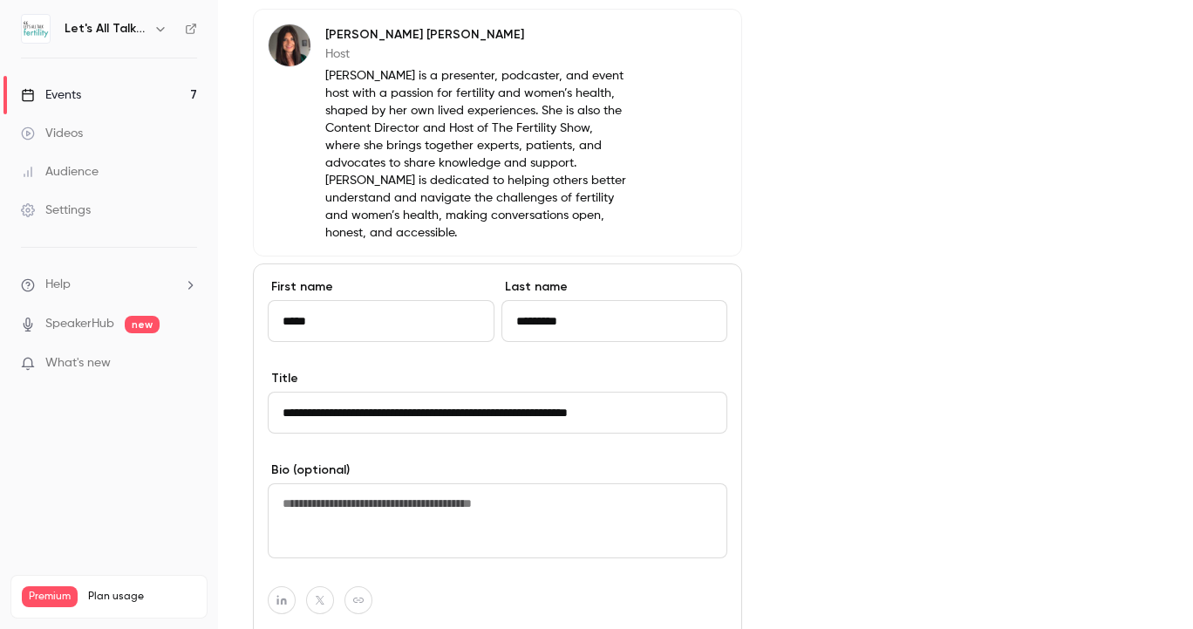
scroll to position [645, 0]
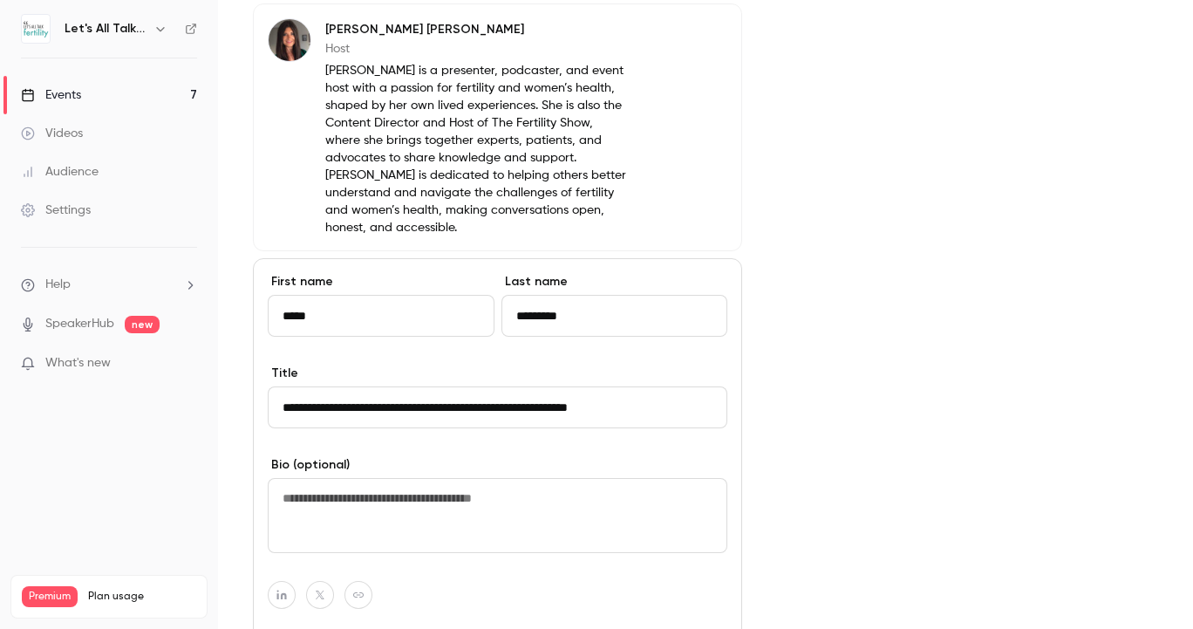
paste textarea "**********"
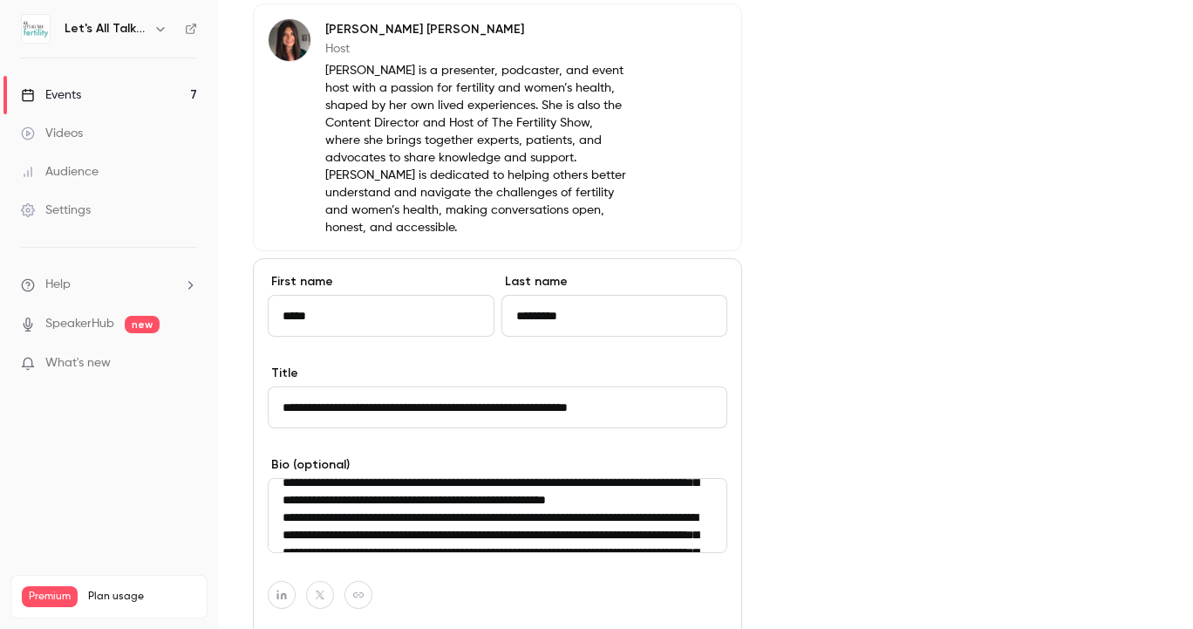
scroll to position [35, 0]
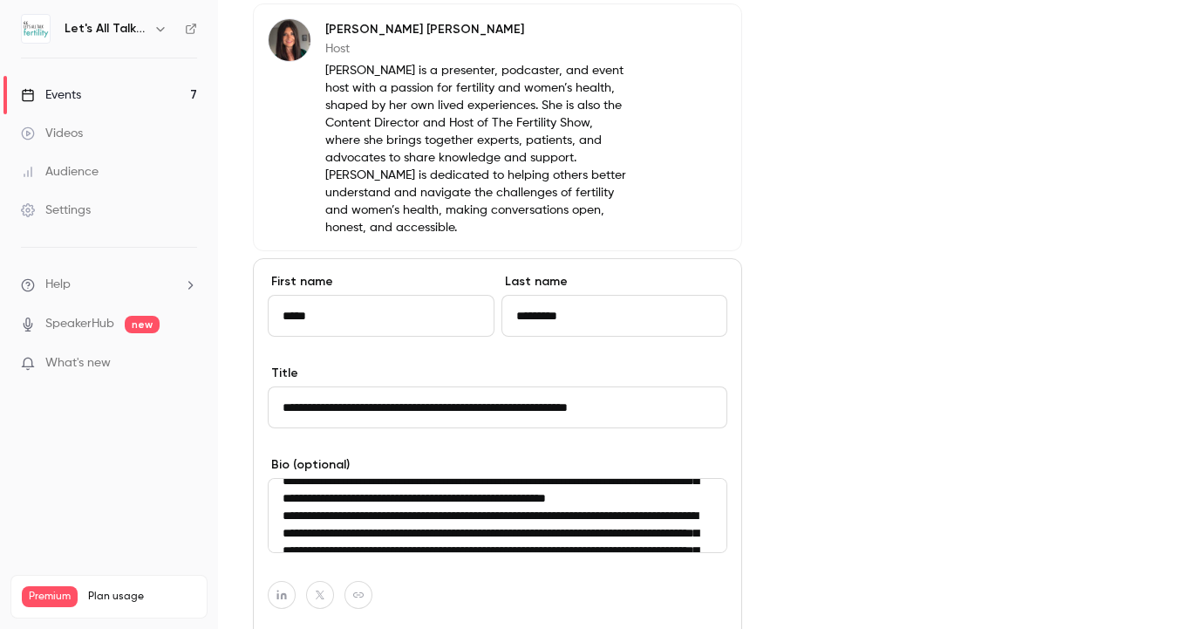
click at [473, 487] on textarea "**********" at bounding box center [497, 515] width 459 height 75
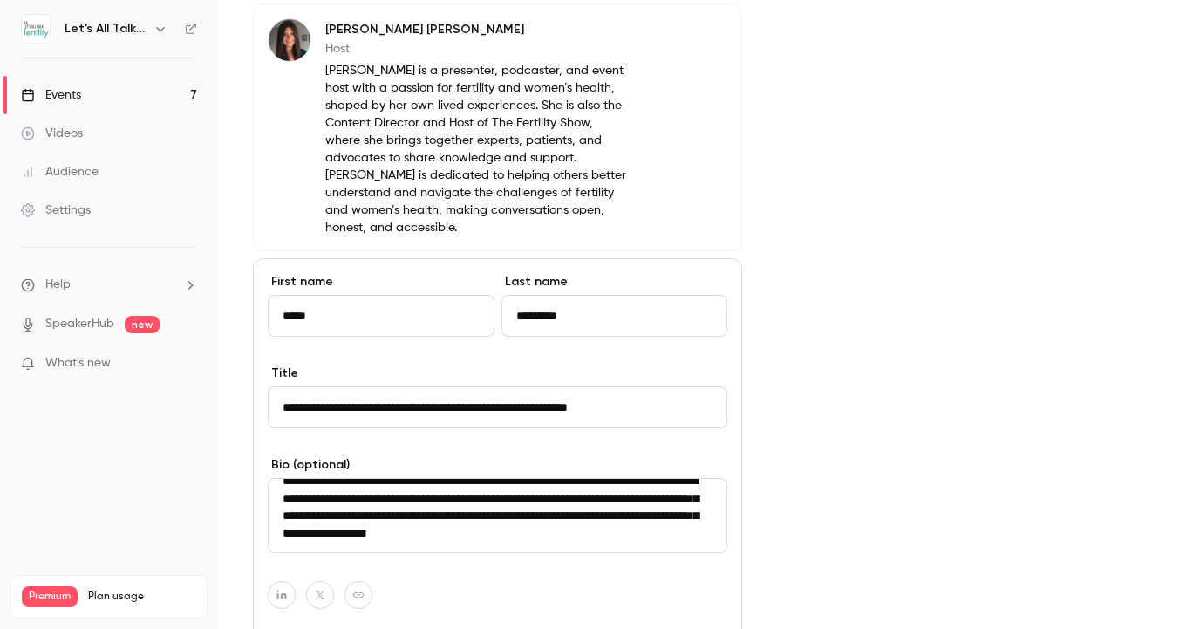
scroll to position [139, 0]
click at [357, 478] on textarea "**********" at bounding box center [497, 515] width 459 height 75
type textarea "**********"
click at [449, 583] on div at bounding box center [497, 595] width 459 height 28
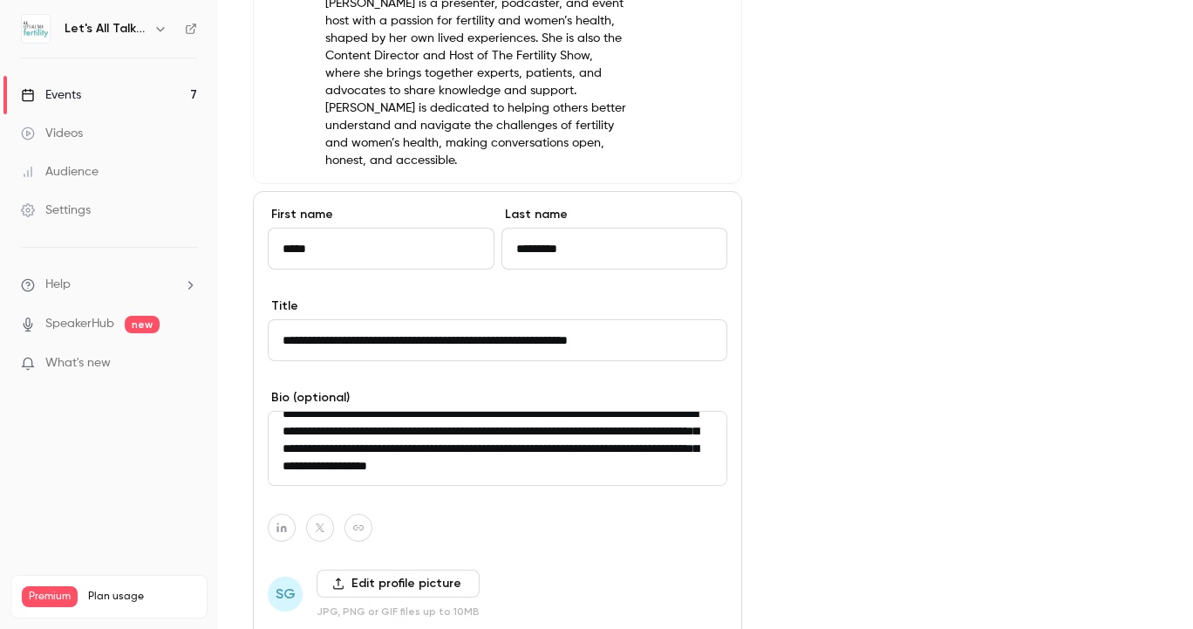
scroll to position [715, 0]
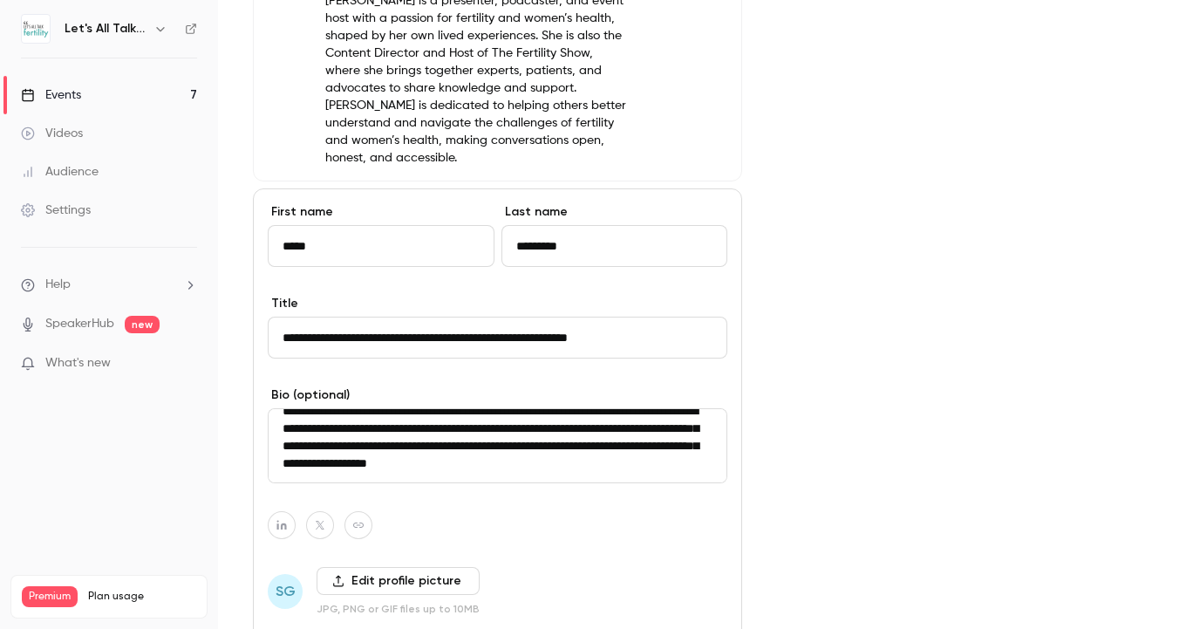
click at [441, 567] on label "Edit profile picture" at bounding box center [397, 581] width 163 height 28
click at [0, 0] on input "Edit profile picture" at bounding box center [0, 0] width 0 height 0
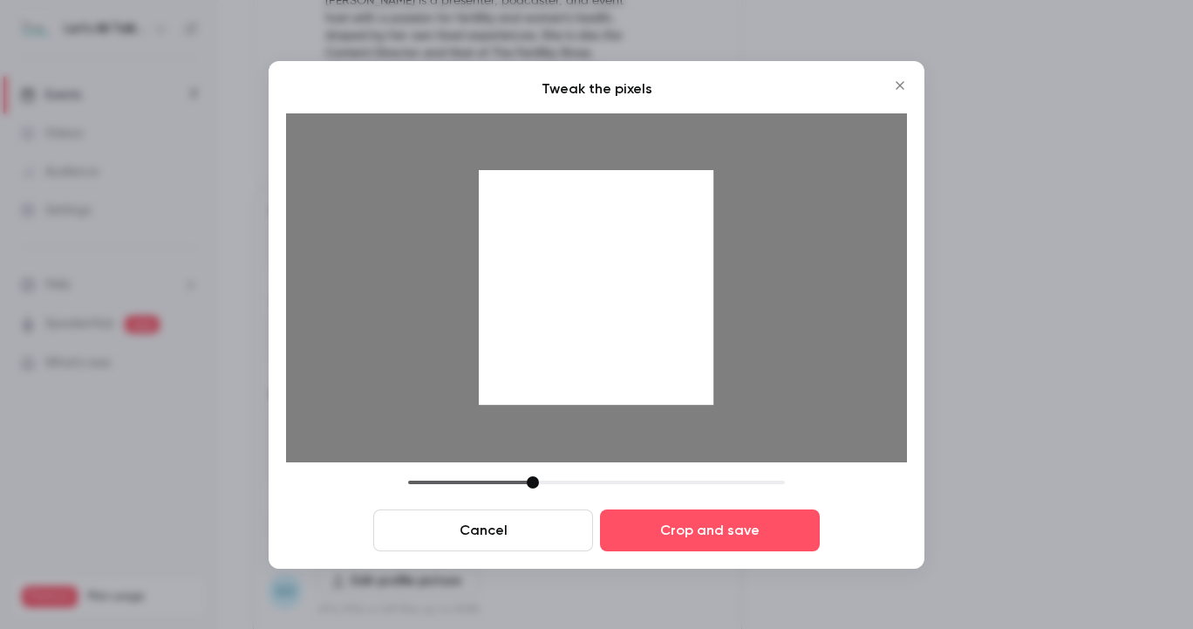
drag, startPoint x: 630, startPoint y: 307, endPoint x: 626, endPoint y: 410, distance: 103.0
click at [626, 410] on div at bounding box center [596, 287] width 621 height 349
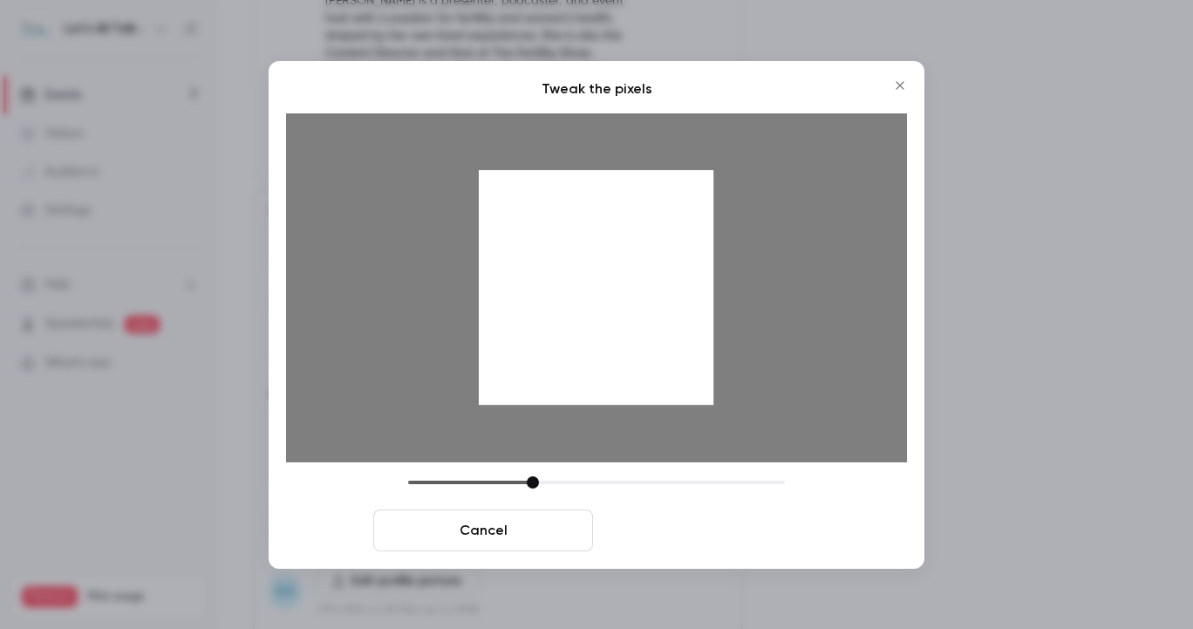
click at [661, 540] on button "Crop and save" at bounding box center [710, 530] width 220 height 42
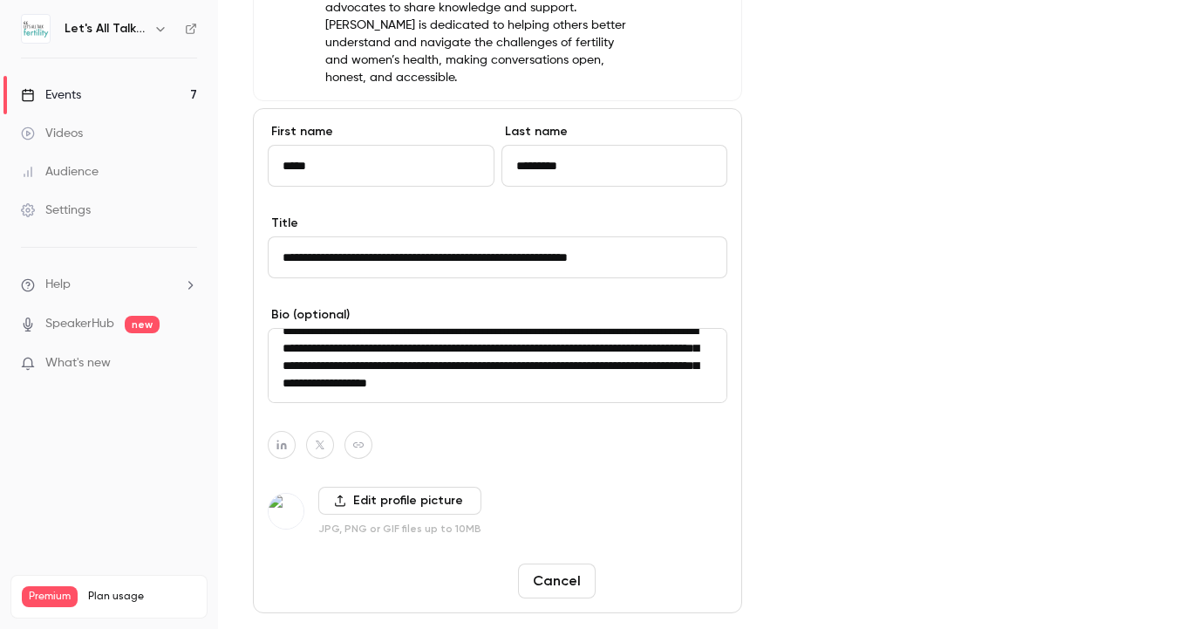
click at [668, 563] on button "Save changes" at bounding box center [664, 580] width 125 height 35
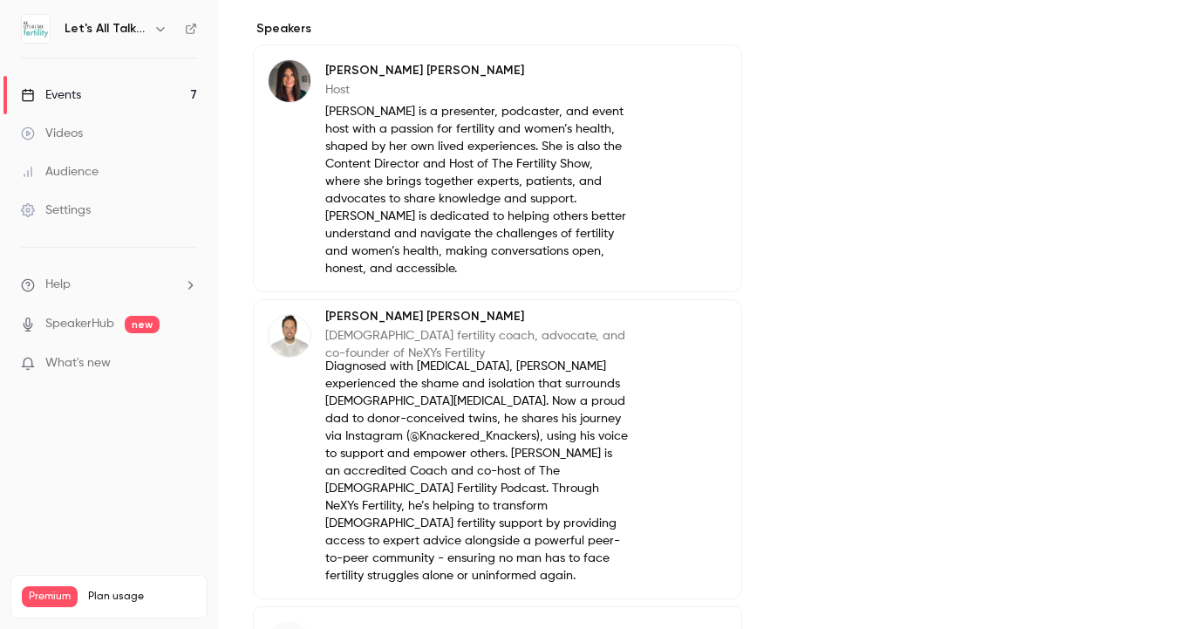
scroll to position [614, 0]
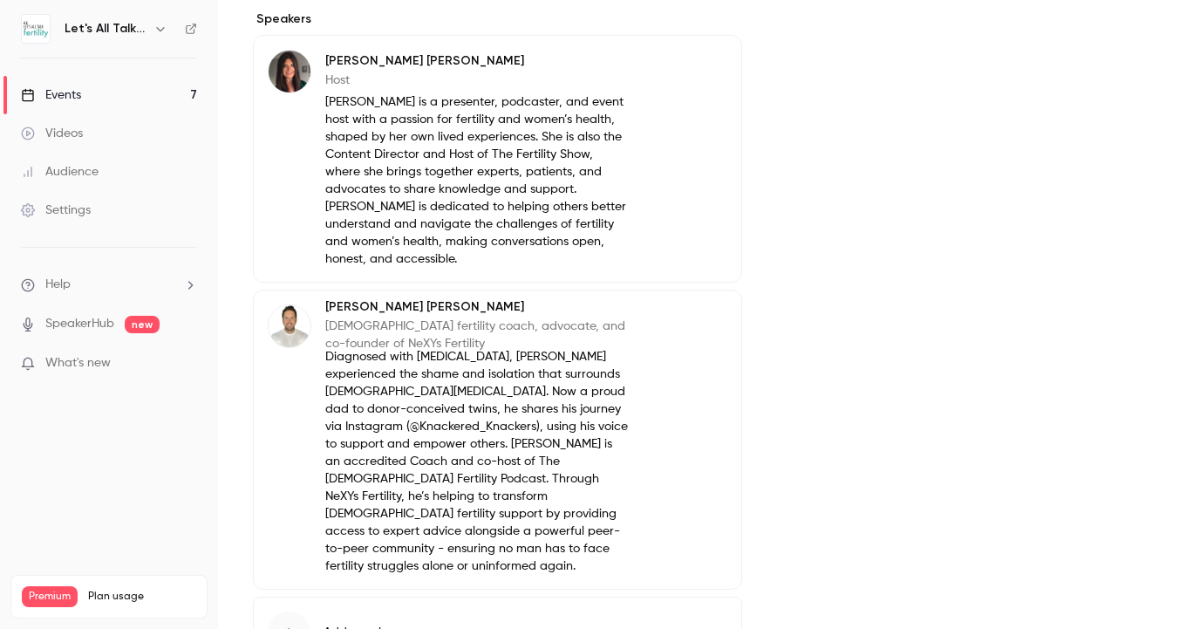
click at [347, 623] on span "Add speaker" at bounding box center [358, 631] width 71 height 17
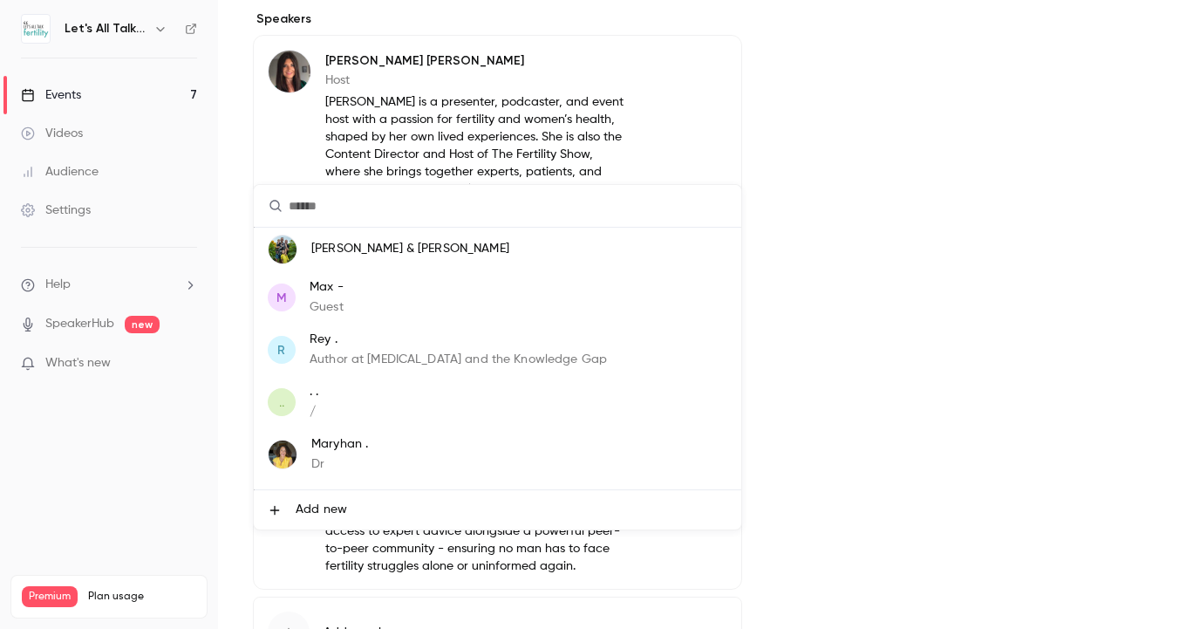
click at [329, 518] on span "Add new" at bounding box center [321, 509] width 51 height 18
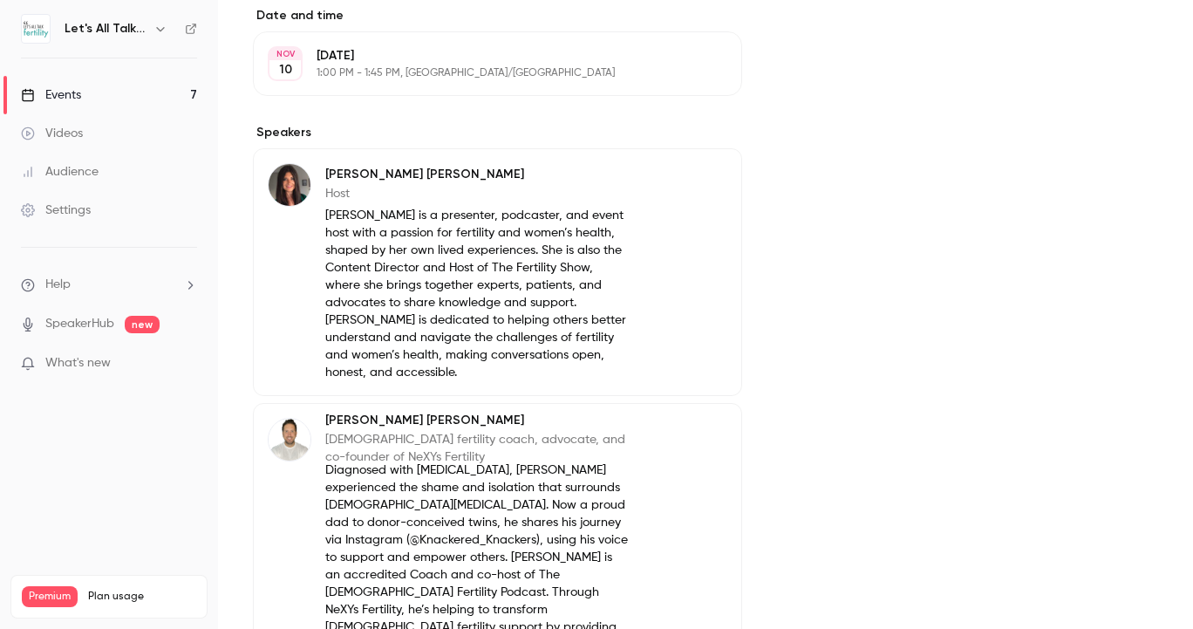
scroll to position [758, 0]
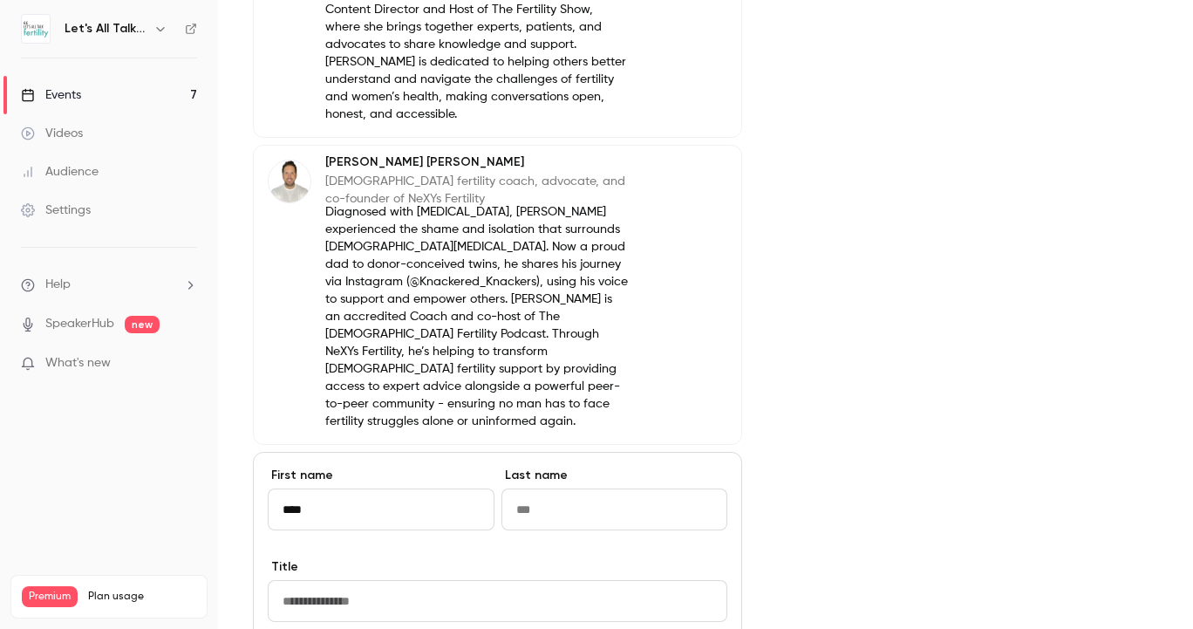
click at [282, 488] on input "****" at bounding box center [381, 509] width 227 height 42
type input "**********"
click at [550, 488] on input "Last name" at bounding box center [614, 509] width 227 height 42
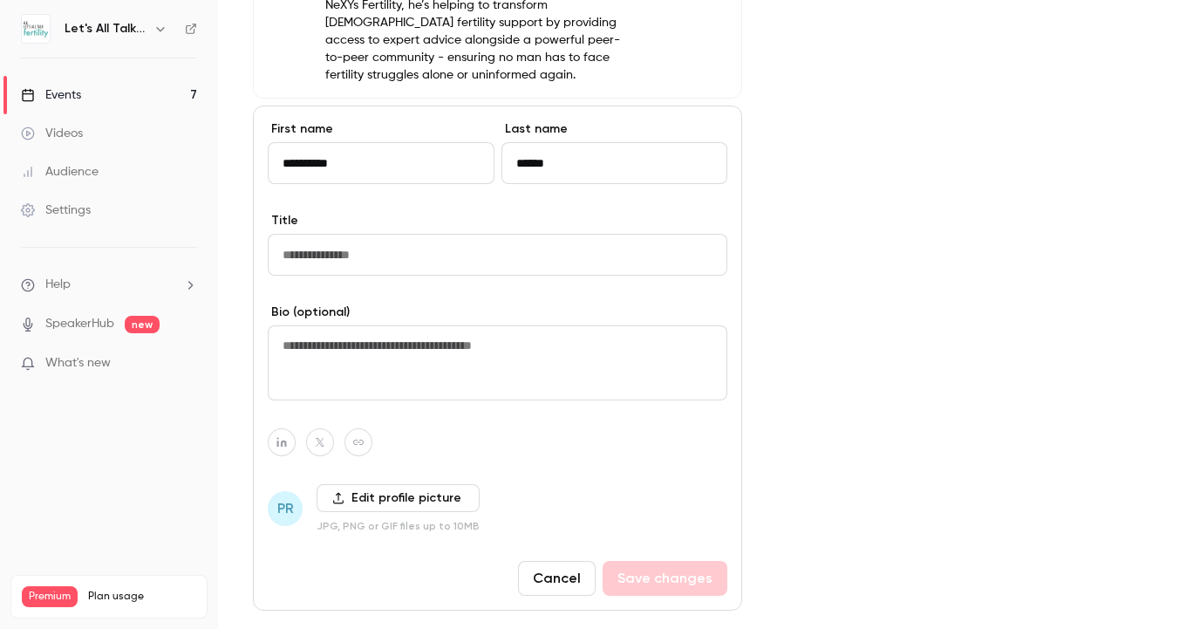
scroll to position [1105, 0]
type input "******"
click at [494, 234] on input "Title" at bounding box center [497, 255] width 459 height 42
paste input "**********"
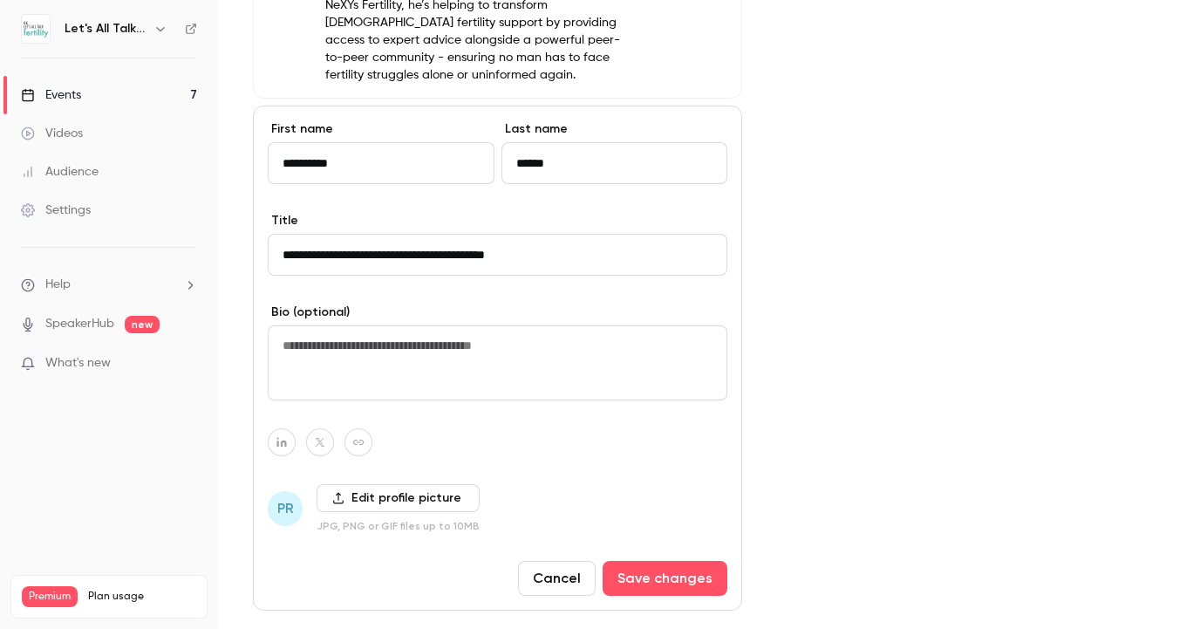
type input "**********"
click at [534, 325] on textarea at bounding box center [497, 362] width 459 height 75
click at [436, 484] on label "Edit profile picture" at bounding box center [397, 498] width 163 height 28
click at [0, 0] on input "Edit profile picture" at bounding box center [0, 0] width 0 height 0
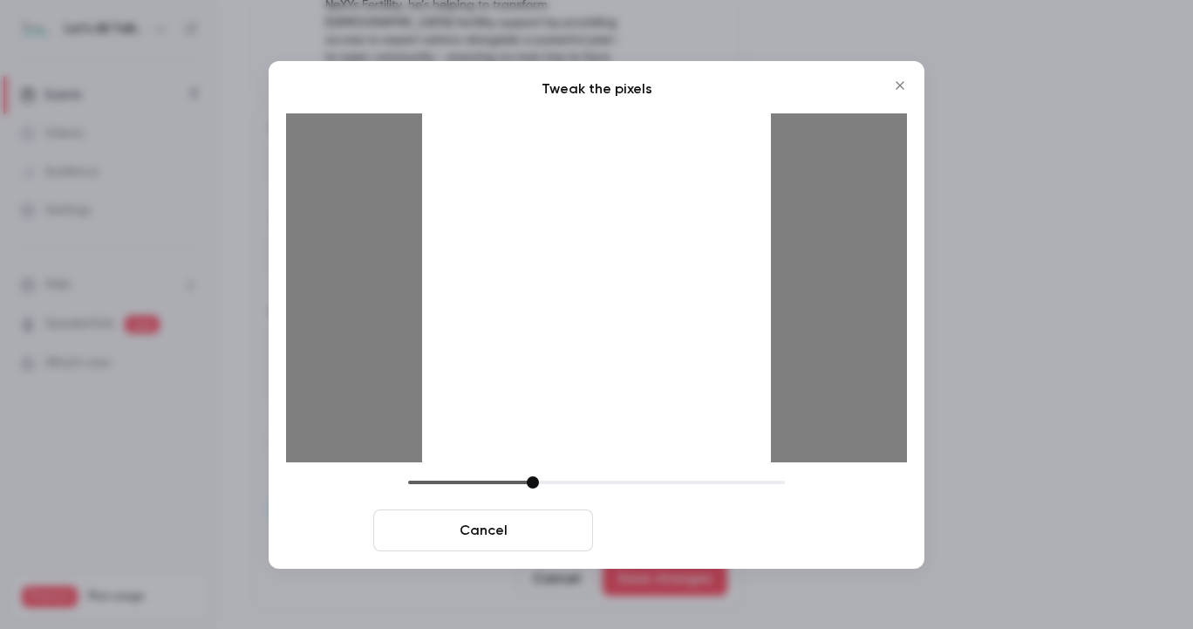
click at [718, 535] on button "Crop and save" at bounding box center [710, 530] width 220 height 42
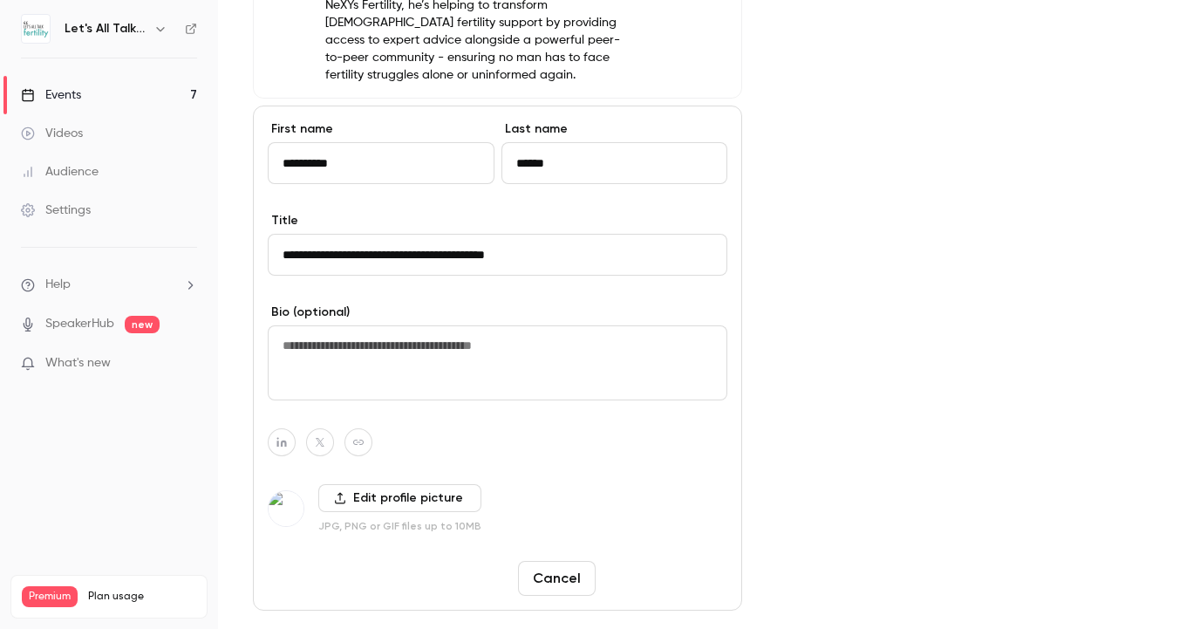
click at [710, 561] on button "Save changes" at bounding box center [664, 578] width 125 height 35
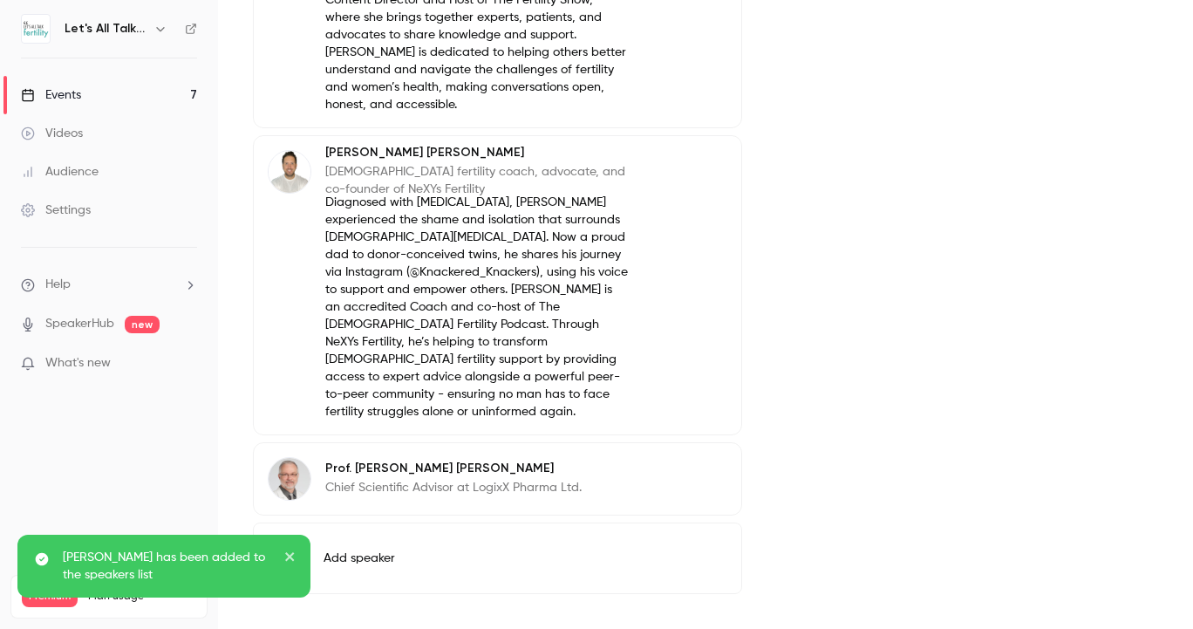
scroll to position [734, 0]
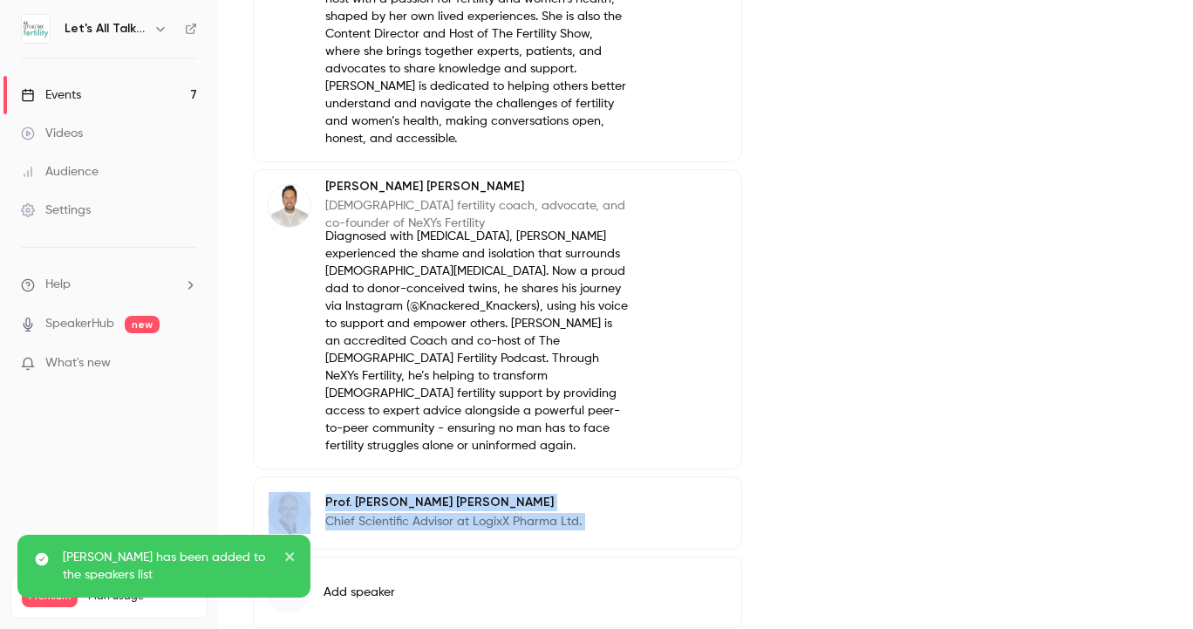
drag, startPoint x: 697, startPoint y: 462, endPoint x: 691, endPoint y: 165, distance: 297.3
click at [691, 165] on div "[PERSON_NAME] Host [PERSON_NAME] is a presenter, podcaster, and event host with…" at bounding box center [497, 232] width 489 height 635
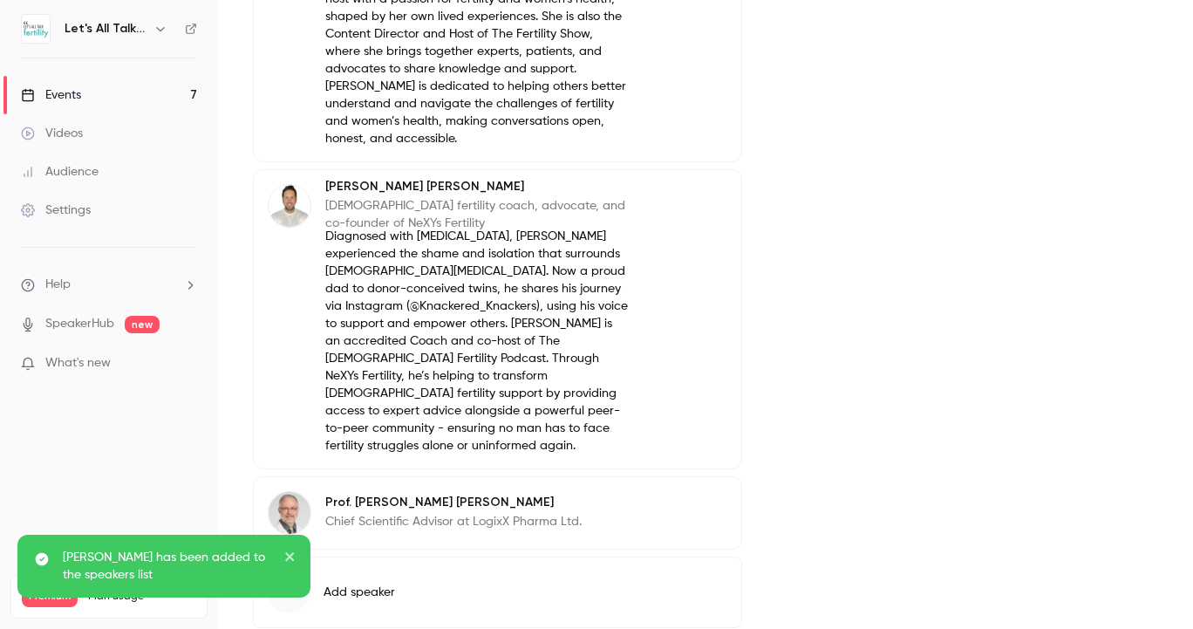
click at [818, 187] on div "Cover image" at bounding box center [967, 53] width 381 height 1261
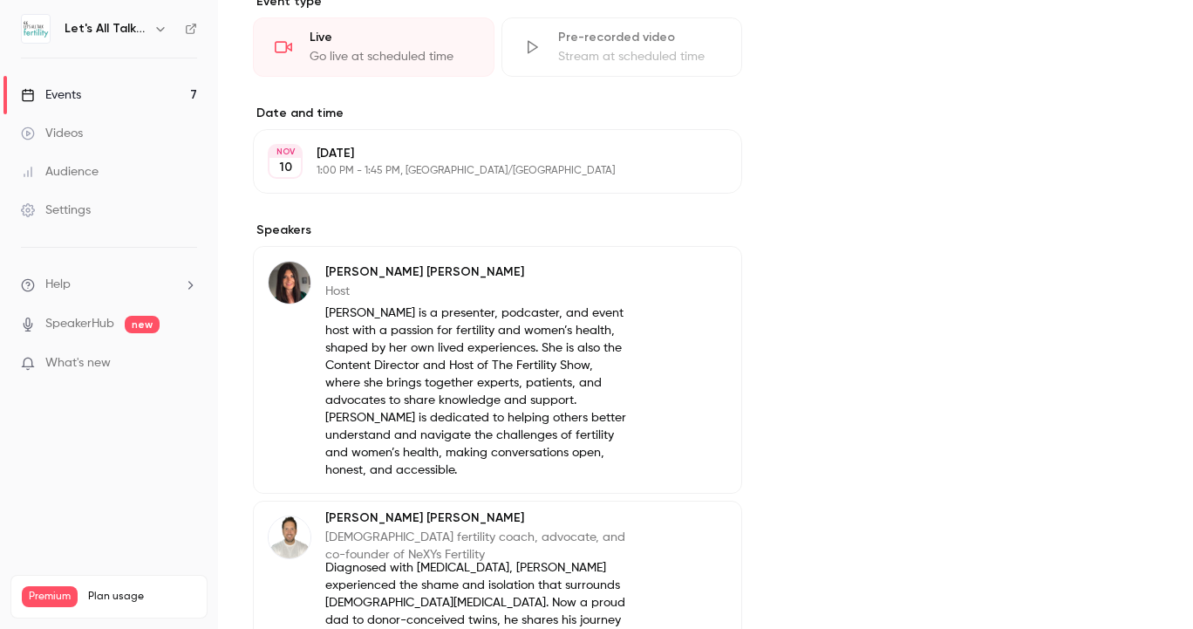
scroll to position [303, 0]
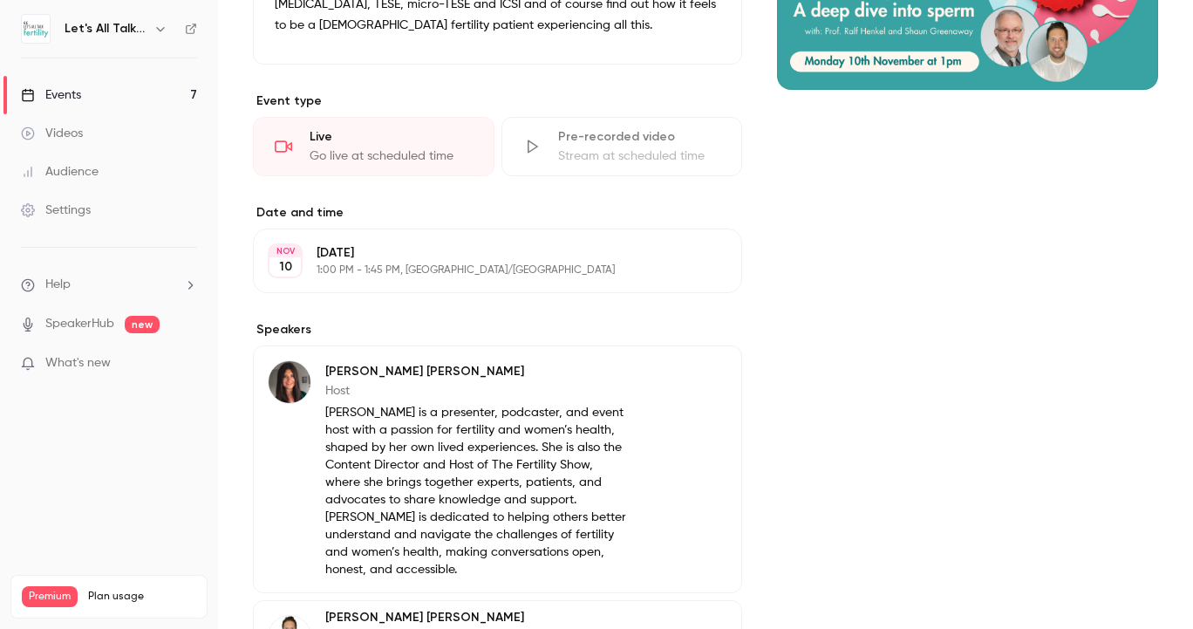
click at [90, 90] on link "Events 7" at bounding box center [109, 95] width 218 height 38
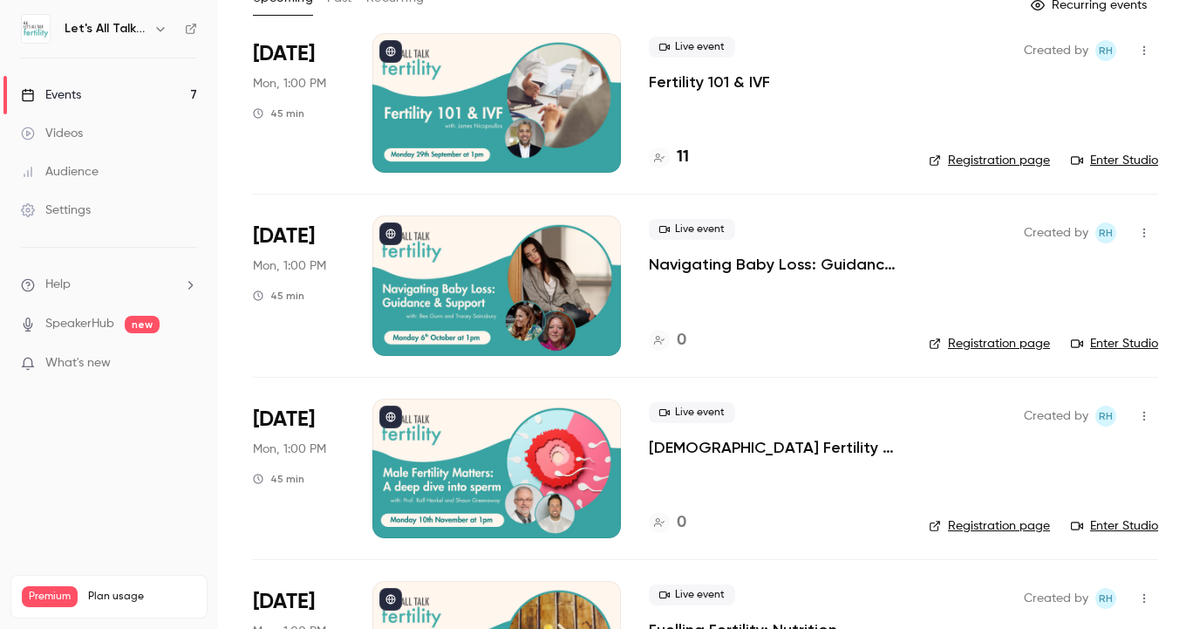
scroll to position [127, 0]
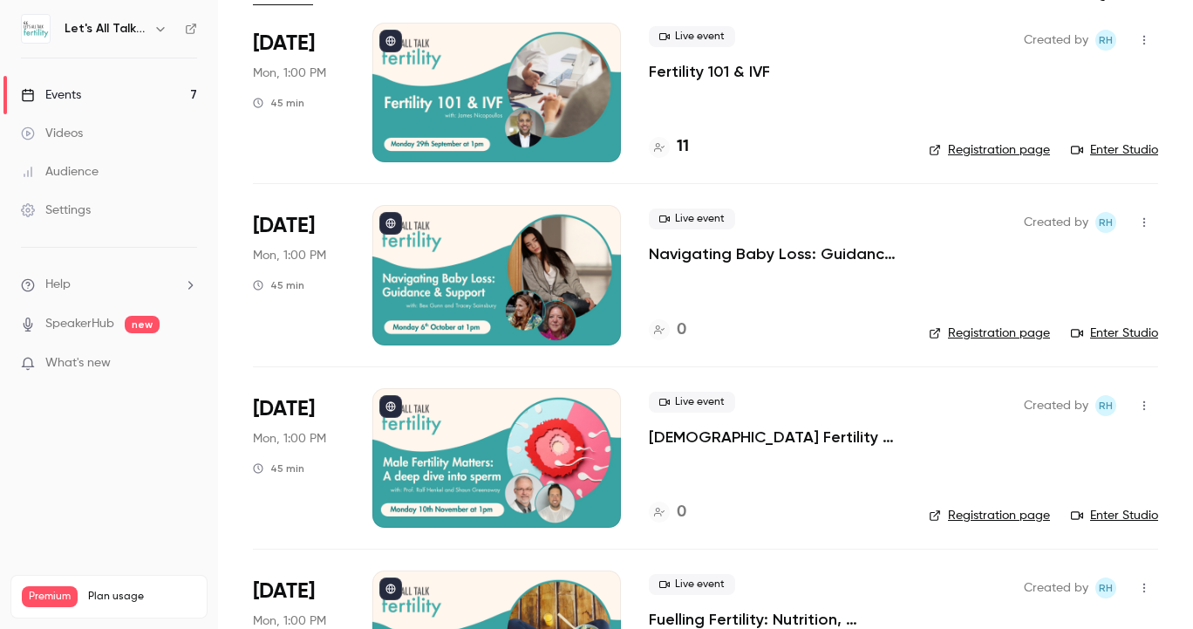
click at [587, 444] on div at bounding box center [496, 457] width 248 height 139
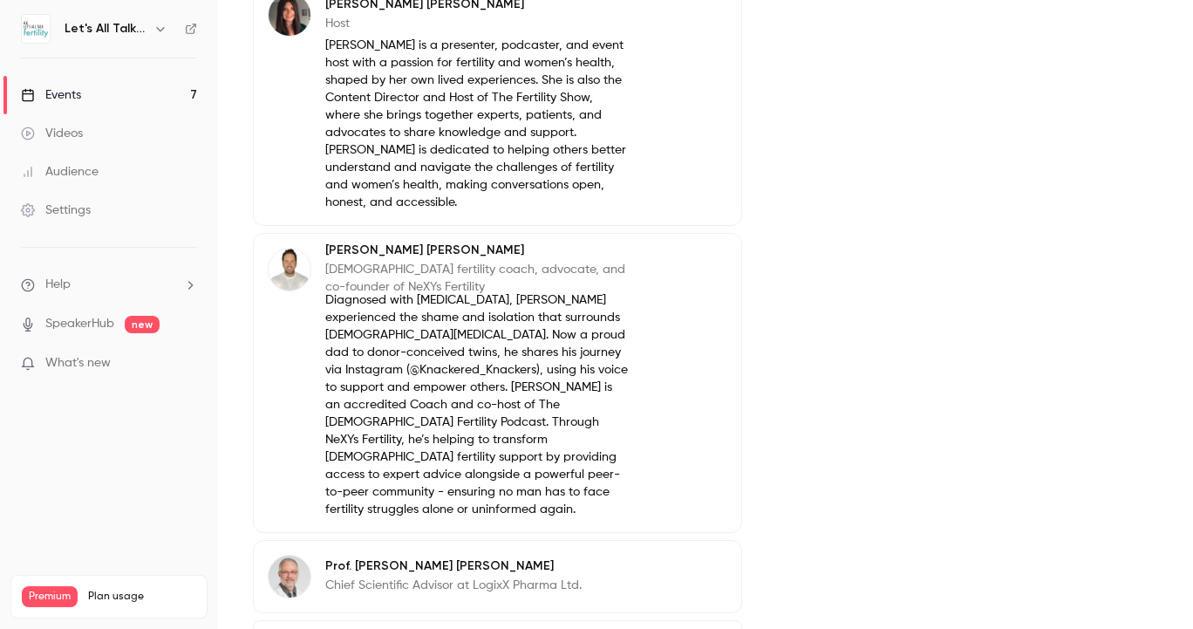
scroll to position [742, 0]
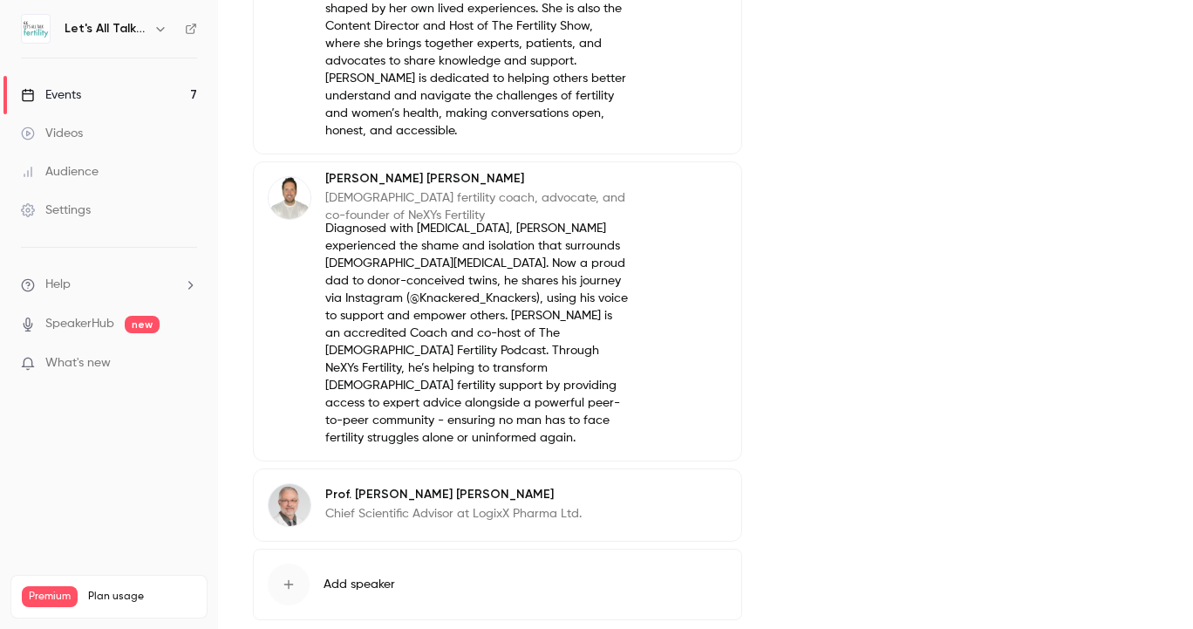
click at [684, 491] on icon "button" at bounding box center [678, 496] width 11 height 11
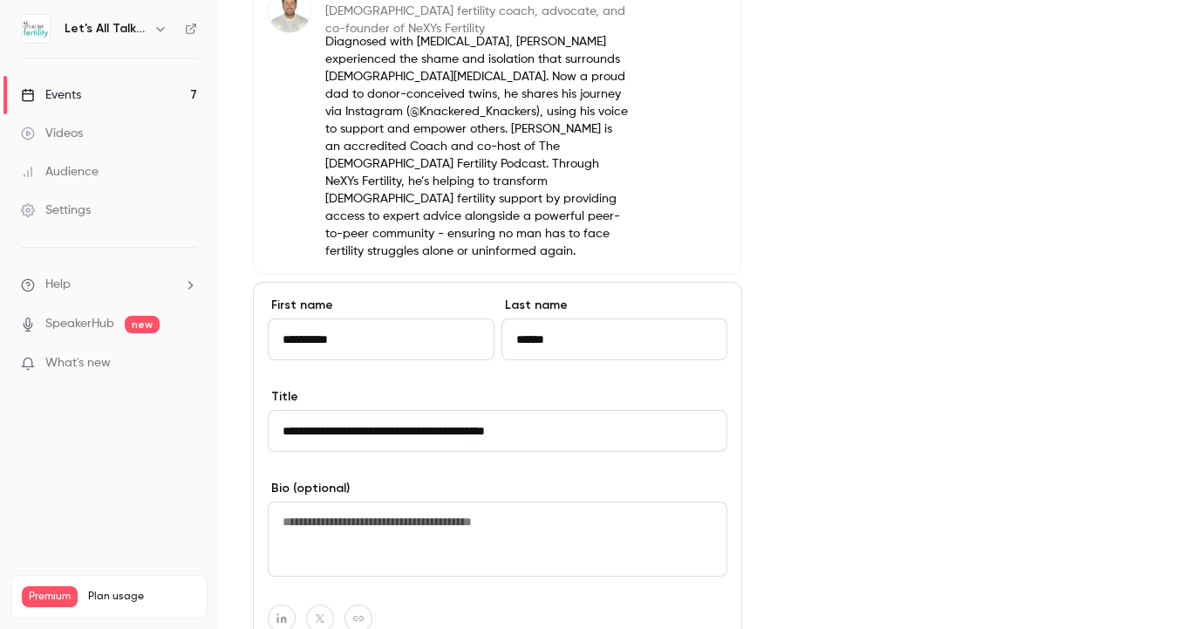
scroll to position [928, 0]
click at [424, 501] on textarea at bounding box center [497, 538] width 459 height 75
paste textarea "**********"
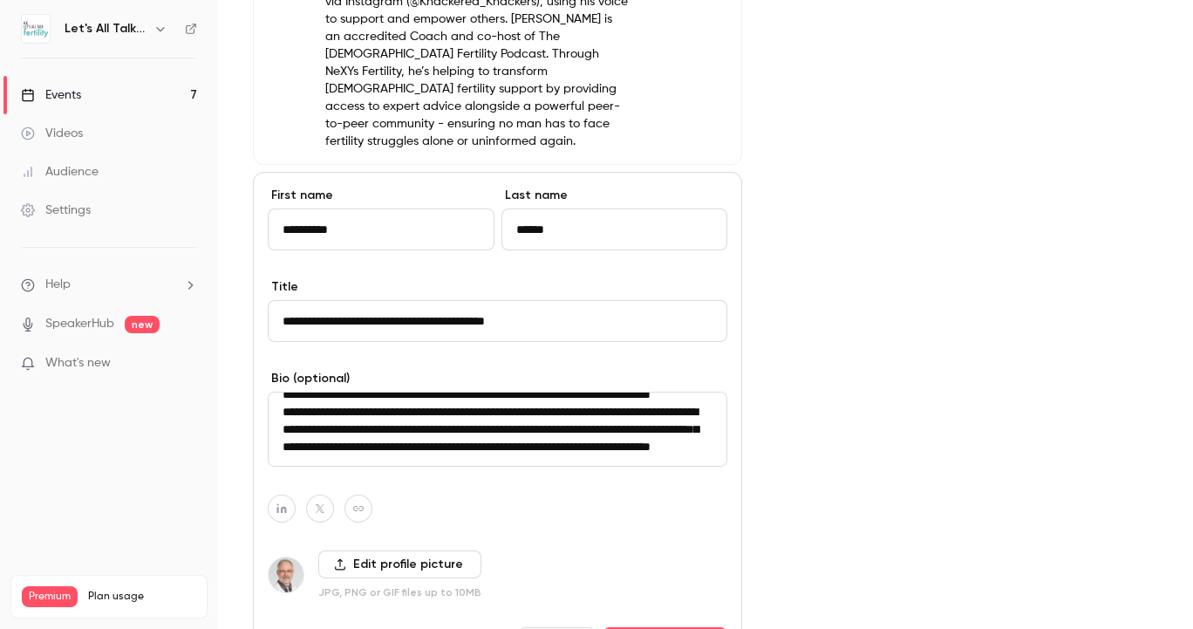
scroll to position [1041, 0]
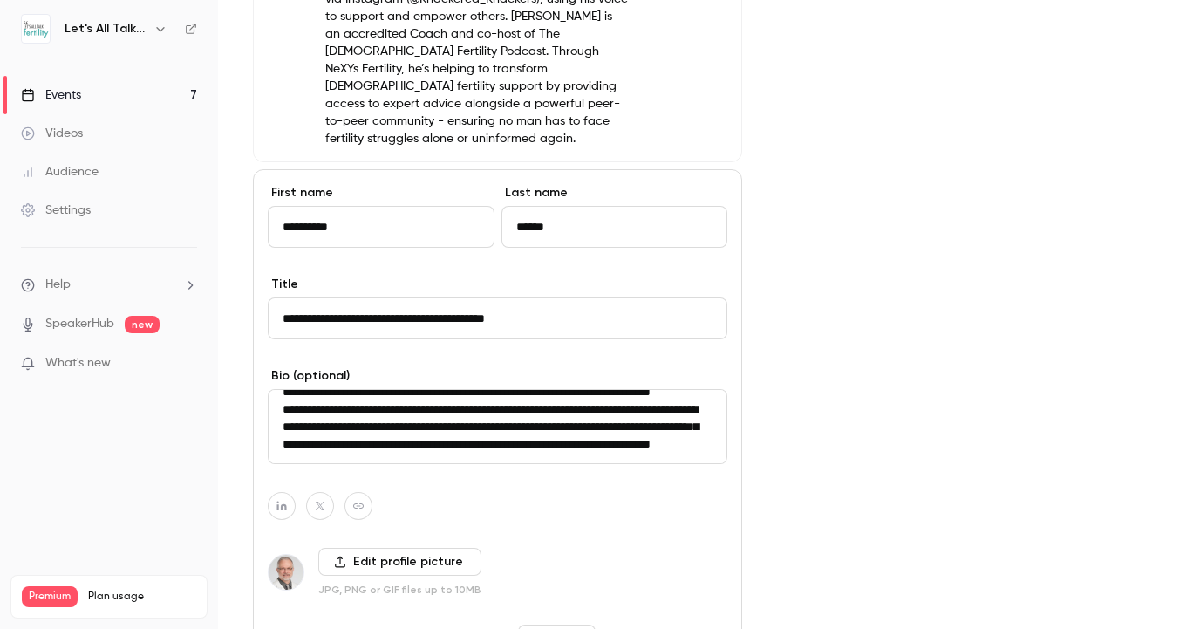
type textarea "**********"
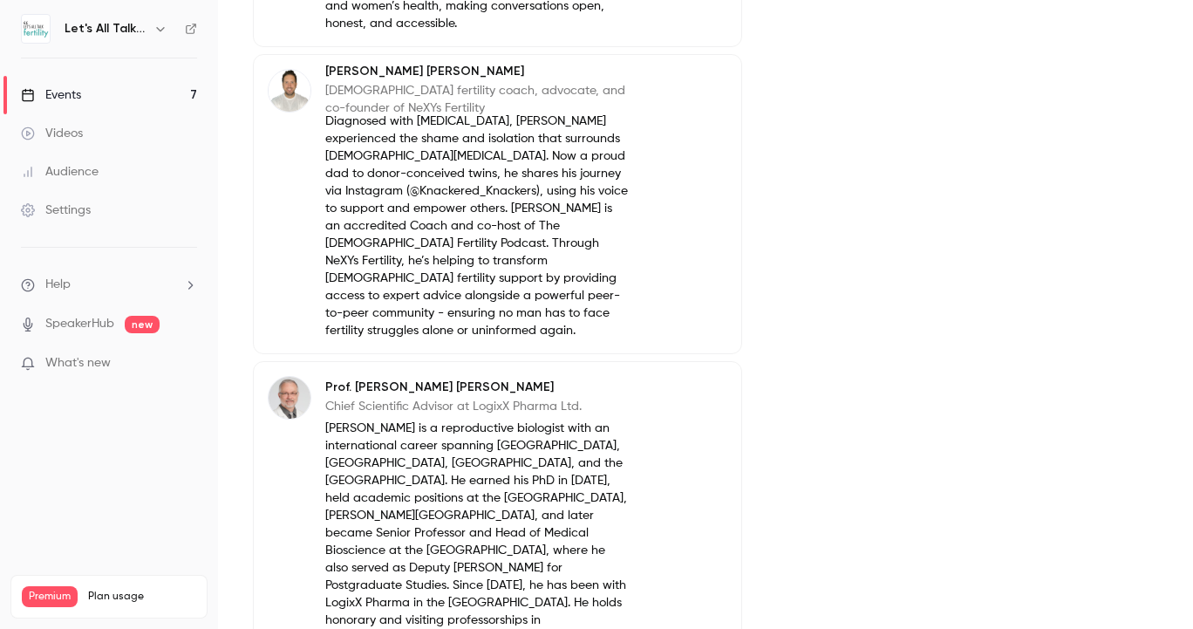
scroll to position [774, 0]
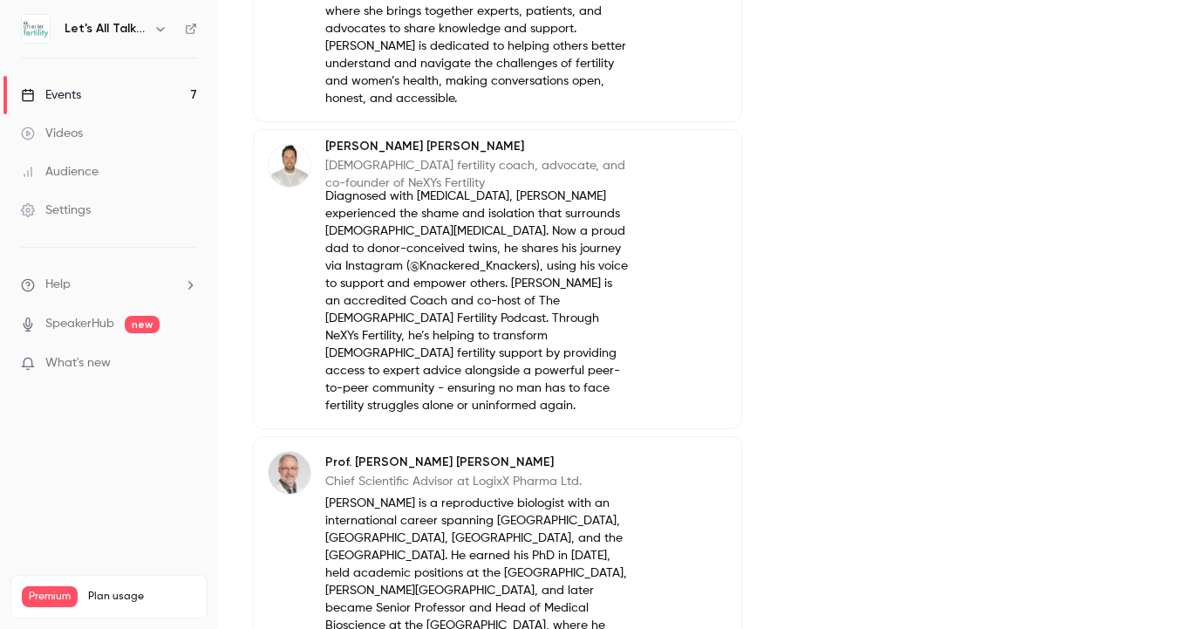
click at [133, 90] on link "Events 7" at bounding box center [109, 95] width 218 height 38
